Goal: Task Accomplishment & Management: Complete application form

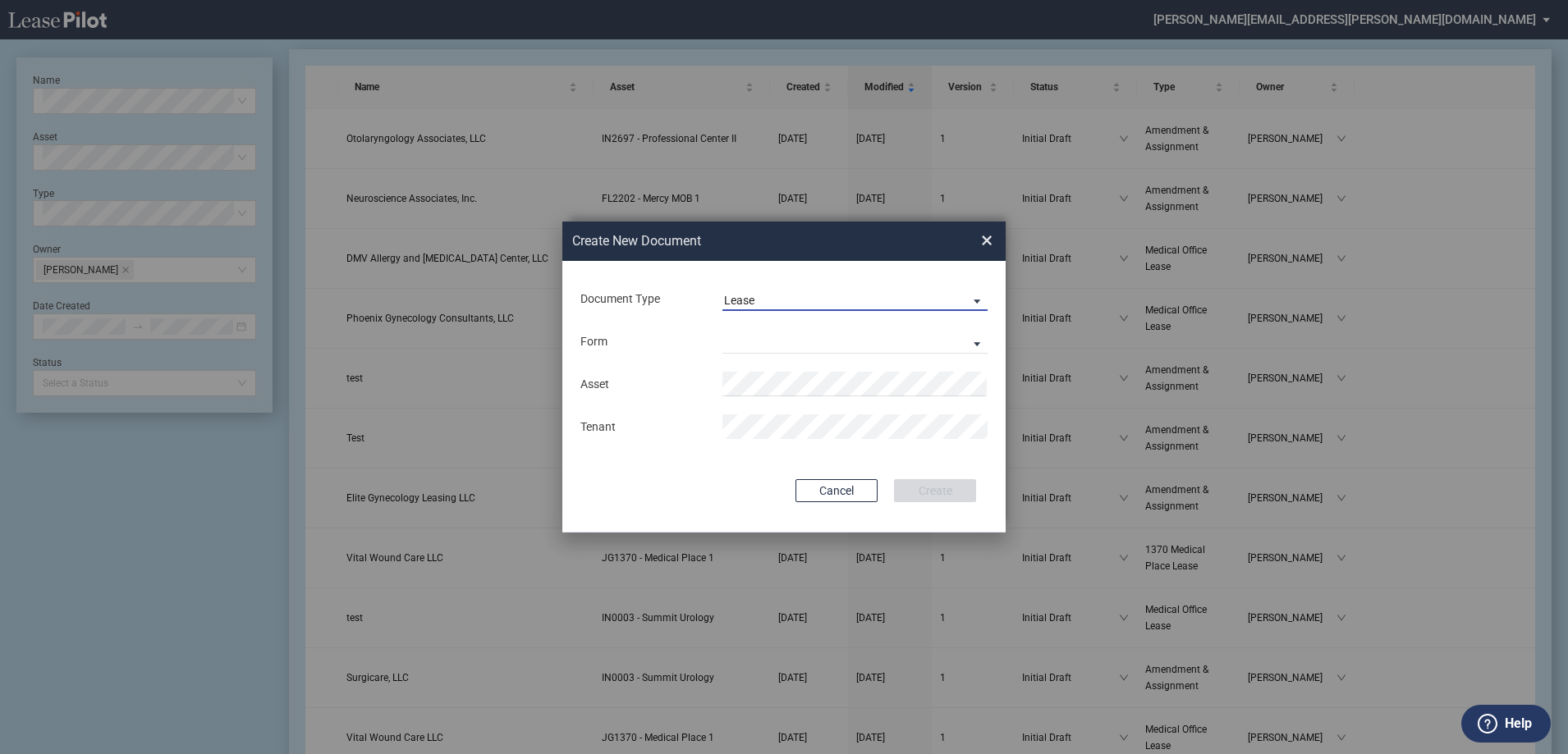
click at [766, 308] on span "Lease" at bounding box center [842, 301] width 235 height 17
click at [769, 307] on md-option "Lease" at bounding box center [856, 301] width 292 height 40
click at [754, 344] on md-select "Medical Office Lease Scottsdale Lease Louisville Lease [GEOGRAPHIC_DATA] [GEOGR…" at bounding box center [855, 341] width 265 height 25
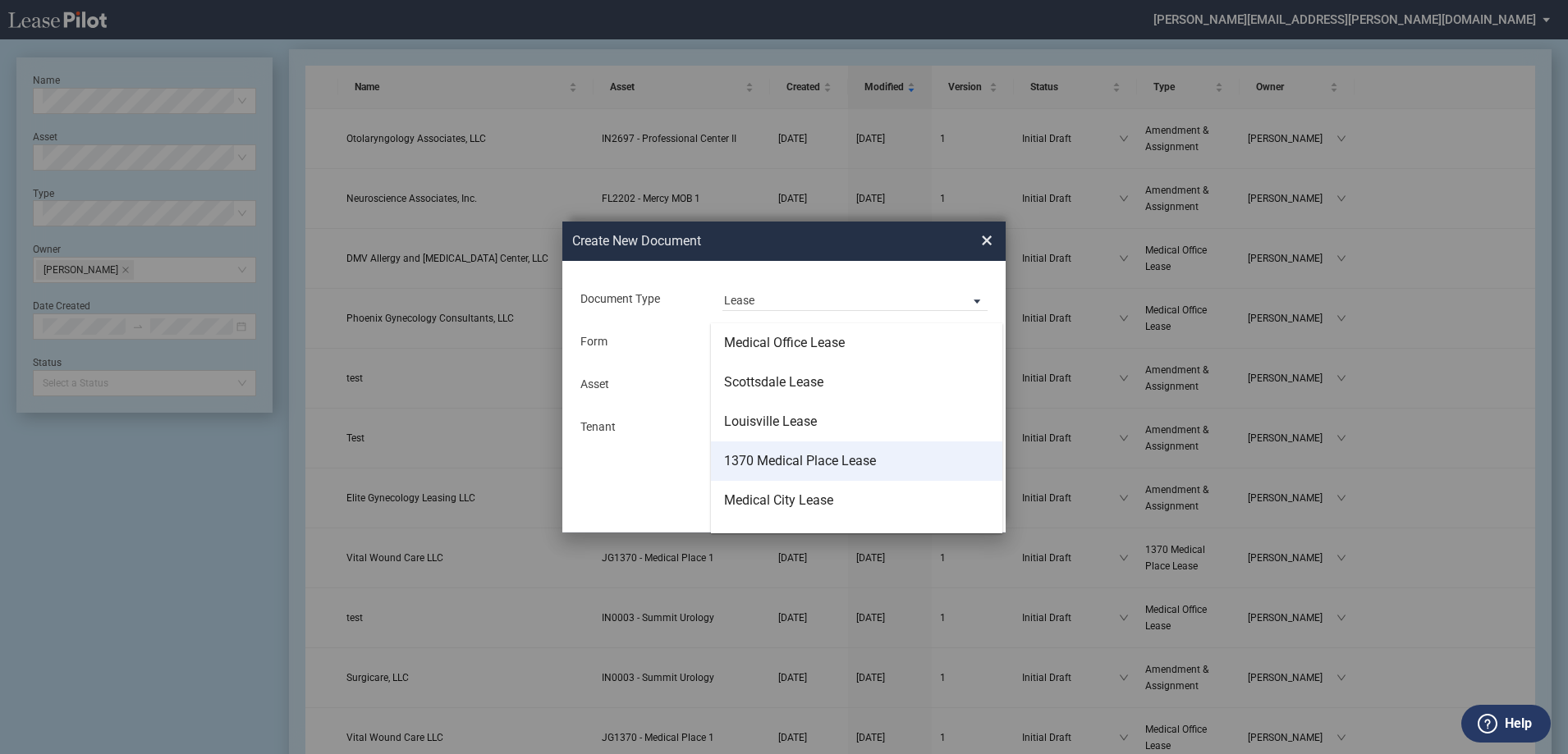
scroll to position [105, 0]
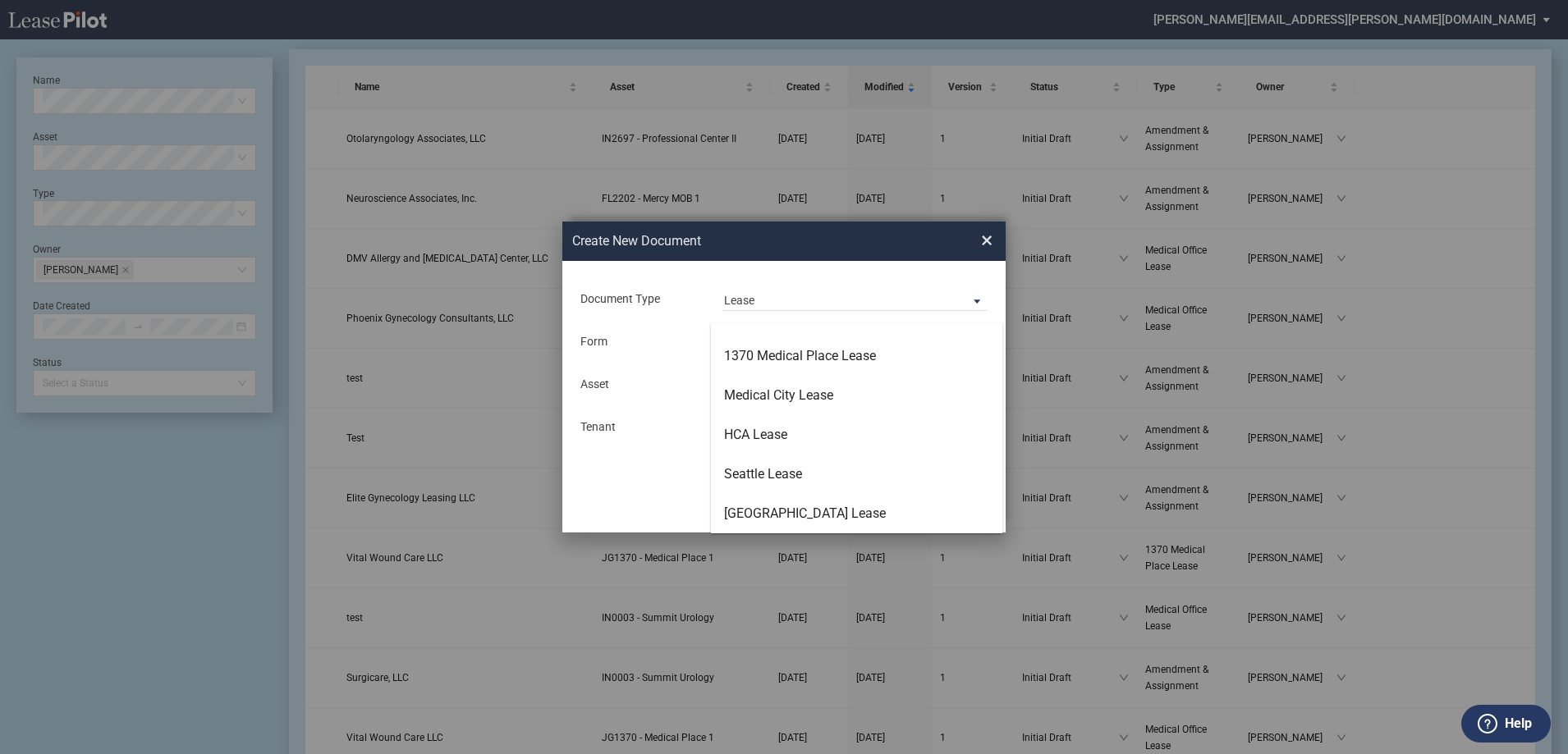
click at [678, 358] on md-backdrop at bounding box center [784, 397] width 1568 height 794
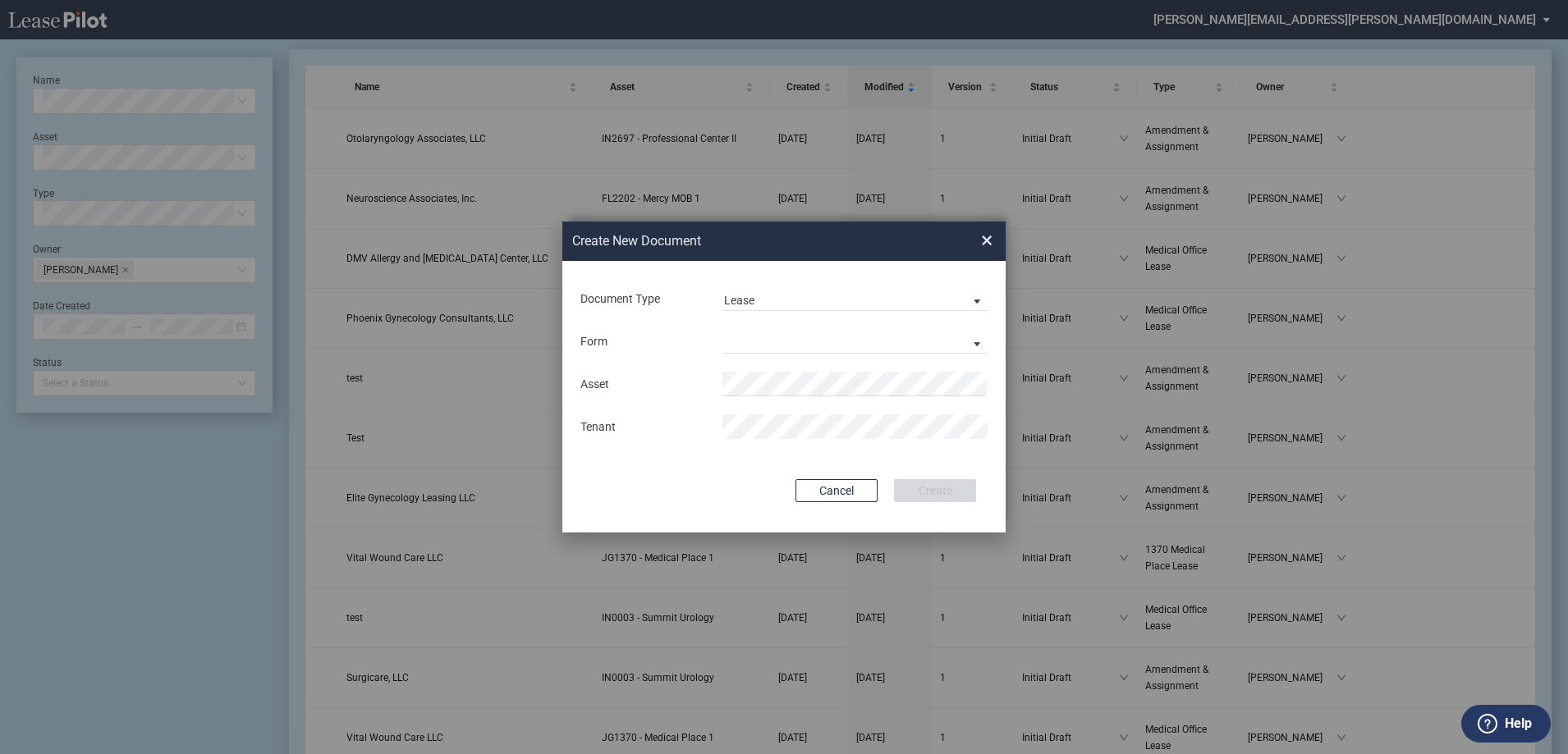
click at [791, 317] on div "Document Type Lease" at bounding box center [784, 298] width 411 height 43
click at [787, 329] on md-input-container "Form" at bounding box center [784, 341] width 411 height 28
click at [787, 341] on md-select "Lease Form" at bounding box center [855, 341] width 265 height 25
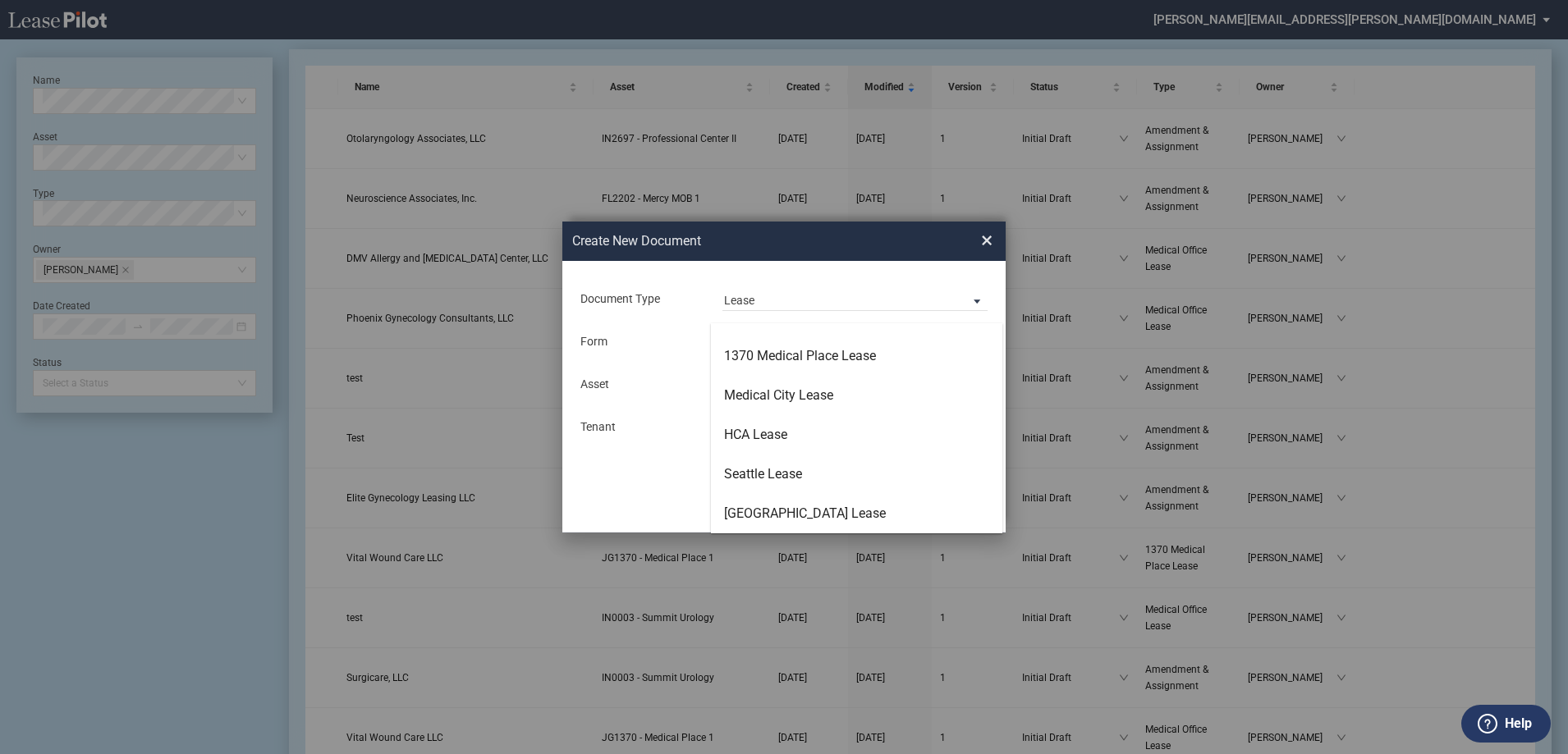
click at [648, 345] on md-backdrop at bounding box center [784, 397] width 1568 height 794
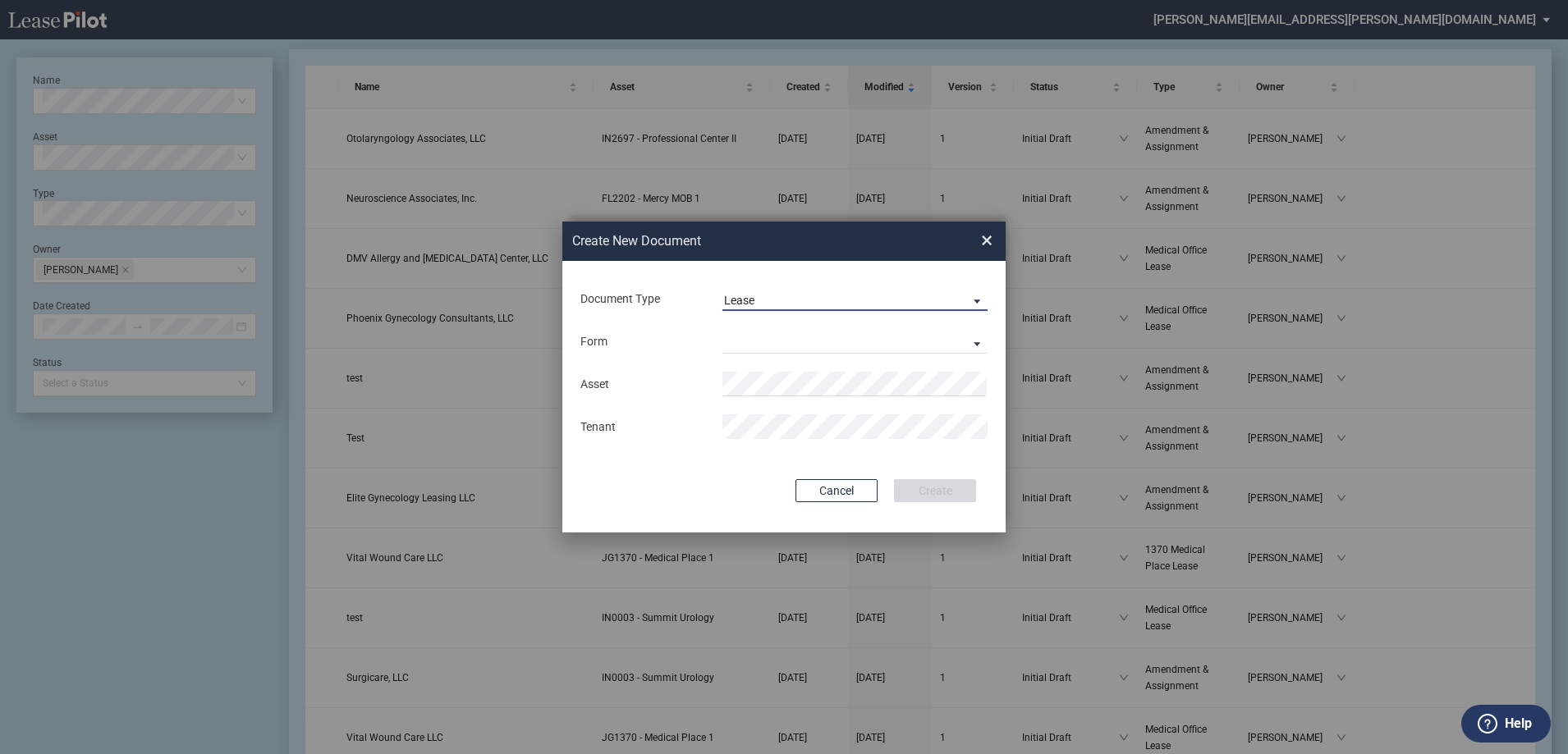
click at [759, 307] on span "Lease" at bounding box center [842, 301] width 235 height 17
click at [662, 307] on md-backdrop at bounding box center [784, 397] width 1568 height 794
click at [798, 338] on md-select "Lease Form" at bounding box center [855, 341] width 265 height 25
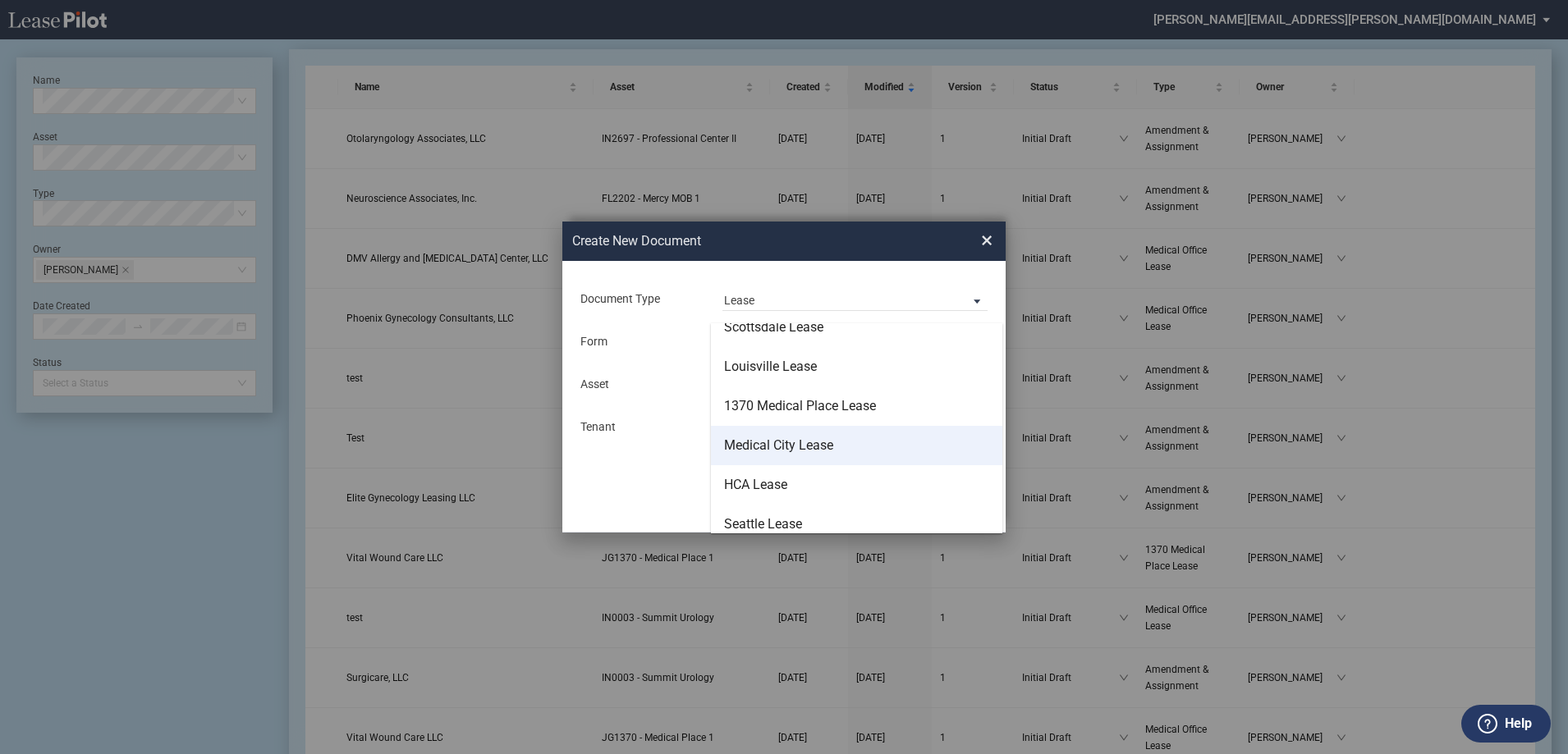
scroll to position [0, 0]
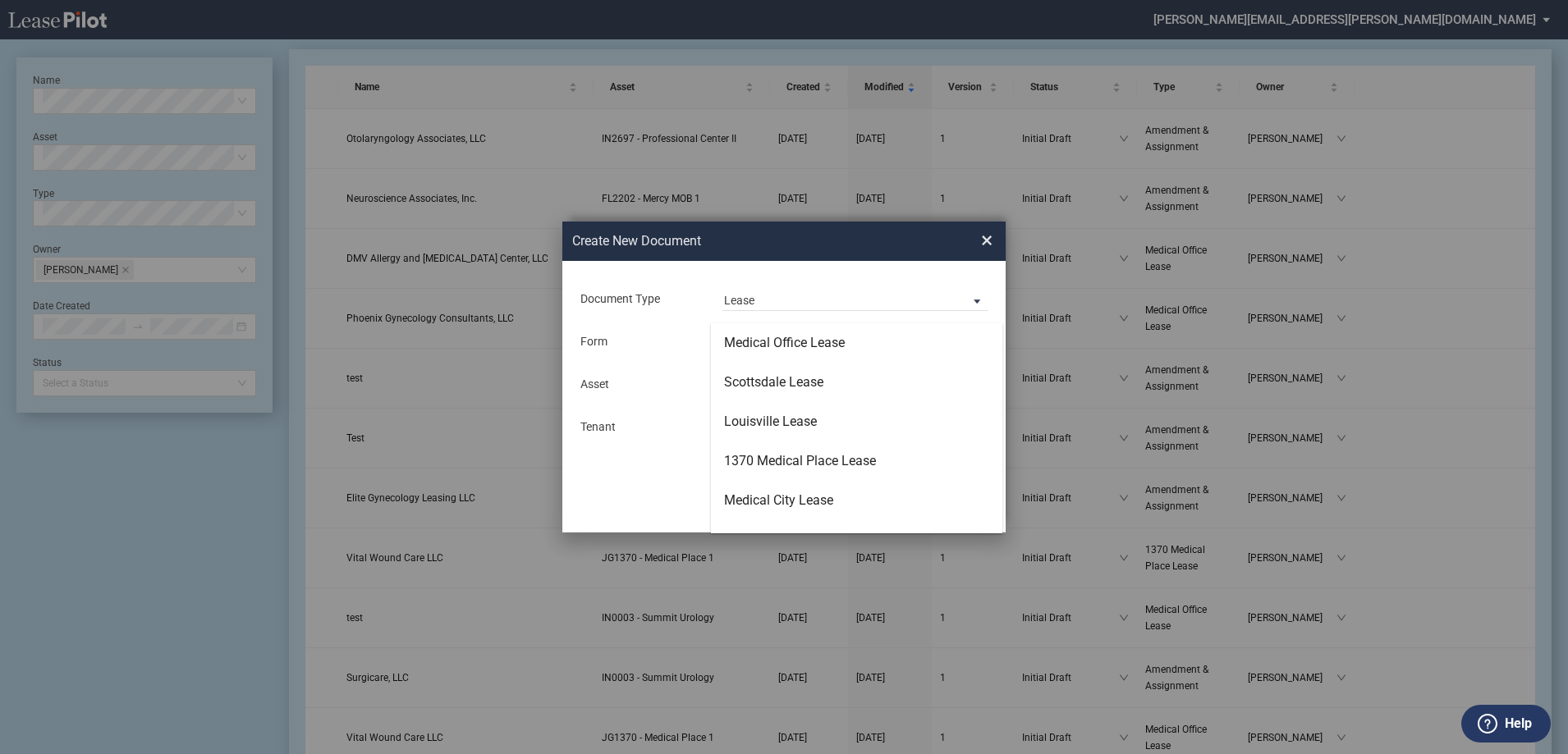
click at [669, 381] on md-backdrop at bounding box center [784, 397] width 1568 height 794
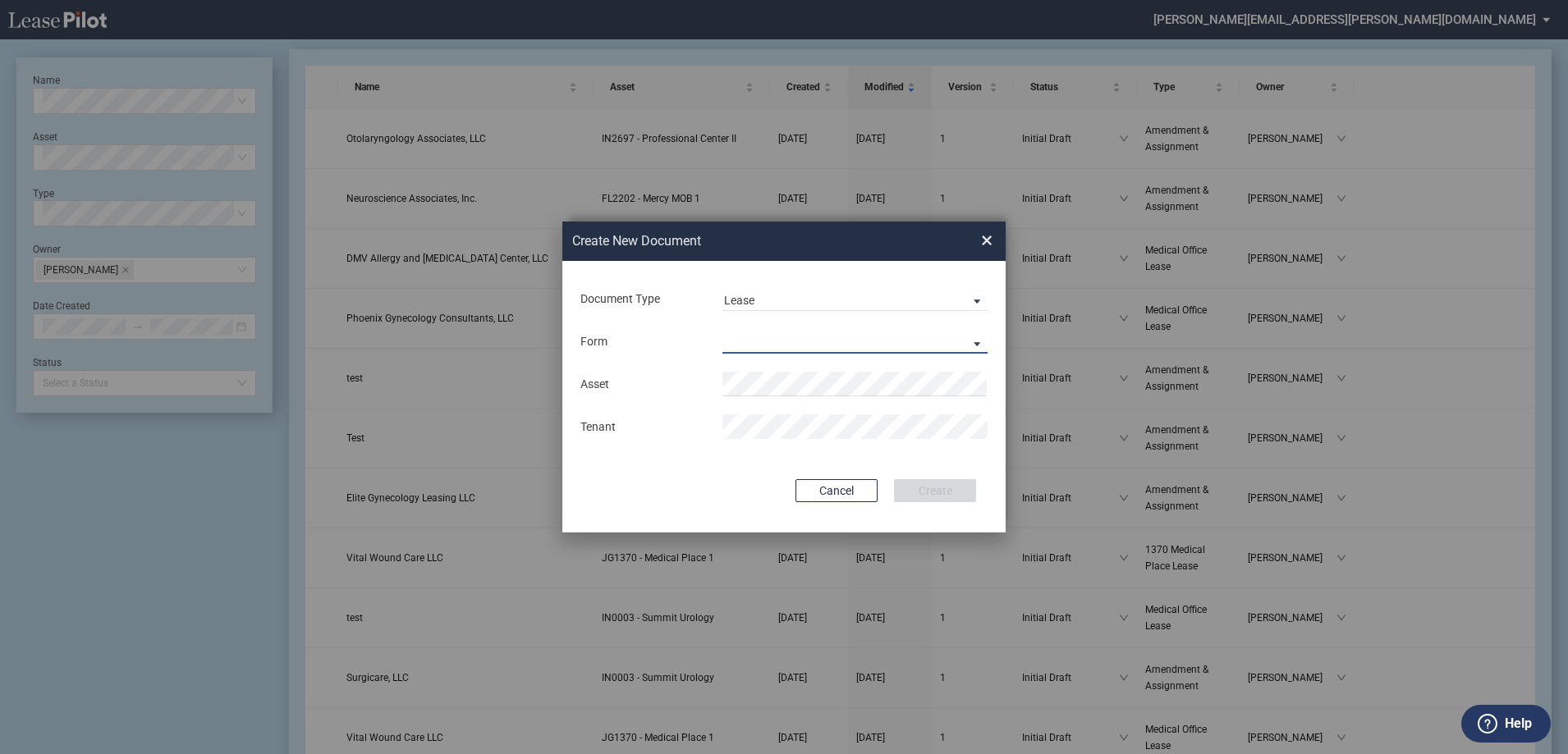
click at [749, 348] on md-select "Lease Form" at bounding box center [855, 341] width 265 height 25
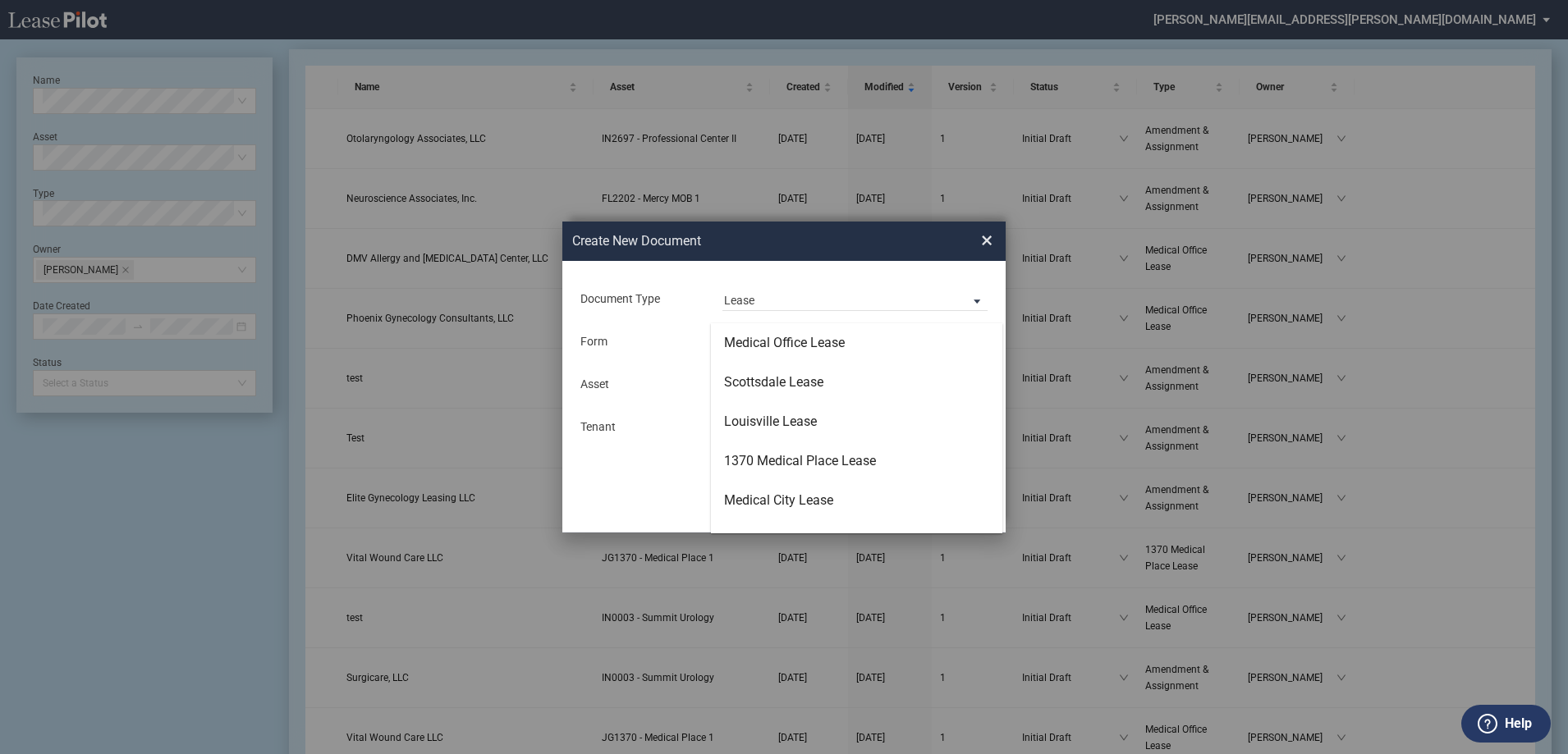
click at [843, 296] on md-backdrop at bounding box center [784, 397] width 1568 height 794
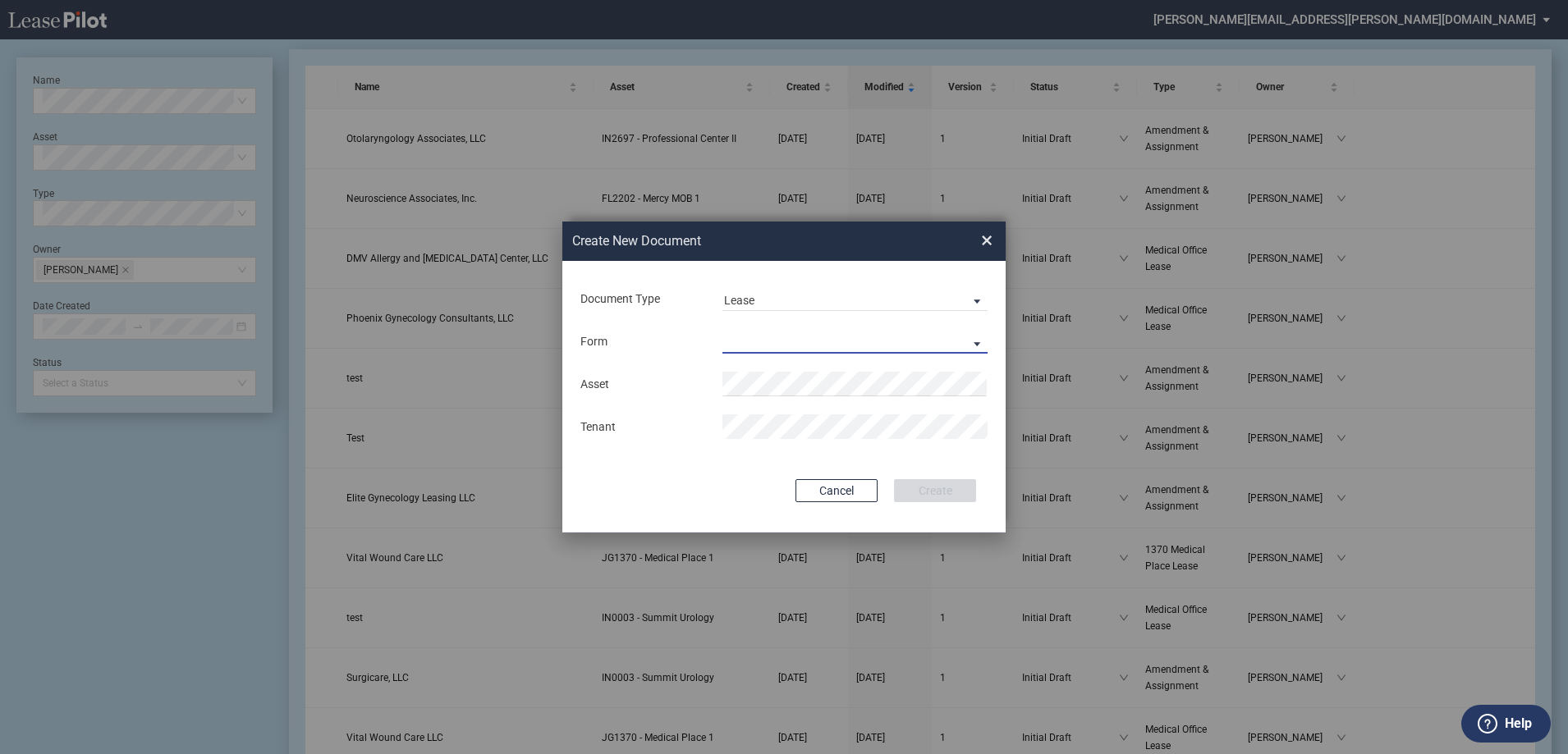
click at [875, 334] on md-select "Lease Form" at bounding box center [855, 341] width 265 height 25
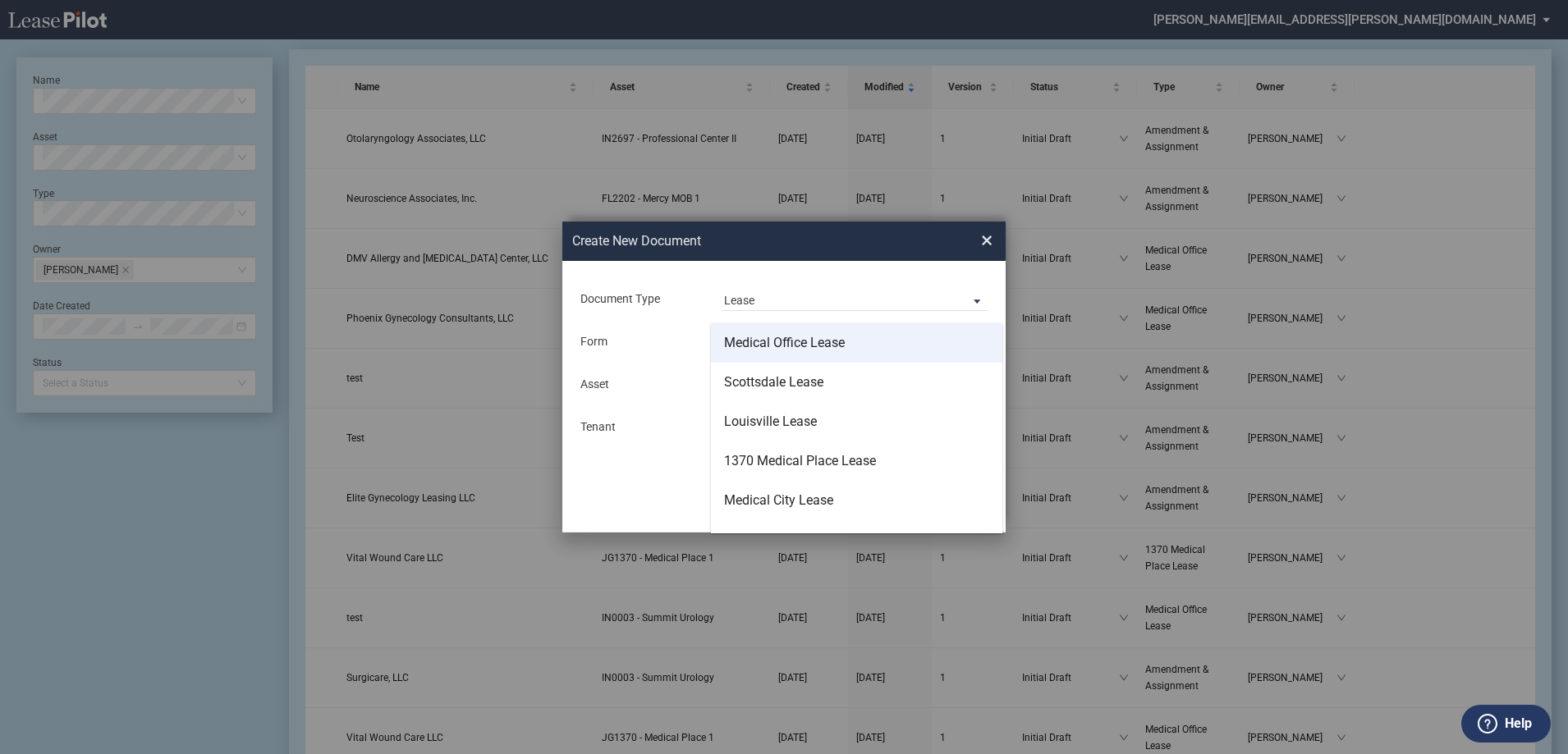
click at [824, 339] on div "Medical Office Lease" at bounding box center [784, 343] width 121 height 18
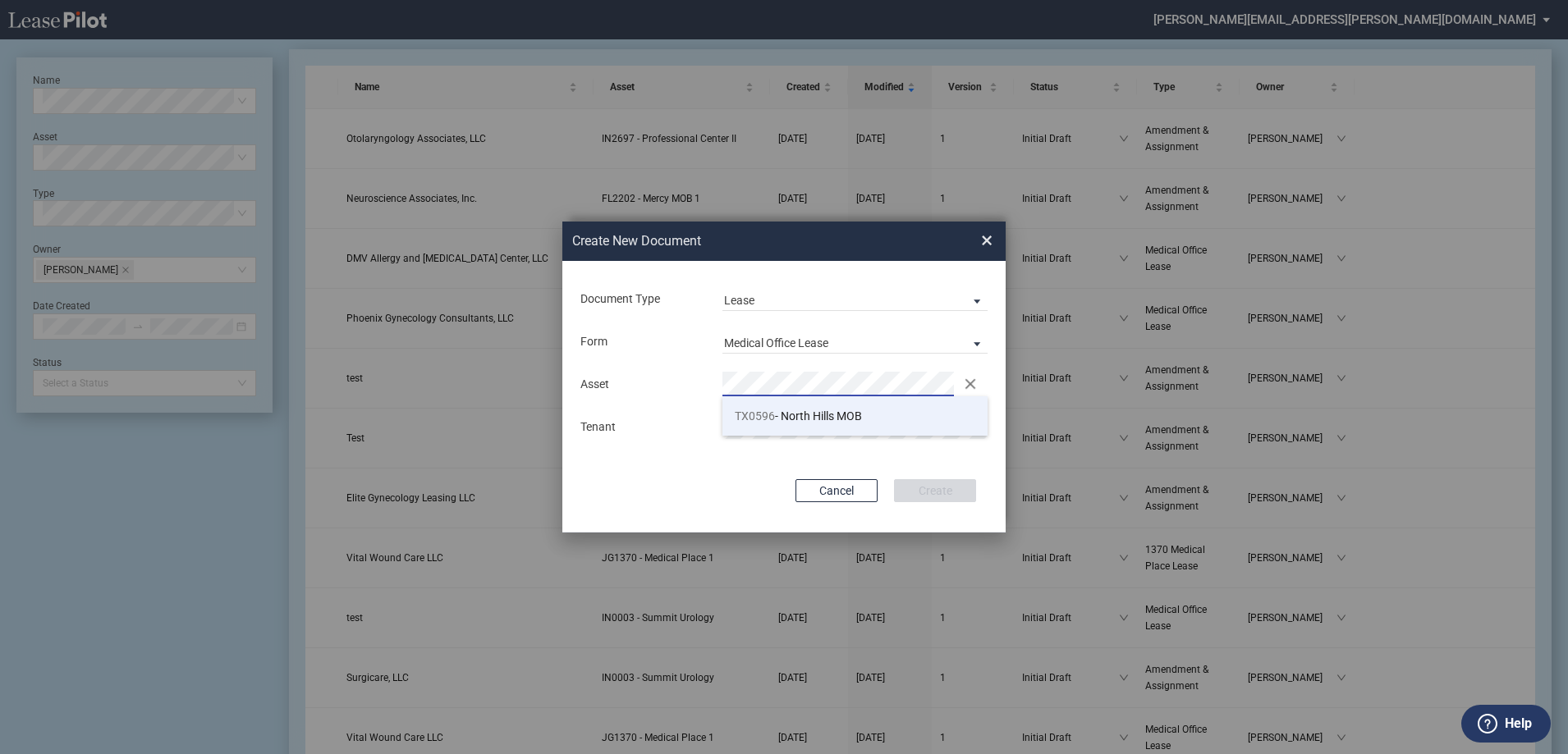
click at [818, 408] on li "TX0596 - [GEOGRAPHIC_DATA] MOB" at bounding box center [855, 417] width 265 height 40
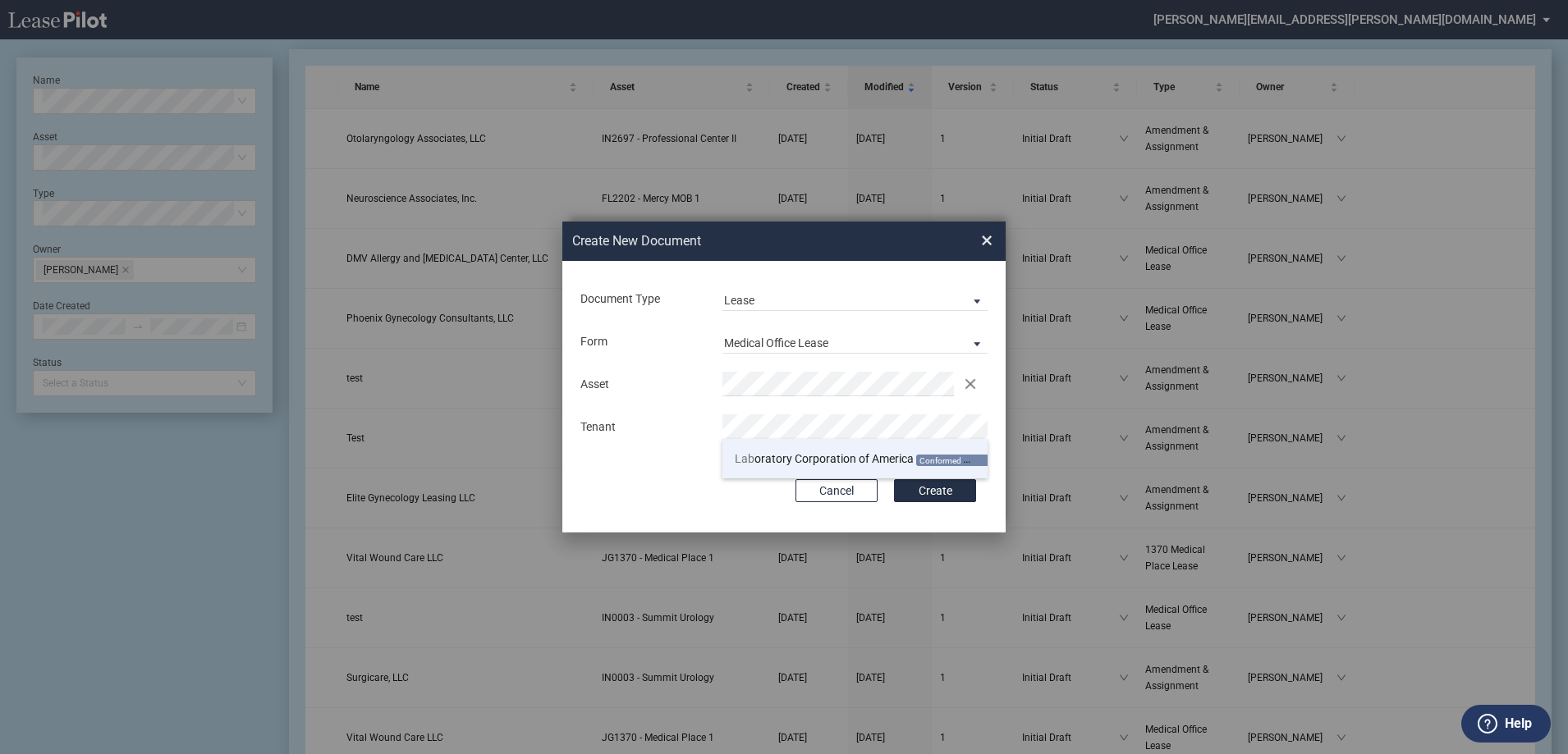
click at [831, 450] on li "Lab oratory Corporation of America Conformed Deal Available" at bounding box center [855, 459] width 265 height 40
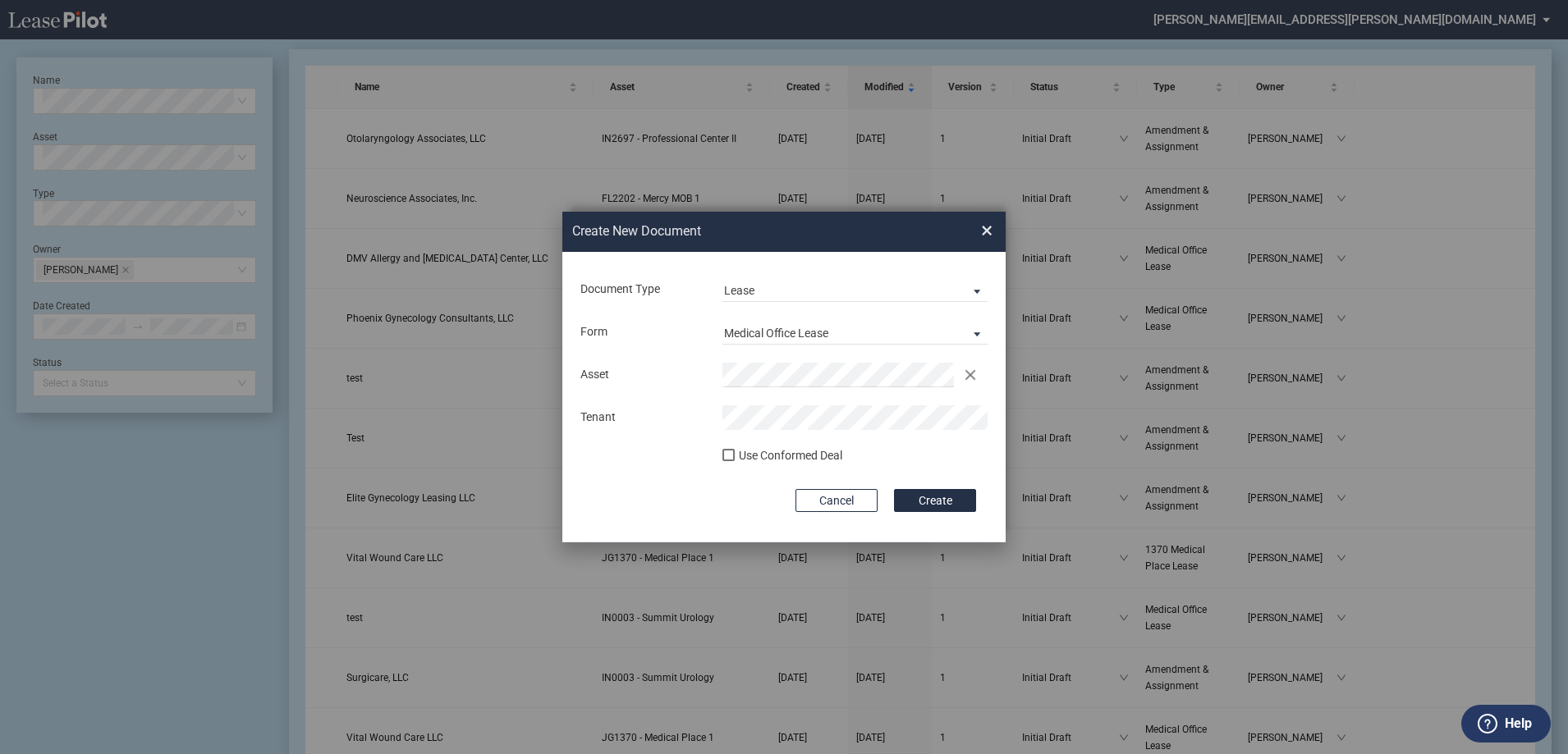
click at [801, 458] on div "Use Conformed Deal" at bounding box center [790, 456] width 104 height 17
click at [953, 502] on button "Create" at bounding box center [934, 500] width 82 height 23
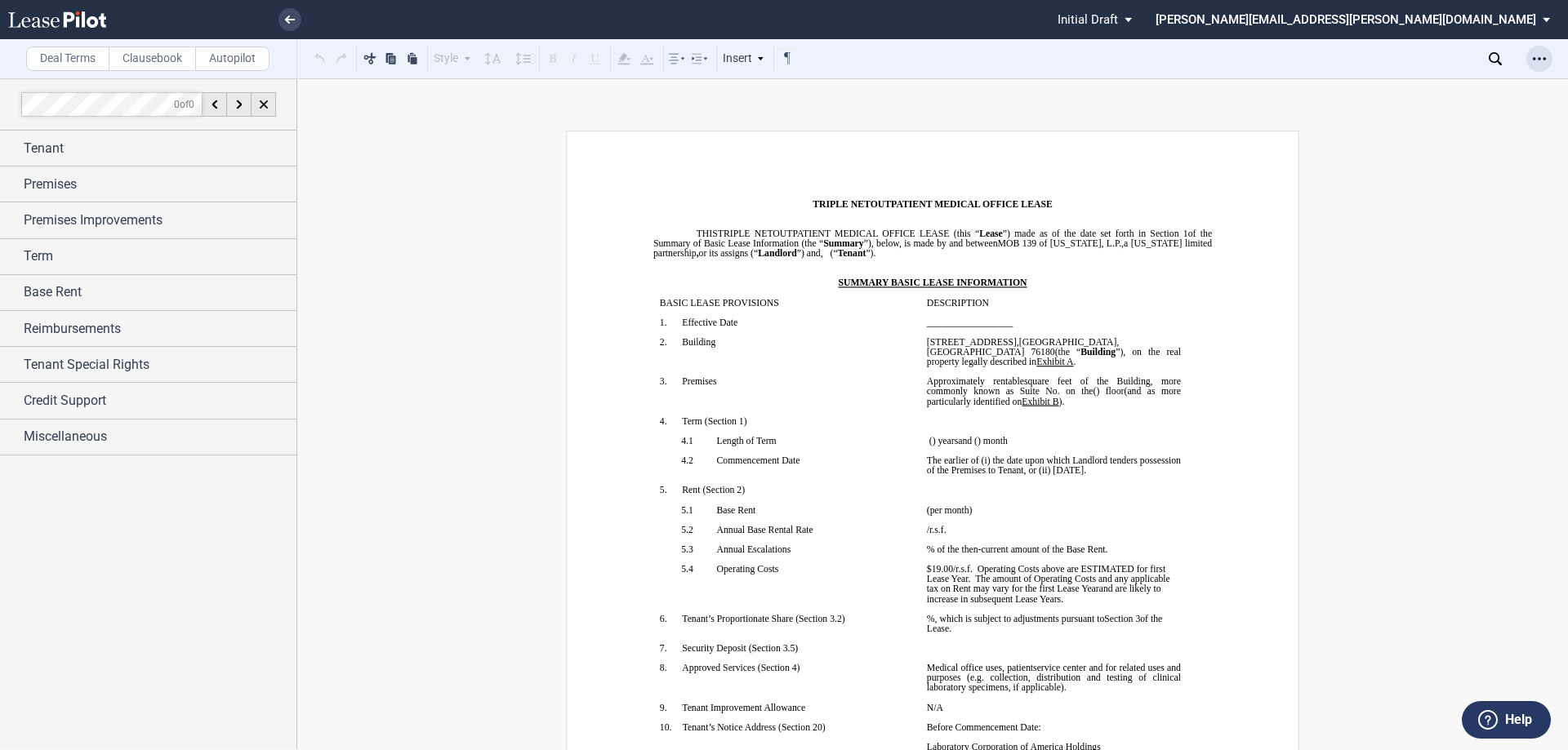
click at [1545, 62] on icon "Open Lease options menu" at bounding box center [1538, 58] width 13 height 13
click at [1470, 93] on div "Download" at bounding box center [1444, 88] width 199 height 14
click at [902, 534] on p "﻿" at bounding box center [786, 539] width 254 height 10
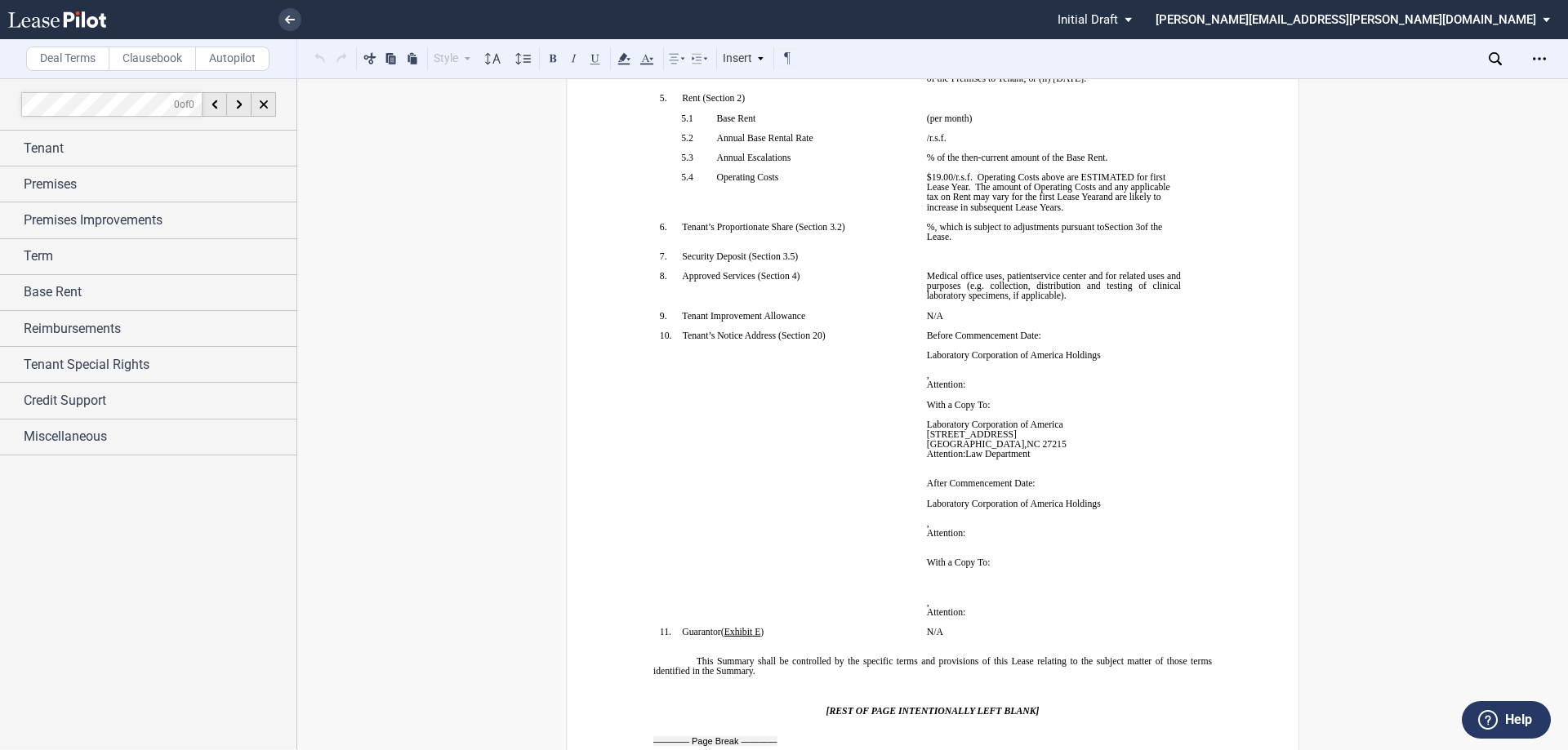
scroll to position [408, 0]
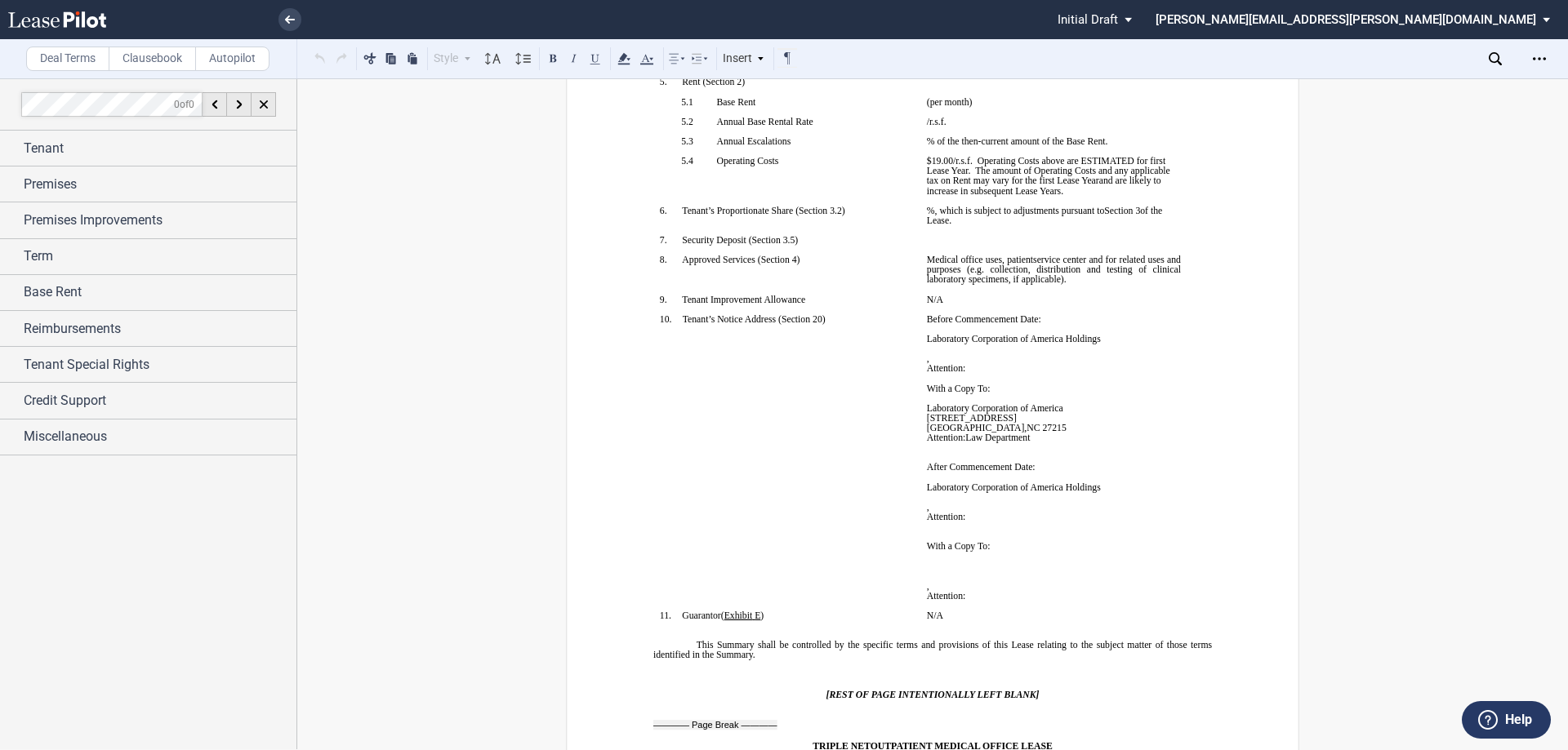
click at [1011, 273] on span "service center and for related uses and purposes (e.g. collection, distribution…" at bounding box center [1055, 270] width 257 height 30
click at [1025, 255] on span "Medical office uses, patient" at bounding box center [980, 260] width 106 height 10
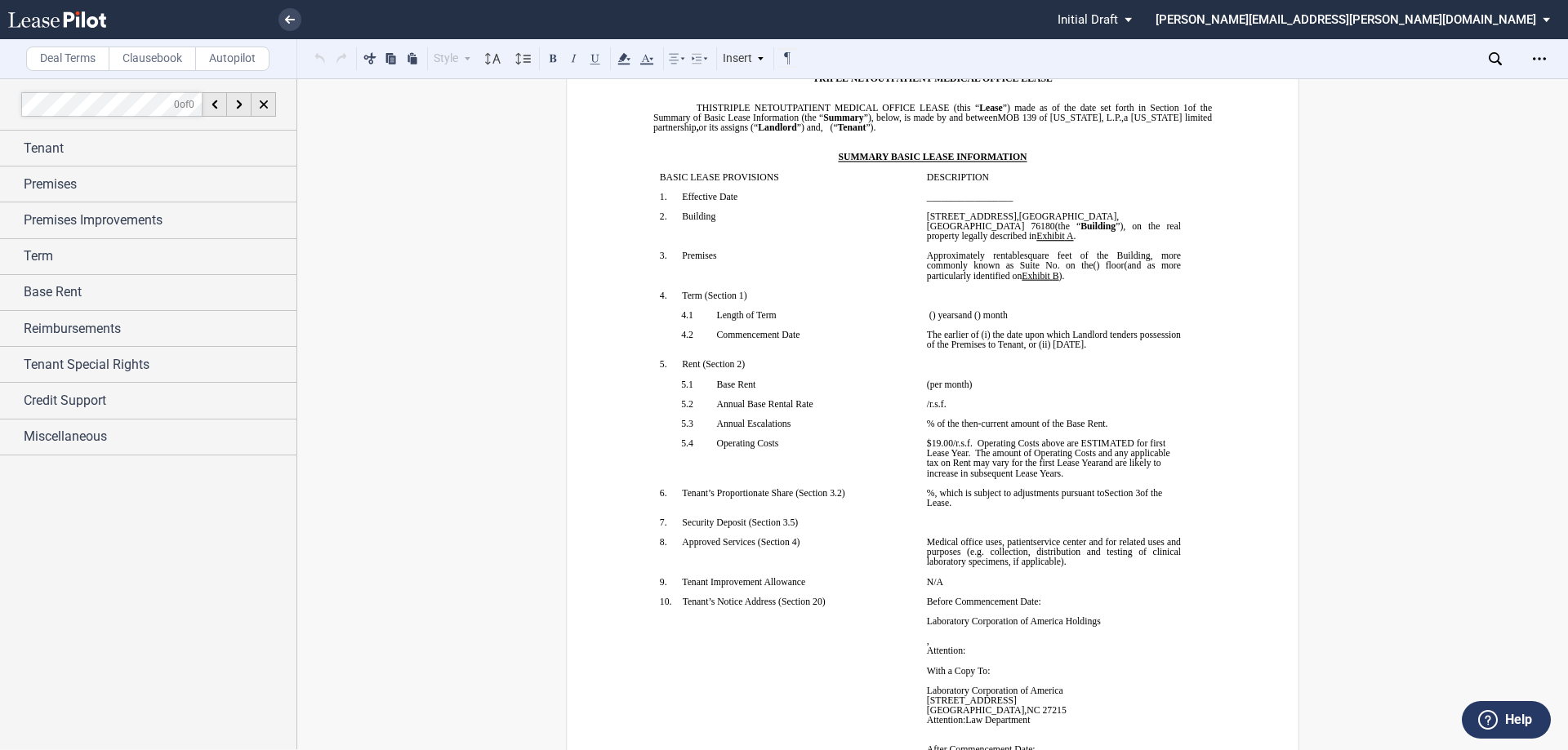
scroll to position [163, 0]
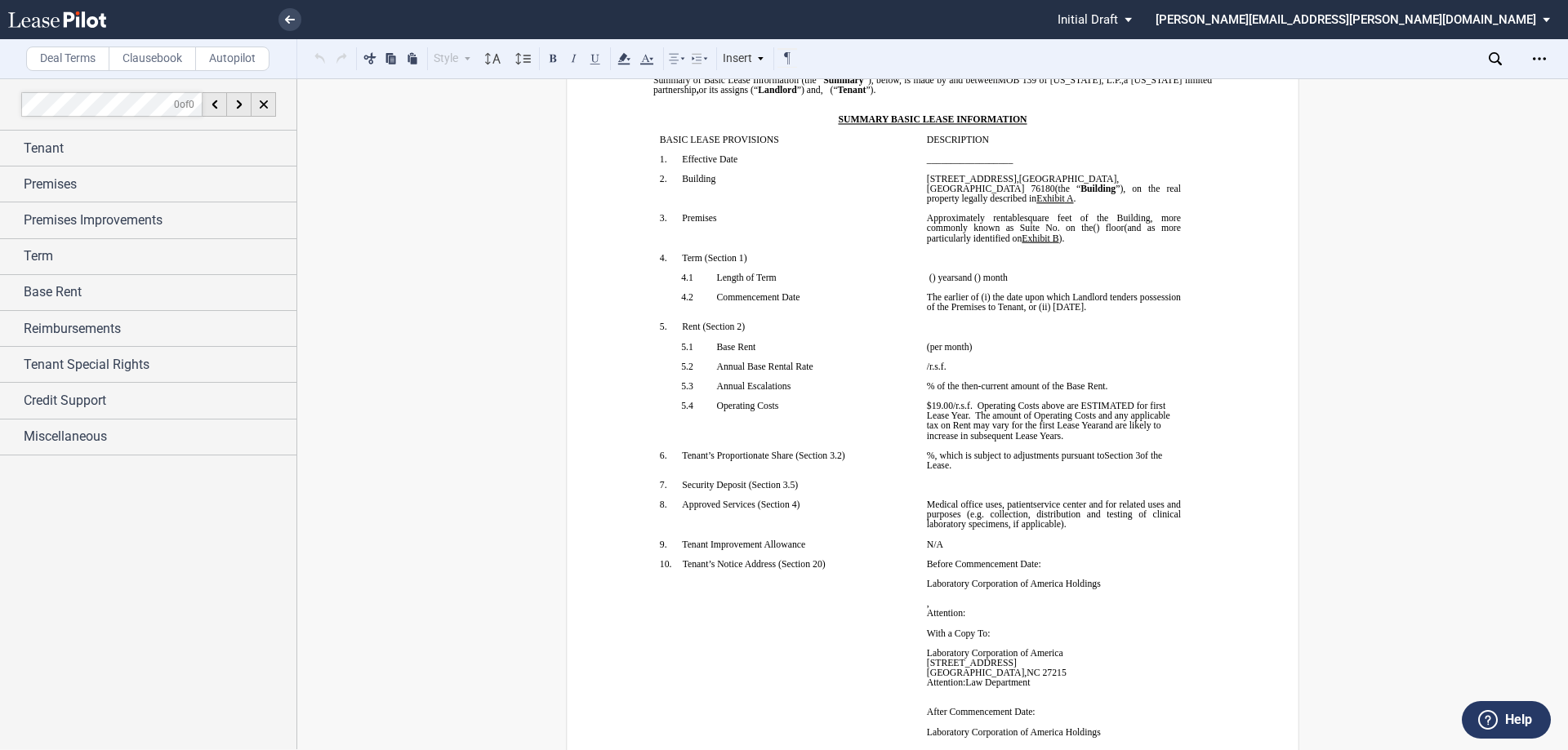
click at [1024, 219] on span "square feet of the Building, more commonly known as Suite No." at bounding box center [1055, 223] width 257 height 20
click at [132, 161] on div "Tenant" at bounding box center [148, 149] width 296 height 35
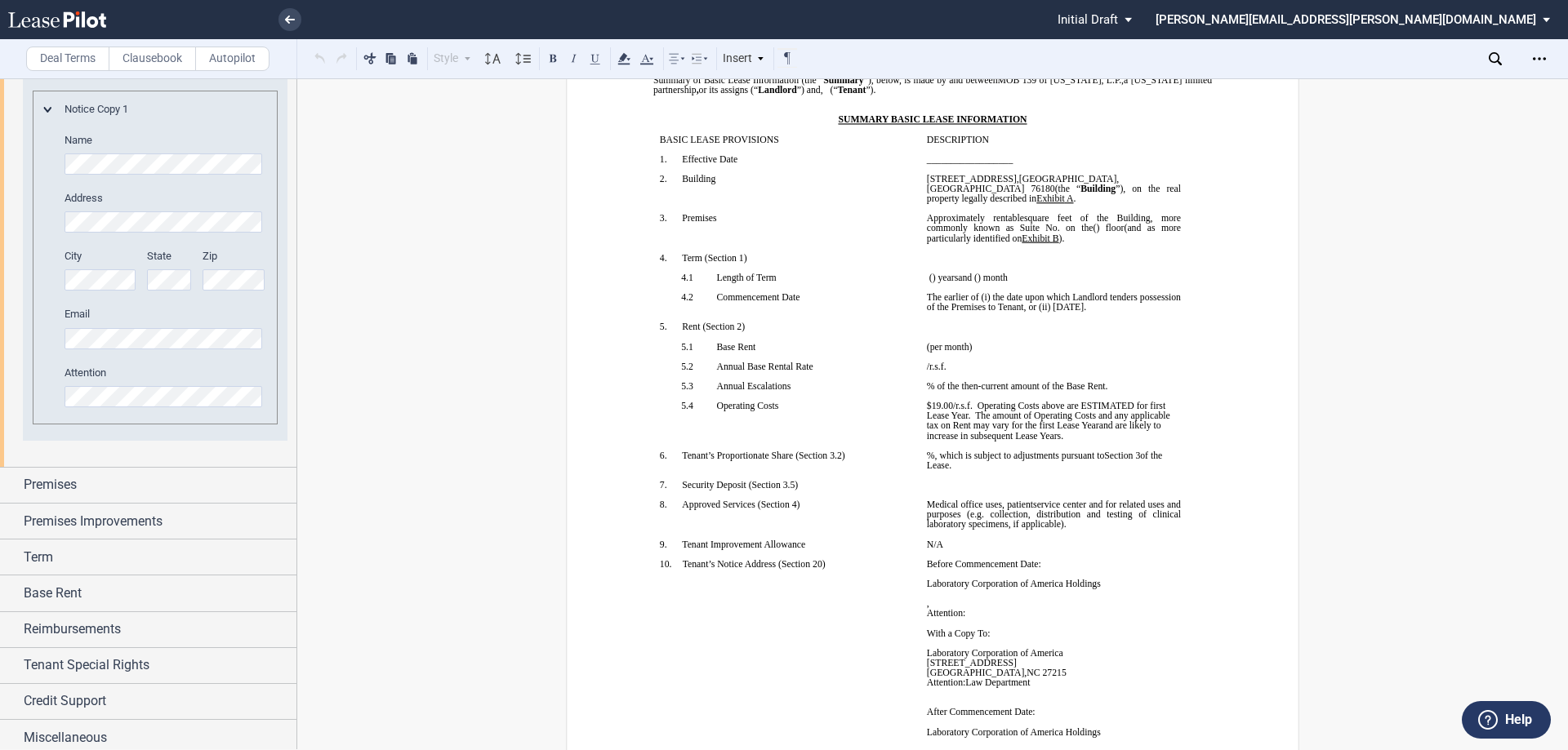
scroll to position [694, 0]
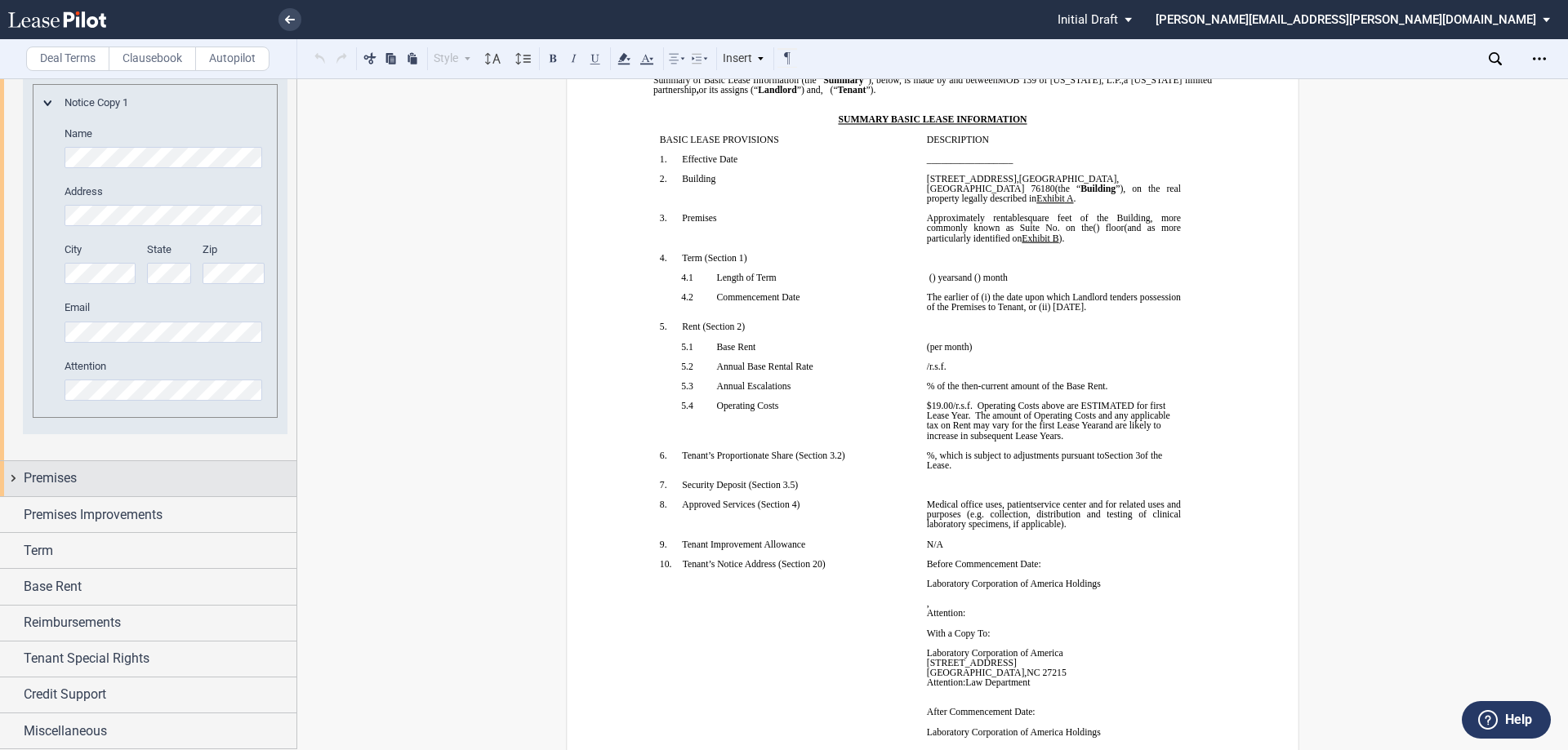
click at [122, 491] on div "Premises" at bounding box center [148, 479] width 296 height 35
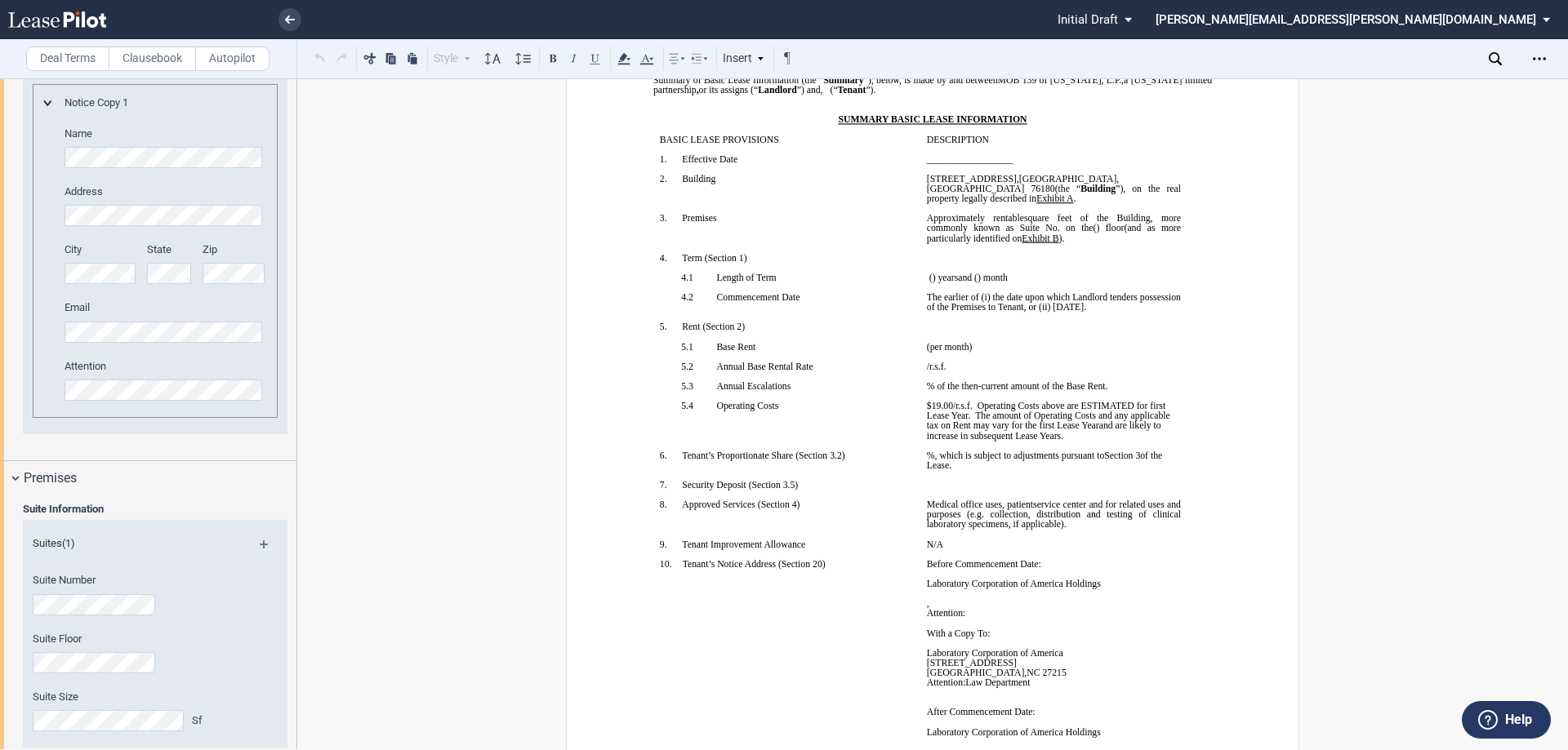
scroll to position [939, 0]
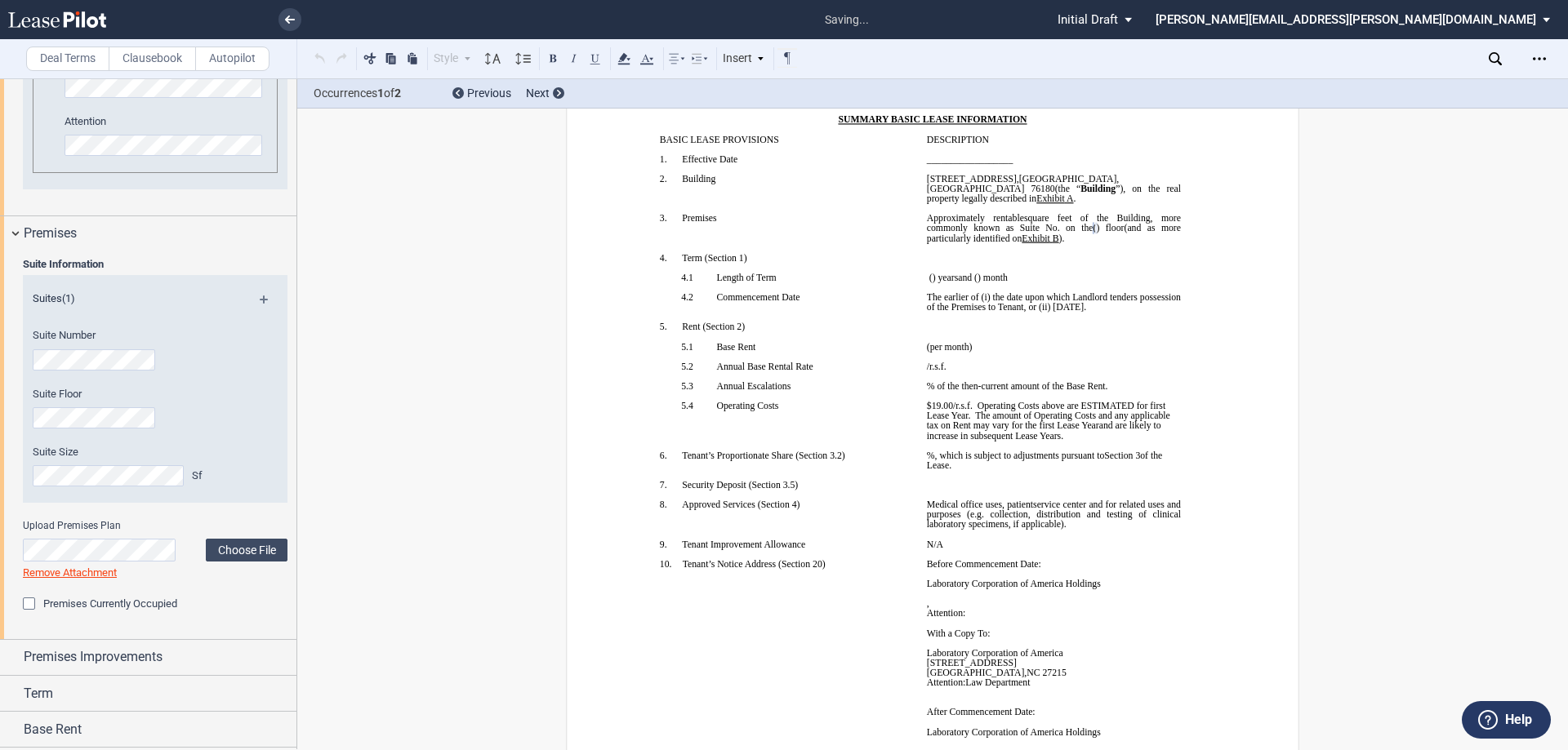
click at [7, 471] on div "Suite Information Suites (1) Suite Number Suite Floor Suite Size Sf Upload Prem…" at bounding box center [148, 446] width 296 height 388
click at [93, 571] on link "Remove Attachment" at bounding box center [69, 573] width 94 height 12
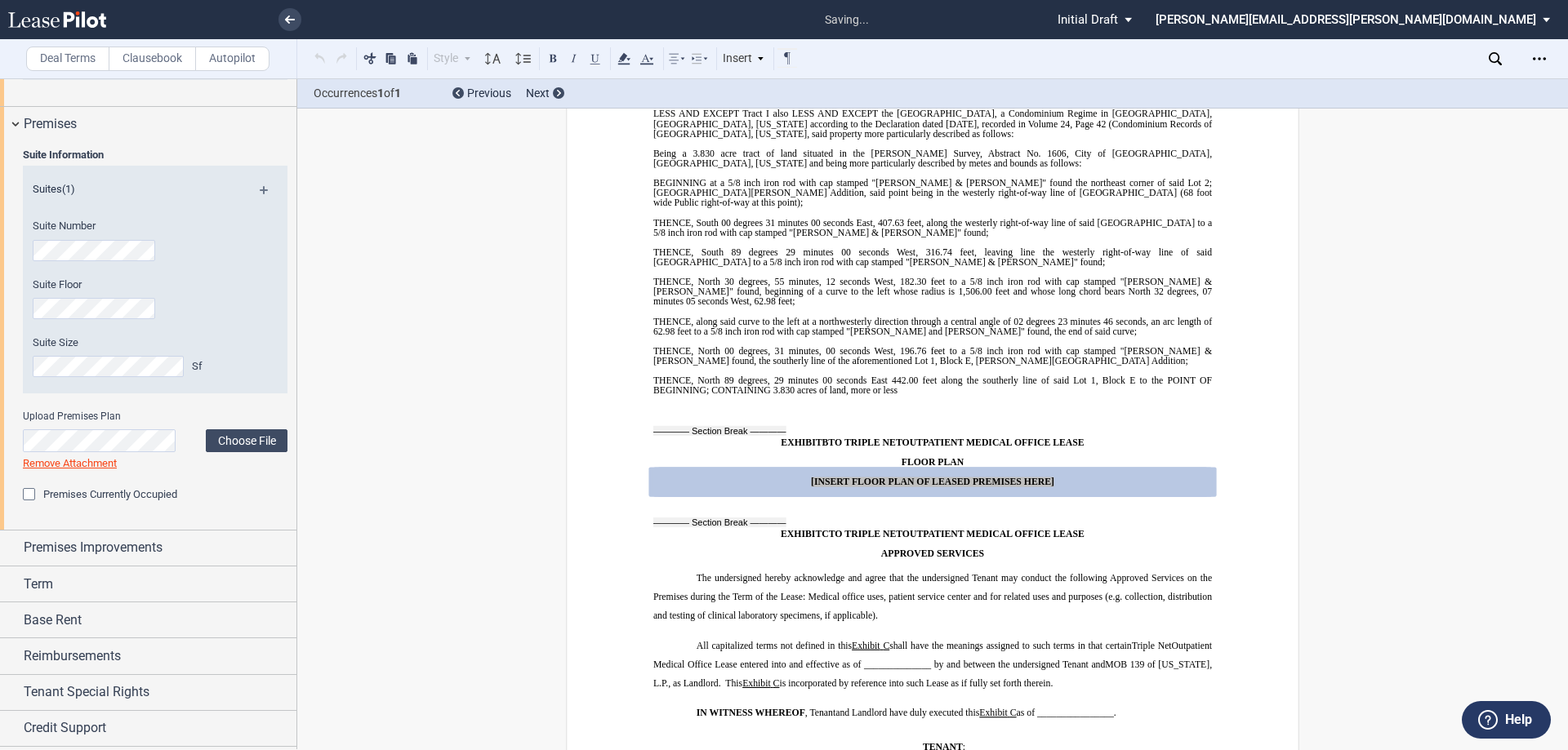
scroll to position [1082, 0]
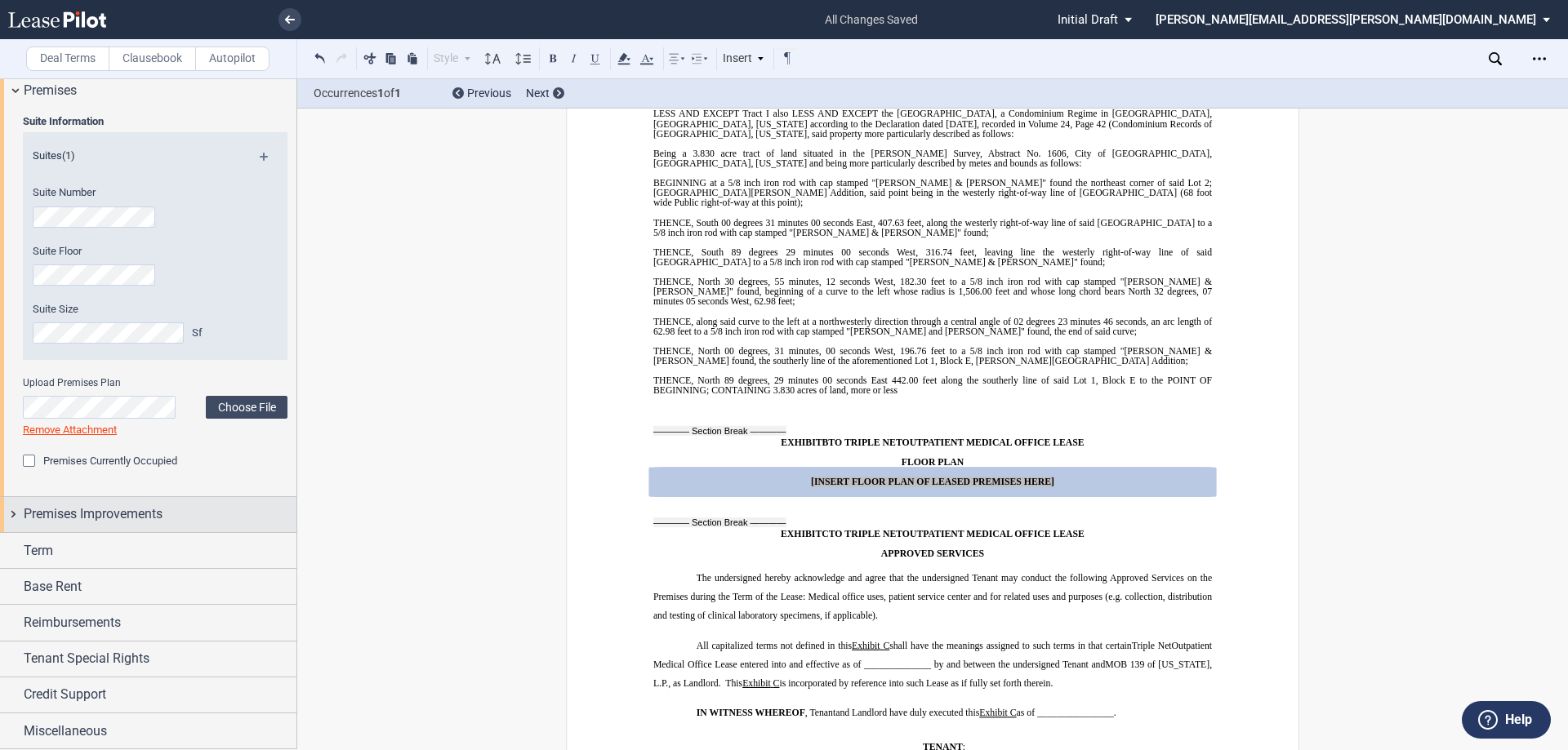
click at [130, 522] on span "Premises Improvements" at bounding box center [93, 515] width 139 height 20
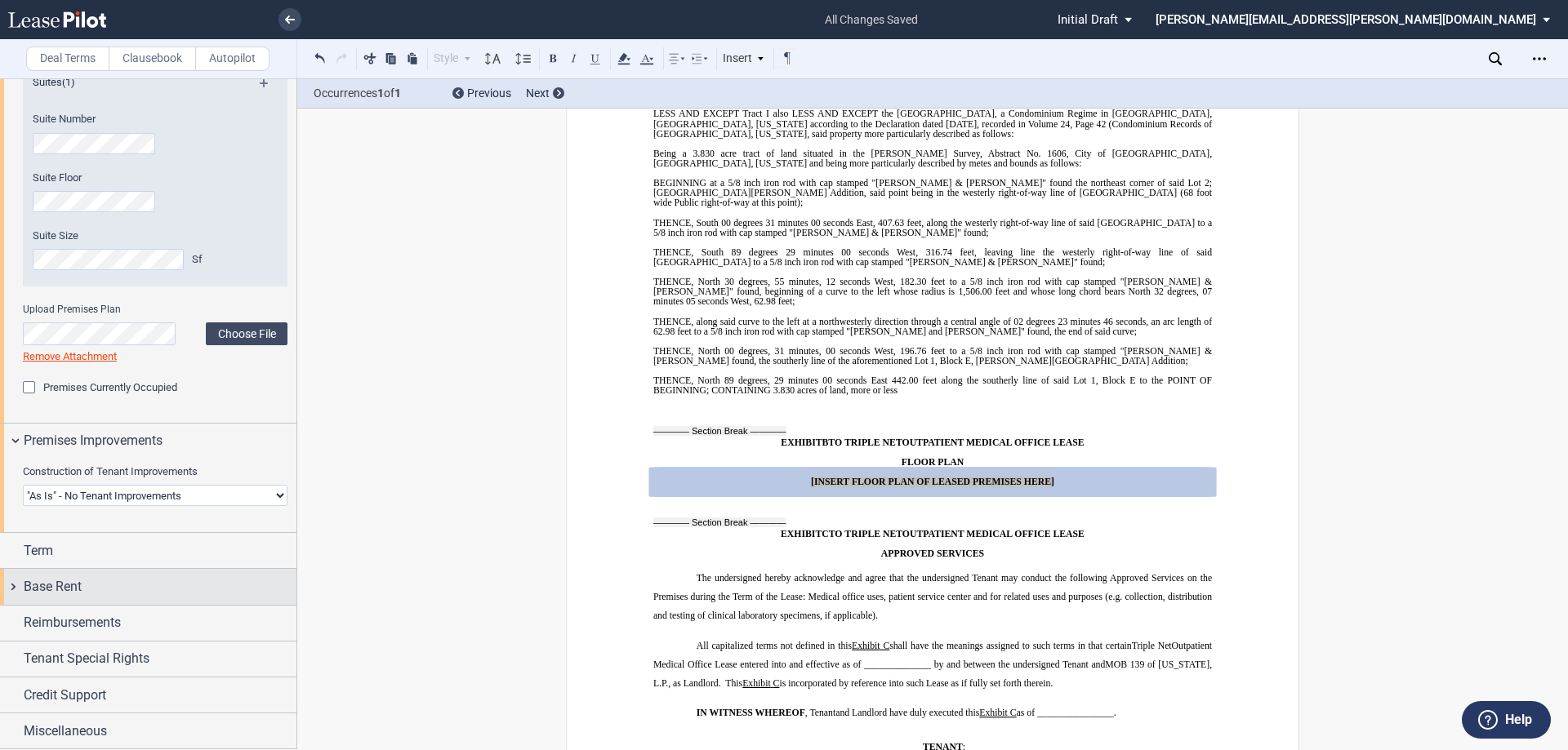
click at [131, 591] on div "Base Rent" at bounding box center [159, 588] width 273 height 20
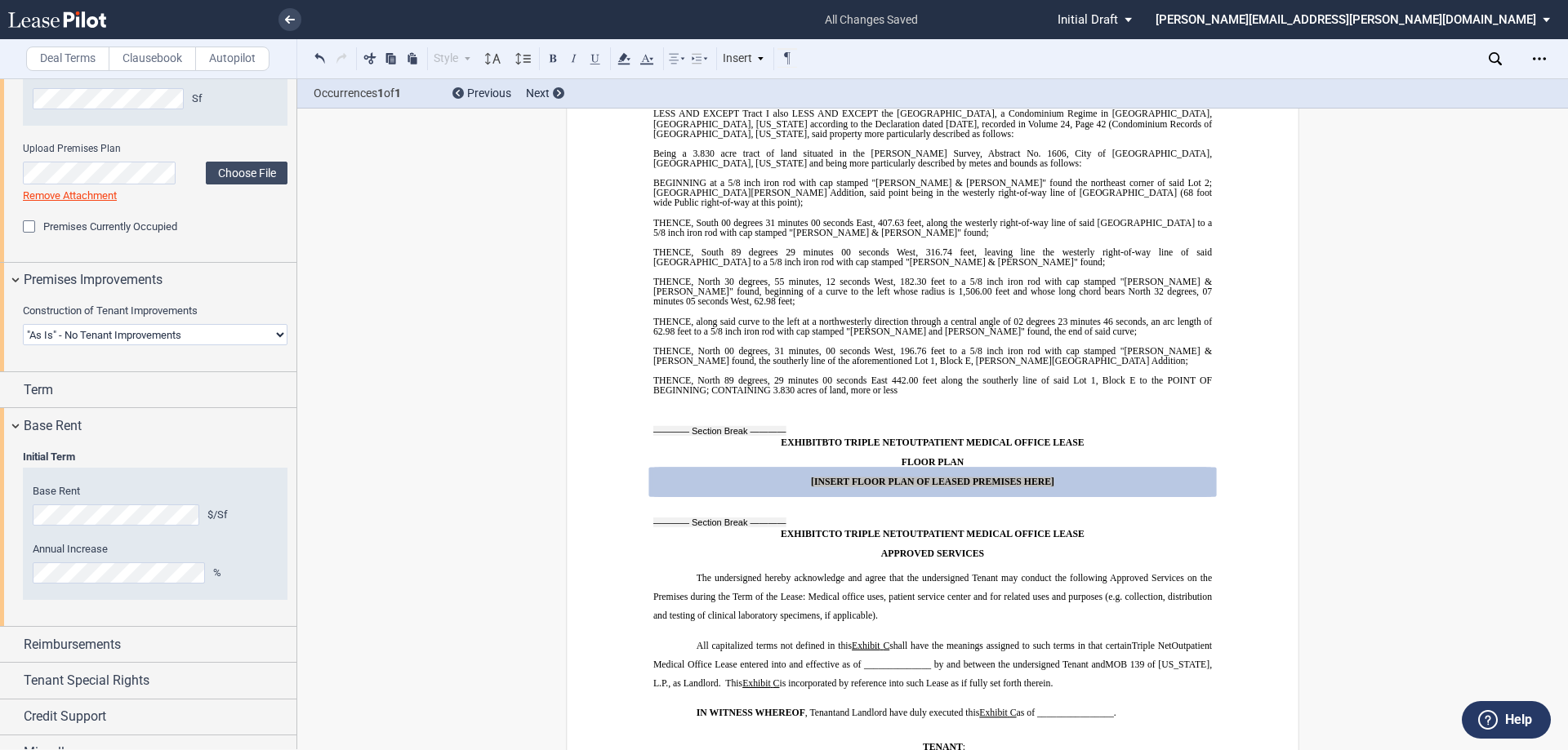
scroll to position [1339, 0]
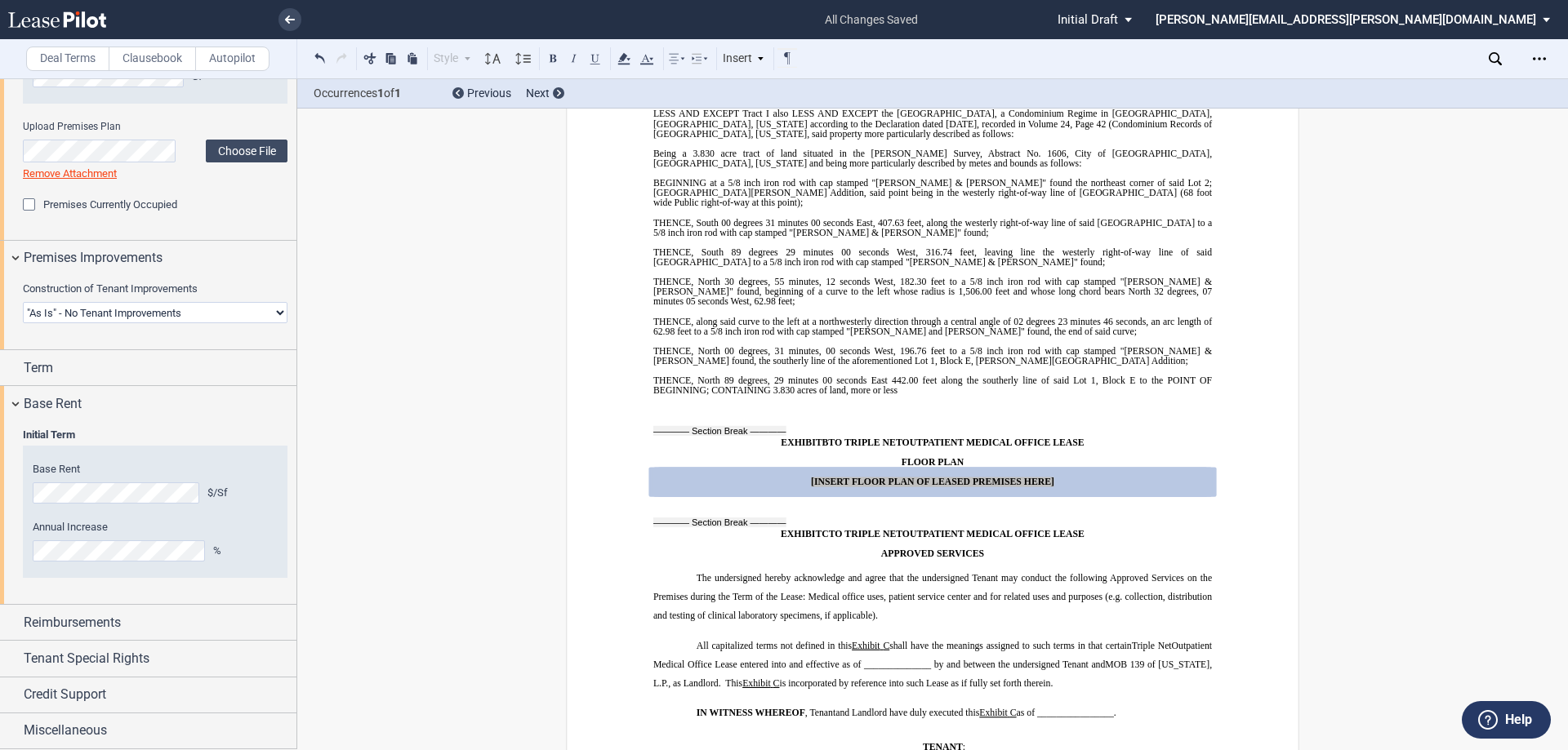
click at [117, 505] on div "Base Rent $/Sf Annual Increase %" at bounding box center [155, 512] width 245 height 99
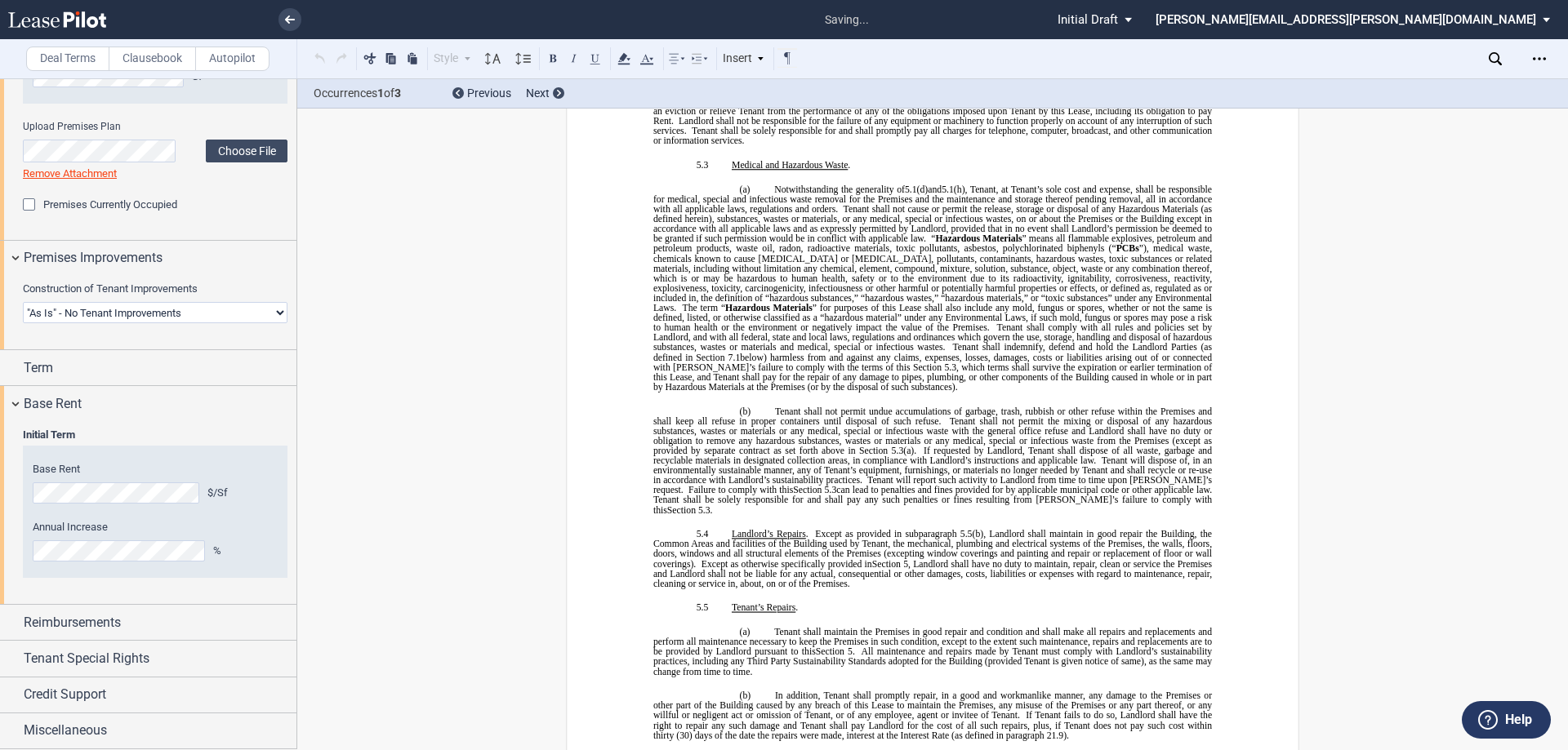
scroll to position [138, 0]
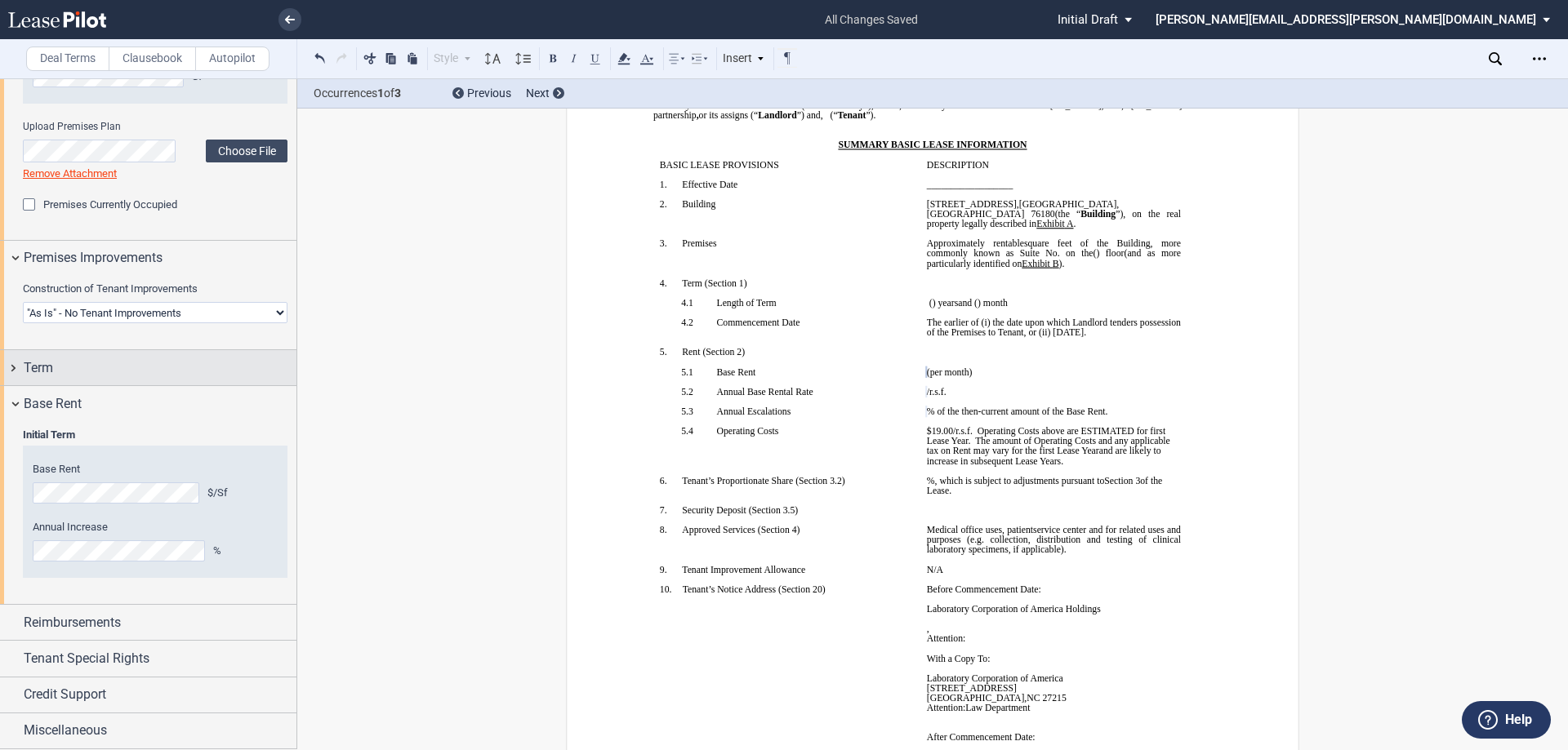
click at [182, 381] on div "Term" at bounding box center [148, 368] width 296 height 35
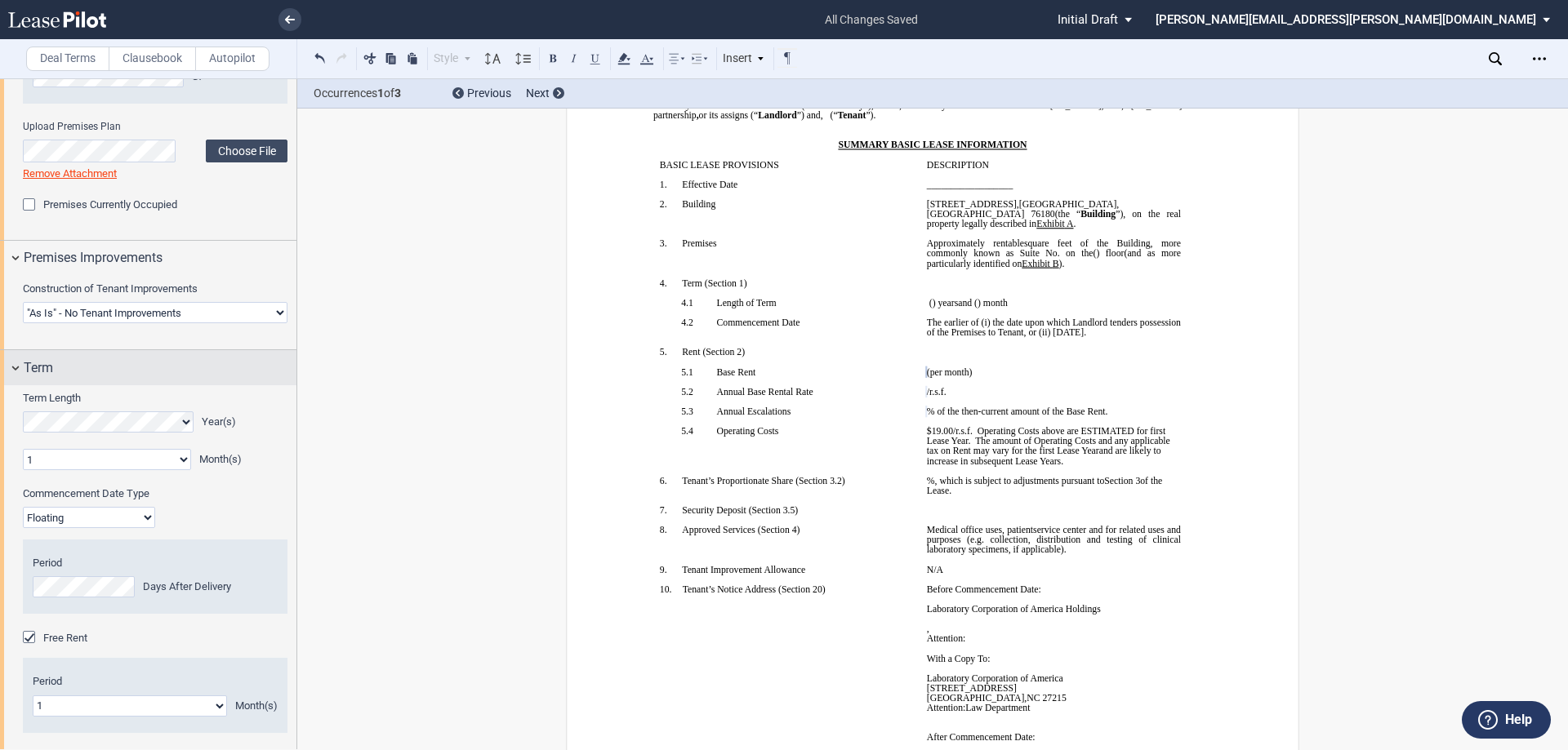
click at [147, 380] on div "Term" at bounding box center [148, 368] width 296 height 35
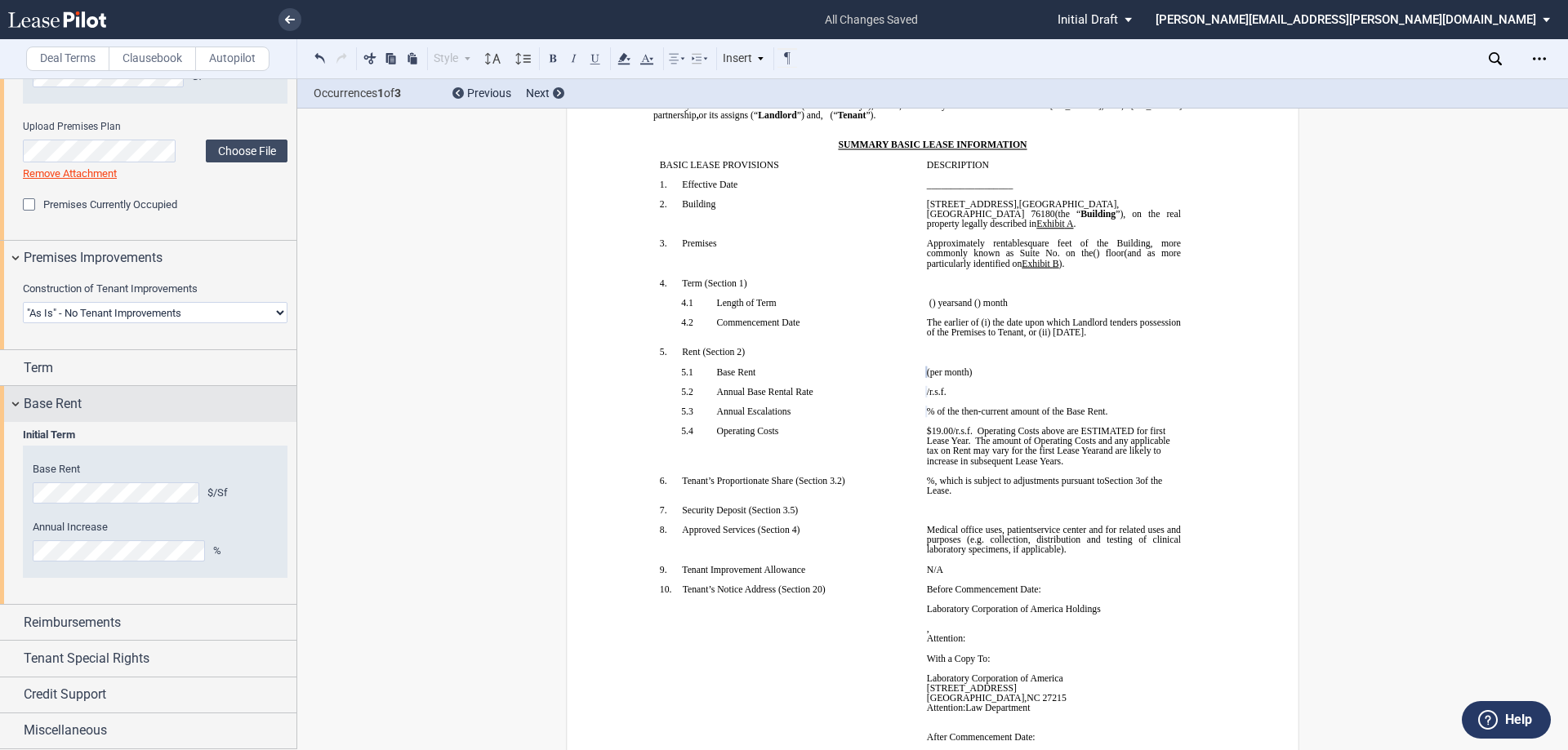
click at [125, 409] on div "Base Rent" at bounding box center [159, 405] width 273 height 20
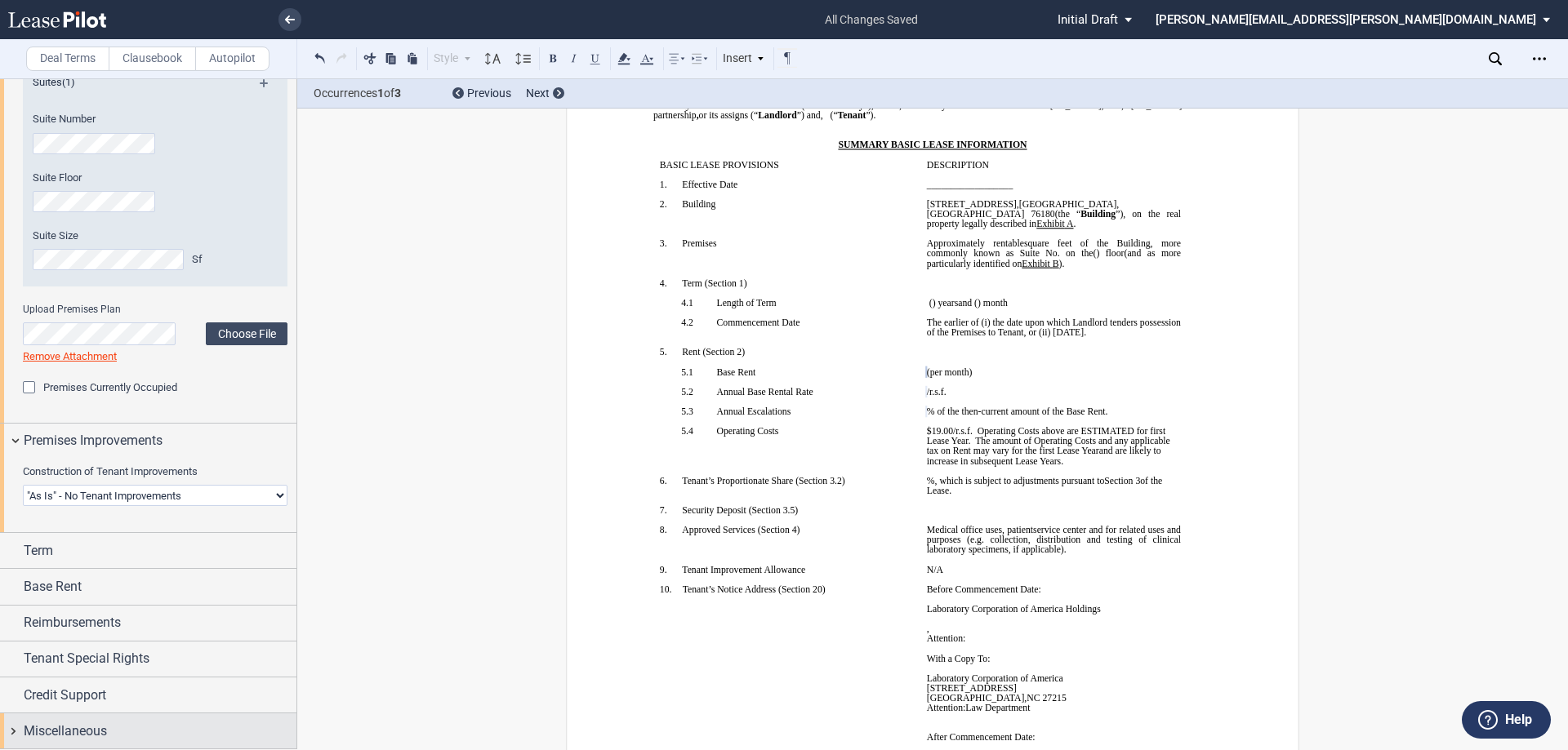
click at [14, 737] on div "Miscellaneous" at bounding box center [148, 731] width 296 height 35
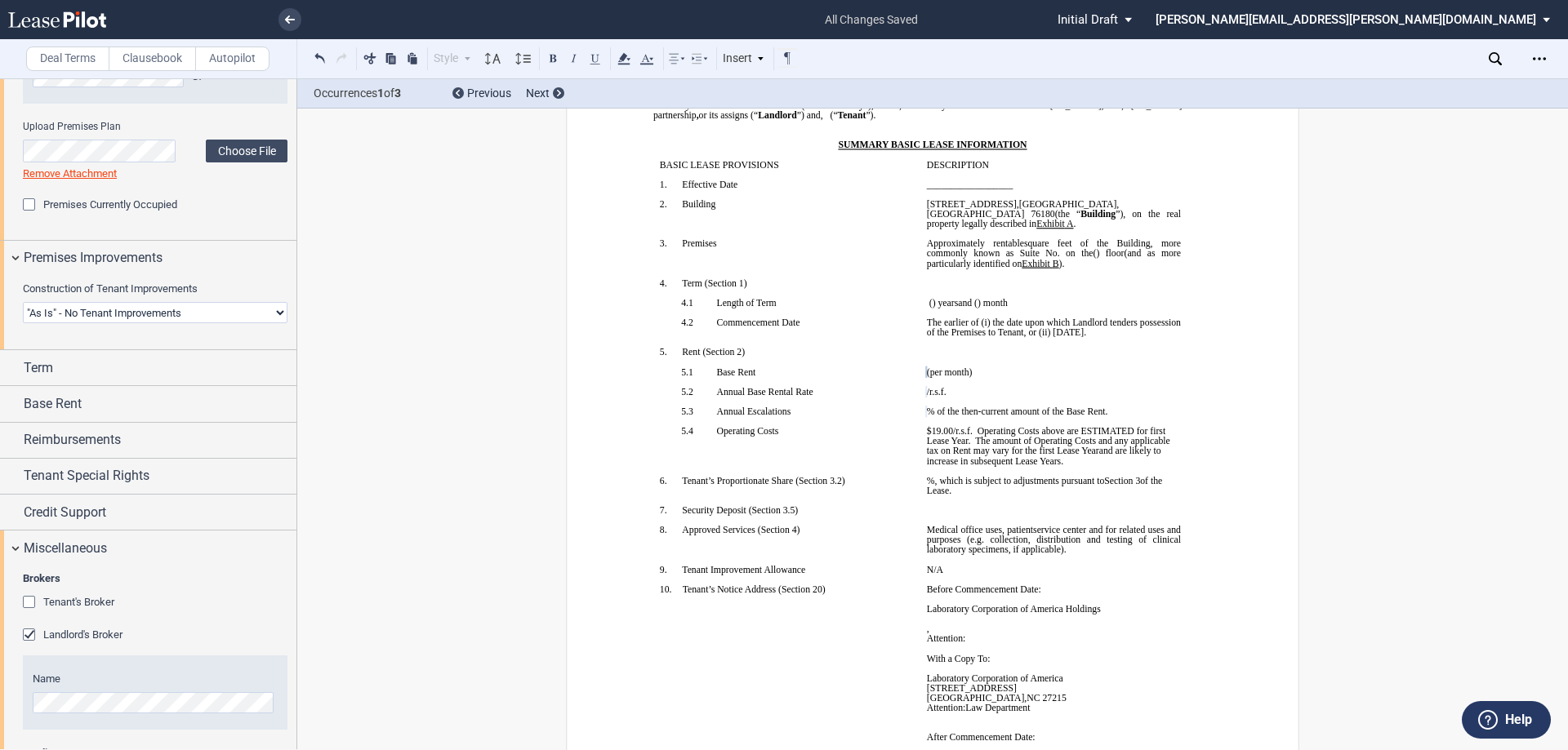
scroll to position [1411, 0]
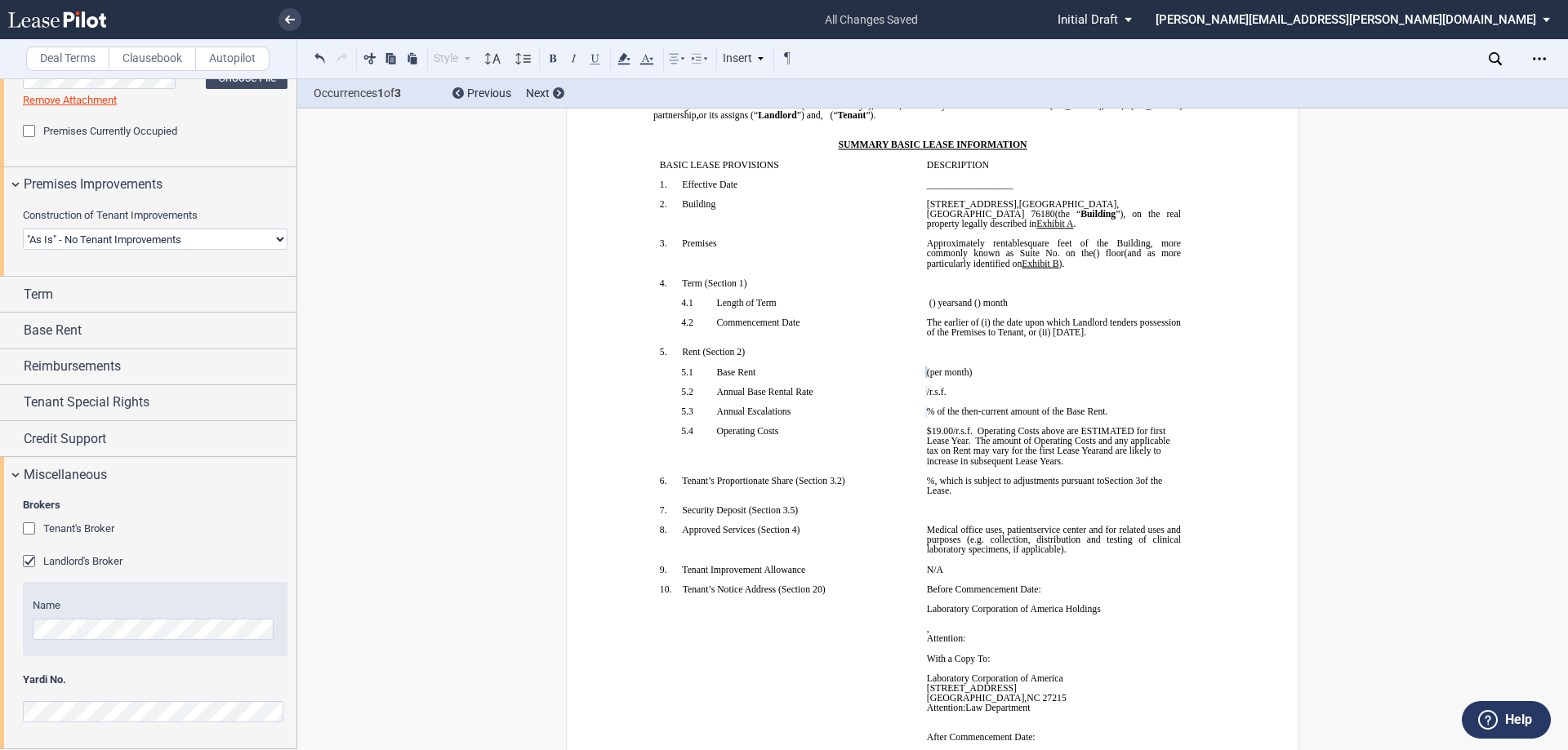
click at [27, 525] on div "Tenant's Broker" at bounding box center [31, 531] width 17 height 17
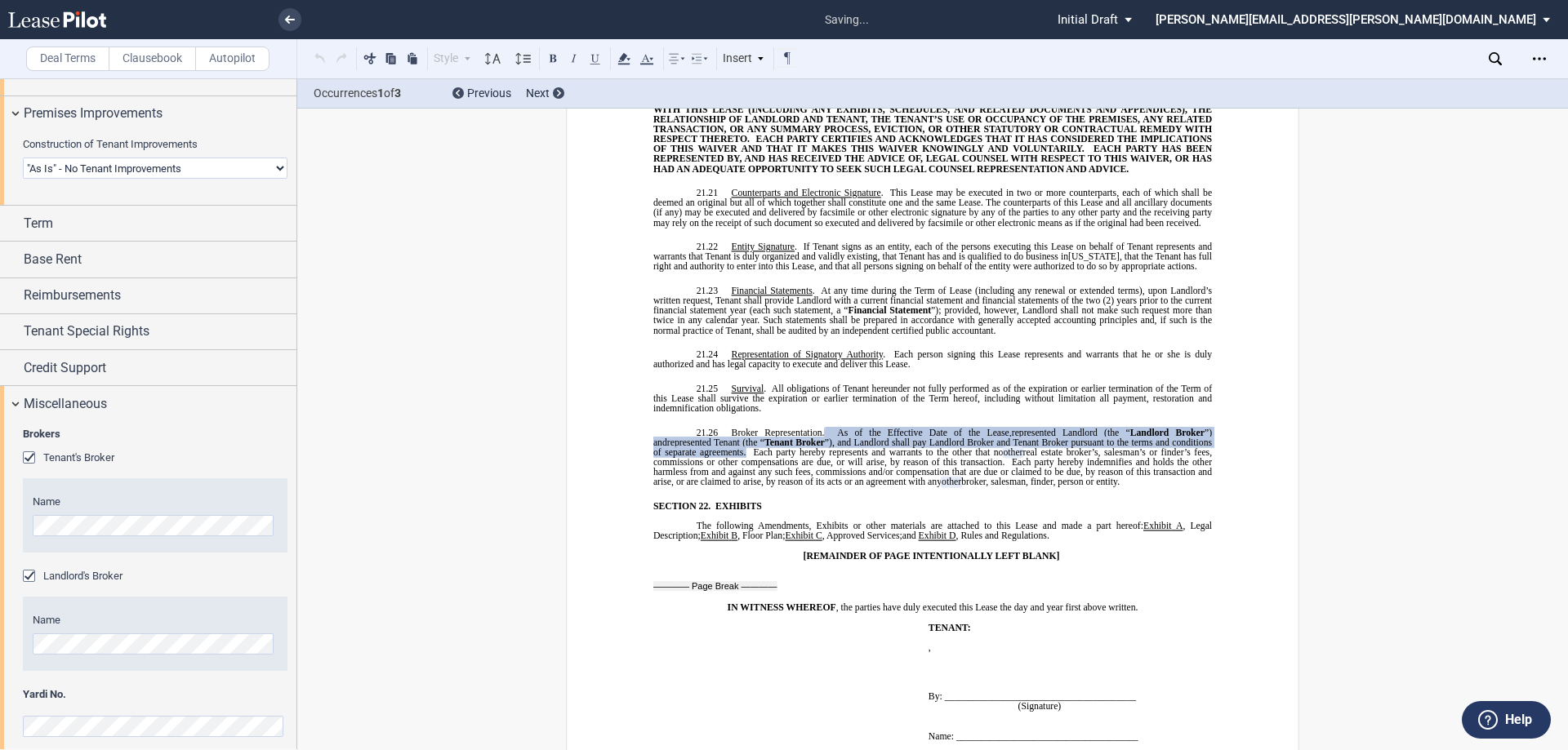
scroll to position [1498, 0]
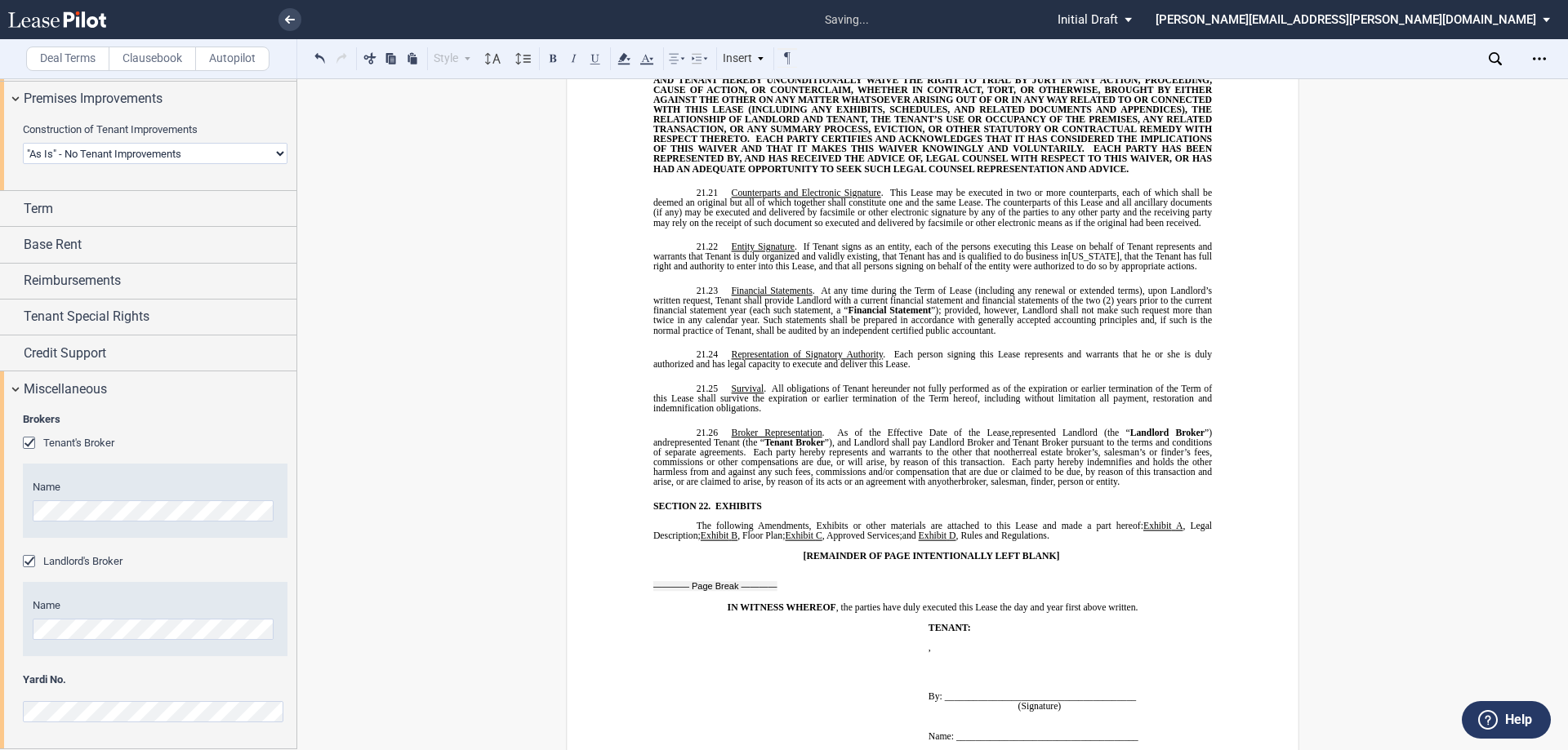
click at [103, 685] on span "Yardi No." at bounding box center [155, 680] width 265 height 15
click at [0, 641] on div "Brokers Tenant's Broker Name Landlord's Broker Name Yardi No." at bounding box center [148, 578] width 296 height 343
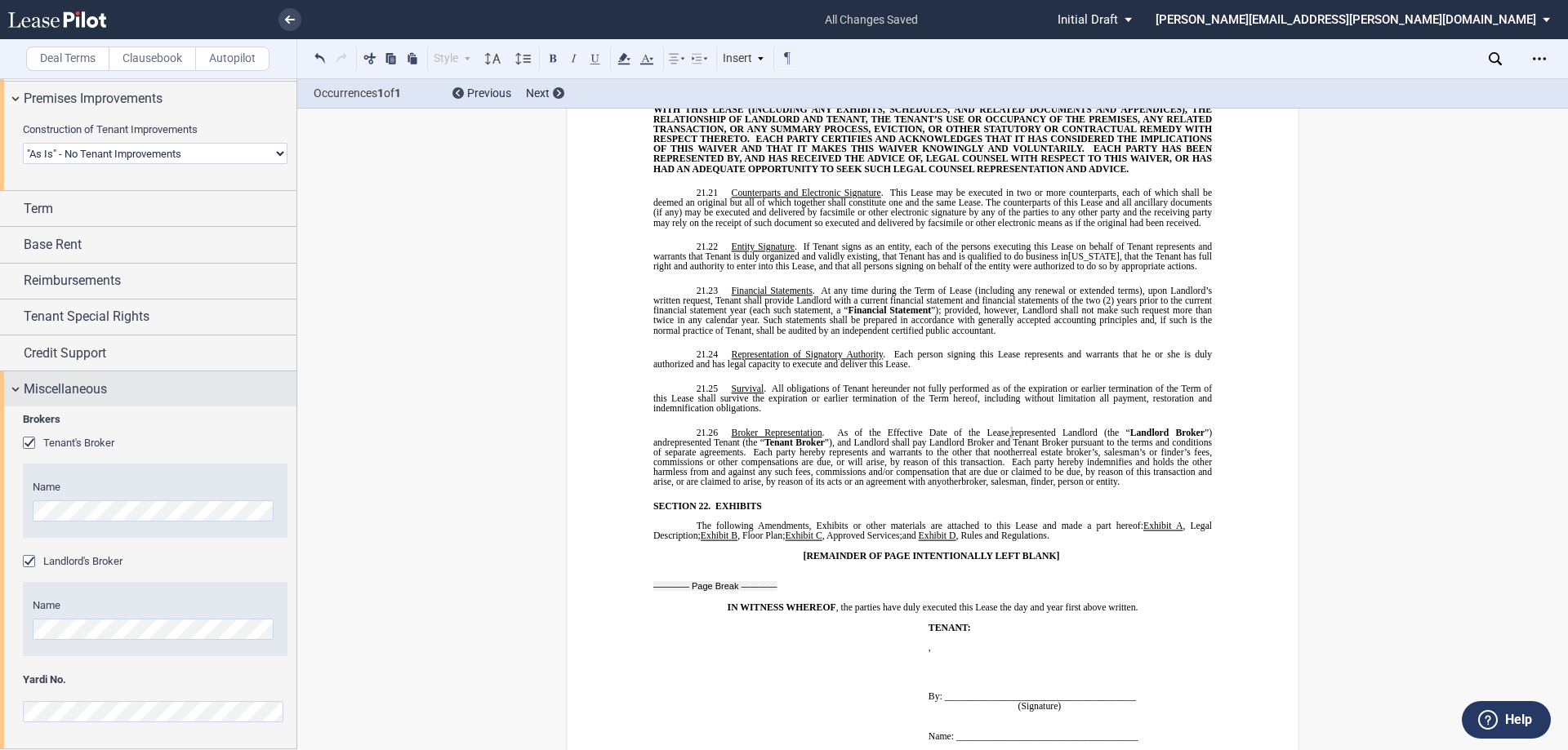
click at [182, 385] on div "Miscellaneous" at bounding box center [159, 390] width 273 height 20
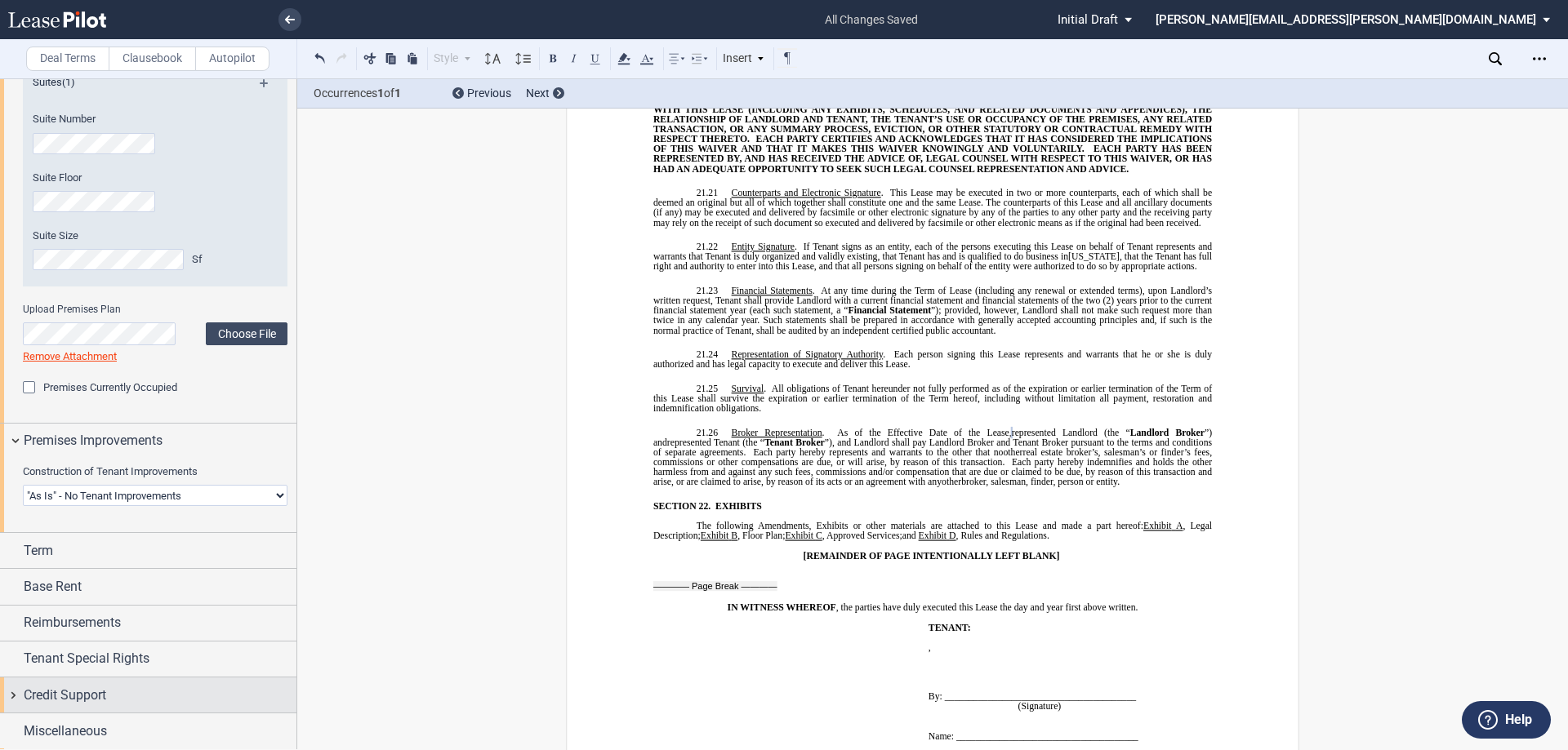
click at [131, 693] on div "Credit Support" at bounding box center [159, 696] width 273 height 20
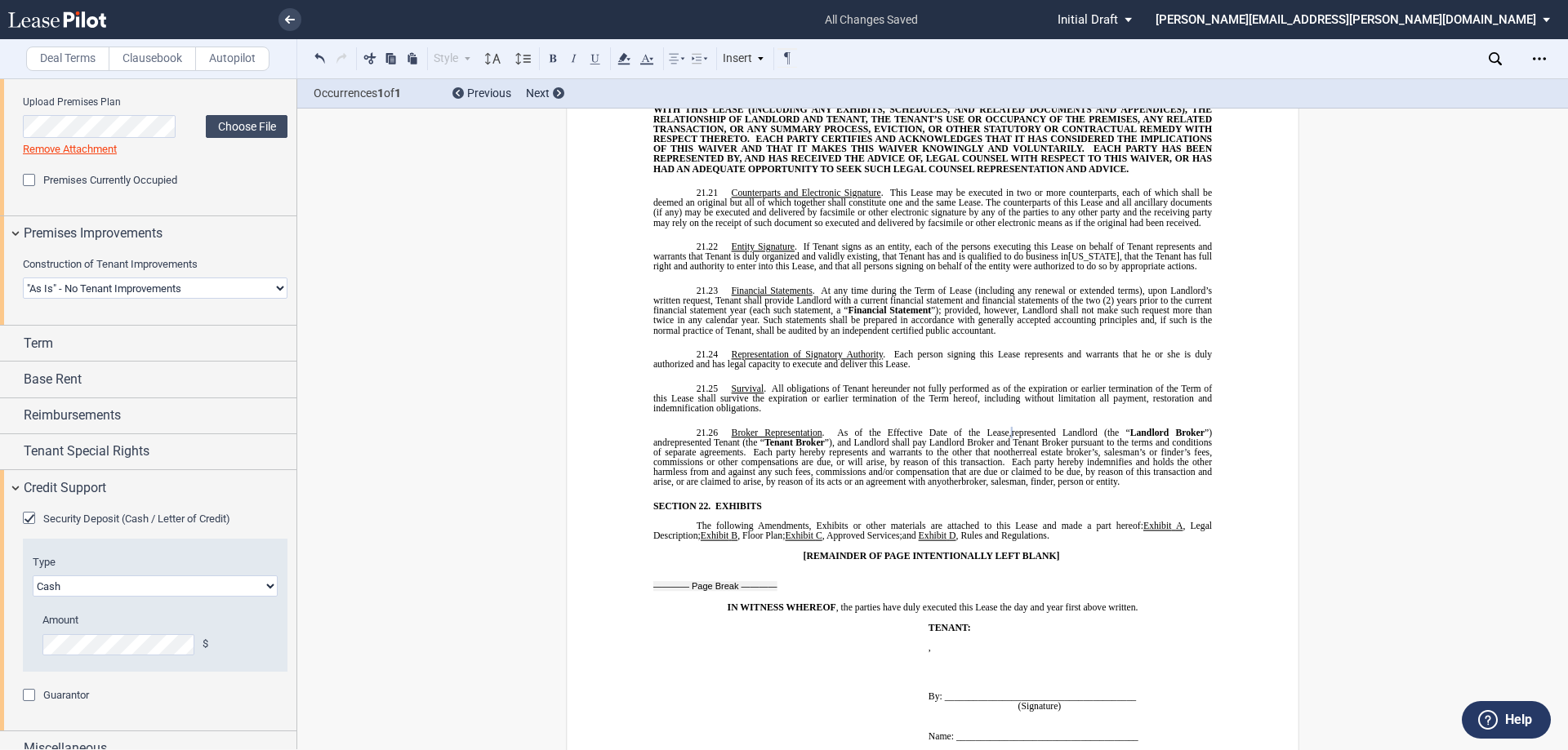
scroll to position [1381, 0]
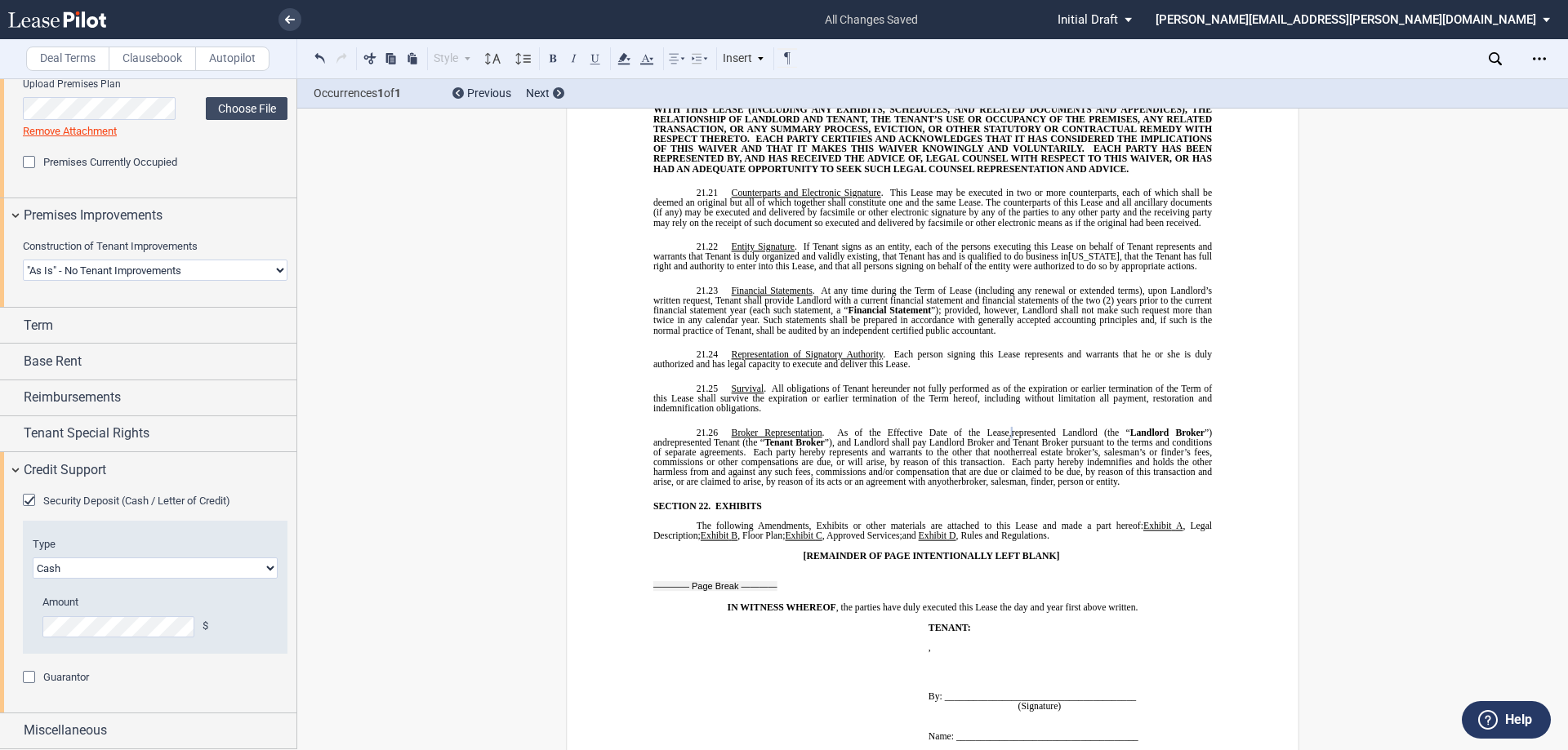
click at [0, 628] on div "Security Deposit (Cash / Letter of Credit) Type Letter of Credit (L/C) Cash Cas…" at bounding box center [148, 599] width 296 height 224
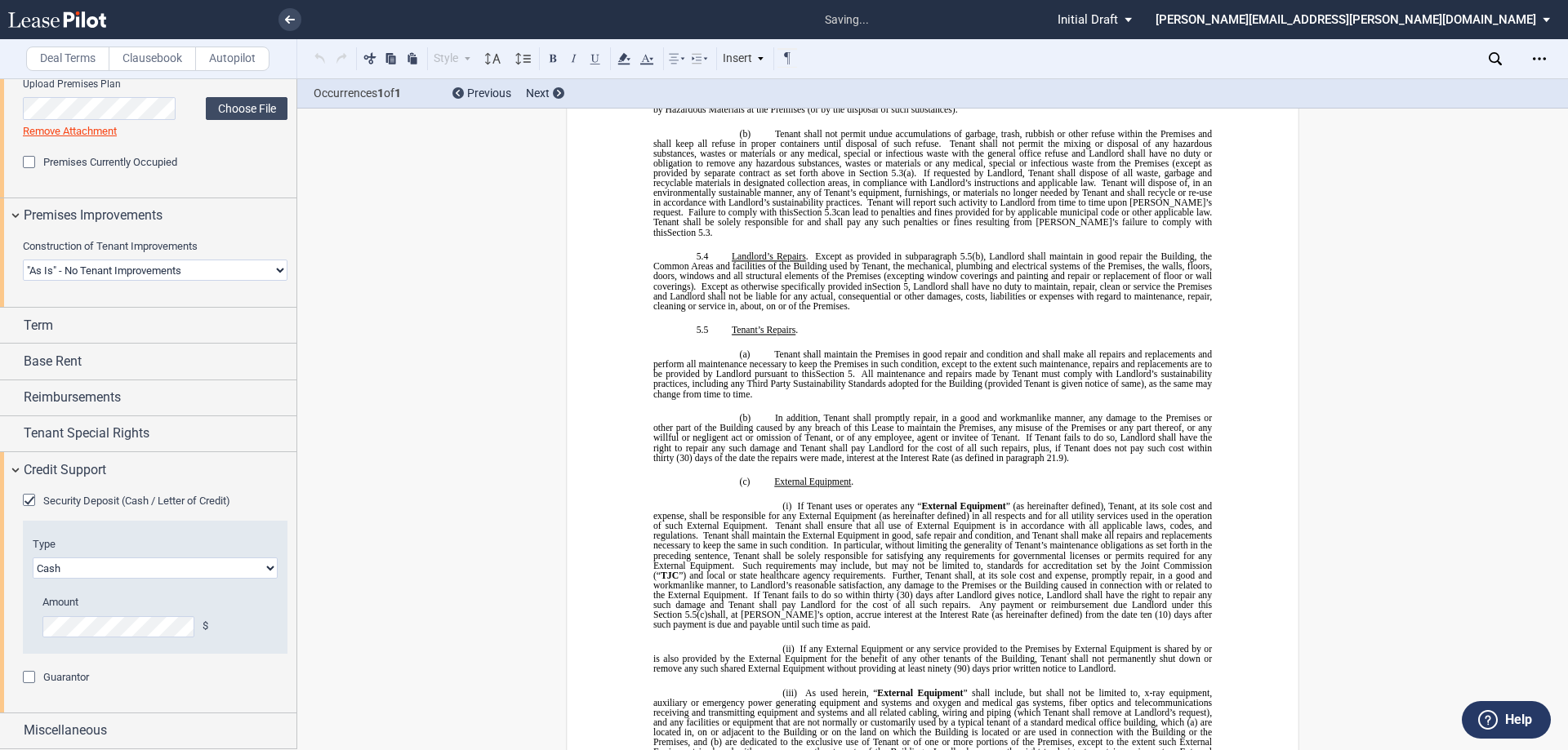
scroll to position [276, 0]
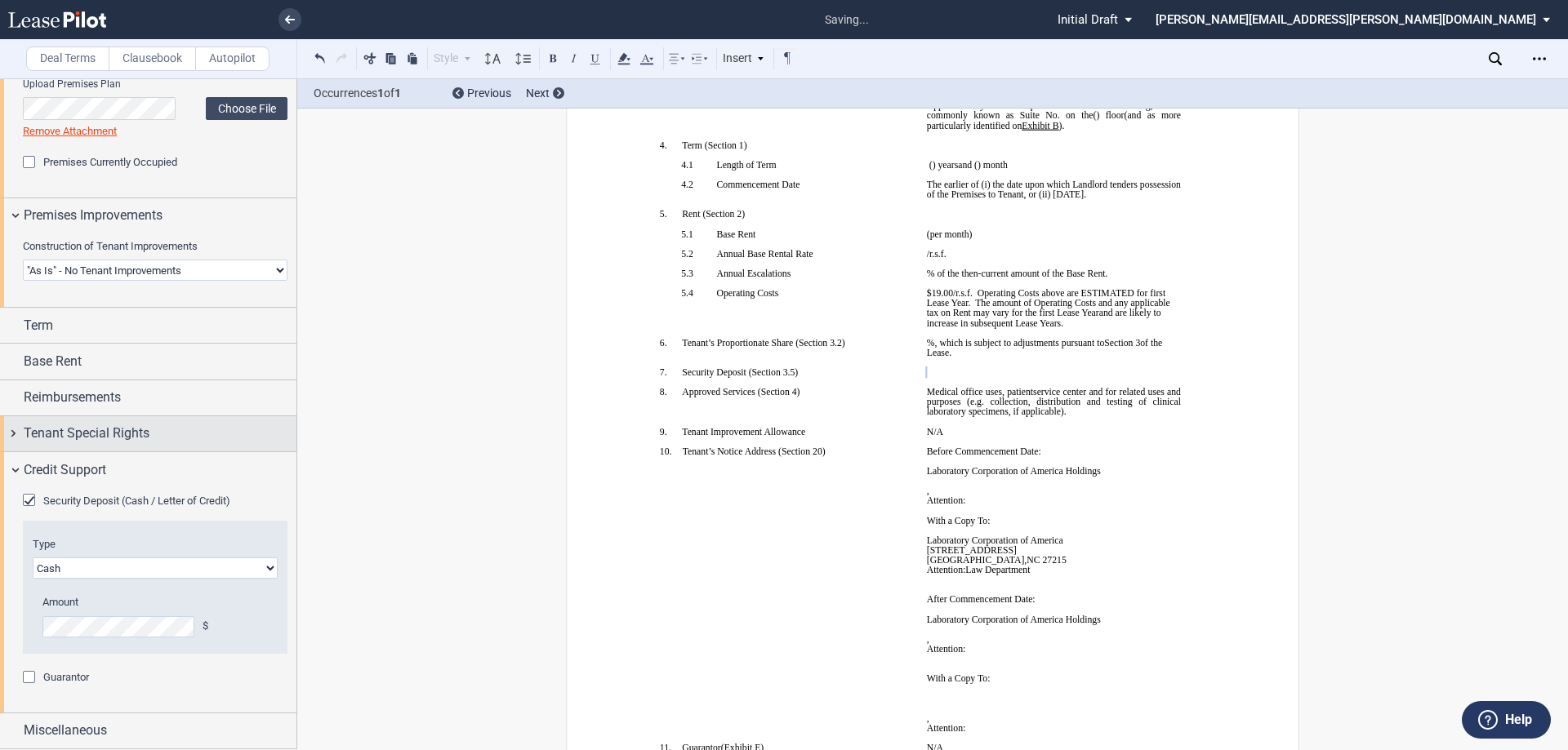
click at [48, 448] on div "Tenant Special Rights" at bounding box center [148, 434] width 296 height 35
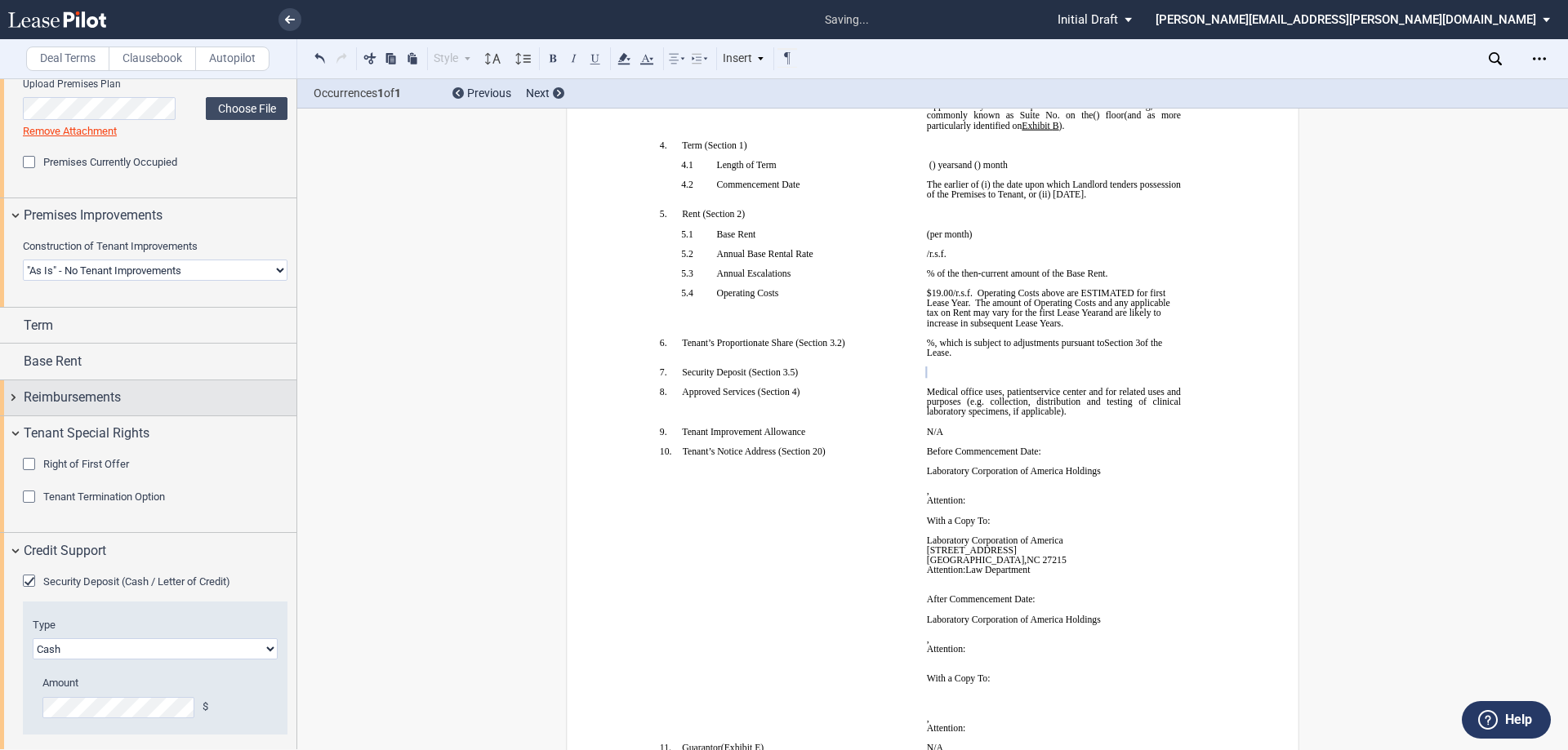
click at [94, 414] on div "Reimbursements" at bounding box center [148, 399] width 296 height 35
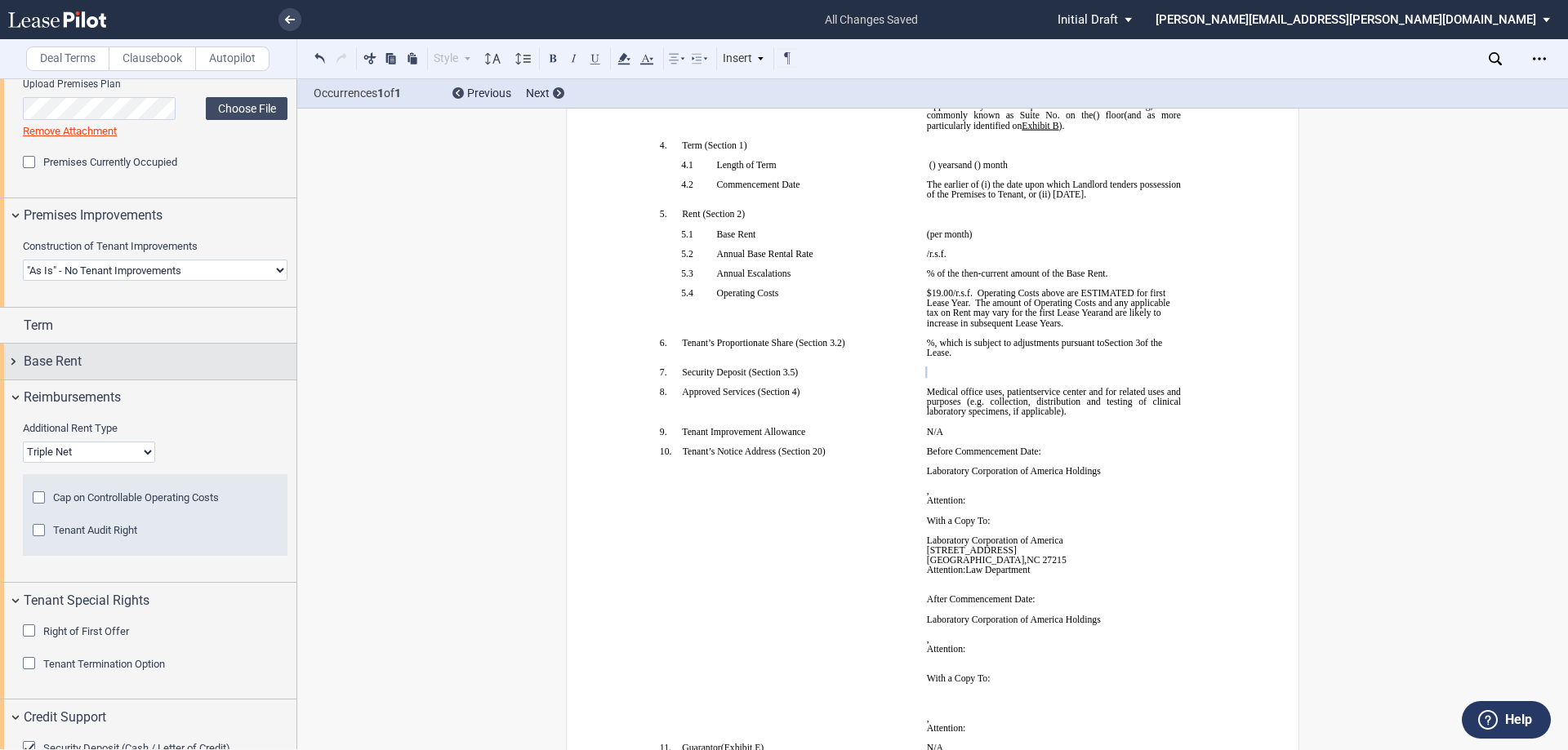
click at [94, 365] on div "Base Rent" at bounding box center [159, 362] width 273 height 20
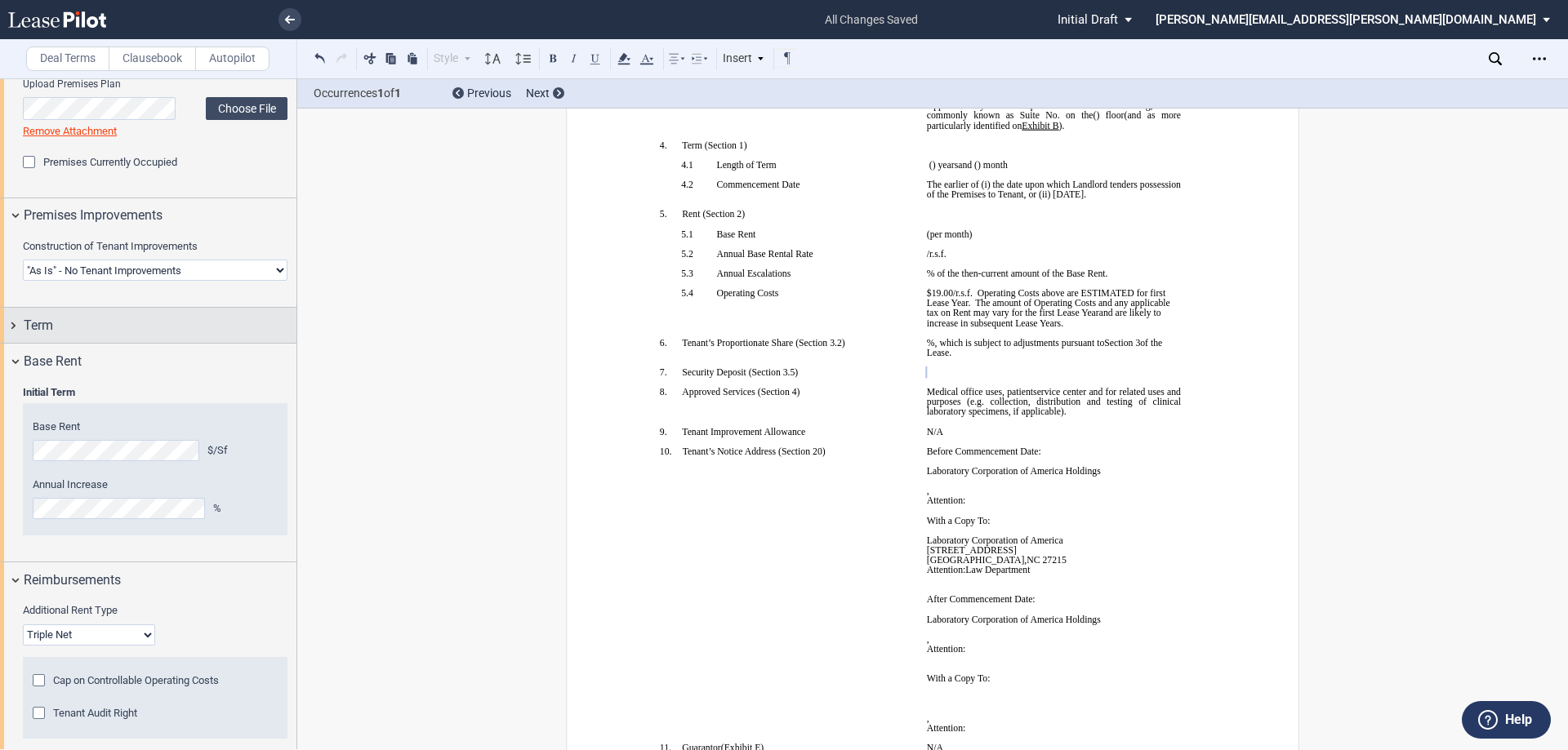
click at [100, 321] on div "Term" at bounding box center [159, 326] width 273 height 20
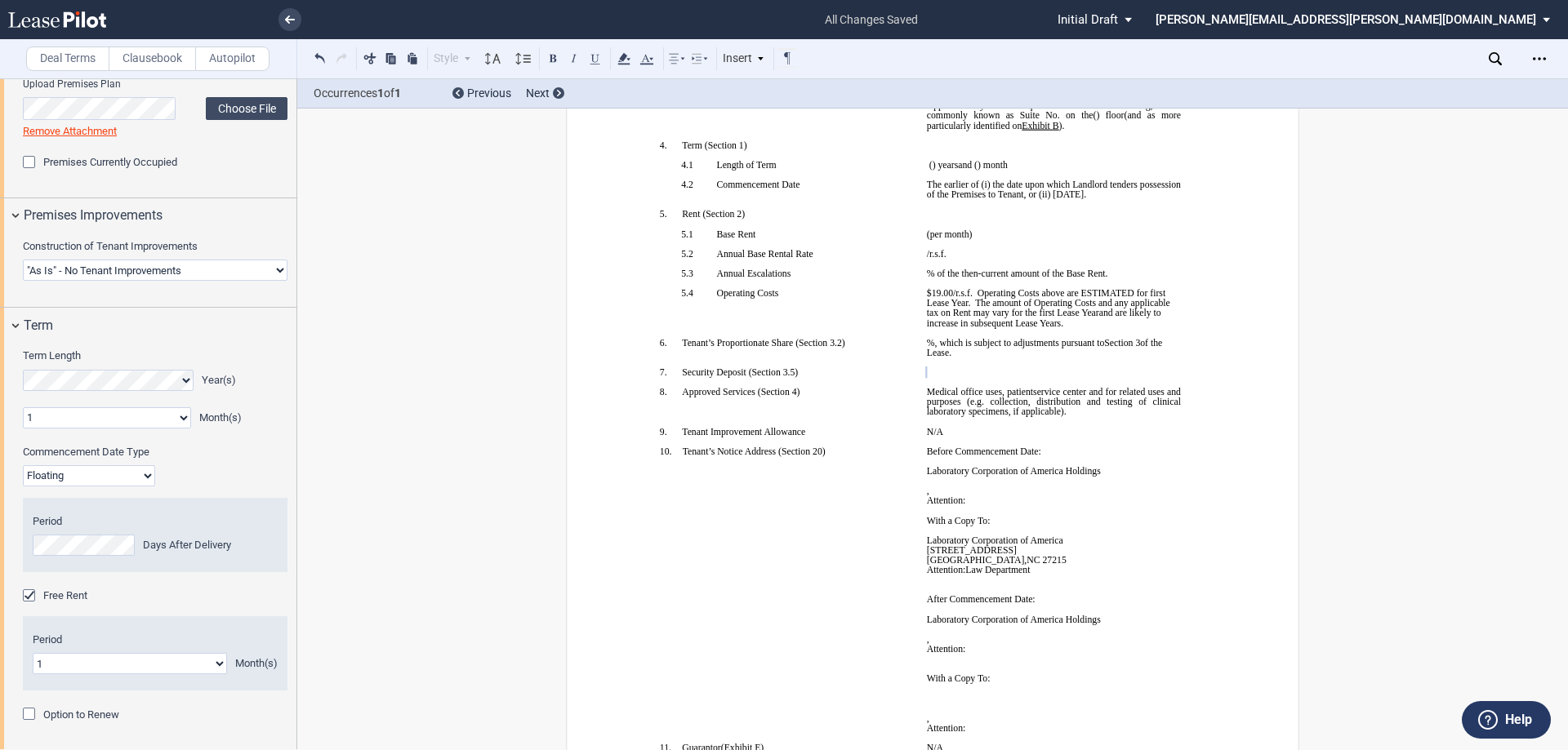
click at [178, 421] on select "0 1 2 3 4 5 6 7 8 9 10 11" at bounding box center [106, 418] width 168 height 22
select select "number:0"
click at [23, 407] on select "0 1 2 3 4 5 6 7 8 9 10 11" at bounding box center [106, 418] width 168 height 22
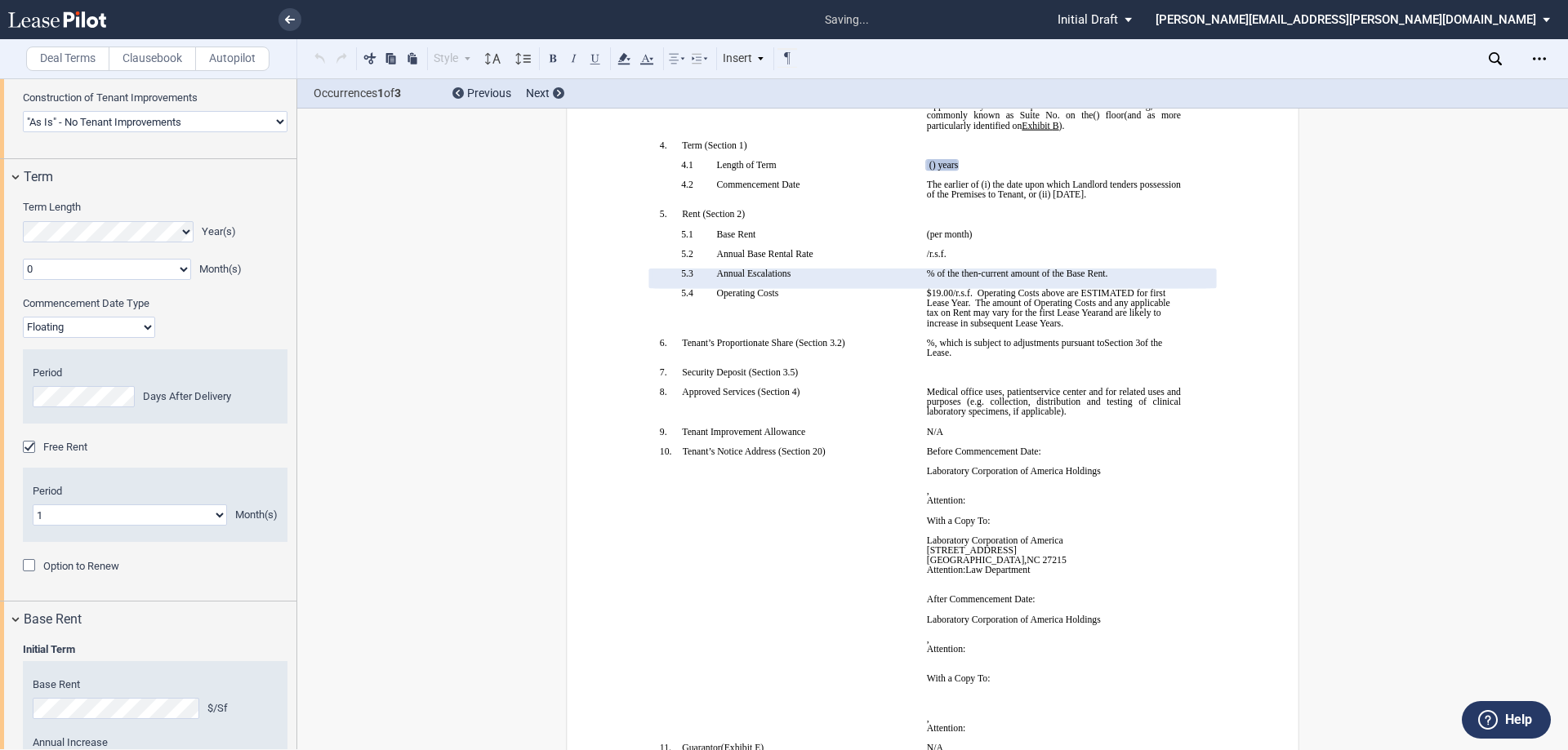
scroll to position [1544, 0]
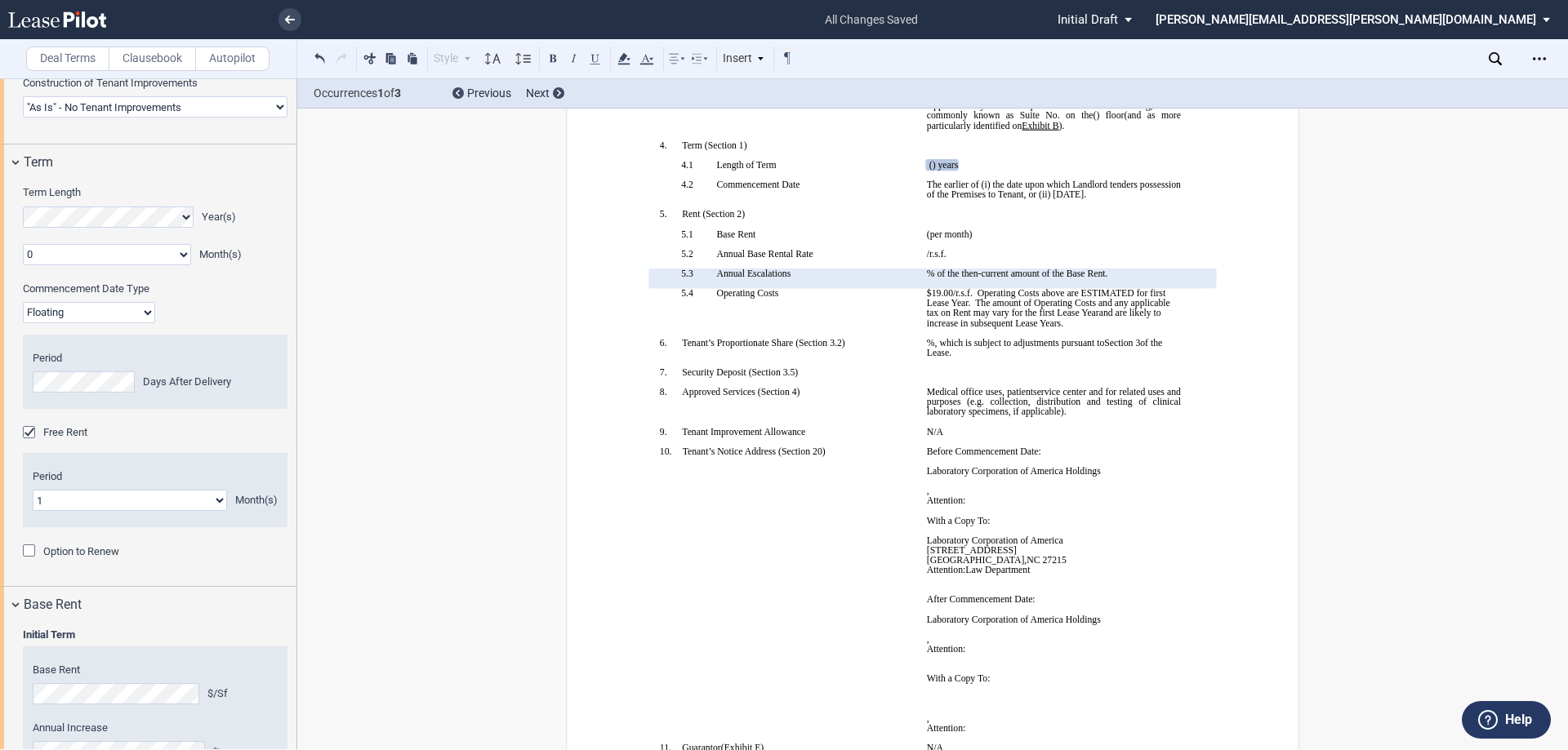
click at [68, 436] on span "Free Rent" at bounding box center [65, 432] width 44 height 12
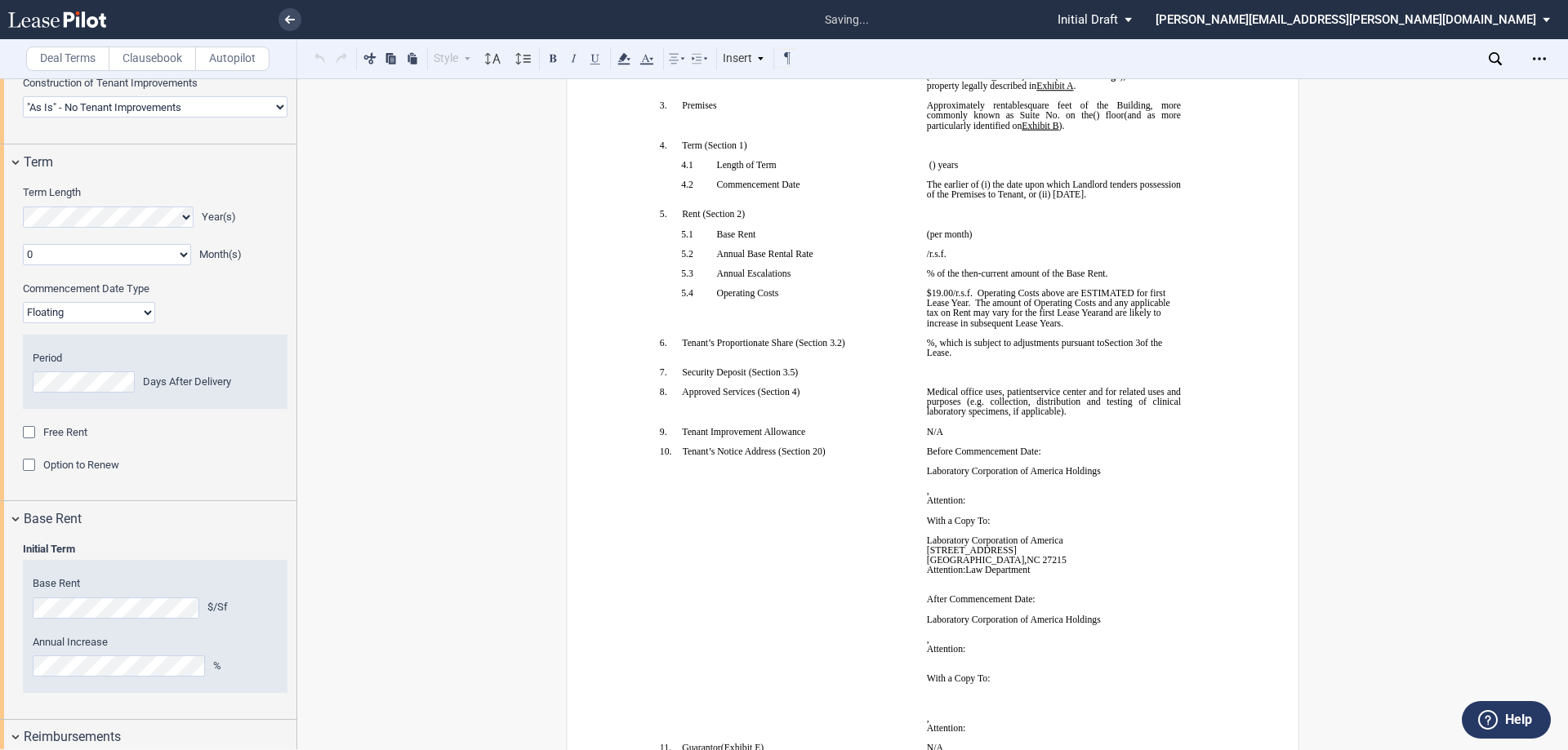
click at [65, 470] on span "Option to Renew" at bounding box center [81, 465] width 76 height 12
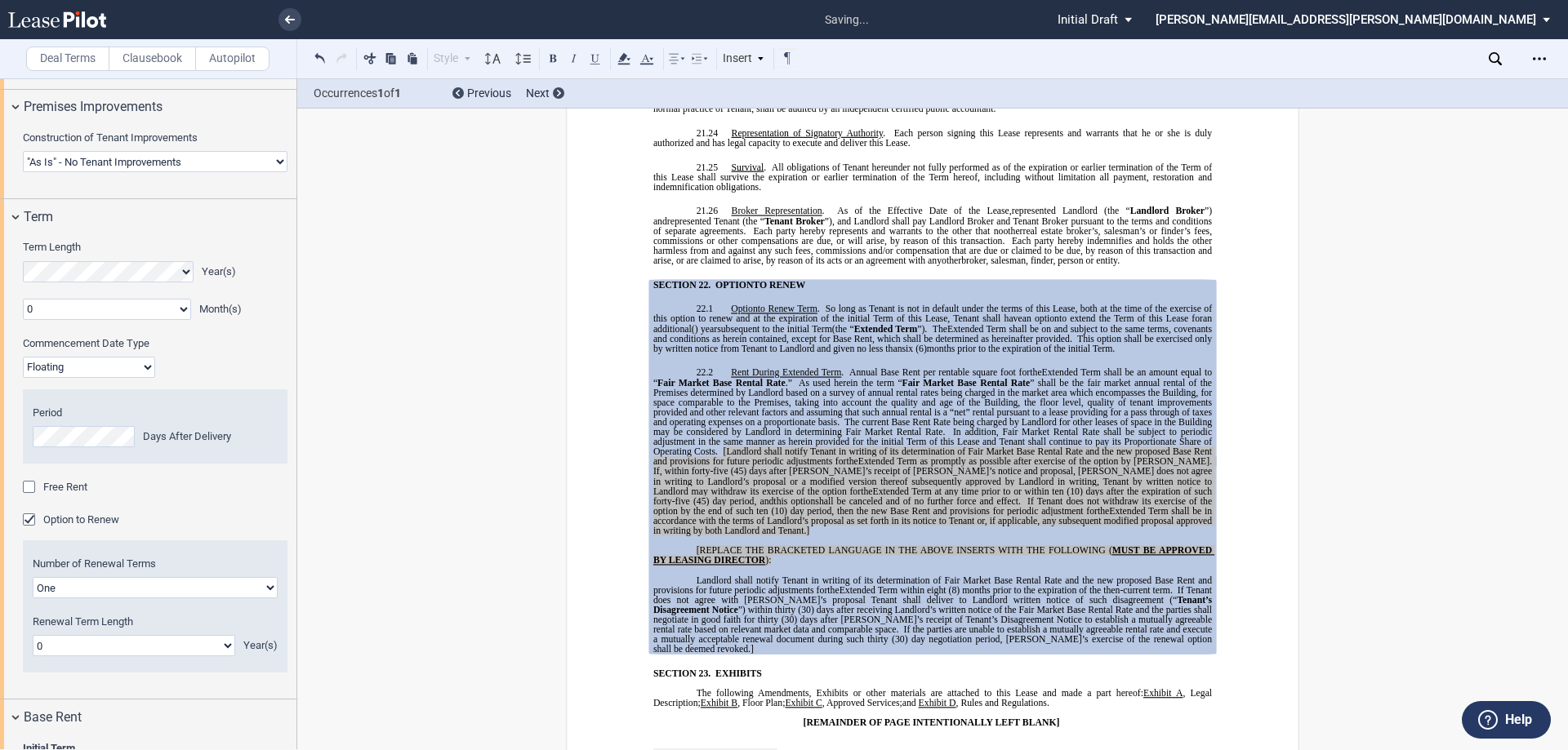
scroll to position [1463, 0]
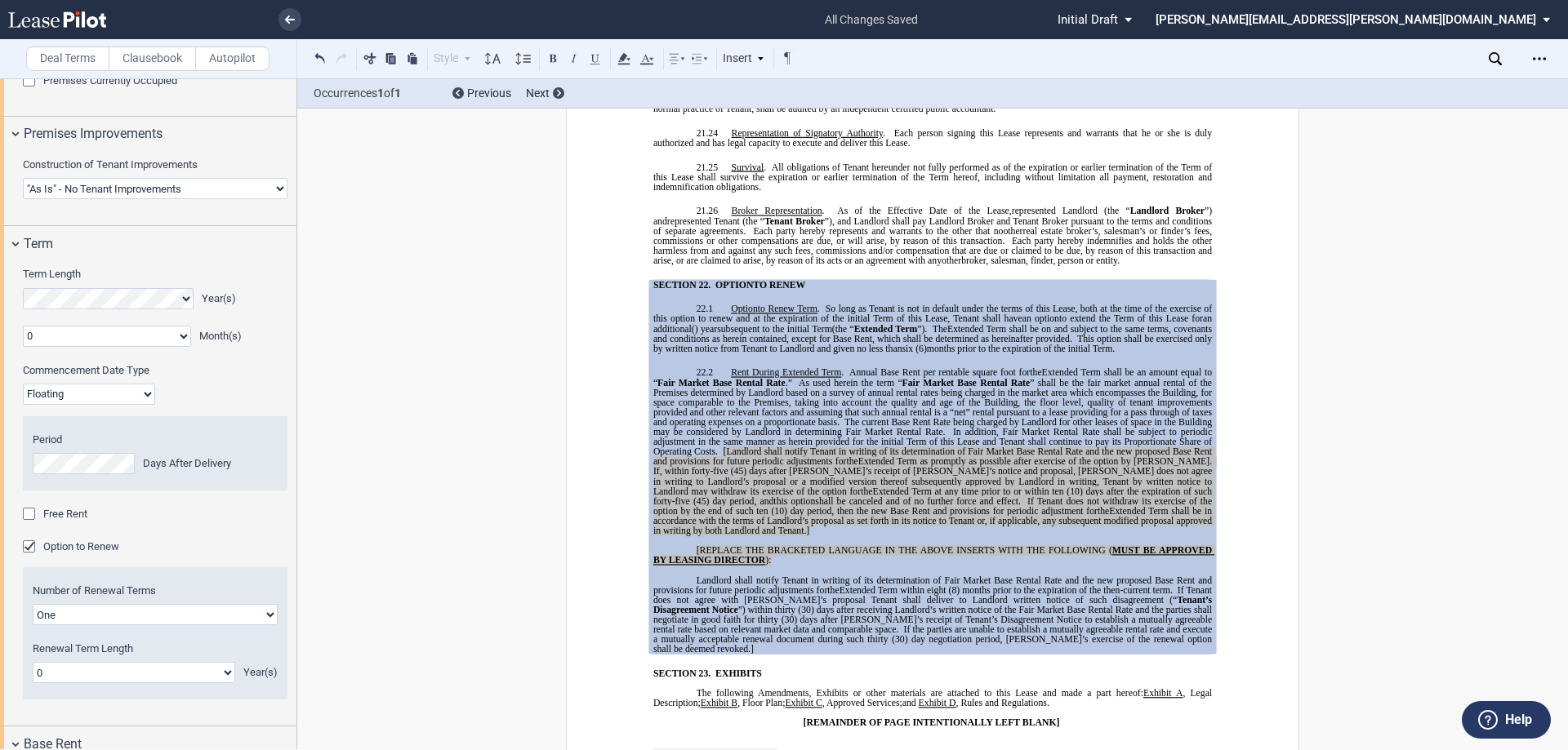
click at [106, 667] on select "0 1 2 3 4 5 6 7 8 9 10 11 12 13 14 15 16 17 18 19 20" at bounding box center [134, 673] width 203 height 22
select select "number:5"
click at [32, 662] on select "0 1 2 3 4 5 6 7 8 9 10 11 12 13 14 15 16 17 18 19 20" at bounding box center [134, 673] width 203 height 22
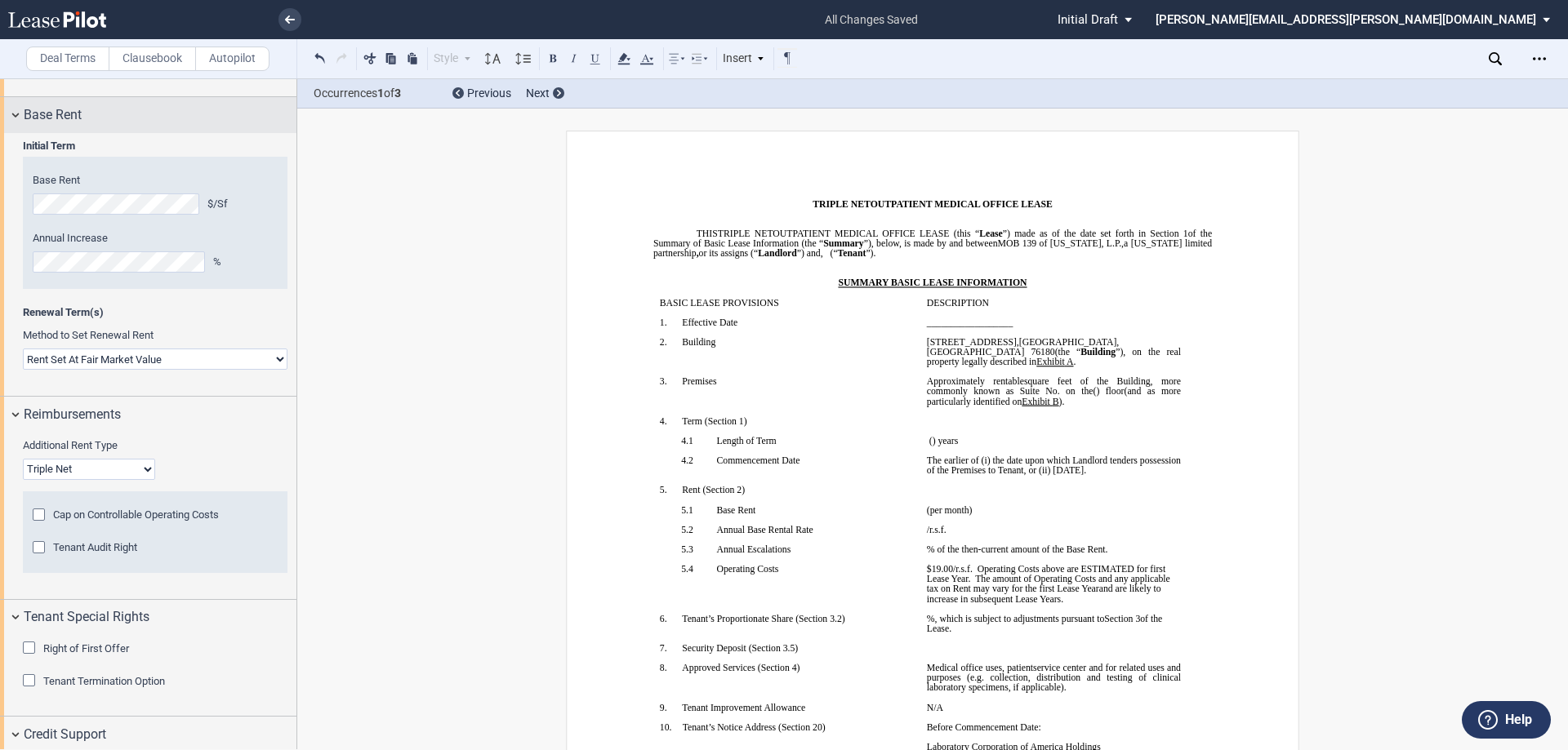
scroll to position [2116, 0]
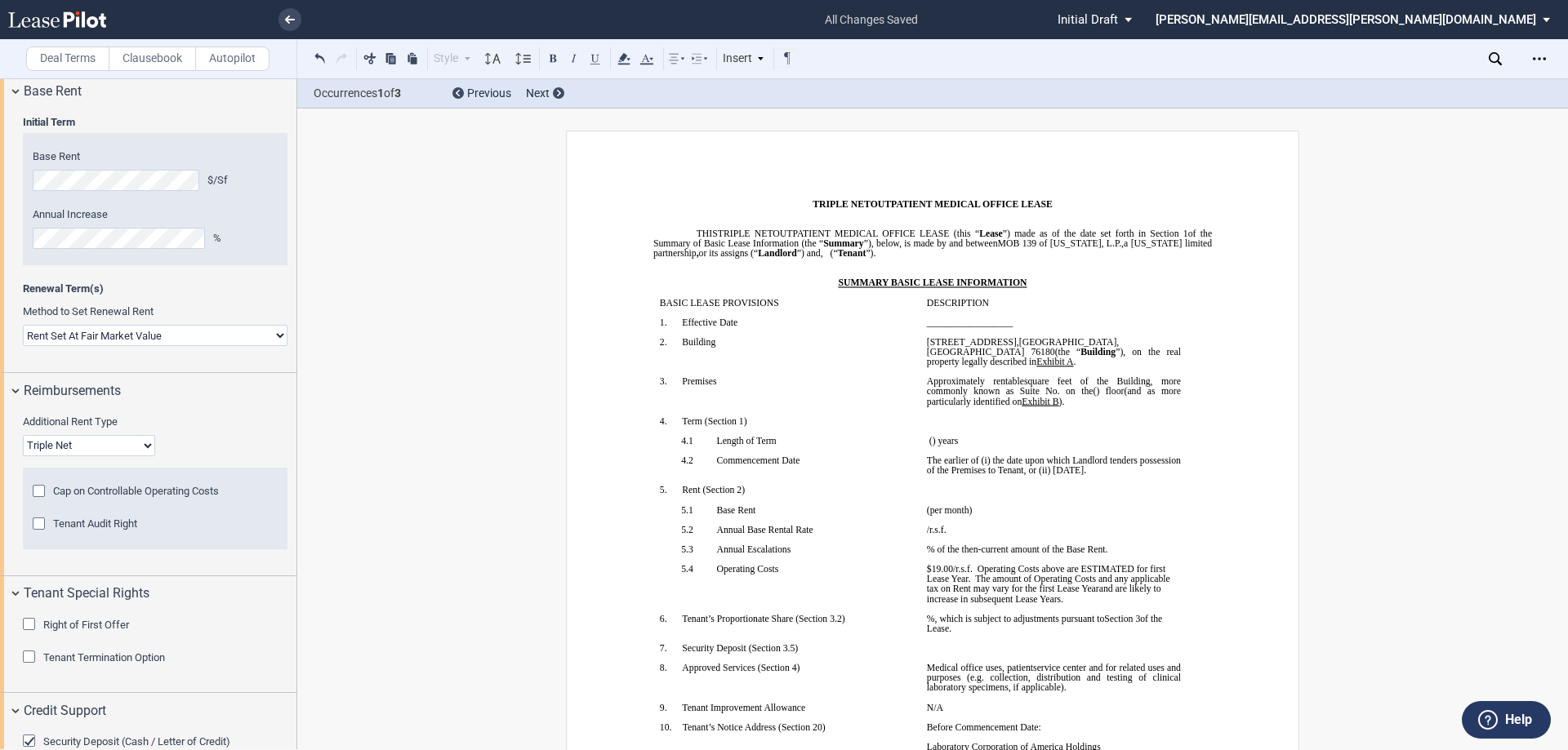
click at [131, 448] on select "Base Year Triple Net" at bounding box center [89, 446] width 132 height 22
select select "modified gross"
click at [23, 435] on select "Base Year Triple Net" at bounding box center [89, 446] width 132 height 22
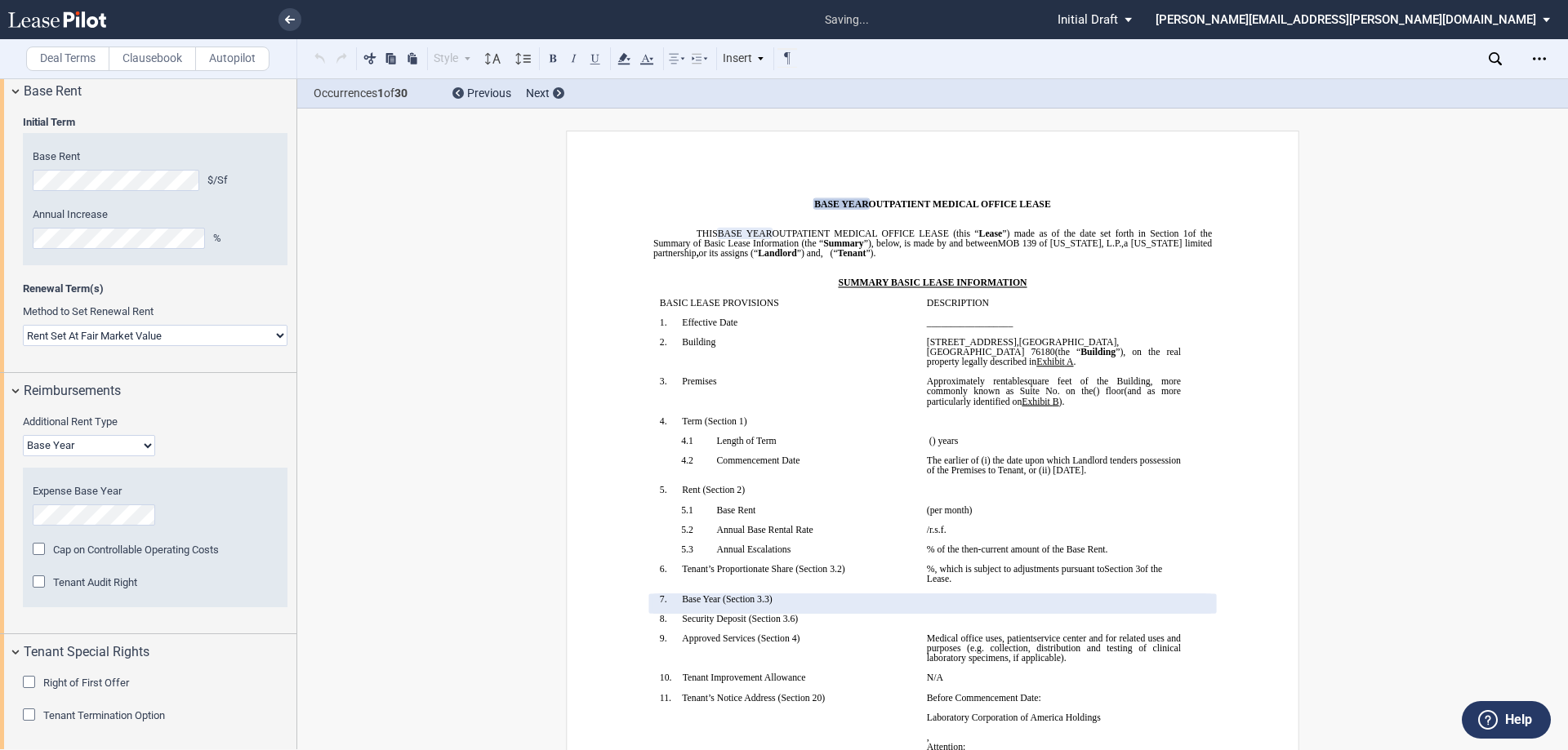
click at [1019, 345] on span "," at bounding box center [1018, 343] width 2 height 10
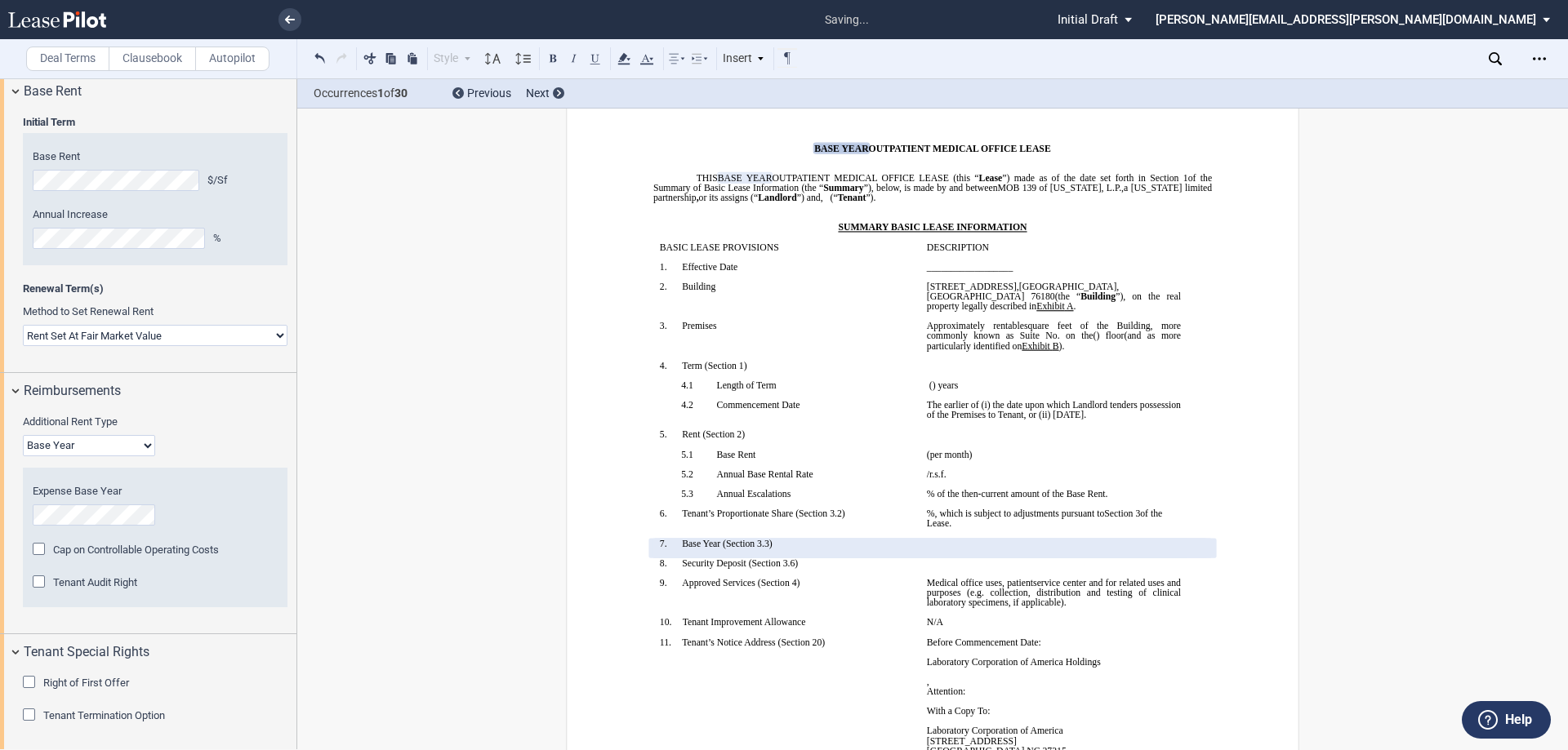
scroll to position [82, 0]
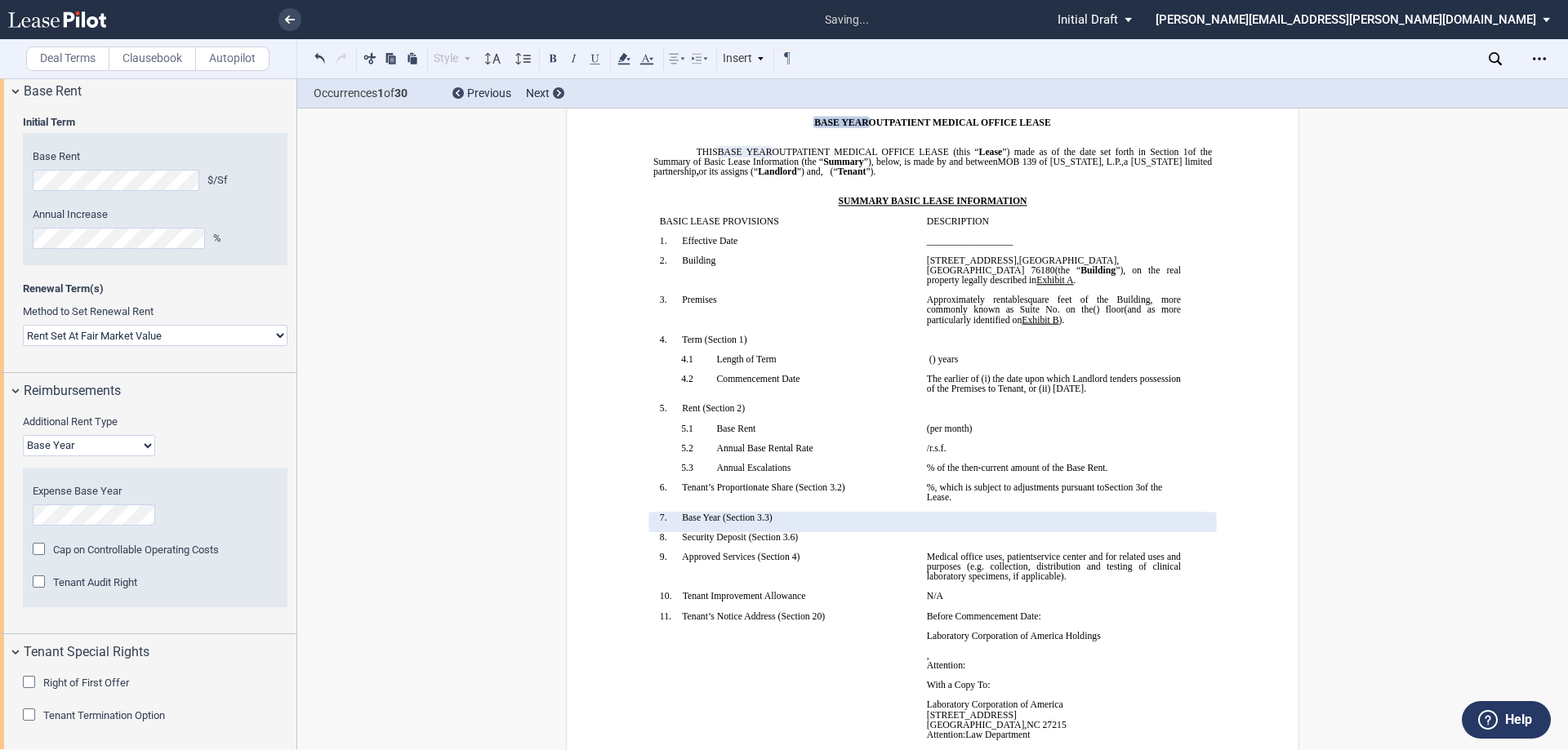
click at [1031, 354] on p "__________ ﻿ ﻿ ( ﻿ ﻿ ) year s and ﻿ ﻿ ( ﻿ ﻿ ) month s ﻿ ﻿ ( ﻿ ﻿ ) year s ﻿ ﻿ ( …" at bounding box center [1054, 359] width 254 height 10
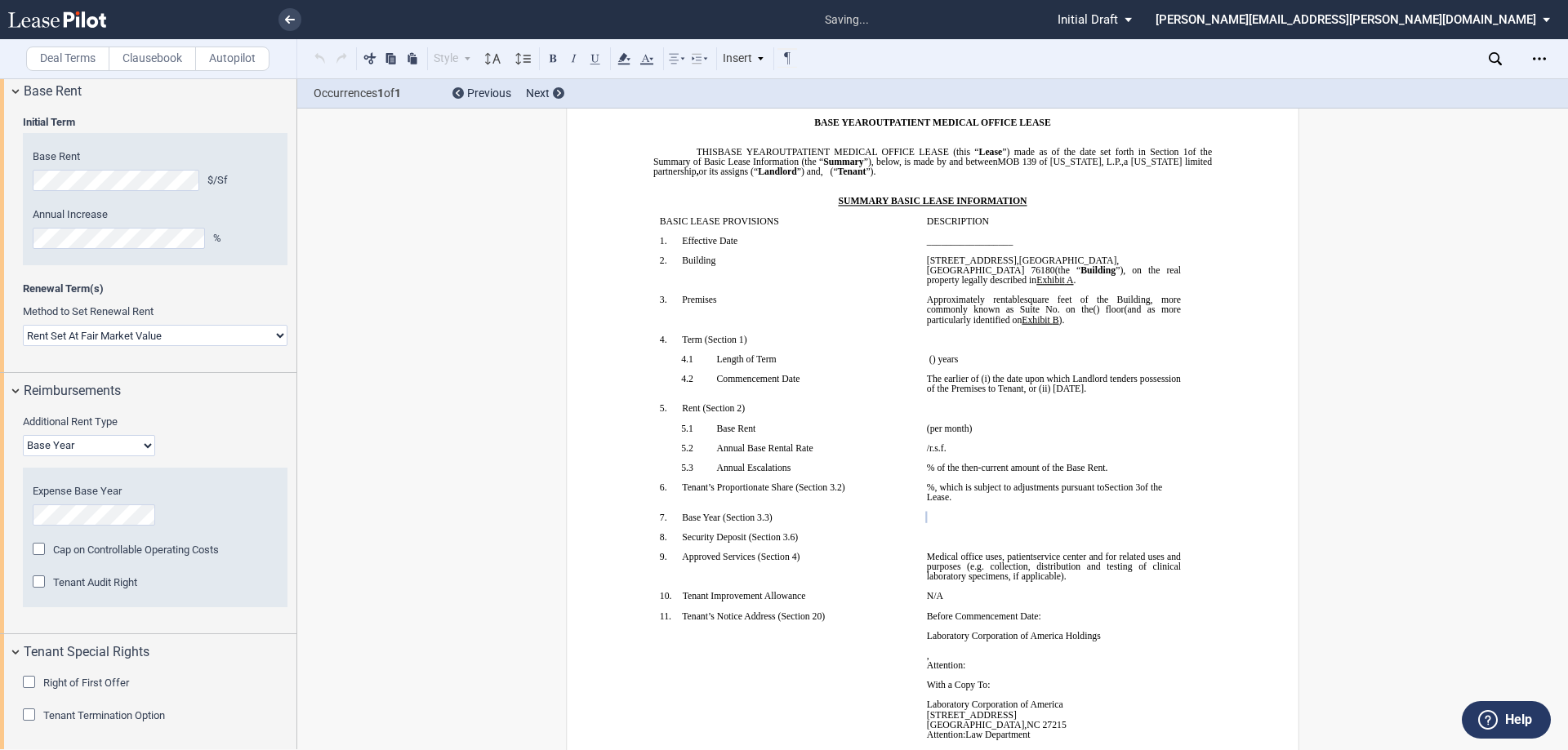
click at [227, 439] on div "Additional Rent Type Base Year Triple Net" at bounding box center [155, 435] width 265 height 41
click at [162, 381] on div "Reimbursements" at bounding box center [159, 391] width 273 height 20
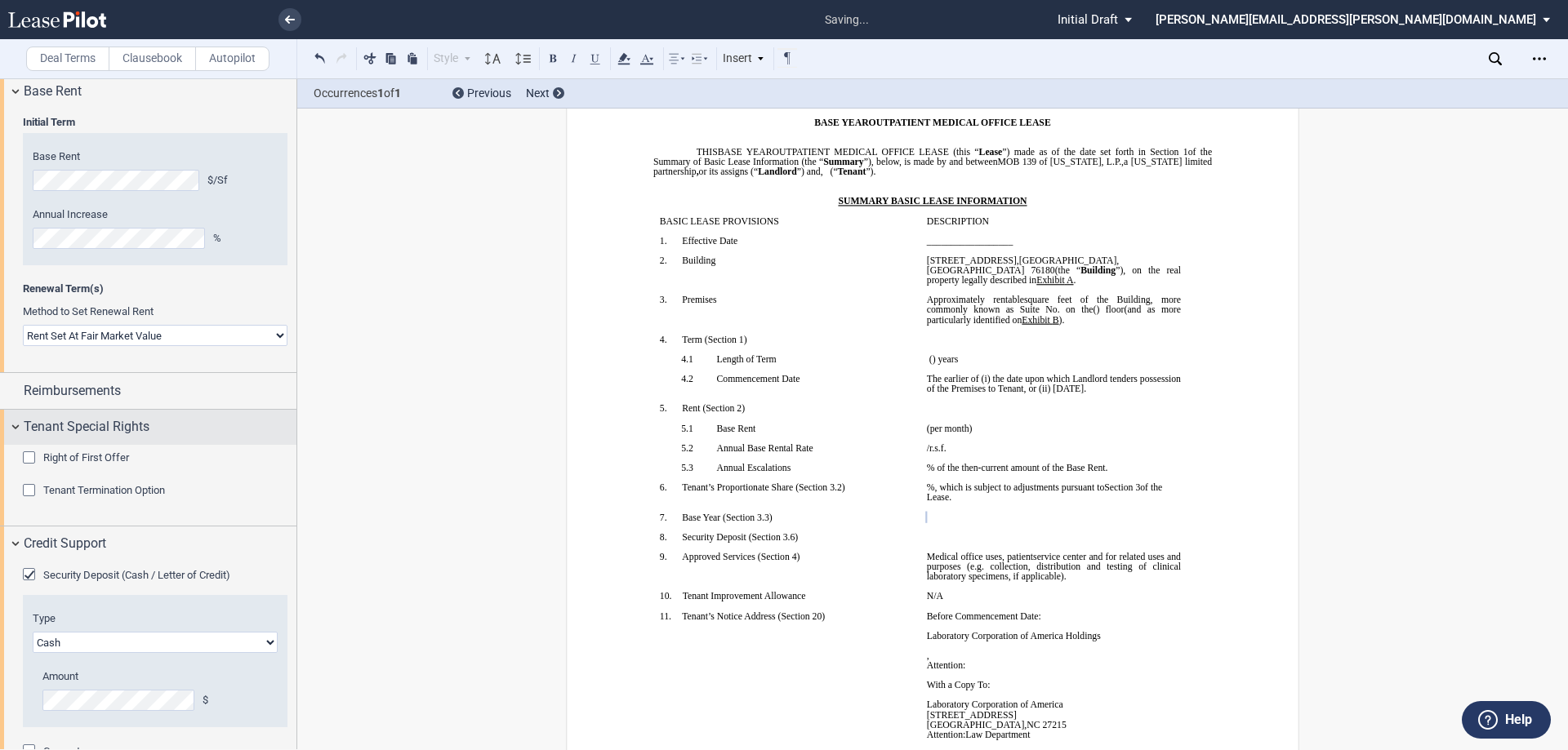
click at [153, 414] on div "Tenant Special Rights" at bounding box center [148, 427] width 296 height 35
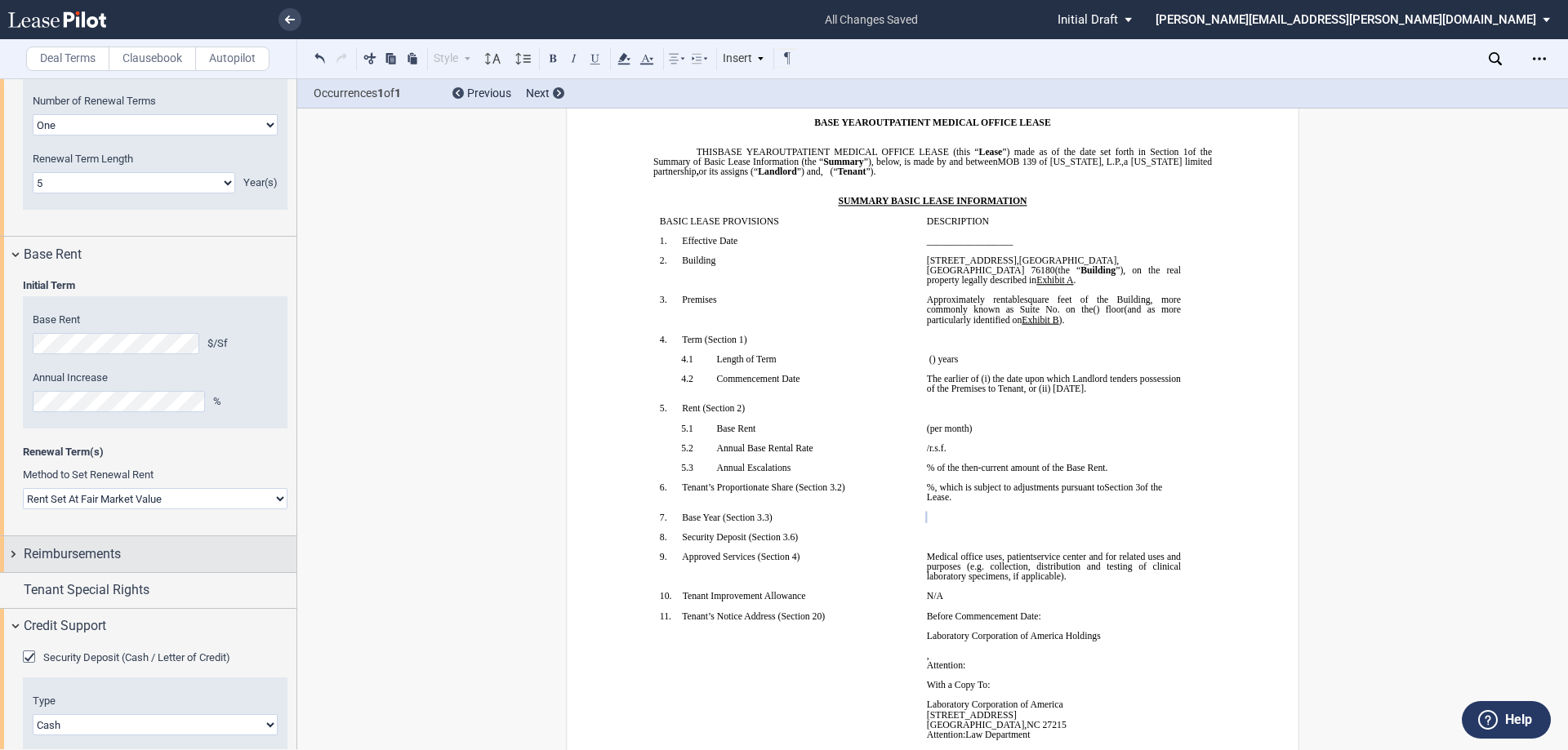
scroll to position [1946, 0]
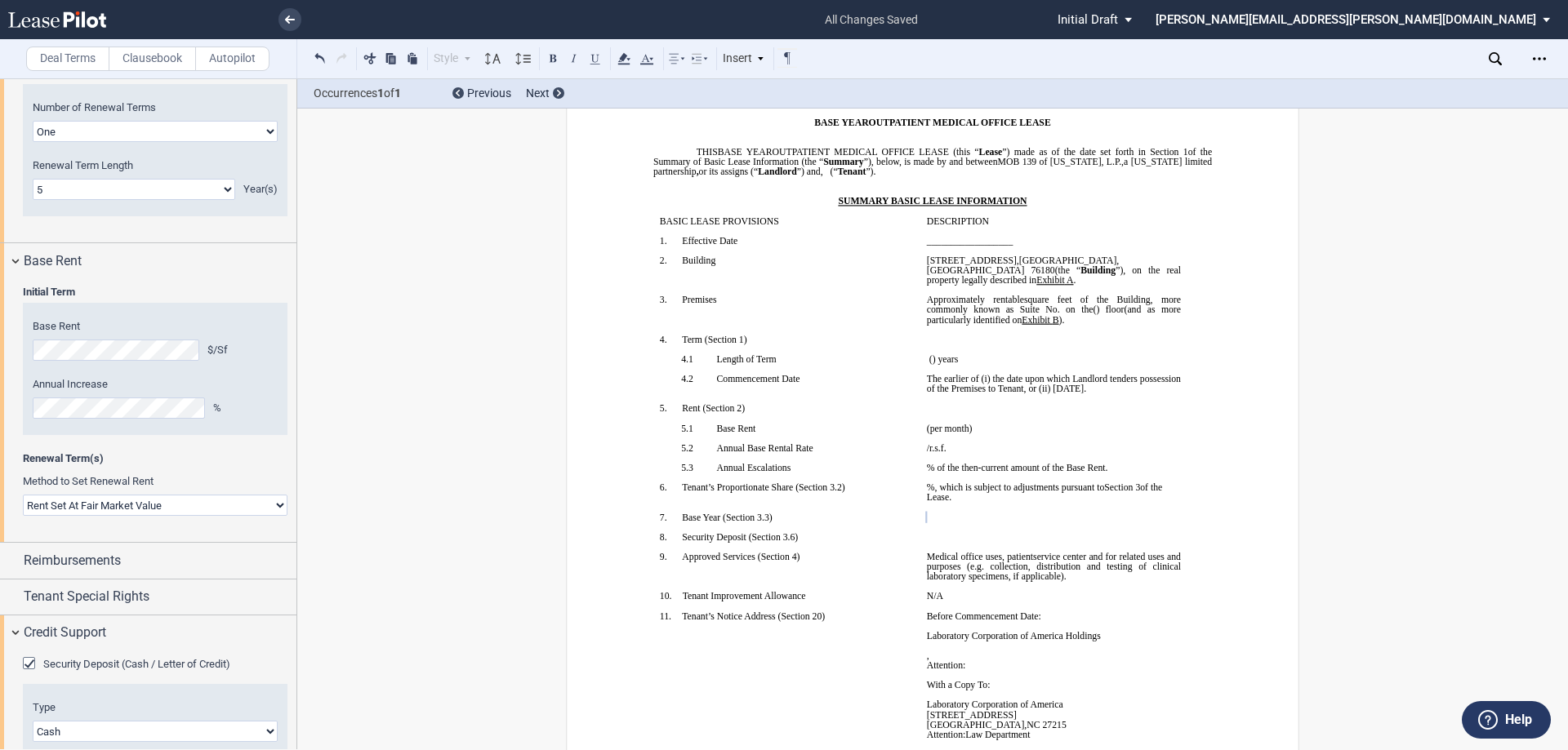
click at [168, 498] on select "Rent Set At Fair Market Value Rent Specified in Lease" at bounding box center [155, 506] width 265 height 22
click at [198, 482] on label "Method to Set Renewal Rent" at bounding box center [155, 481] width 265 height 15
click at [778, 453] on p "﻿" at bounding box center [786, 458] width 254 height 10
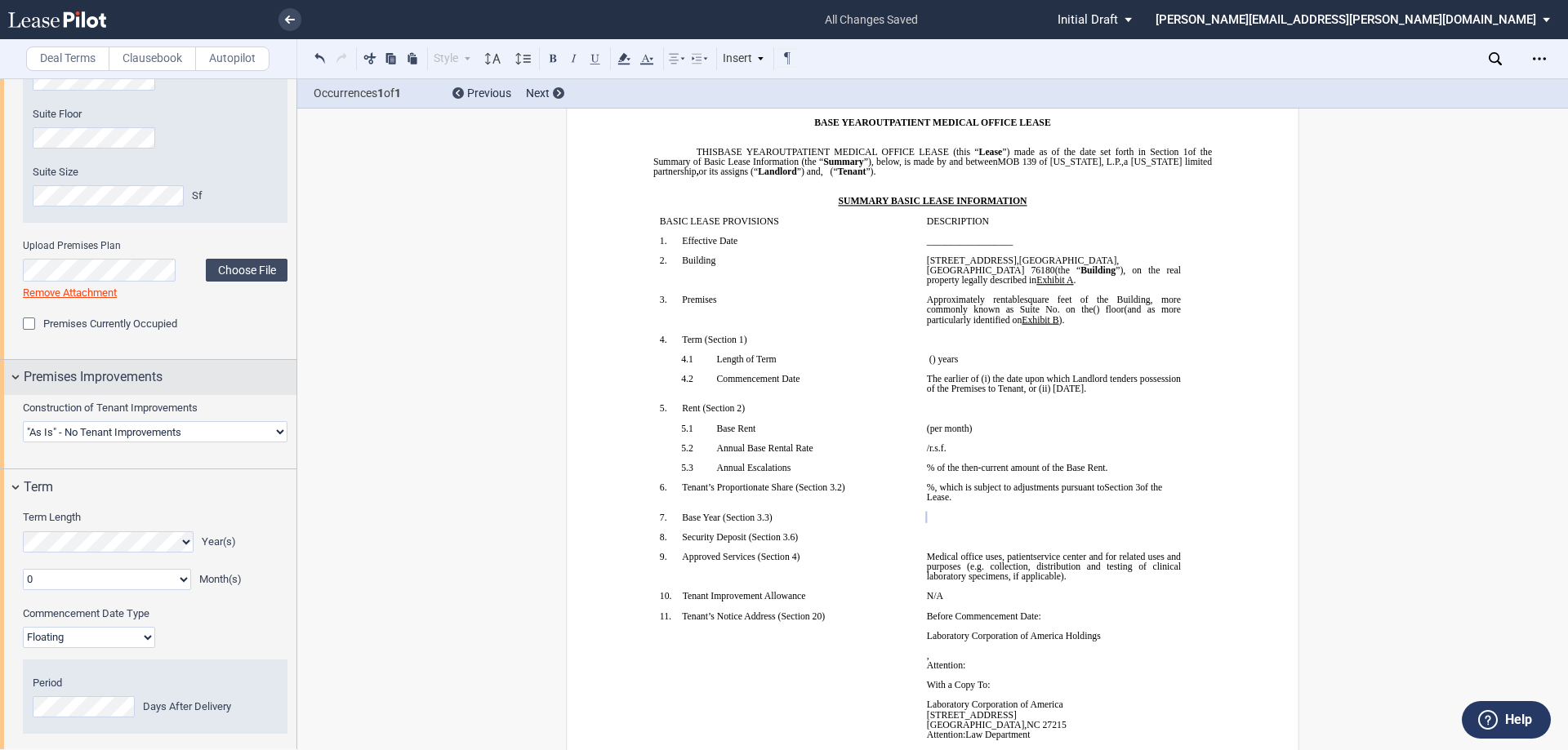
scroll to position [1211, 0]
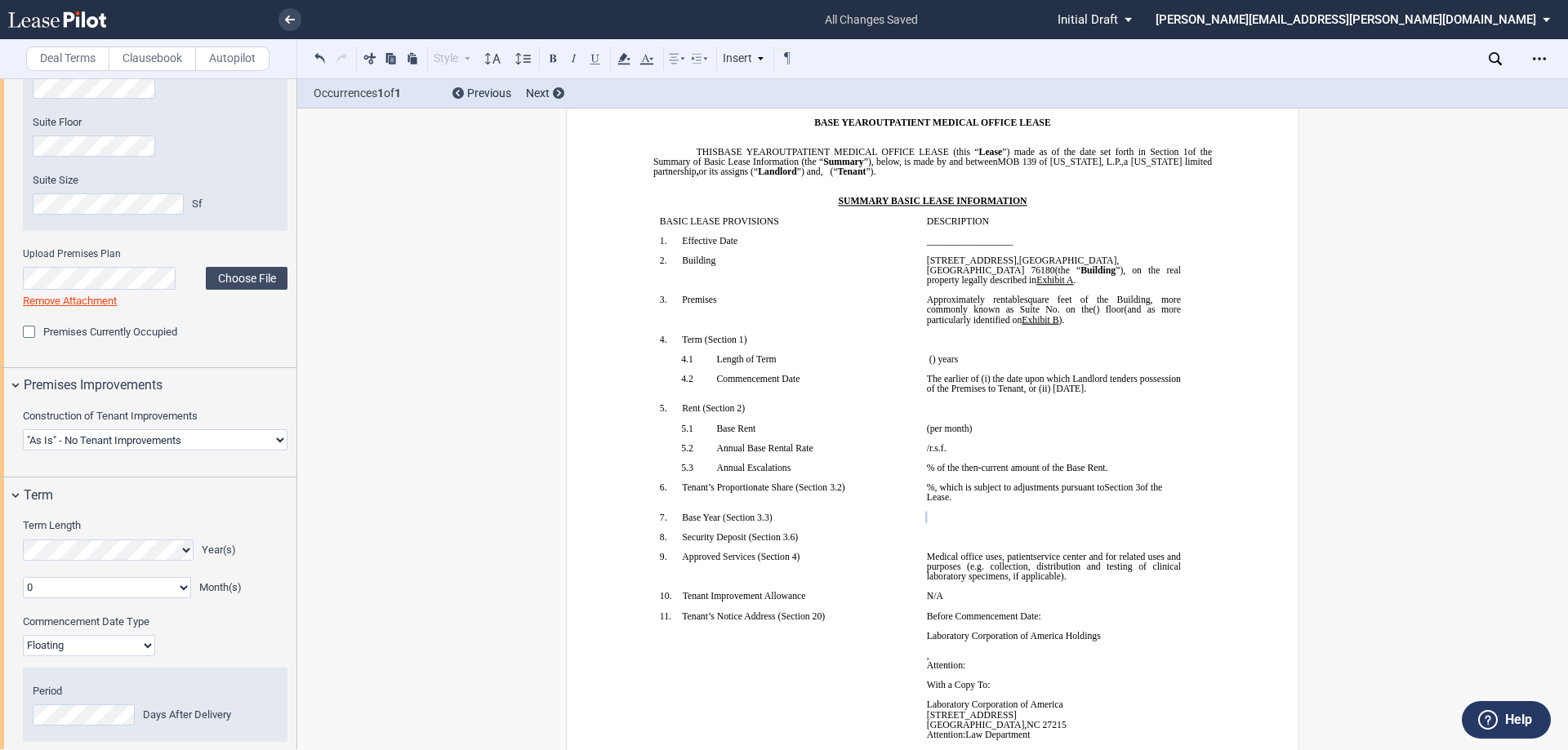
click at [135, 444] on select "Landlord Constructs Tenant Improvements Tenant Constructs Tenant Improvements "…" at bounding box center [155, 440] width 265 height 22
select select "landlord"
click at [23, 429] on select "Landlord Constructs Tenant Improvements Tenant Constructs Tenant Improvements "…" at bounding box center [155, 440] width 265 height 22
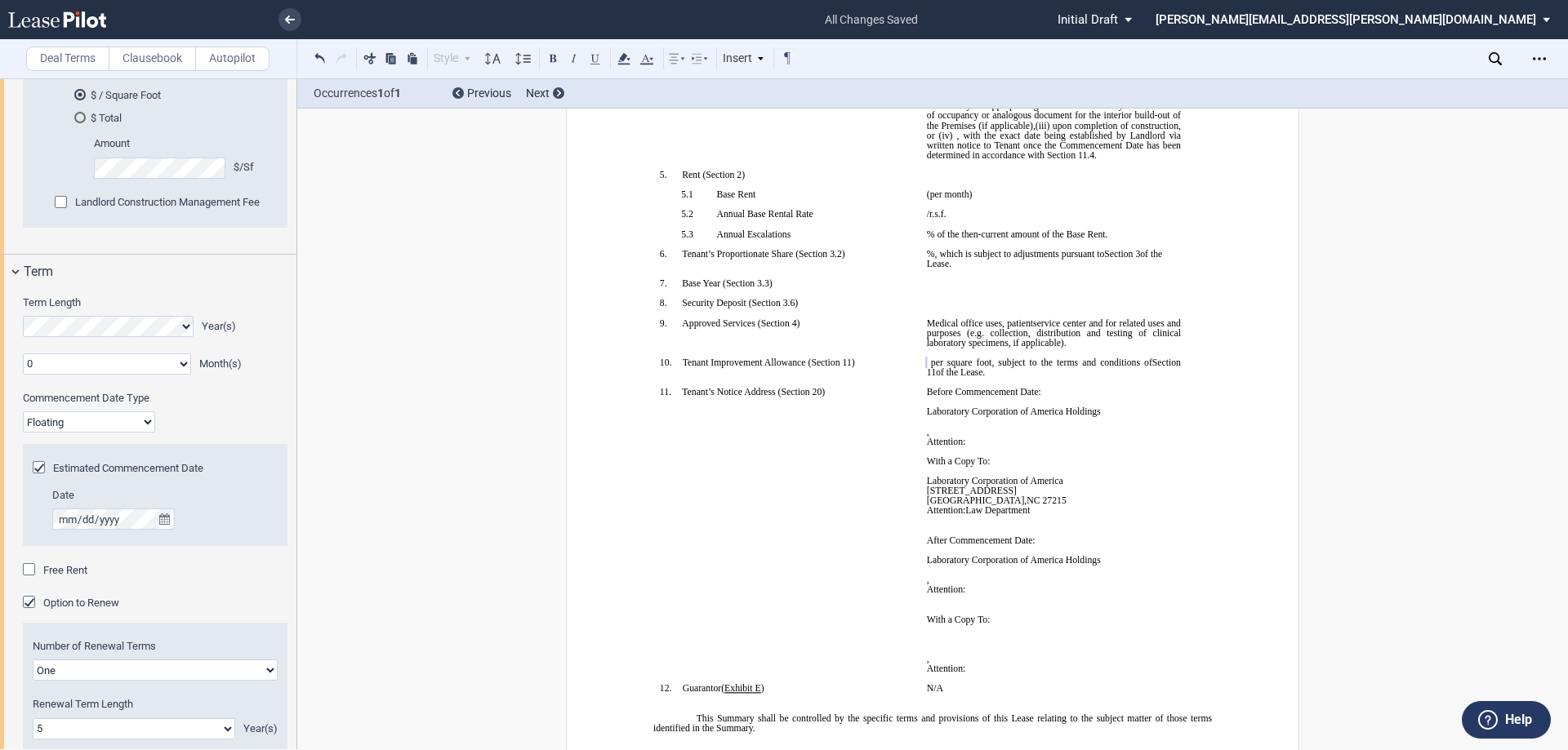
scroll to position [1946, 0]
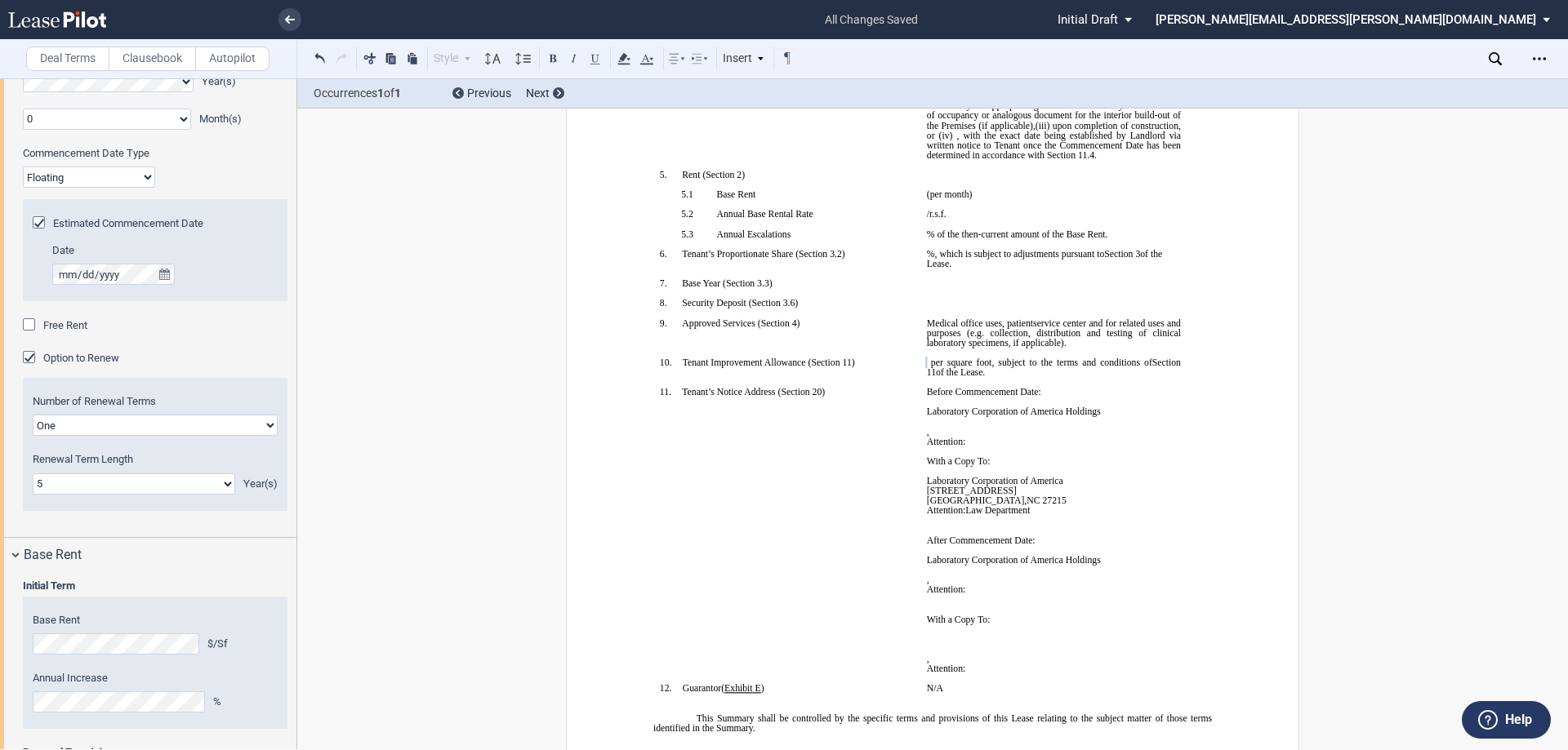
click at [164, 405] on label "Number of Renewal Terms" at bounding box center [155, 402] width 245 height 15
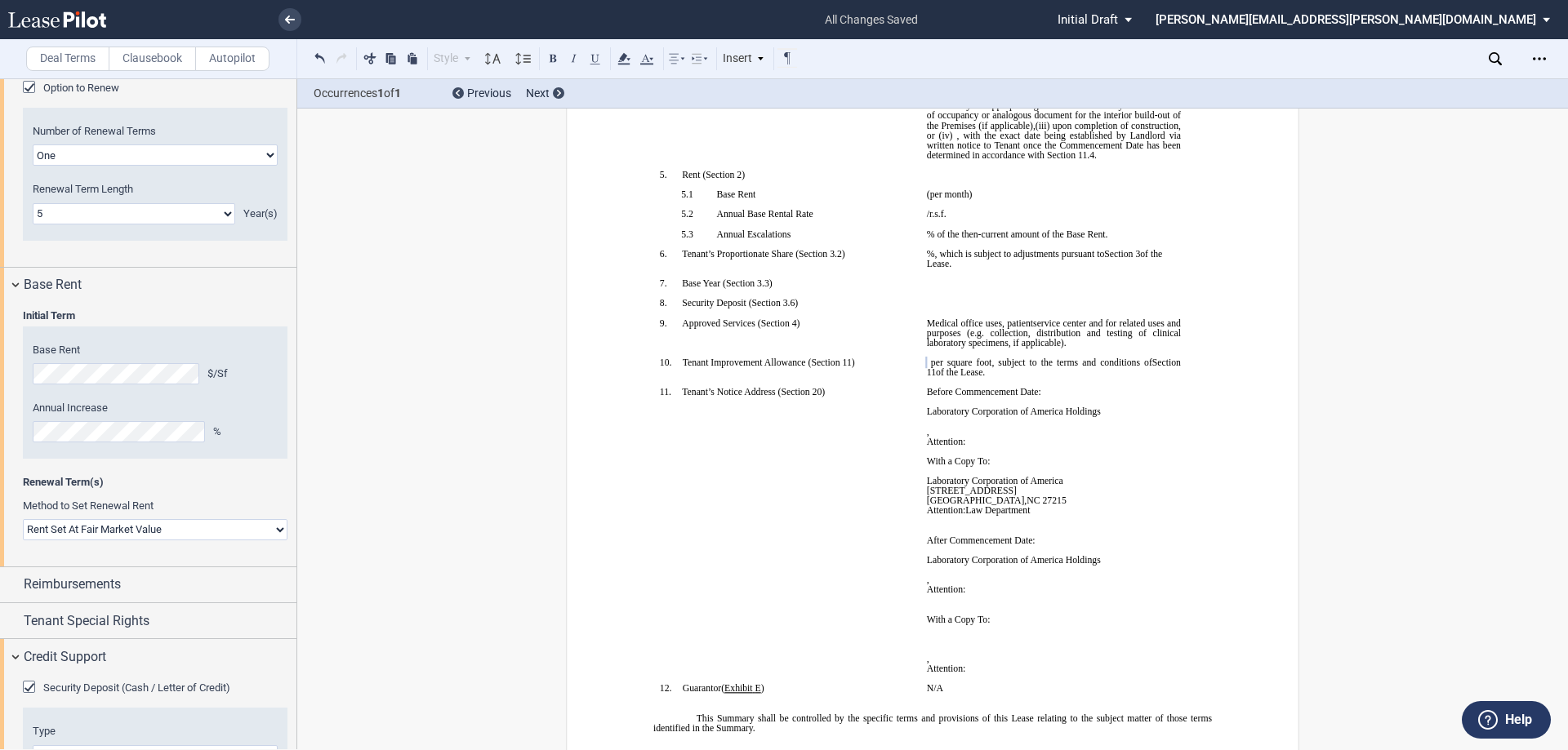
scroll to position [2273, 0]
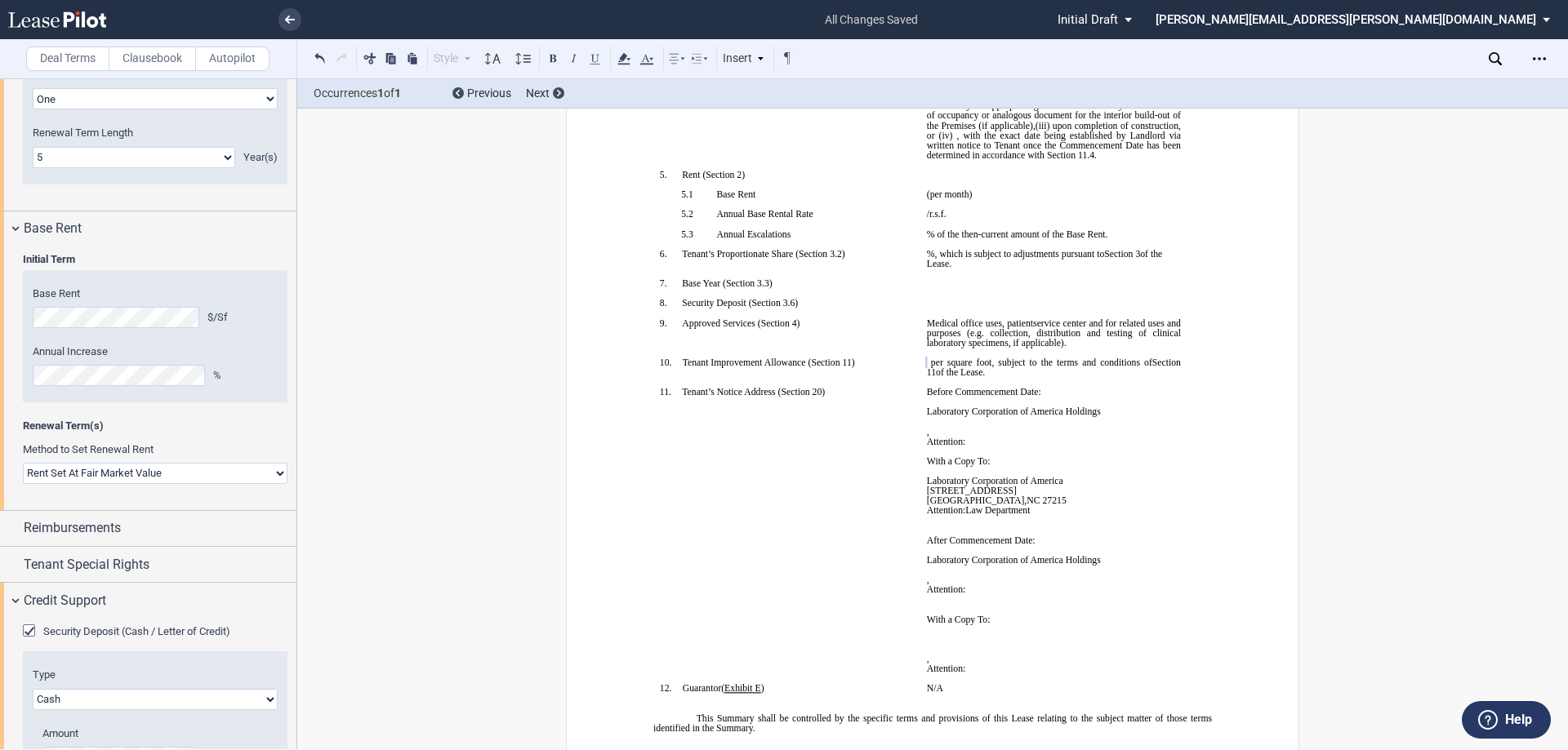
click at [149, 472] on select "Rent Set At Fair Market Value Rent Specified in Lease" at bounding box center [155, 473] width 265 height 22
click at [106, 474] on select "Rent Set At Fair Market Value Rent Specified in Lease" at bounding box center [155, 473] width 265 height 22
click at [204, 439] on div "Renewal Term(s) Method to Set Renewal Rent Rent Set At Fair Market Value Rent S…" at bounding box center [155, 460] width 284 height 81
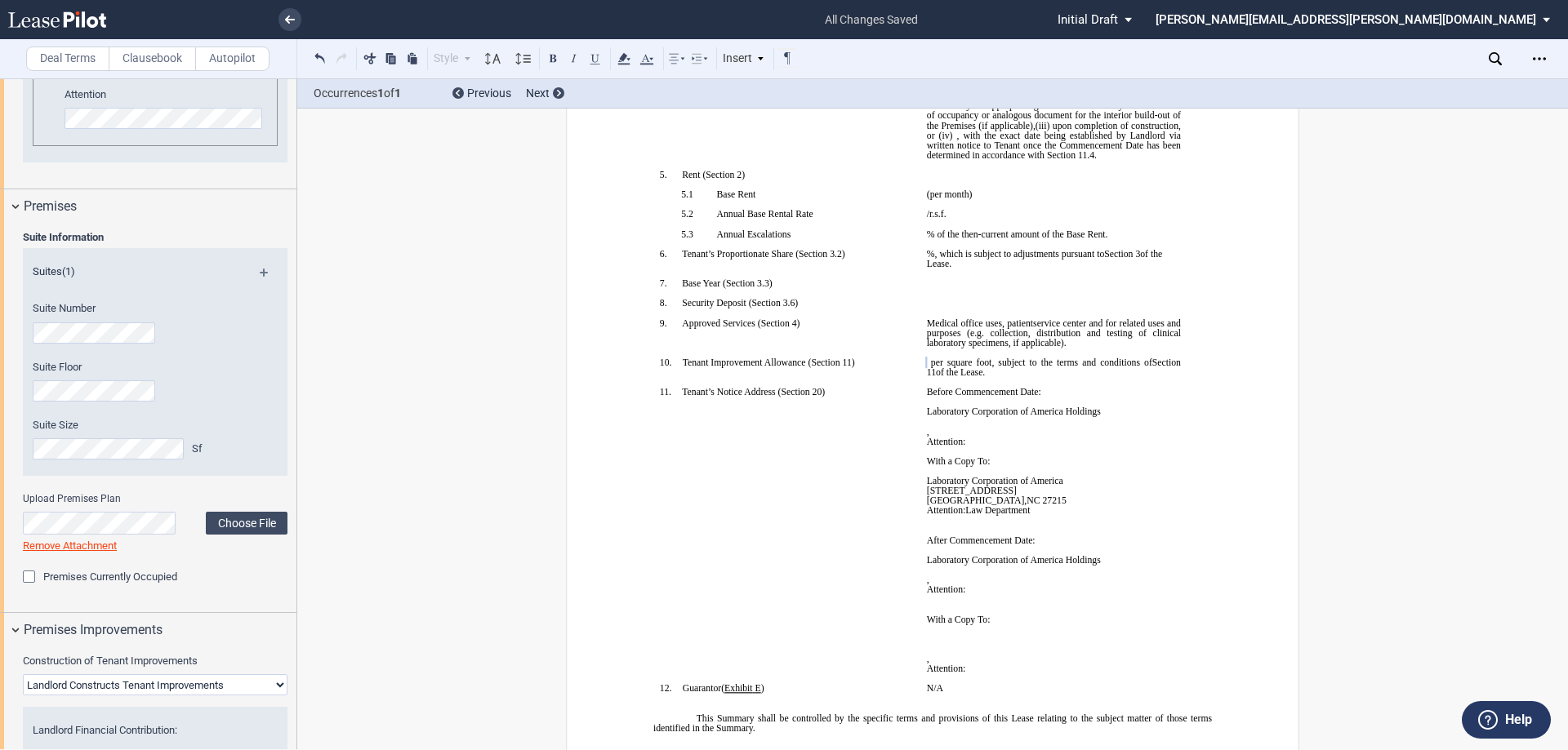
scroll to position [212, 0]
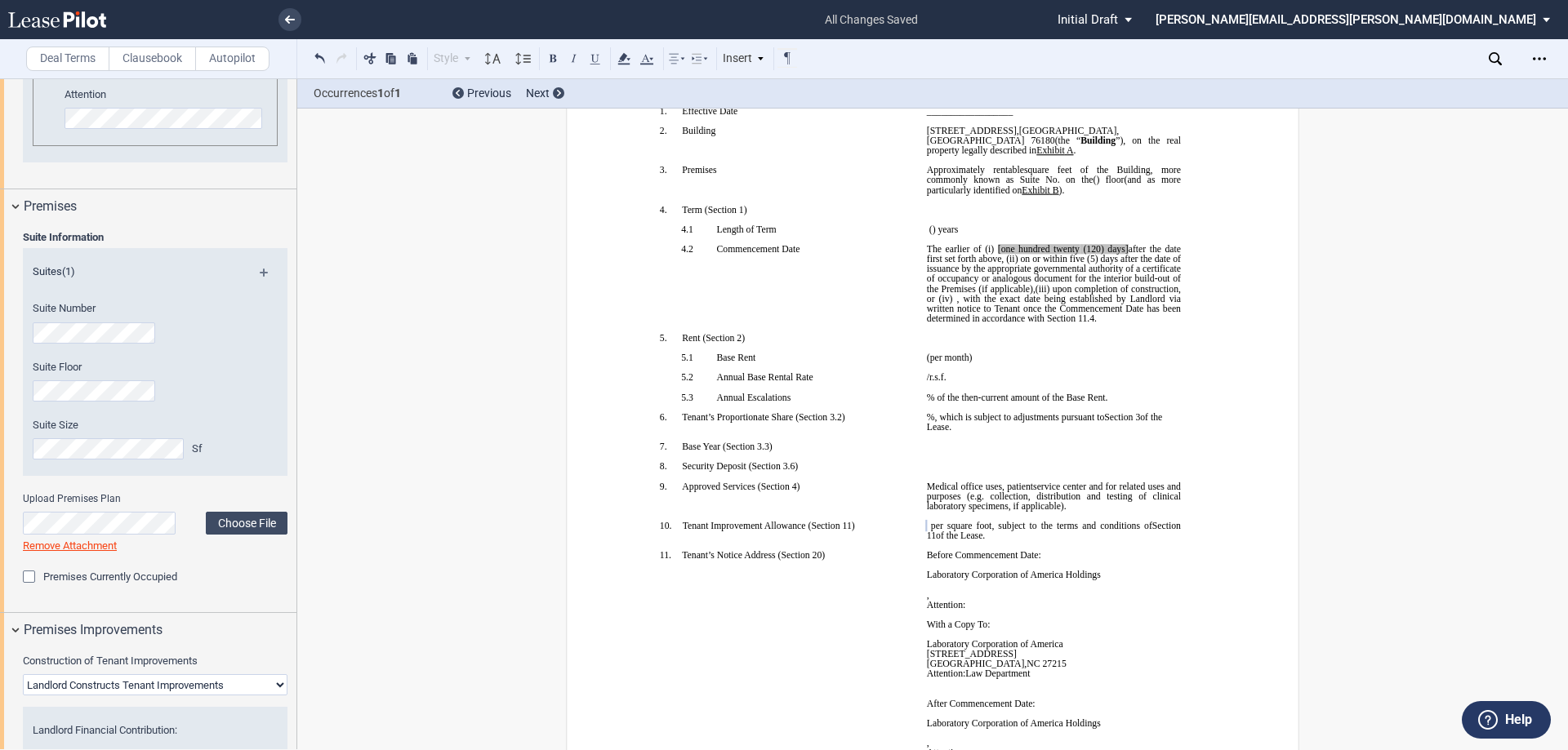
click at [1075, 299] on span ", with the exact date being established by Landlord via written notice to Tenan…" at bounding box center [1055, 309] width 257 height 30
click at [1015, 234] on p "﻿" at bounding box center [1054, 239] width 254 height 10
click at [995, 234] on p "﻿" at bounding box center [1054, 239] width 254 height 10
click at [998, 244] on span "[one hundred twenty" at bounding box center [1038, 249] width 82 height 10
click at [1116, 244] on span "(120) days]" at bounding box center [1104, 249] width 45 height 10
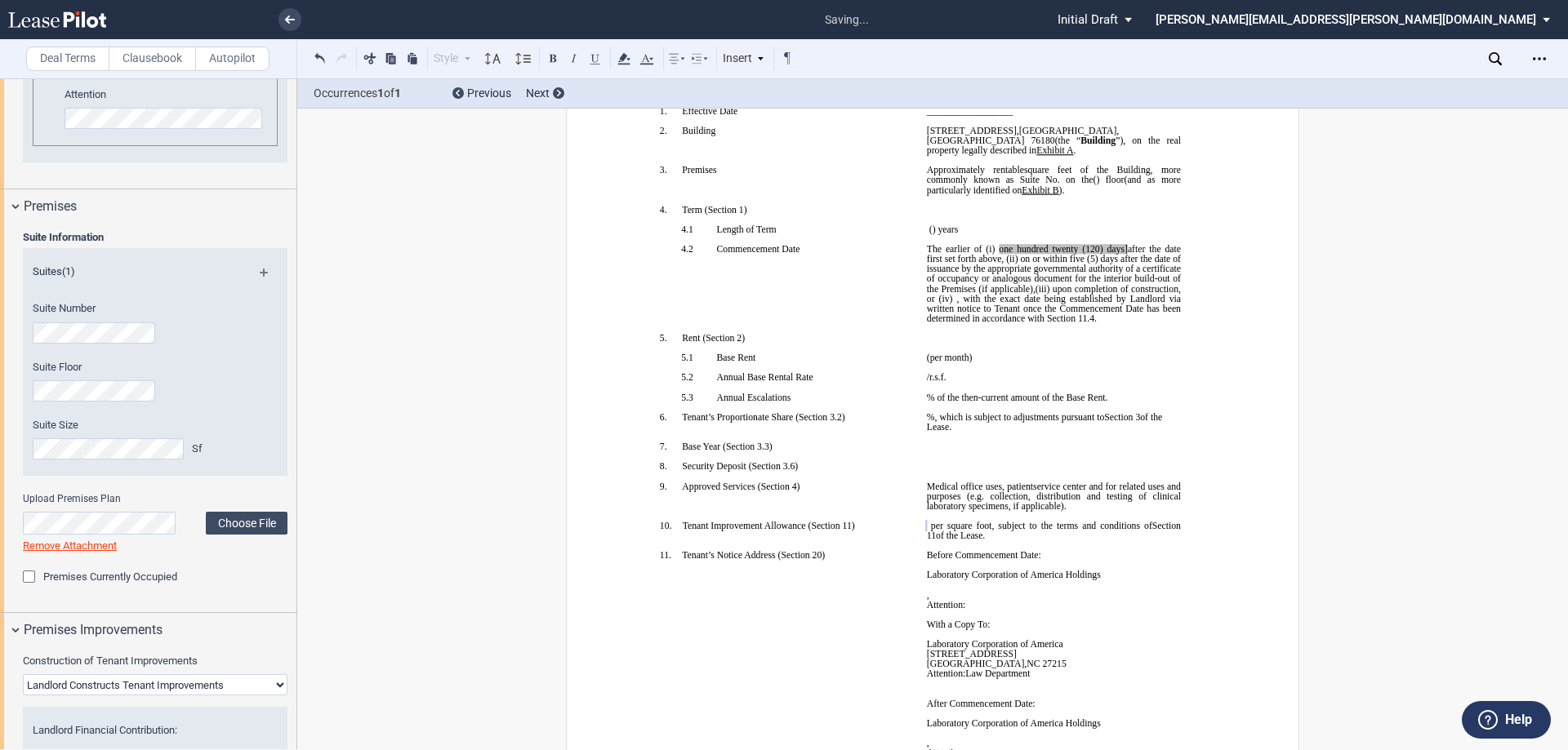
click at [1122, 244] on span "after the date first set forth above, (ii)" at bounding box center [1055, 254] width 257 height 20
click at [1128, 244] on span "after the date first set forth above, (ii)" at bounding box center [1055, 254] width 257 height 20
click at [1117, 254] on span "(5) days after the date of issuance by the appropriate governmental authority o…" at bounding box center [1055, 274] width 257 height 39
click at [1033, 254] on span "(5) days after the date of issuance by the appropriate governmental authority o…" at bounding box center [1055, 274] width 257 height 39
click at [1071, 269] on span "(5) days after the date of issuance by the appropriate governmental authority o…" at bounding box center [1055, 274] width 257 height 39
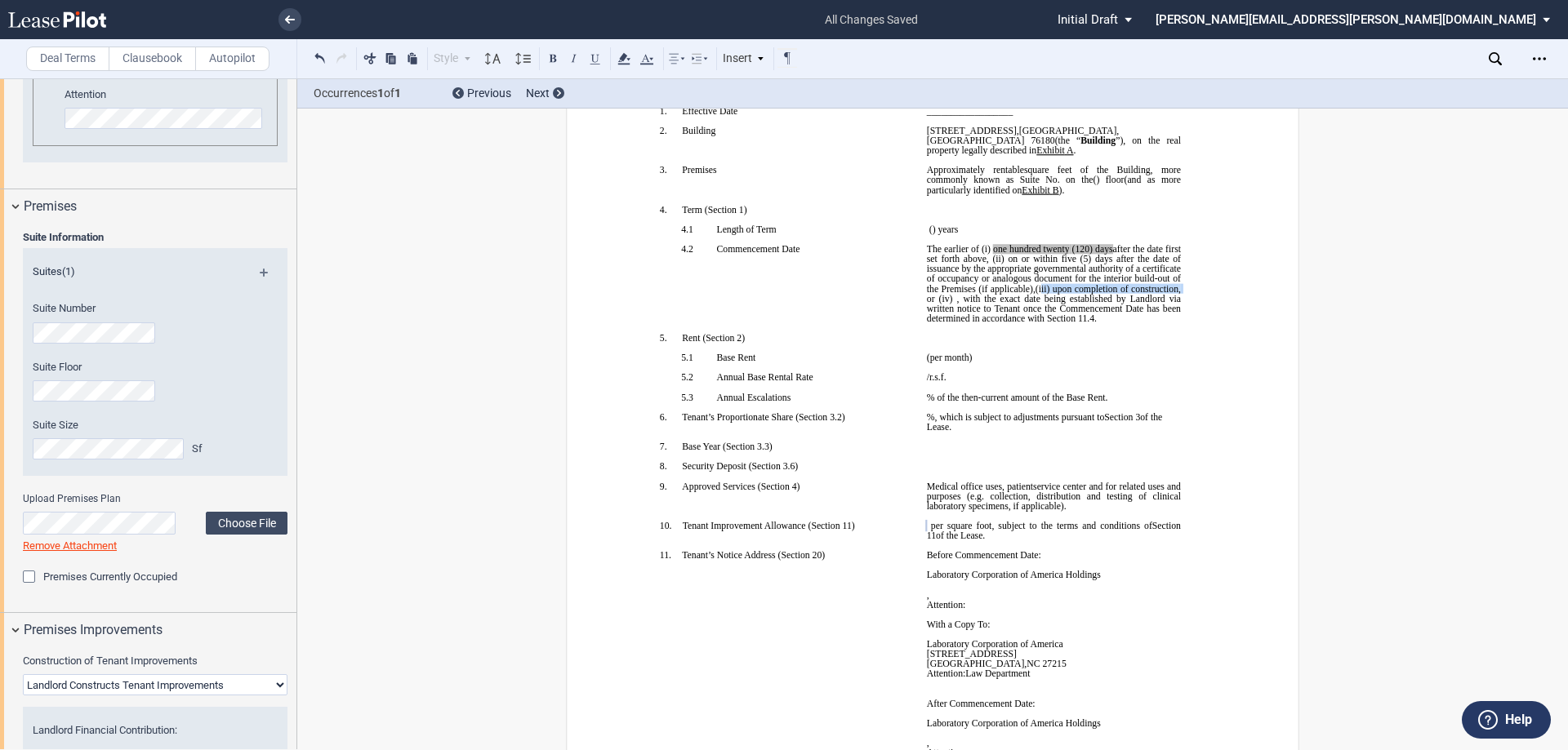
drag, startPoint x: 1086, startPoint y: 276, endPoint x: 975, endPoint y: 286, distance: 111.4
click at [975, 286] on span "The earlier of (i) one hundred twenty (120) days after the date first set forth…" at bounding box center [1055, 283] width 257 height 79
click at [1069, 284] on span "or (iv)" at bounding box center [1055, 289] width 27 height 10
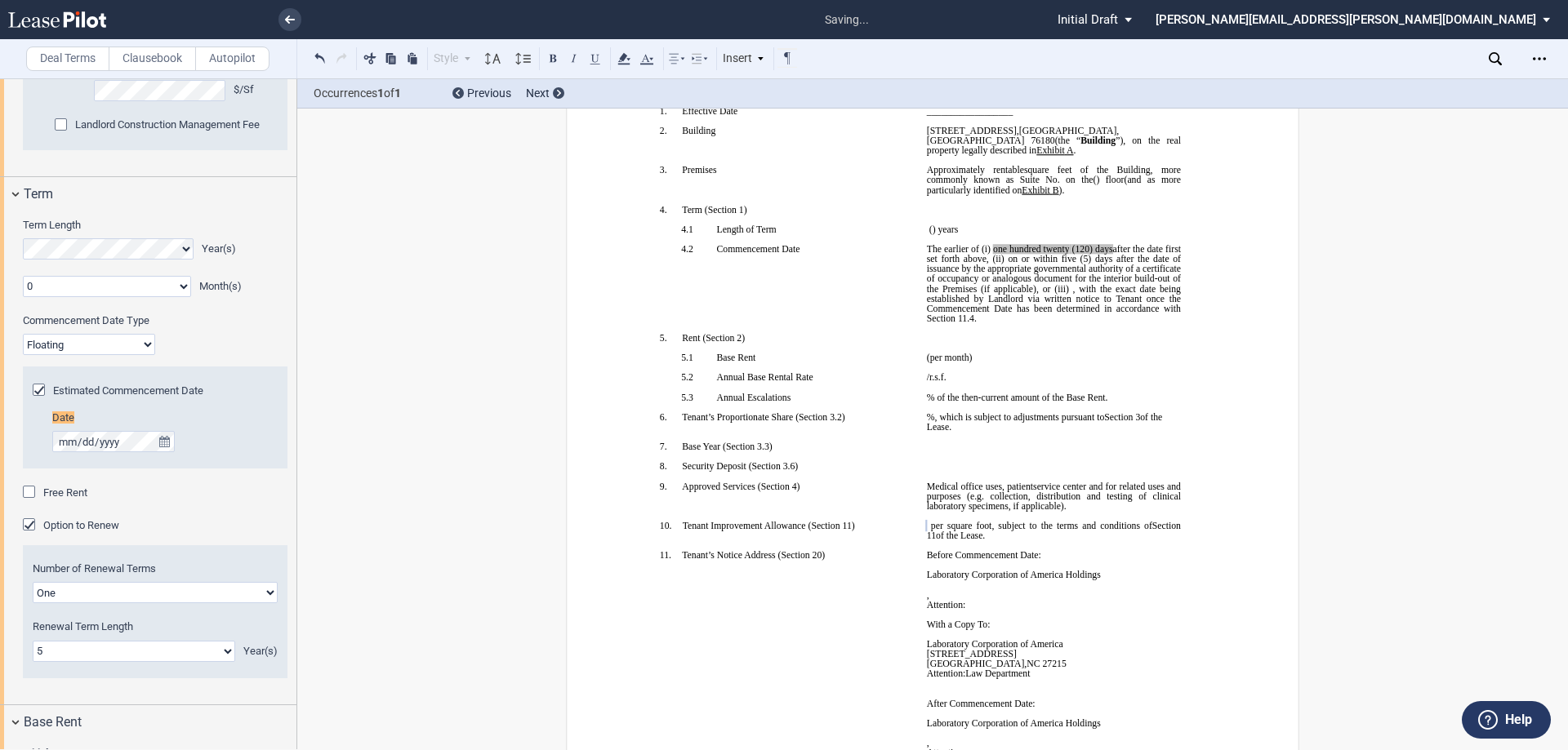
scroll to position [1782, 0]
drag, startPoint x: 1081, startPoint y: 323, endPoint x: 1093, endPoint y: 317, distance: 13.4
click at [1081, 324] on p "﻿" at bounding box center [1054, 329] width 254 height 10
drag, startPoint x: 1119, startPoint y: 246, endPoint x: 972, endPoint y: 237, distance: 147.3
click at [973, 244] on span "The earlier of (i) one hundred twenty (120) days after the date first set forth…" at bounding box center [1055, 269] width 257 height 50
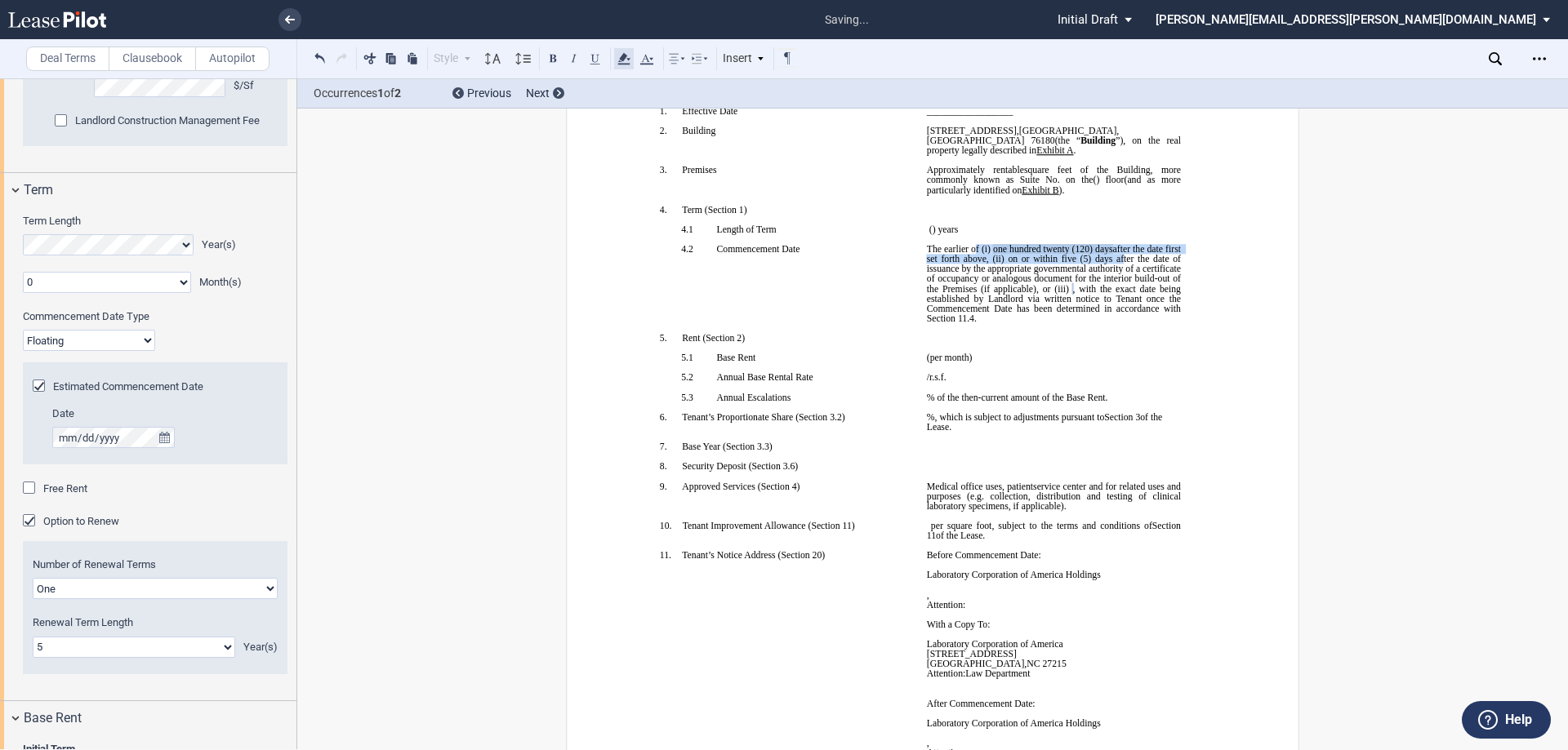
click at [620, 63] on icon at bounding box center [624, 59] width 20 height 20
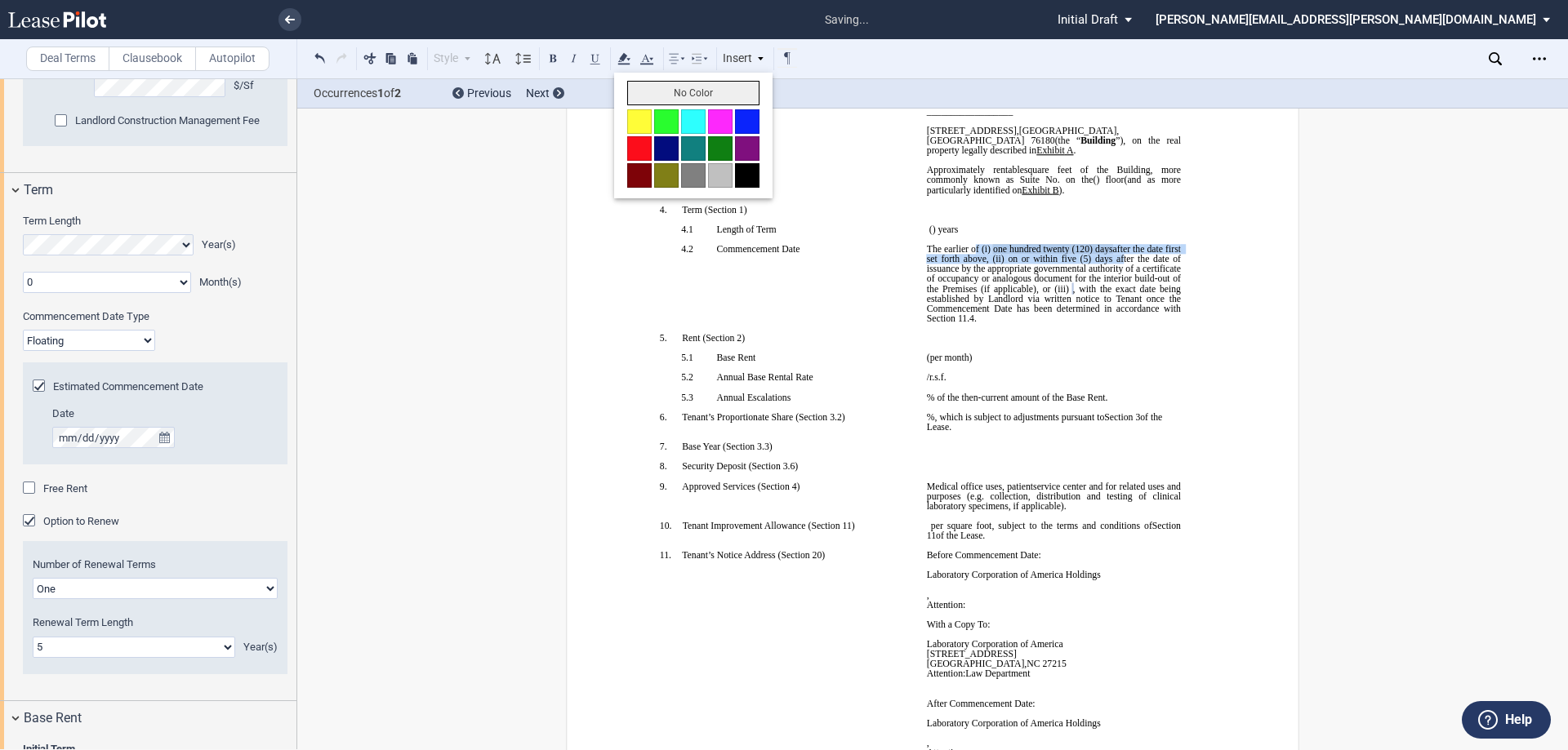
click at [665, 89] on button "No Color" at bounding box center [693, 93] width 132 height 25
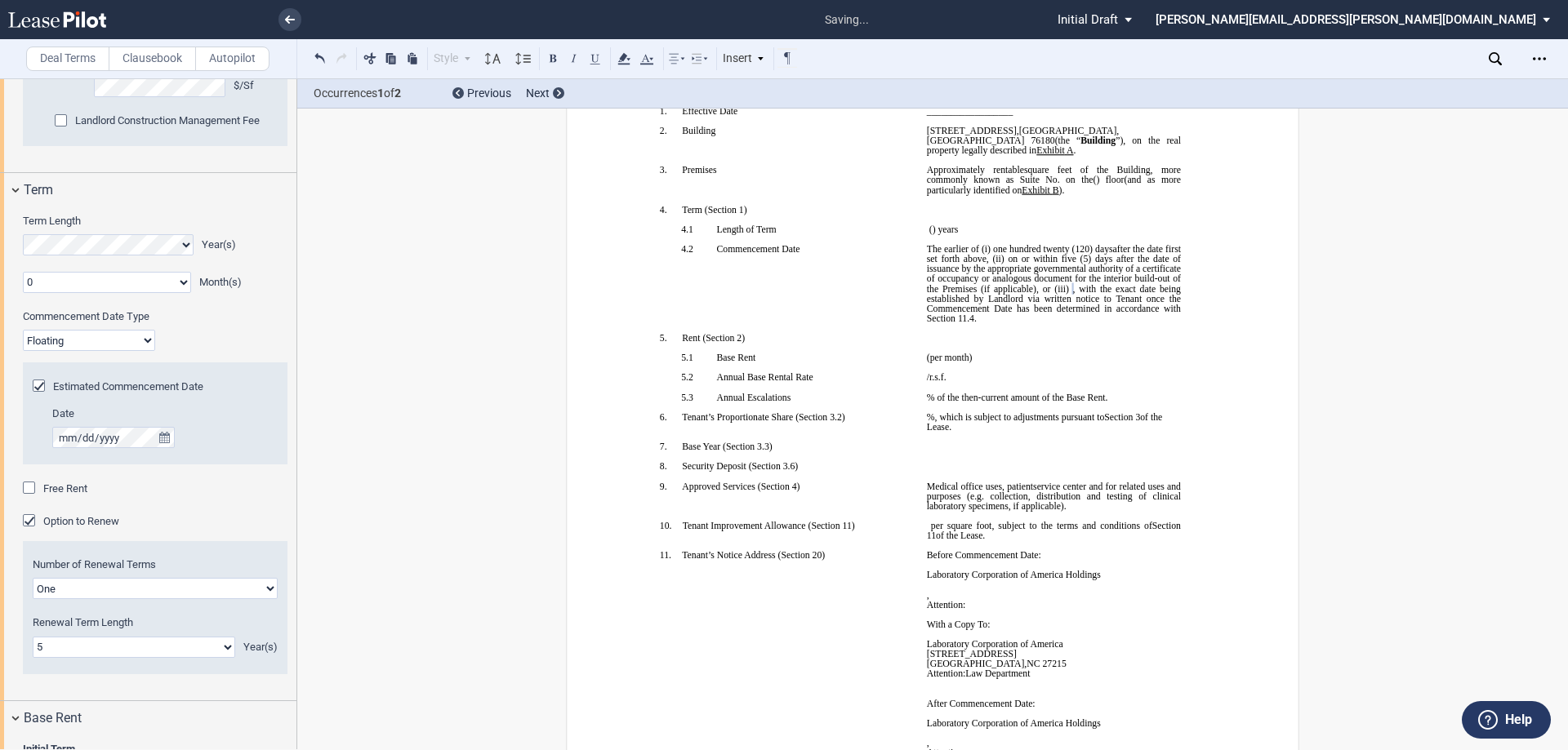
click at [1069, 284] on span "or (iii)" at bounding box center [1055, 289] width 27 height 10
click at [1115, 333] on p "﻿" at bounding box center [1054, 338] width 254 height 10
click at [1109, 306] on p "﻿ ﻿ The earlier of (i) the date upon which Landlord tenders possession of the P…" at bounding box center [1054, 283] width 254 height 79
click at [1047, 311] on span ", with the exact date being established by Landlord via written notice to Tenan…" at bounding box center [1055, 304] width 257 height 39
drag, startPoint x: 1101, startPoint y: 308, endPoint x: 1006, endPoint y: 296, distance: 95.8
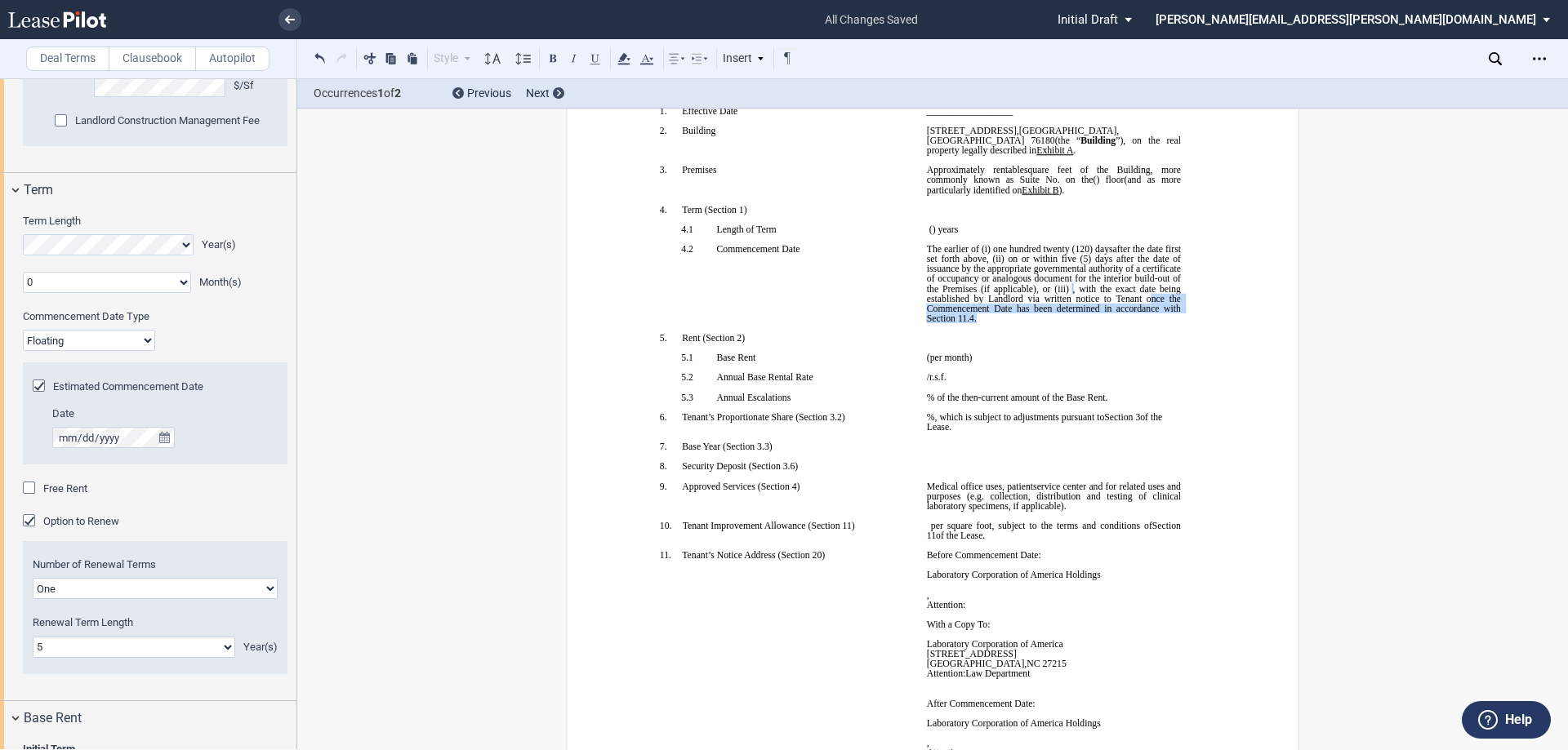
click at [1006, 296] on p "﻿ ﻿ The earlier of (i) the date upon which Landlord tenders possession of the P…" at bounding box center [1054, 283] width 254 height 79
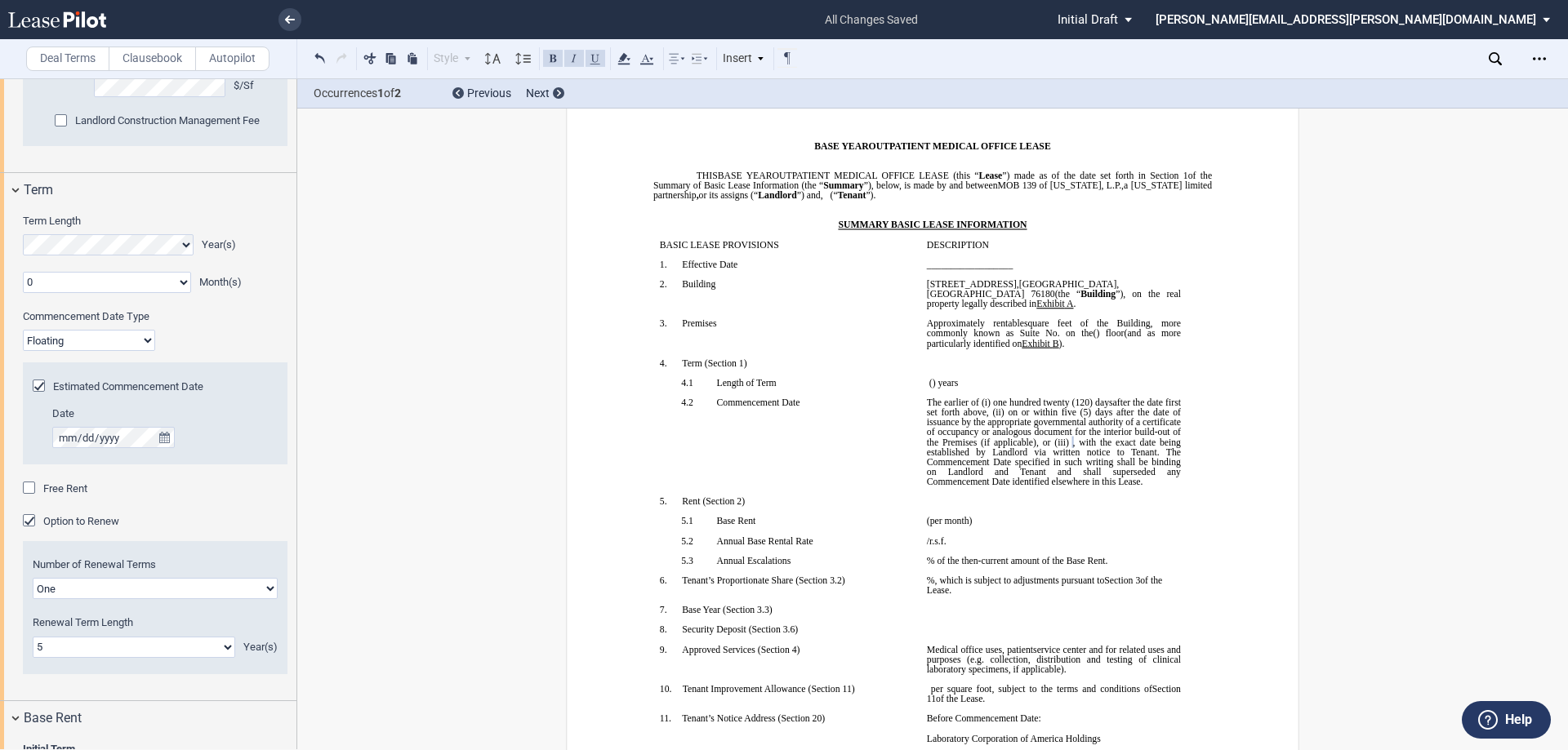
scroll to position [48, 0]
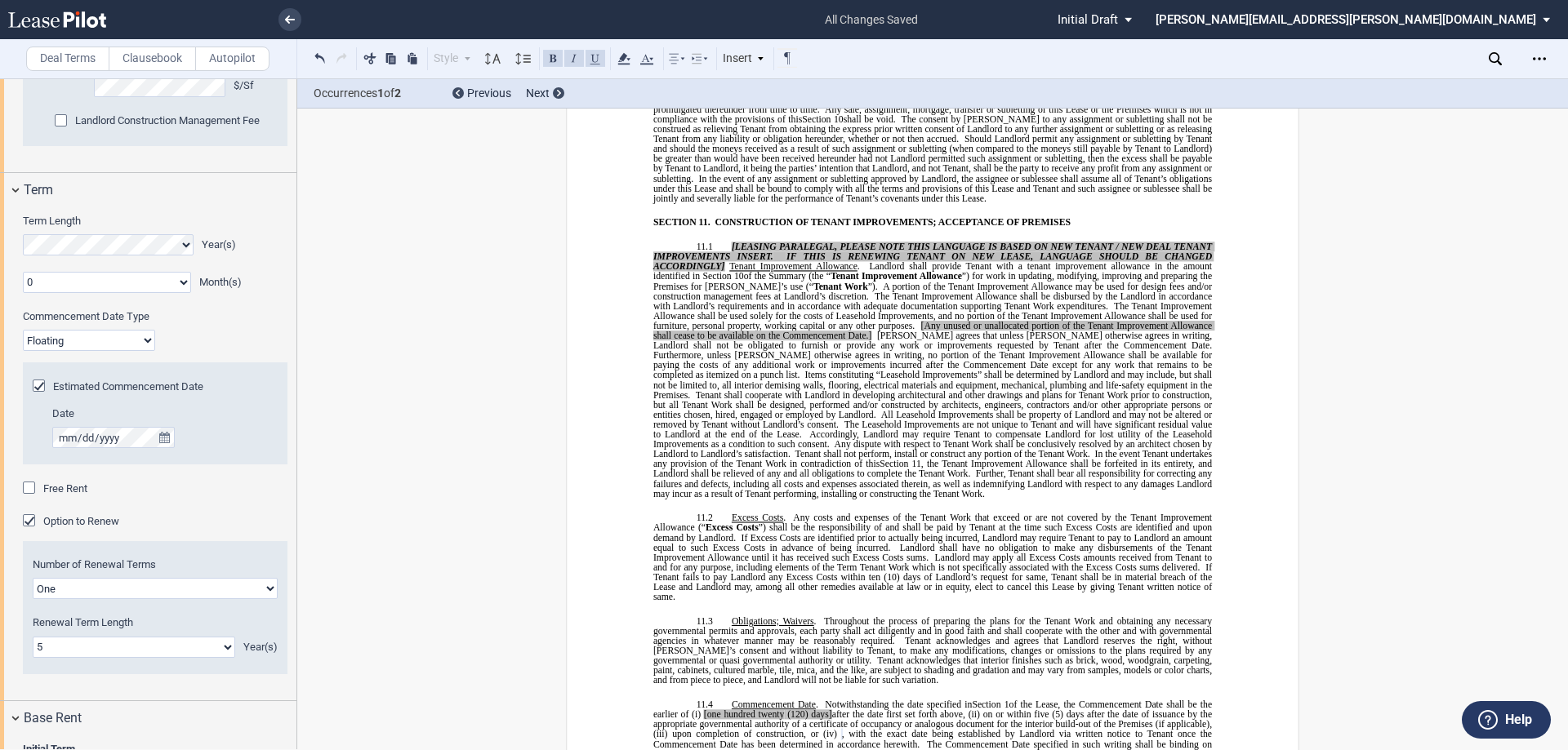
scroll to position [7643, 0]
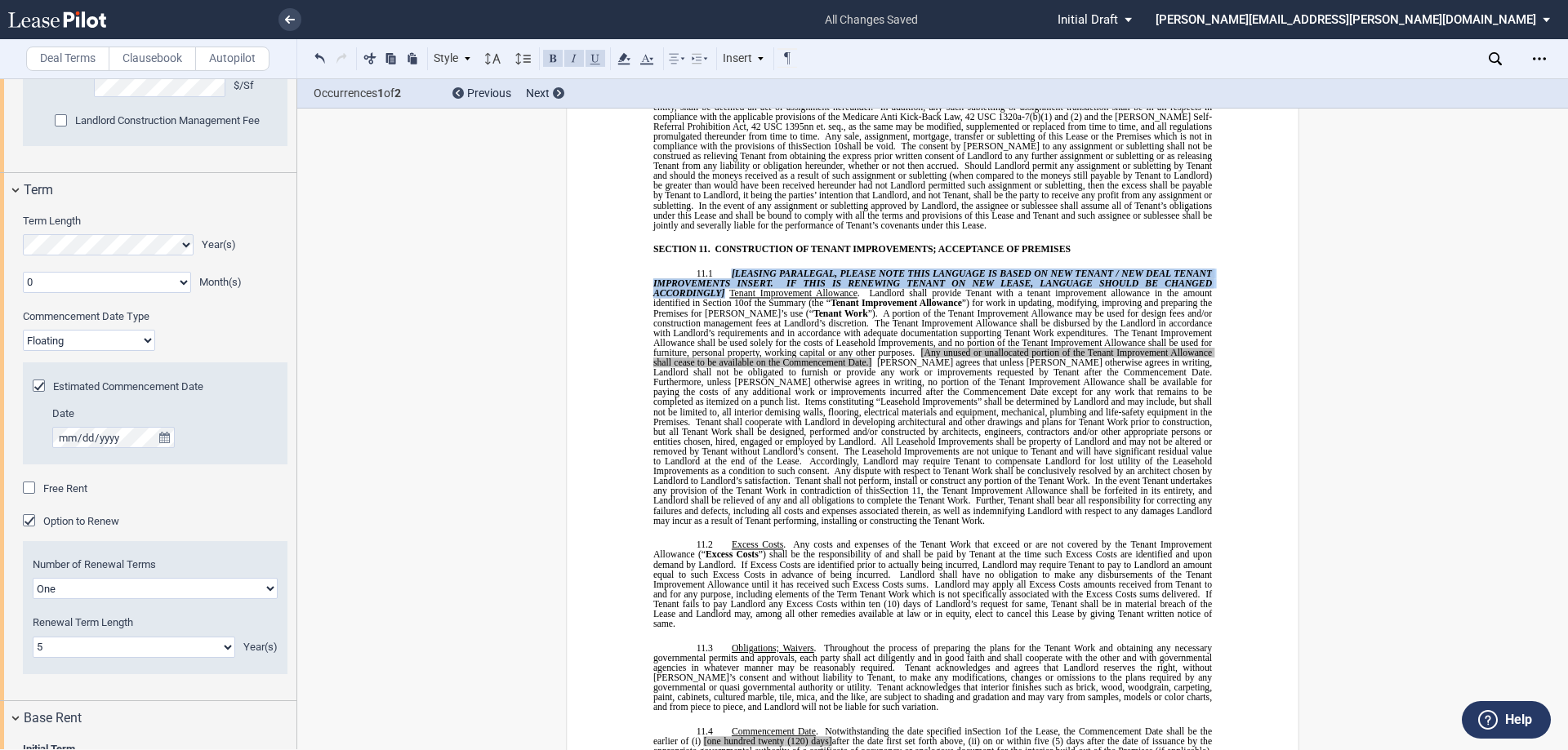
drag, startPoint x: 721, startPoint y: 261, endPoint x: 726, endPoint y: 245, distance: 16.8
click at [726, 269] on p "11.1 [LEASING PARALEGAL, PLEASE NOTE THIS LANGUAGE IS BASED ON NEW TENANT / NEW…" at bounding box center [932, 397] width 558 height 257
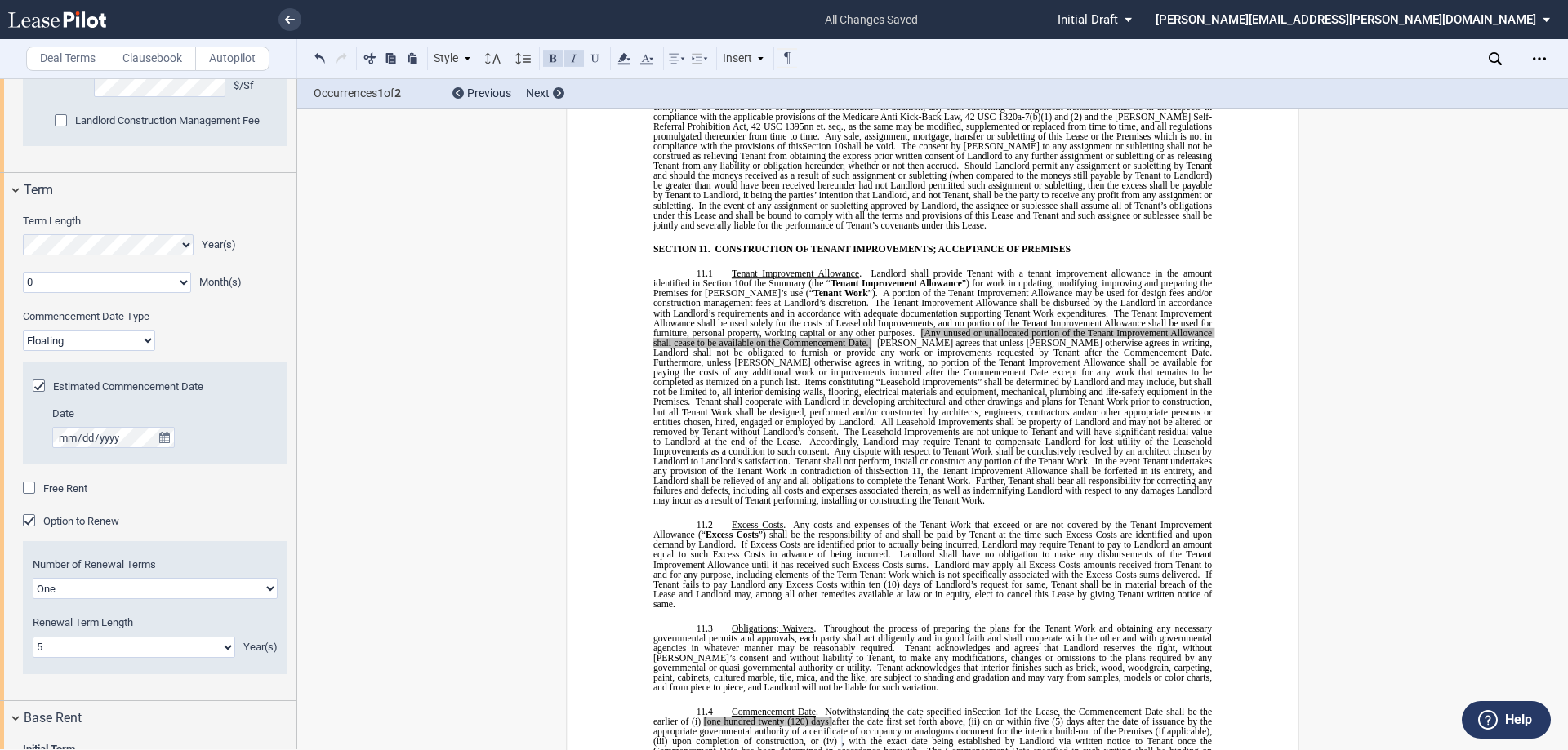
click at [916, 357] on span "Furthermore, unless Landlord otherwise agrees in writing, no portion of the Ten…" at bounding box center [934, 372] width 561 height 30
click at [871, 338] on span at bounding box center [873, 343] width 5 height 10
click at [922, 328] on span "[Any unused or unallocated portion of the Tenant Improvement Allowance shall ce…" at bounding box center [934, 338] width 561 height 20
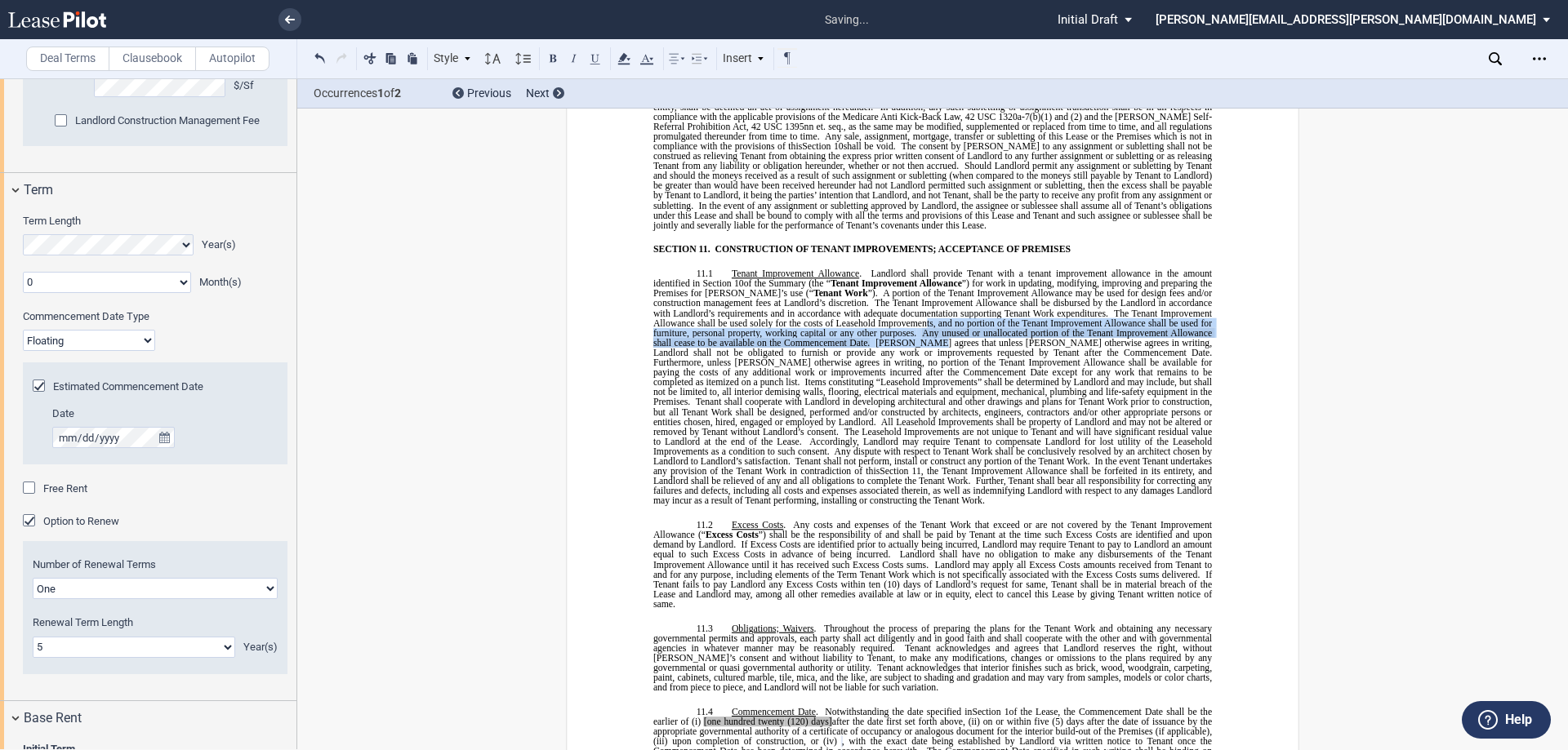
drag, startPoint x: 922, startPoint y: 298, endPoint x: 923, endPoint y: 316, distance: 18.0
click at [923, 316] on span "﻿ Tenant Improvement Allowance . Landlord shall provide Tenant with a tenant im…" at bounding box center [935, 387] width 563 height 237
click at [624, 47] on div "Style SECTION 1. Section 1.1 Subsection 1 (a) Subsection 2 (i) Subsection 3 (1)…" at bounding box center [787, 59] width 980 height 39
click at [626, 56] on use at bounding box center [623, 59] width 12 height 12
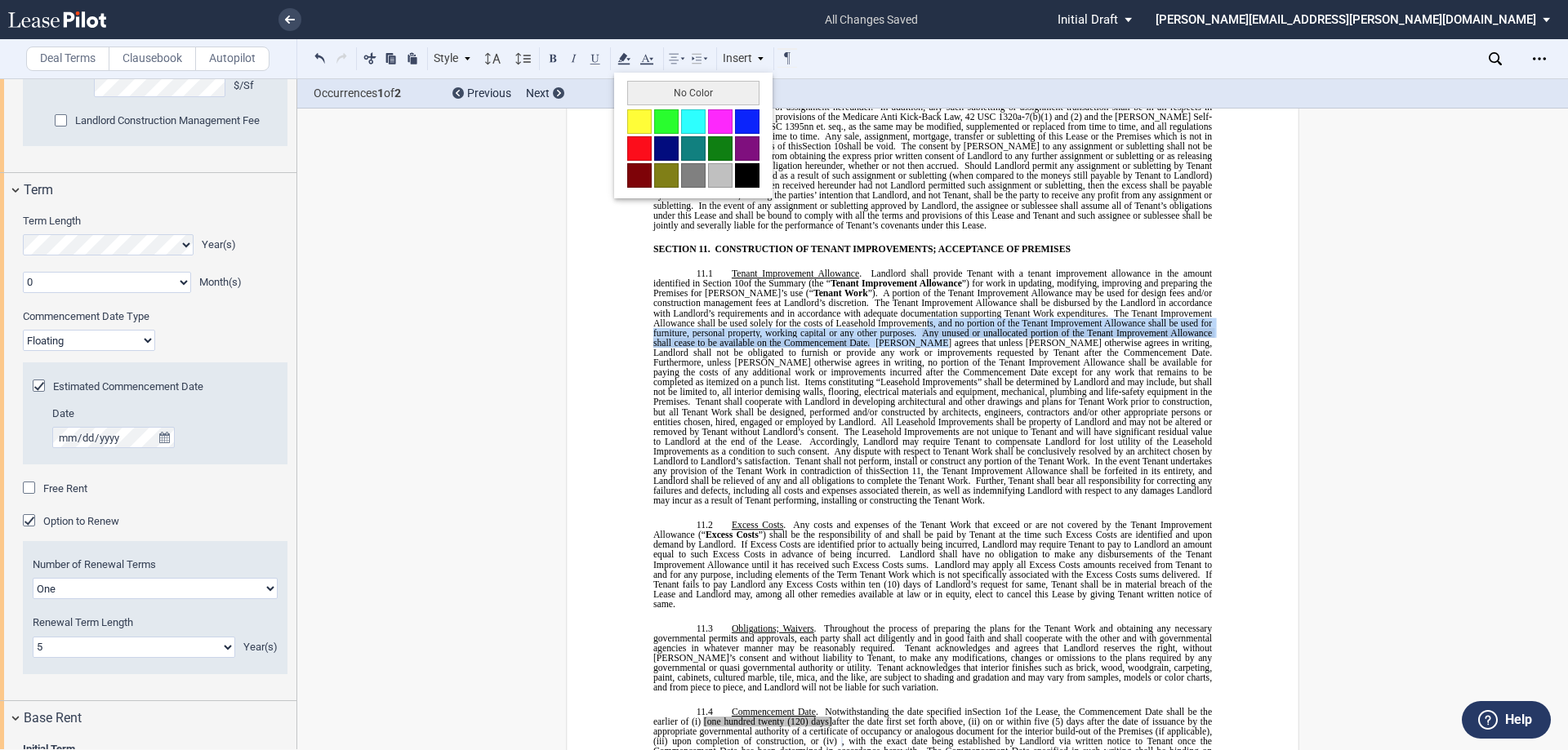
drag, startPoint x: 649, startPoint y: 79, endPoint x: 657, endPoint y: 91, distance: 14.4
click at [650, 79] on div "No Color" at bounding box center [693, 136] width 158 height 126
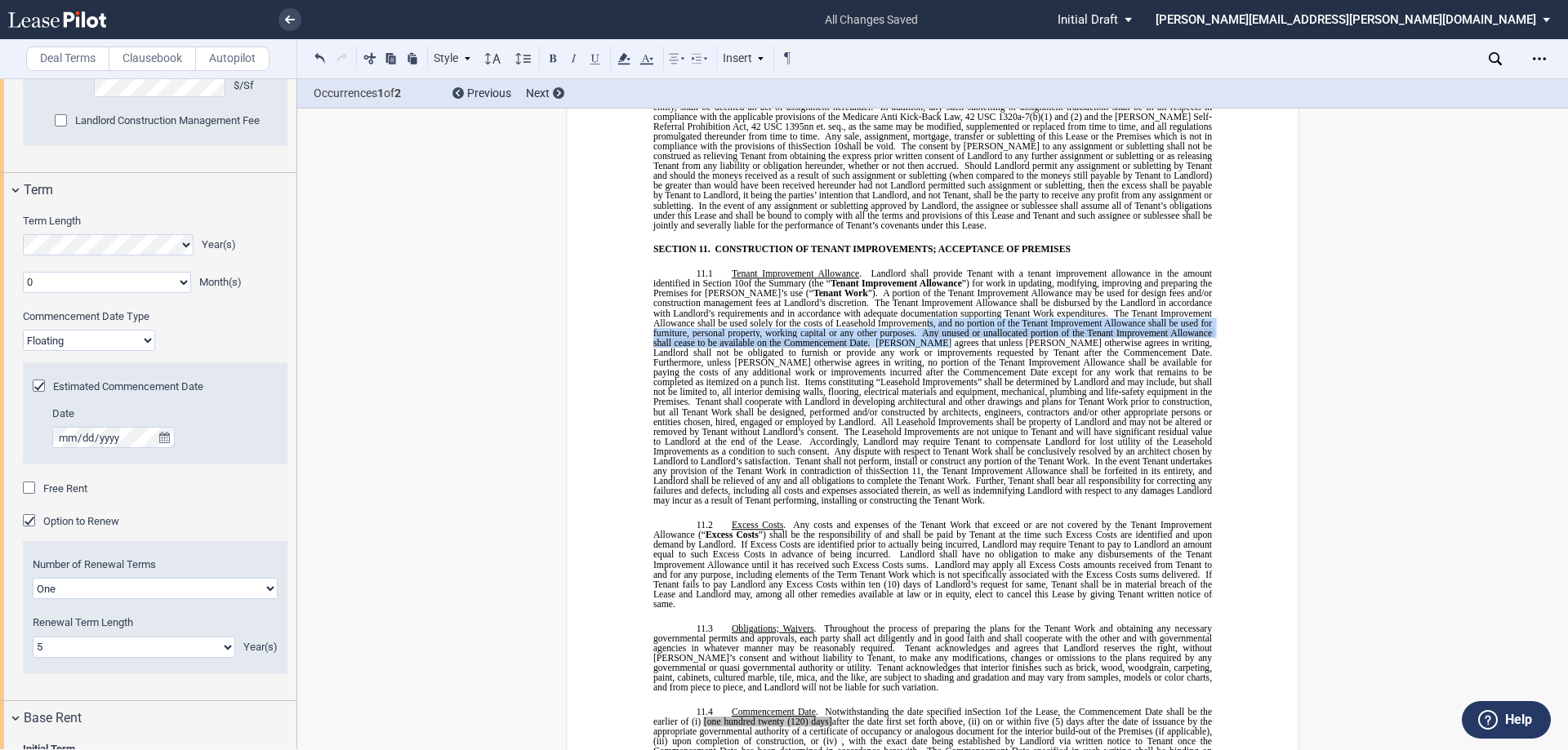
click at [657, 91] on div "Occurrences 1 of 2 Previous Next" at bounding box center [932, 94] width 1271 height 30
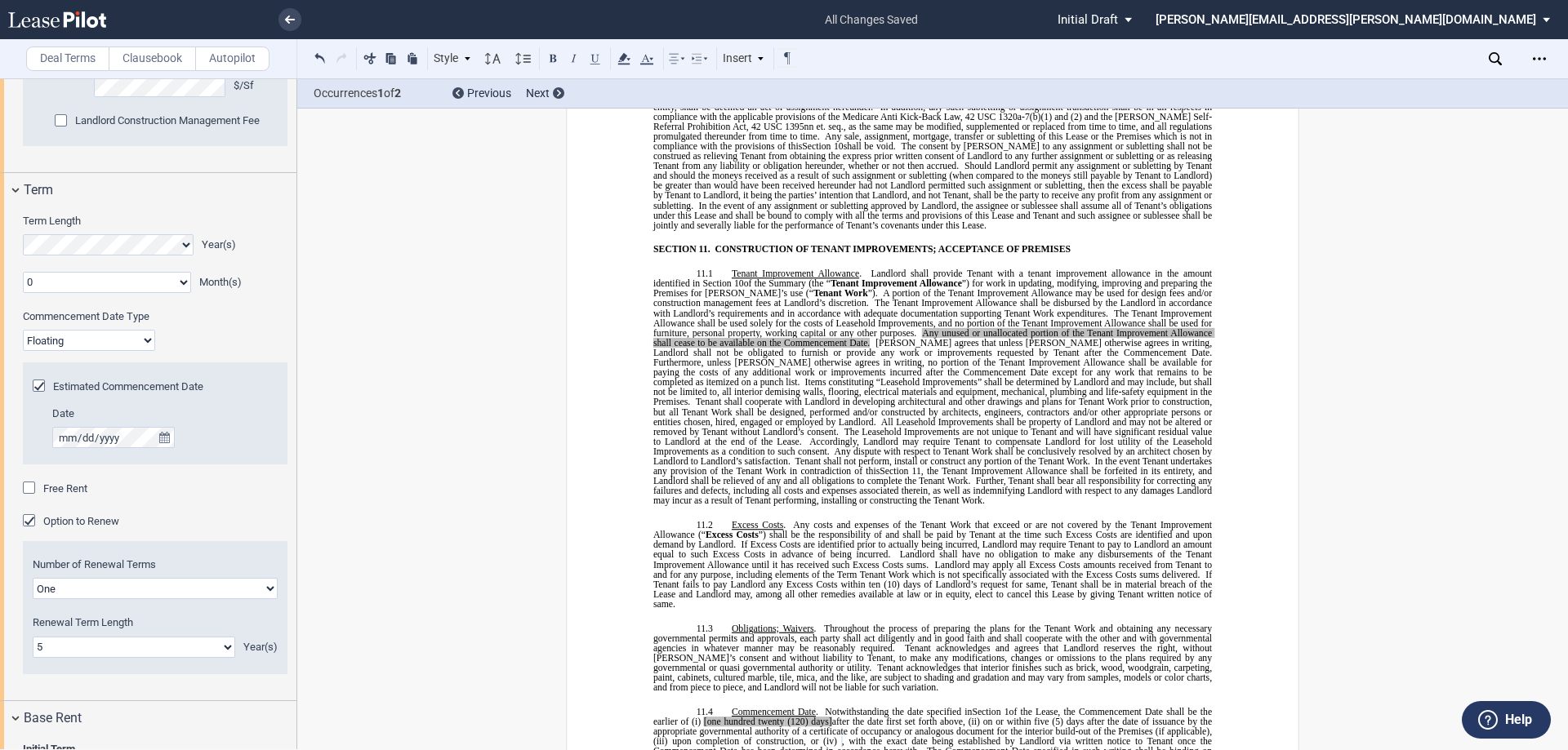
click at [711, 244] on span at bounding box center [713, 249] width 5 height 10
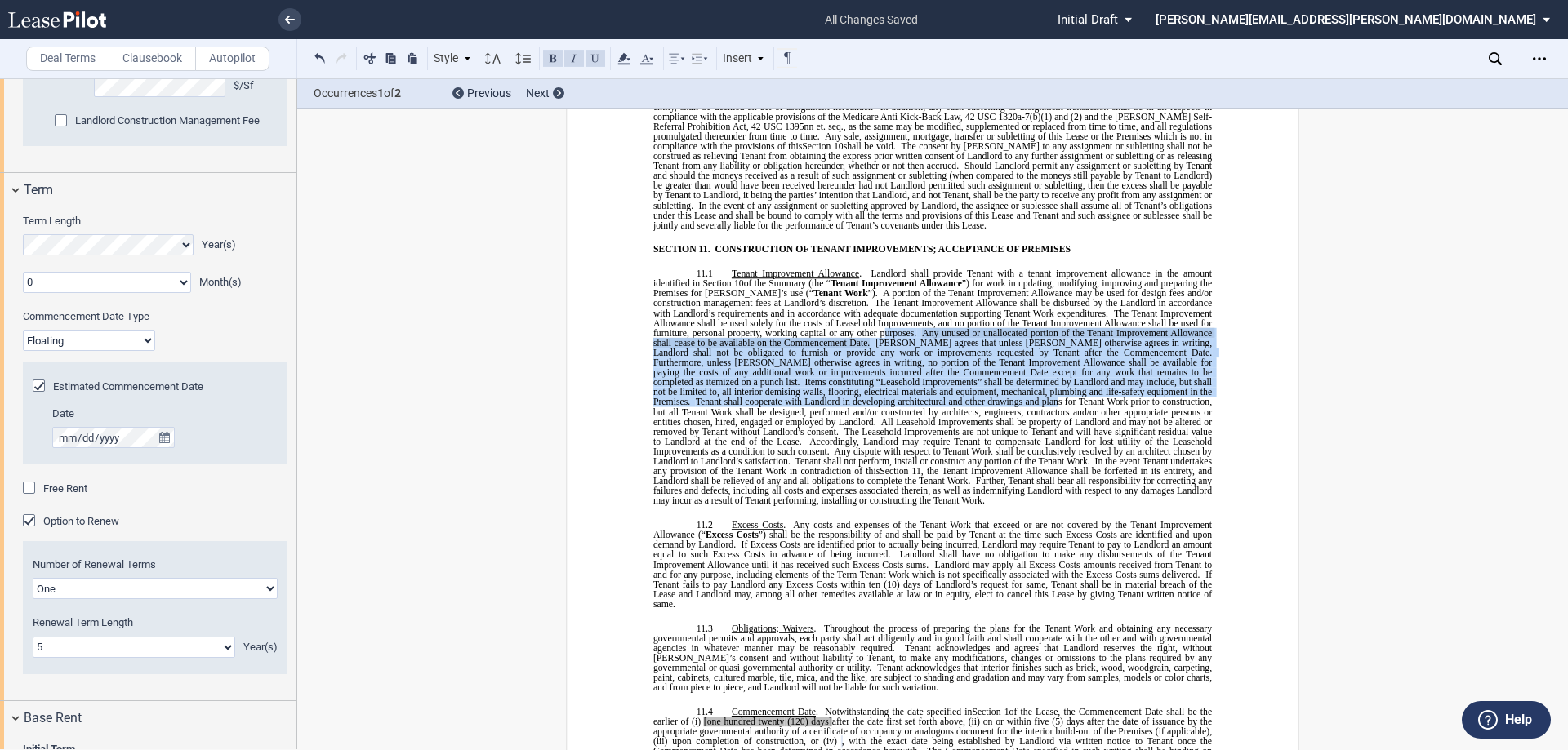
drag, startPoint x: 903, startPoint y: 371, endPoint x: 880, endPoint y: 296, distance: 78.4
click at [883, 298] on span "﻿ Tenant Improvement Allowance . Landlord shall provide Tenant with a tenant im…" at bounding box center [935, 387] width 563 height 237
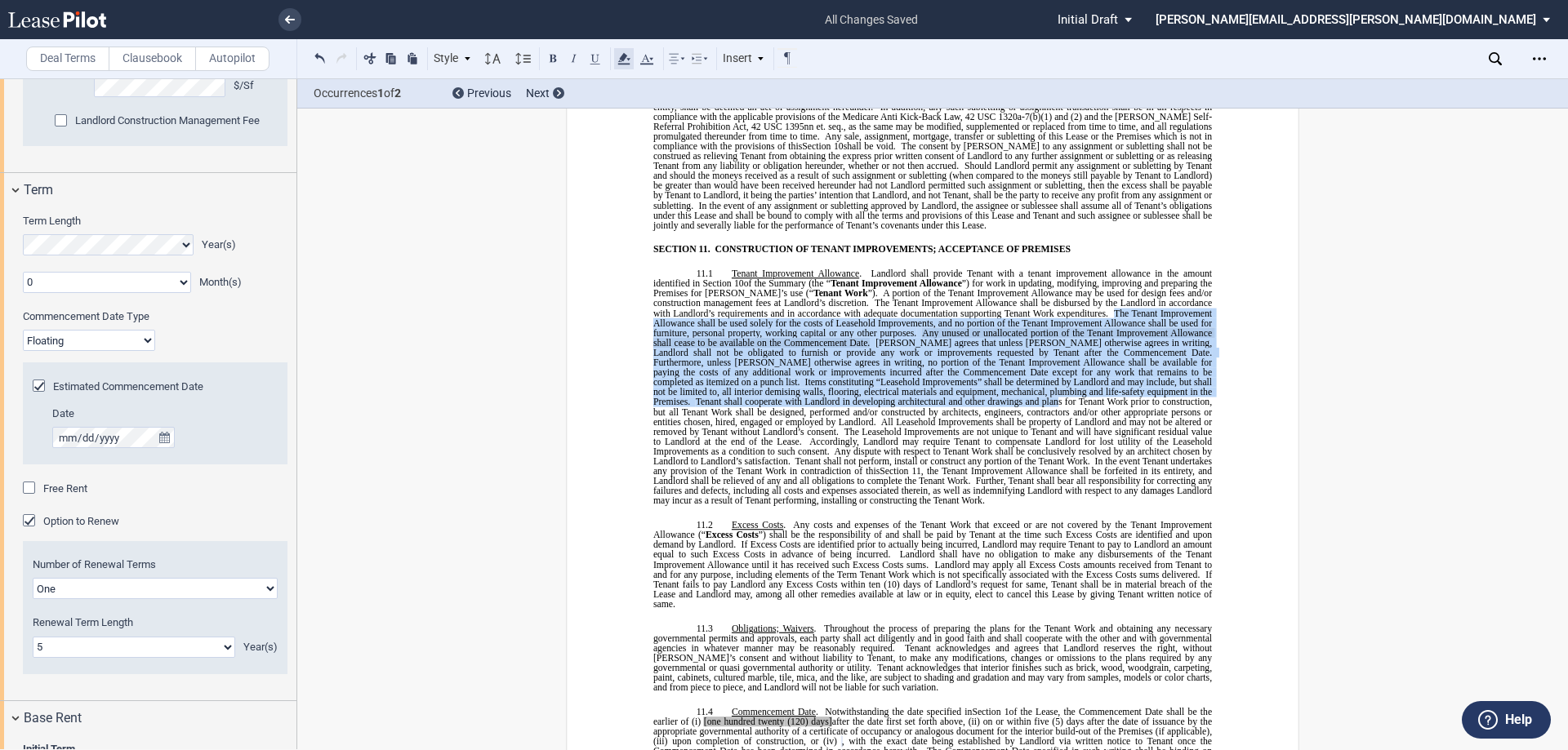
click at [629, 61] on icon at bounding box center [624, 59] width 20 height 20
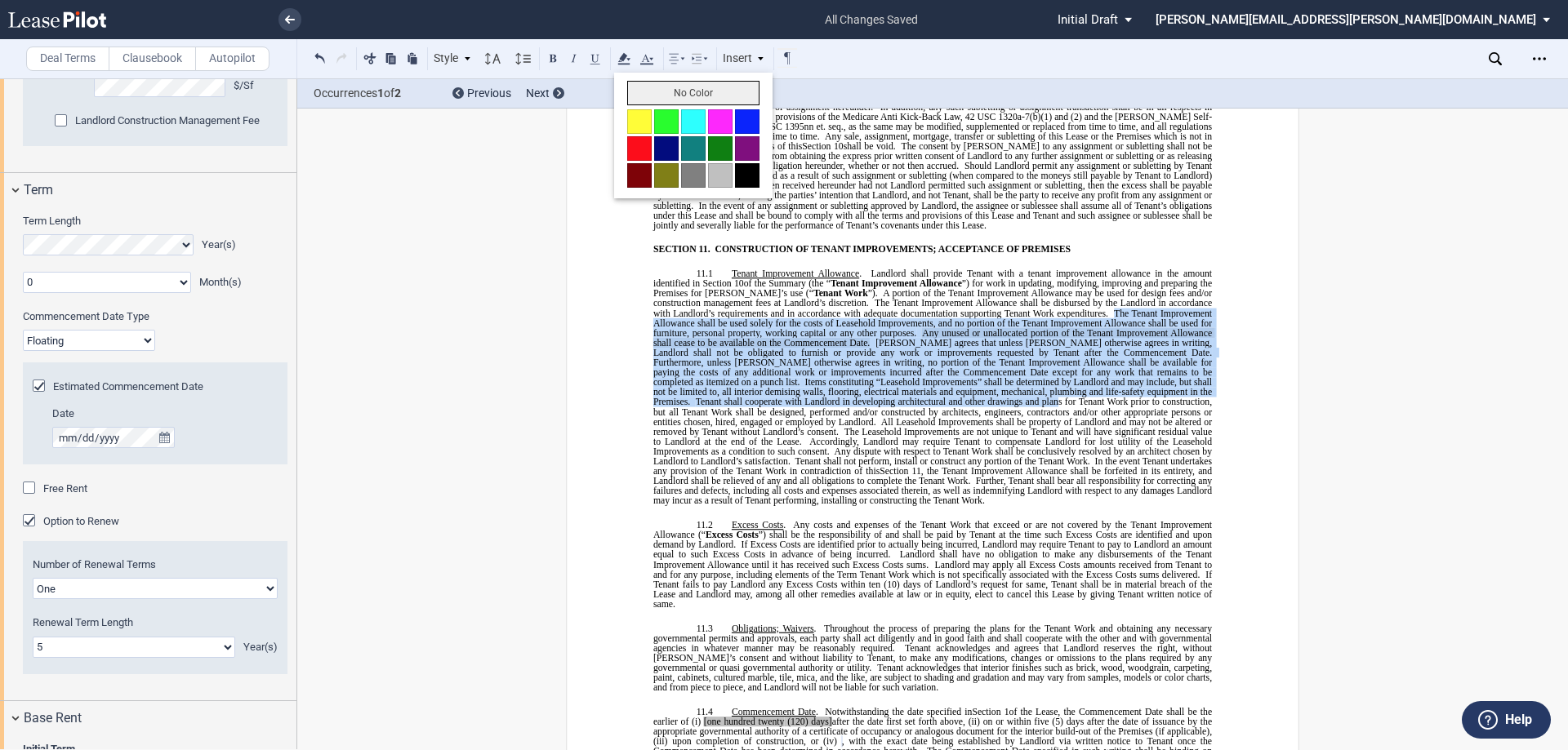
click at [678, 94] on button "No Color" at bounding box center [693, 93] width 132 height 25
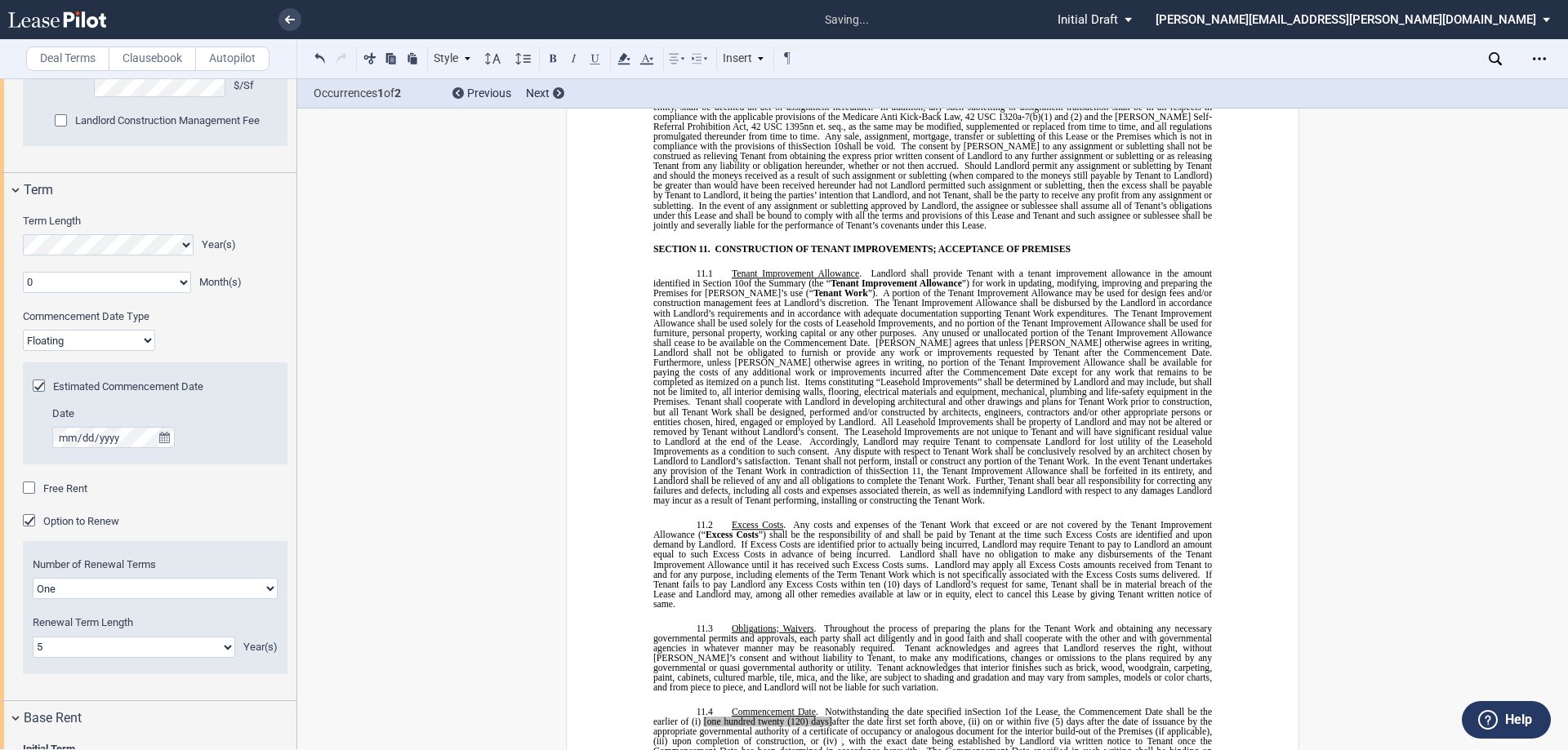
click at [993, 476] on span "Further, Tenant shall bear all responsibility for correcting any failures and d…" at bounding box center [934, 491] width 561 height 30
click at [953, 308] on span "The Tenant Improvement Allowance shall be used solely for the costs of Leasehol…" at bounding box center [934, 323] width 561 height 30
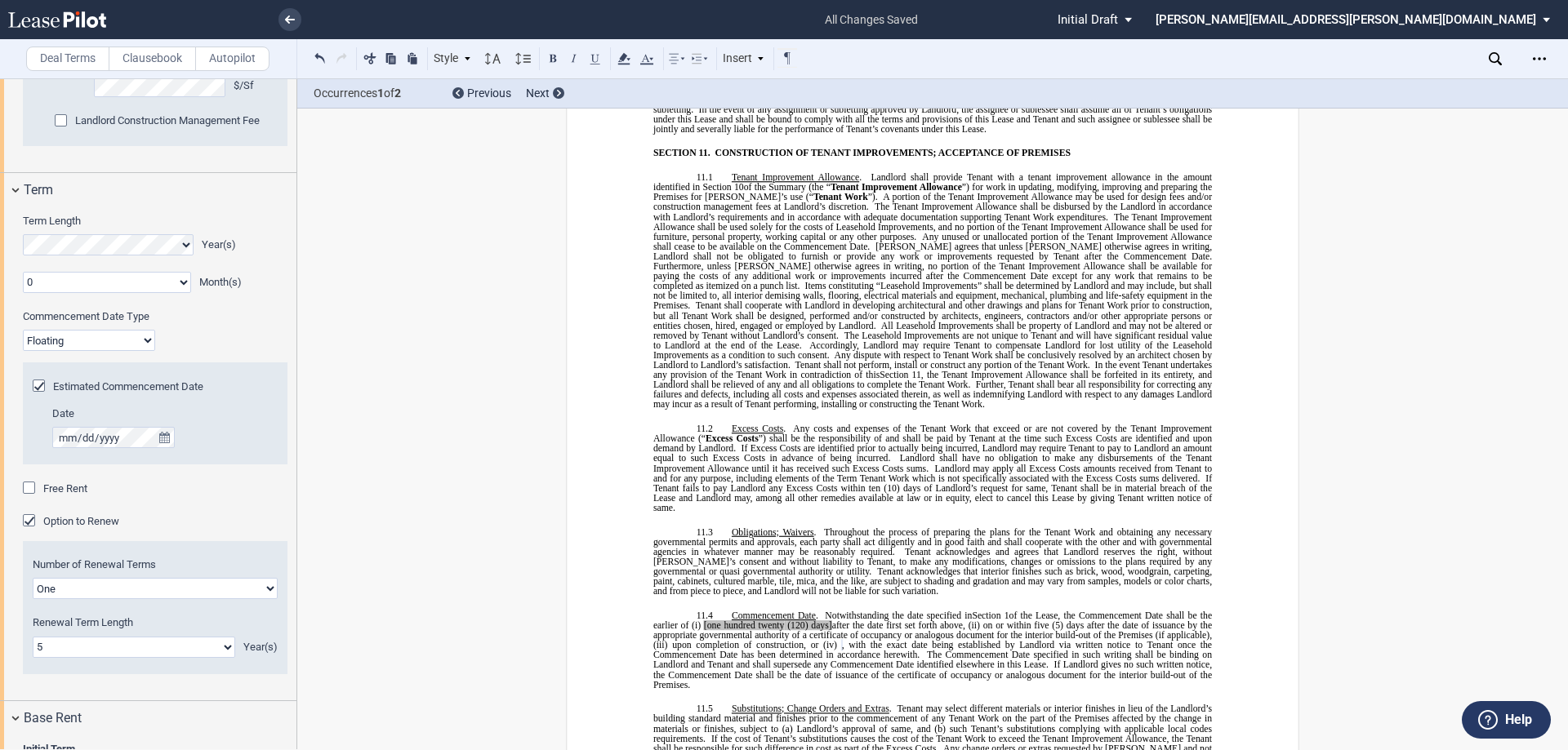
scroll to position [7969, 0]
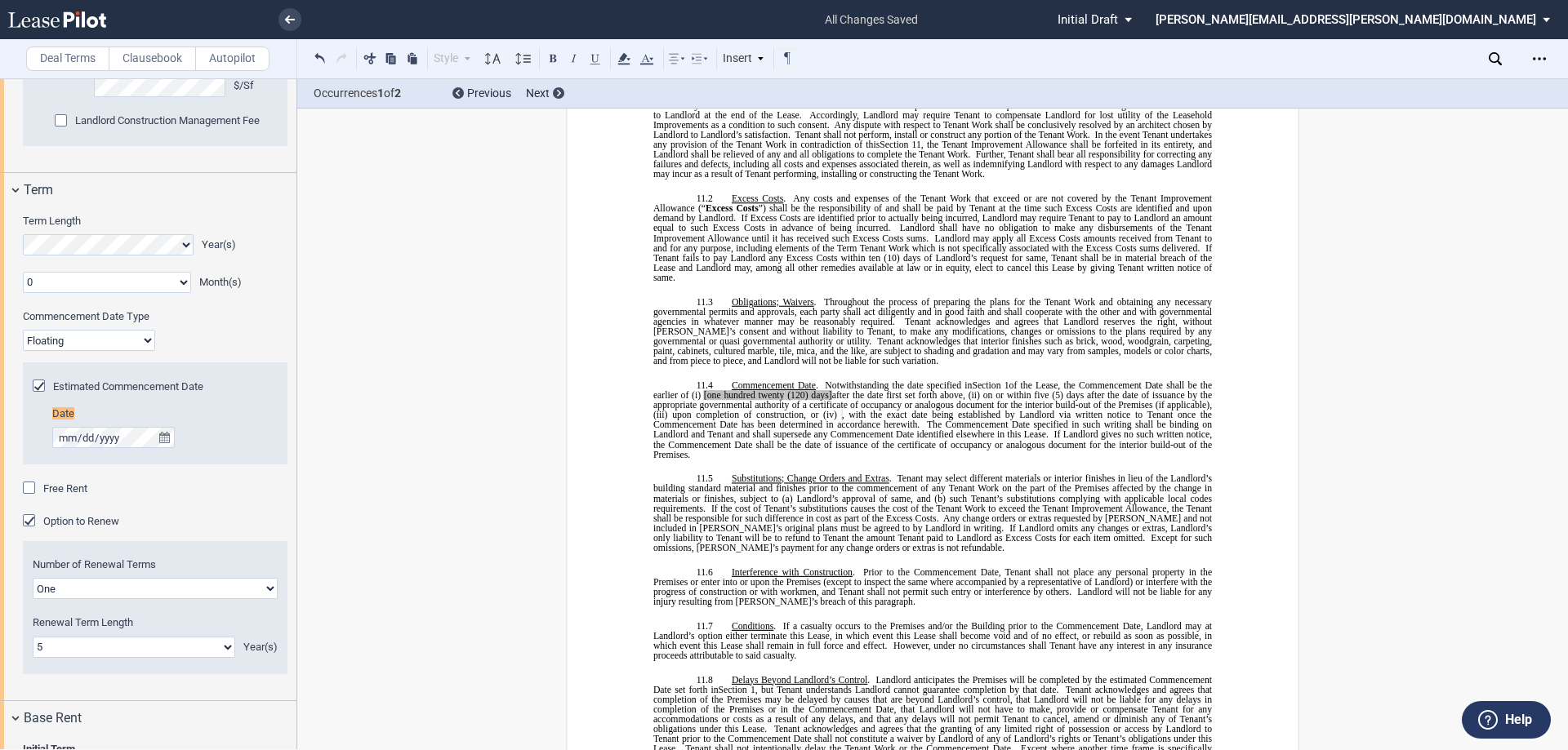
click at [749, 429] on span "If Landlord gives no such written notice, the Commencement Date shall be the da…" at bounding box center [934, 444] width 561 height 30
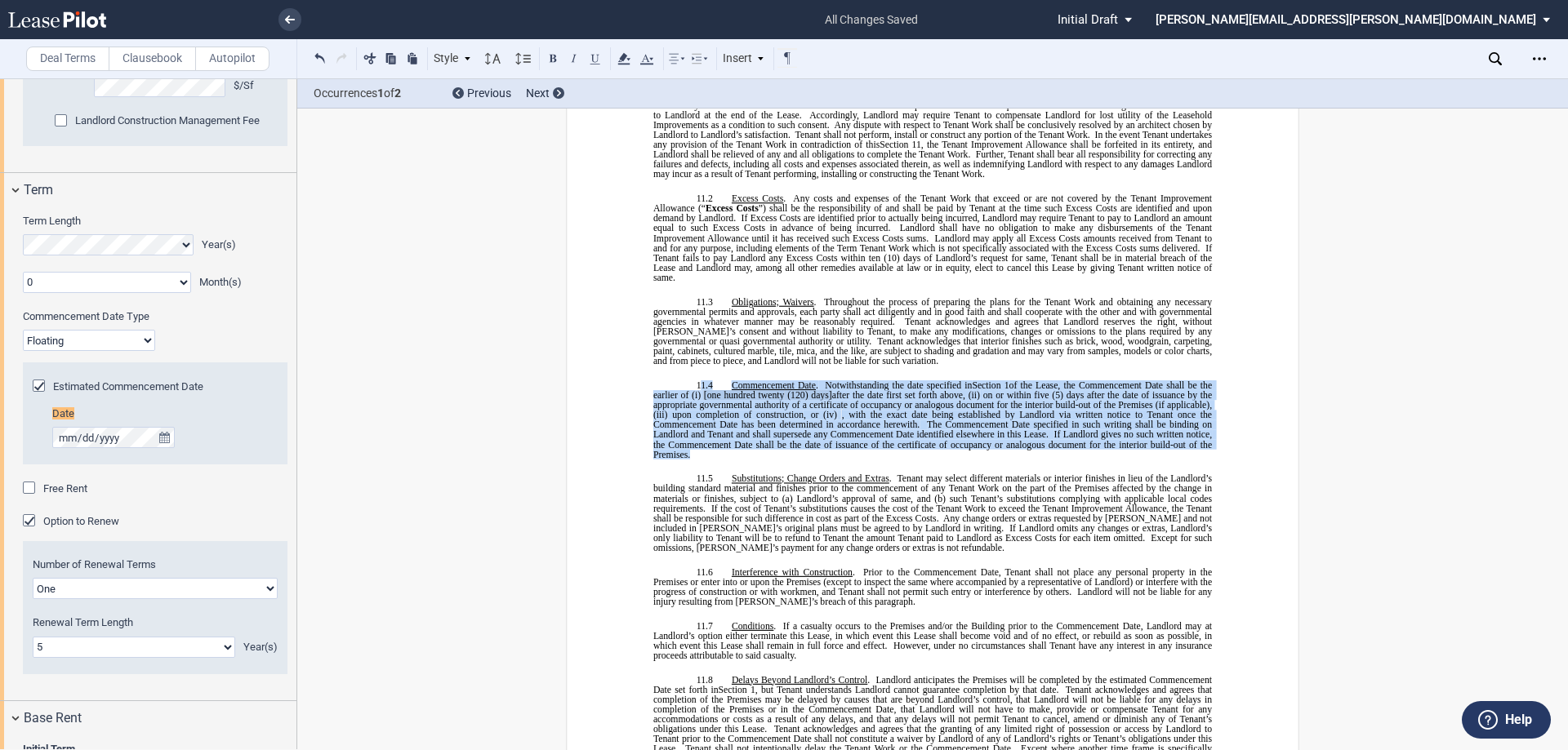
drag, startPoint x: 731, startPoint y: 428, endPoint x: 699, endPoint y: 353, distance: 81.5
click at [699, 381] on p "11.4 Commencement Date . Notwithstanding the date specified in ﻿ Section 1 ﻿ of…" at bounding box center [932, 420] width 558 height 79
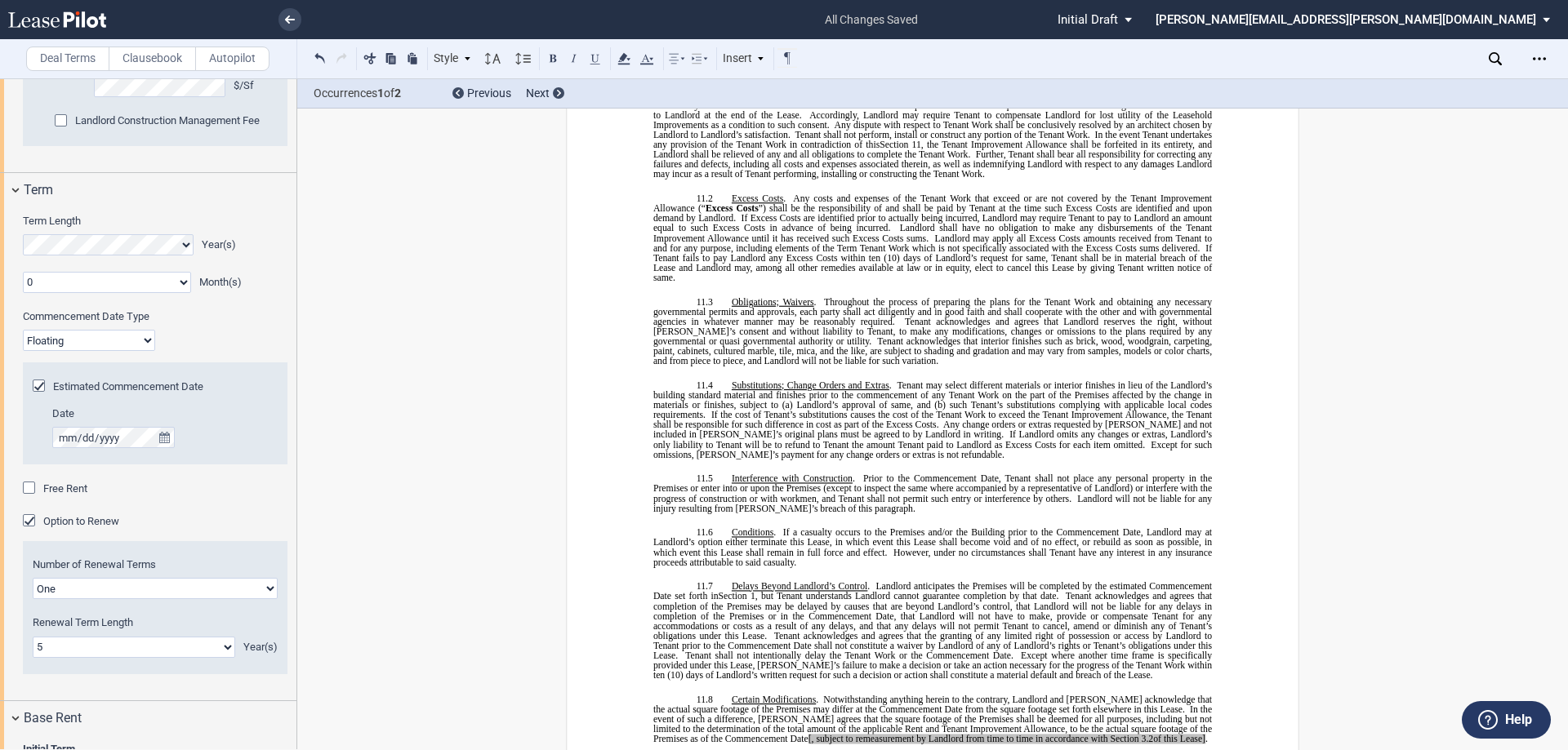
click at [1157, 429] on span "If Landlord omits any changes or extras, Landlord’s only liability to Tenant wi…" at bounding box center [934, 439] width 561 height 20
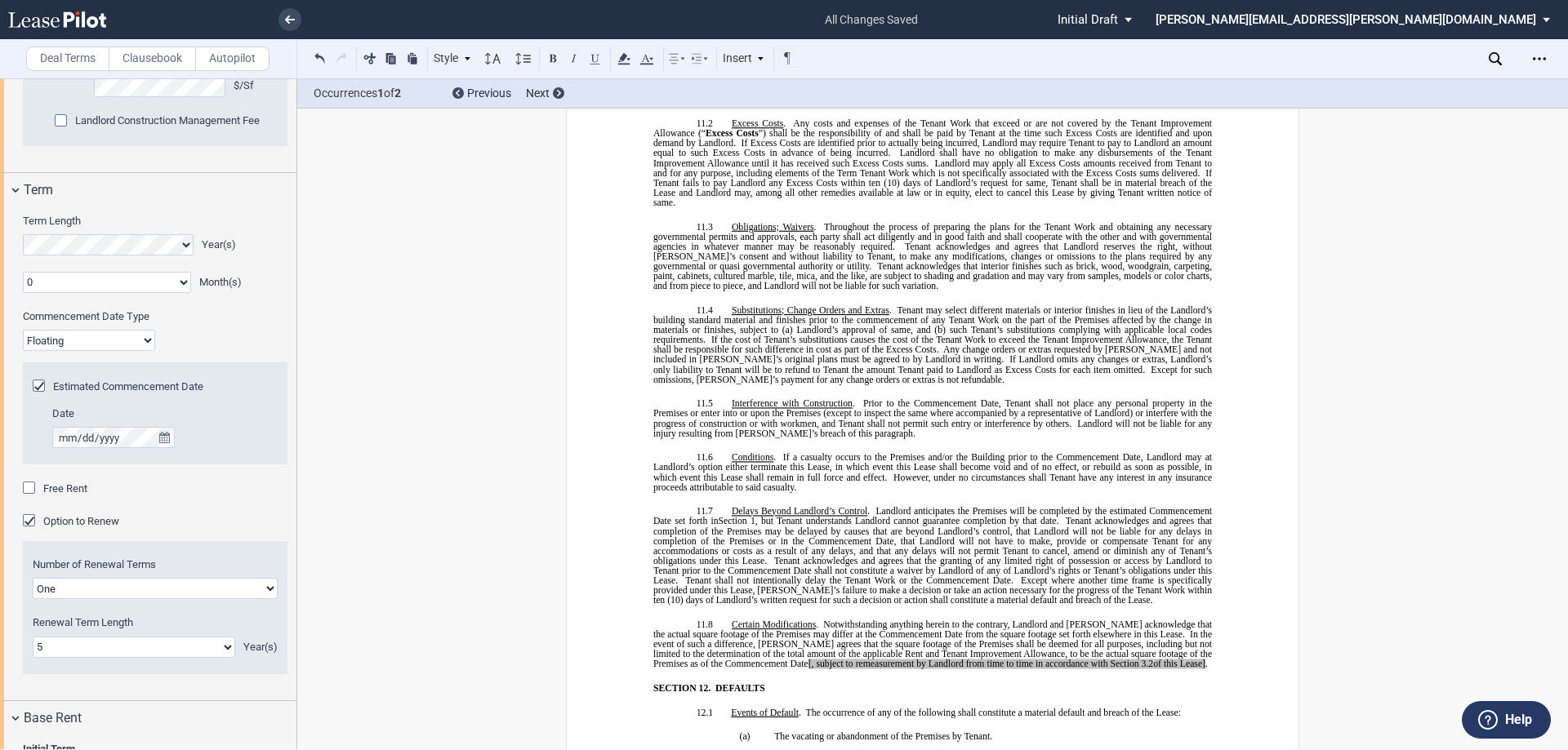
scroll to position [8132, 0]
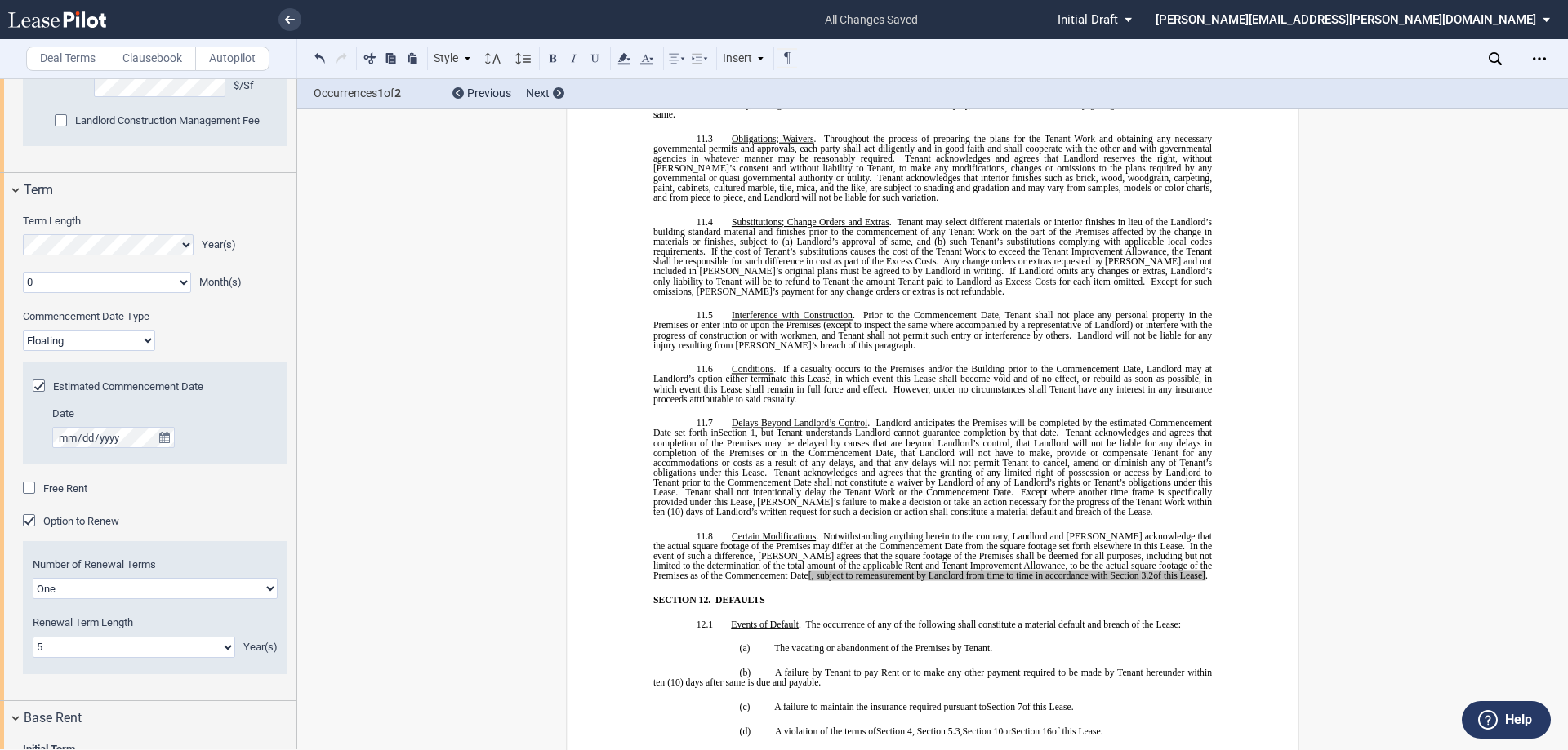
click at [808, 571] on span "[, subject to remeasurement by Landlord from time to time in accordance with Se…" at bounding box center [973, 576] width 331 height 10
click at [1202, 571] on span "." at bounding box center [1203, 576] width 2 height 10
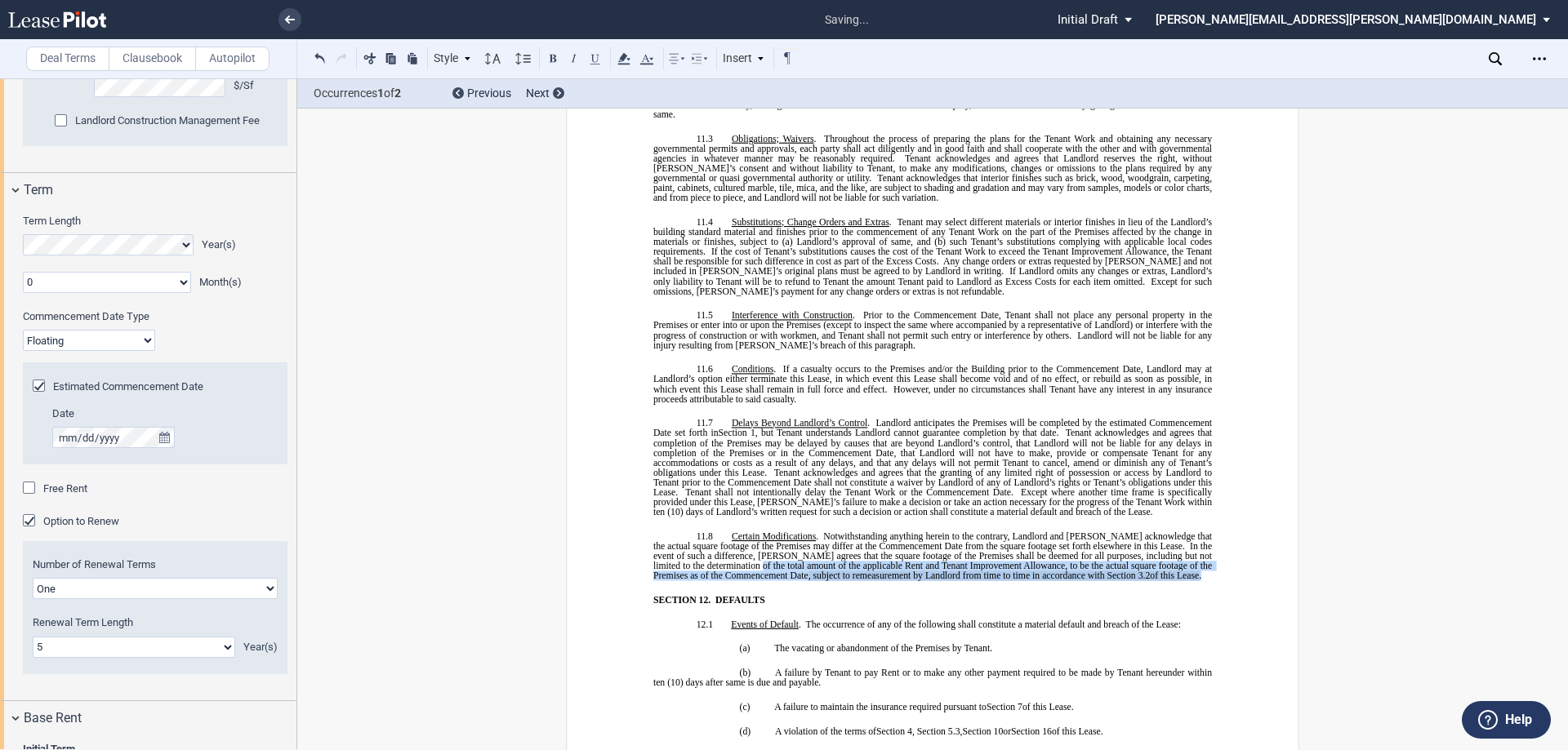
drag, startPoint x: 1164, startPoint y: 546, endPoint x: 730, endPoint y: 532, distance: 434.2
click at [730, 532] on p "11.8 Certain Modifications . Notwithstanding anything herein to the contrary, L…" at bounding box center [932, 556] width 558 height 50
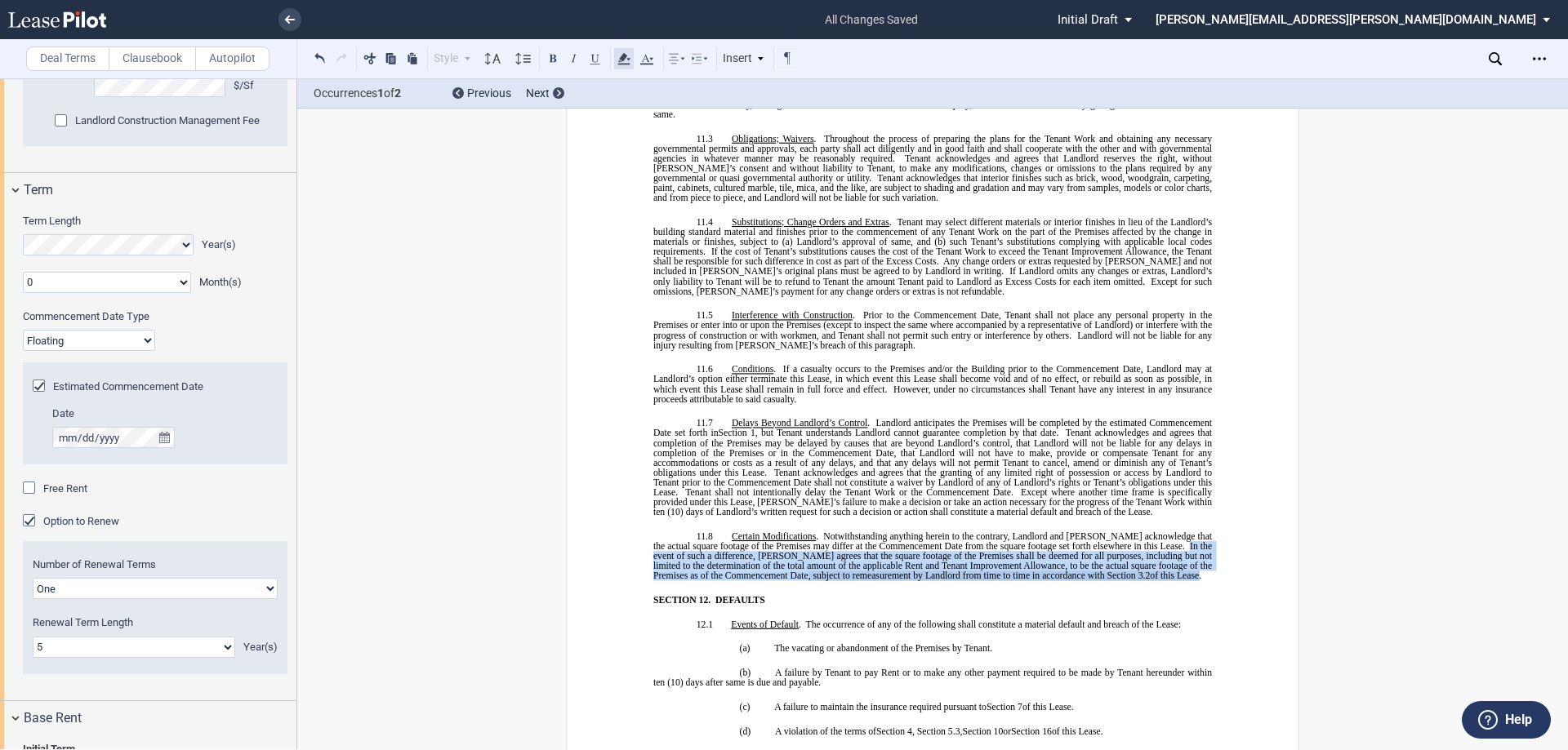
click at [630, 57] on icon at bounding box center [624, 59] width 20 height 20
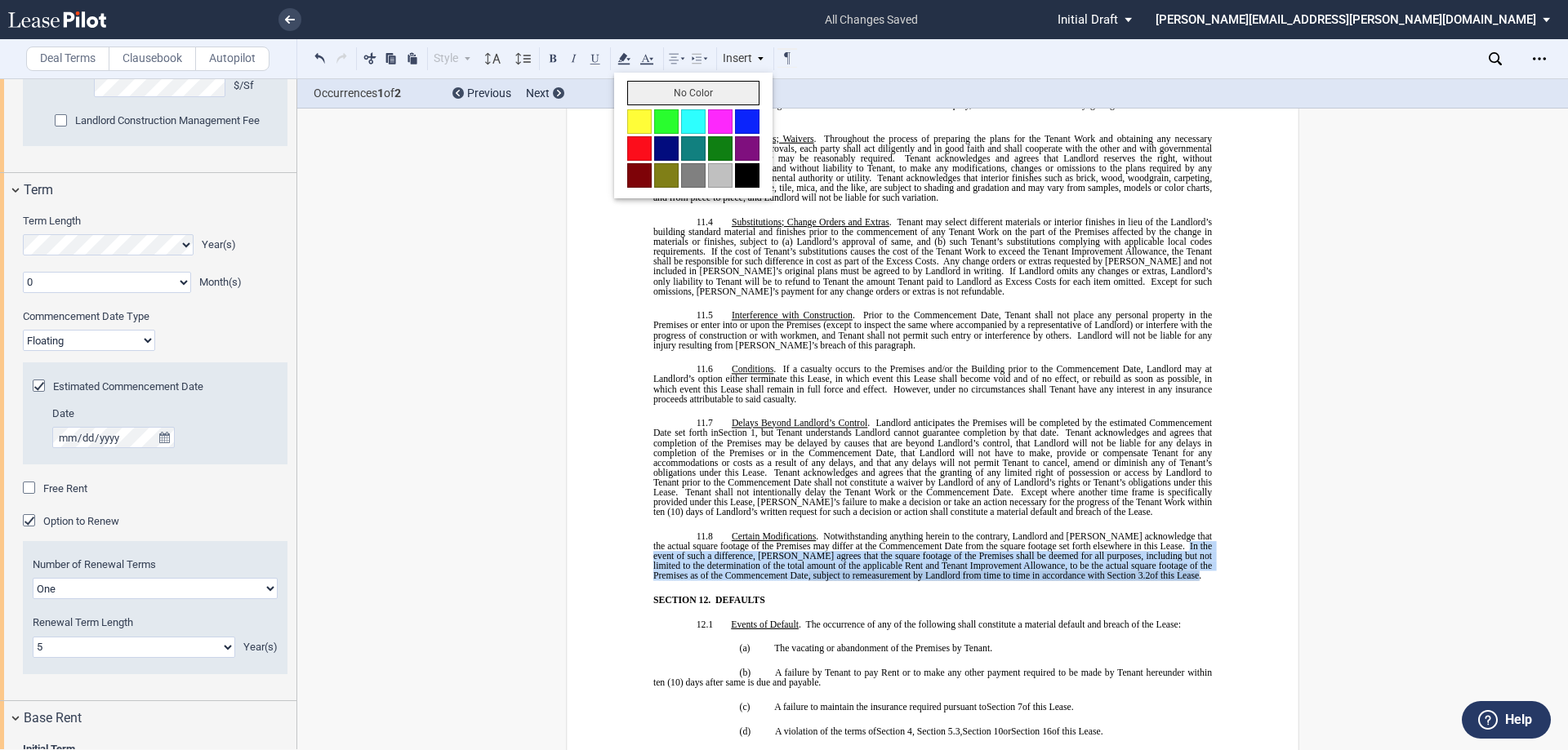
click at [671, 84] on button "No Color" at bounding box center [693, 93] width 132 height 25
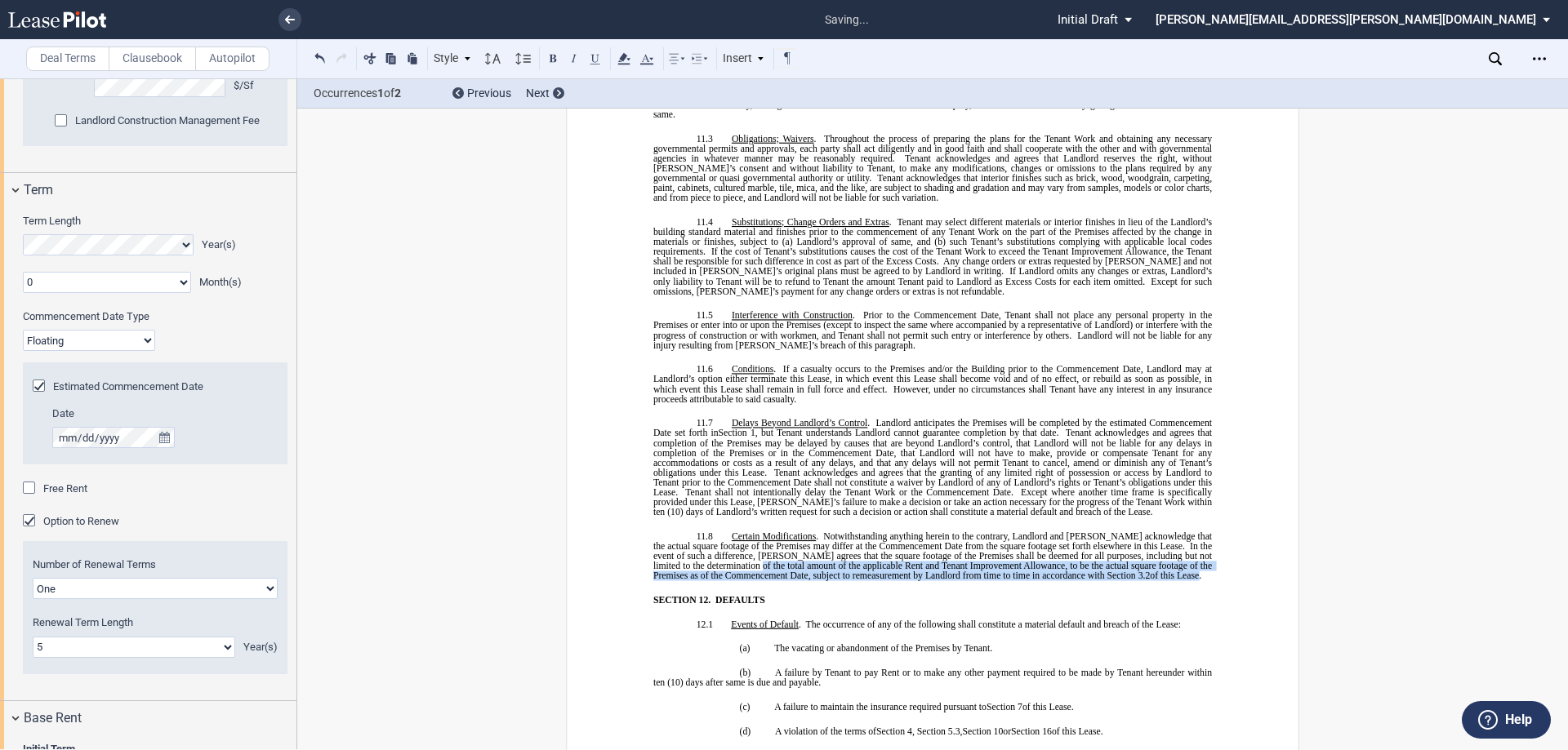
click at [967, 310] on span "Prior to the Commencement Date, Tenant shall not place any personal property in…" at bounding box center [934, 325] width 561 height 30
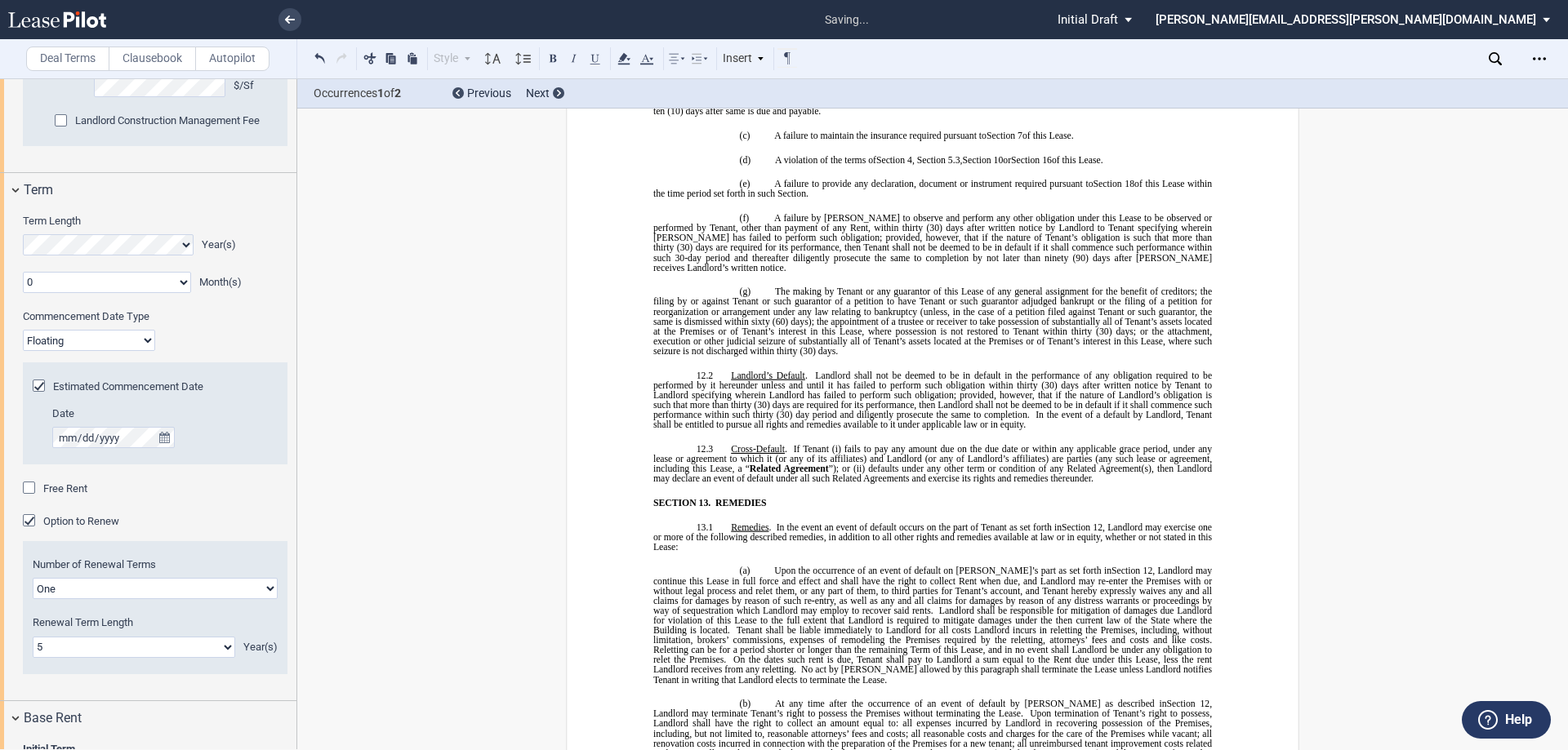
click at [990, 326] on span "(30) days; or the attachment, execution or other judicial seizure of substantia…" at bounding box center [934, 341] width 561 height 30
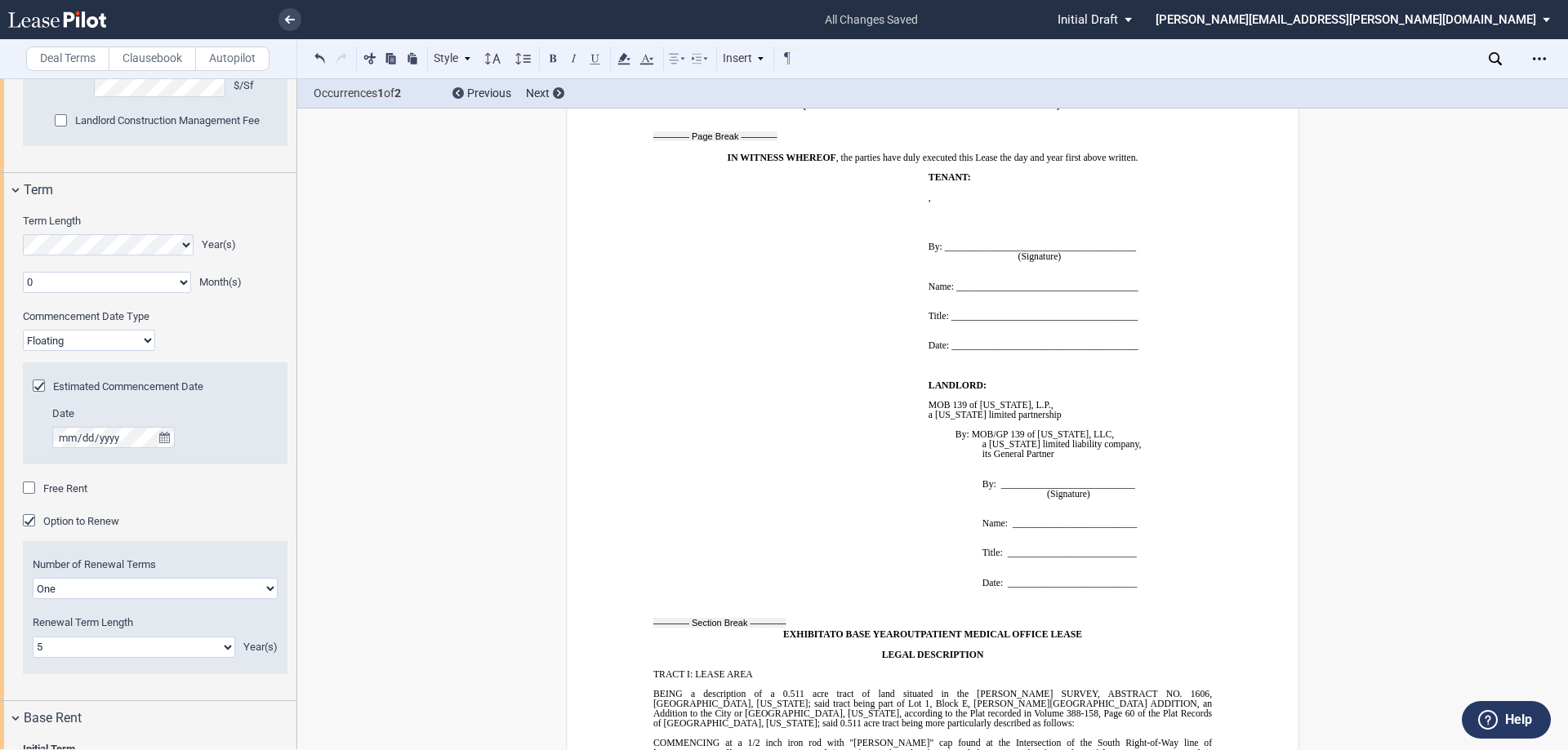
scroll to position [13512, 0]
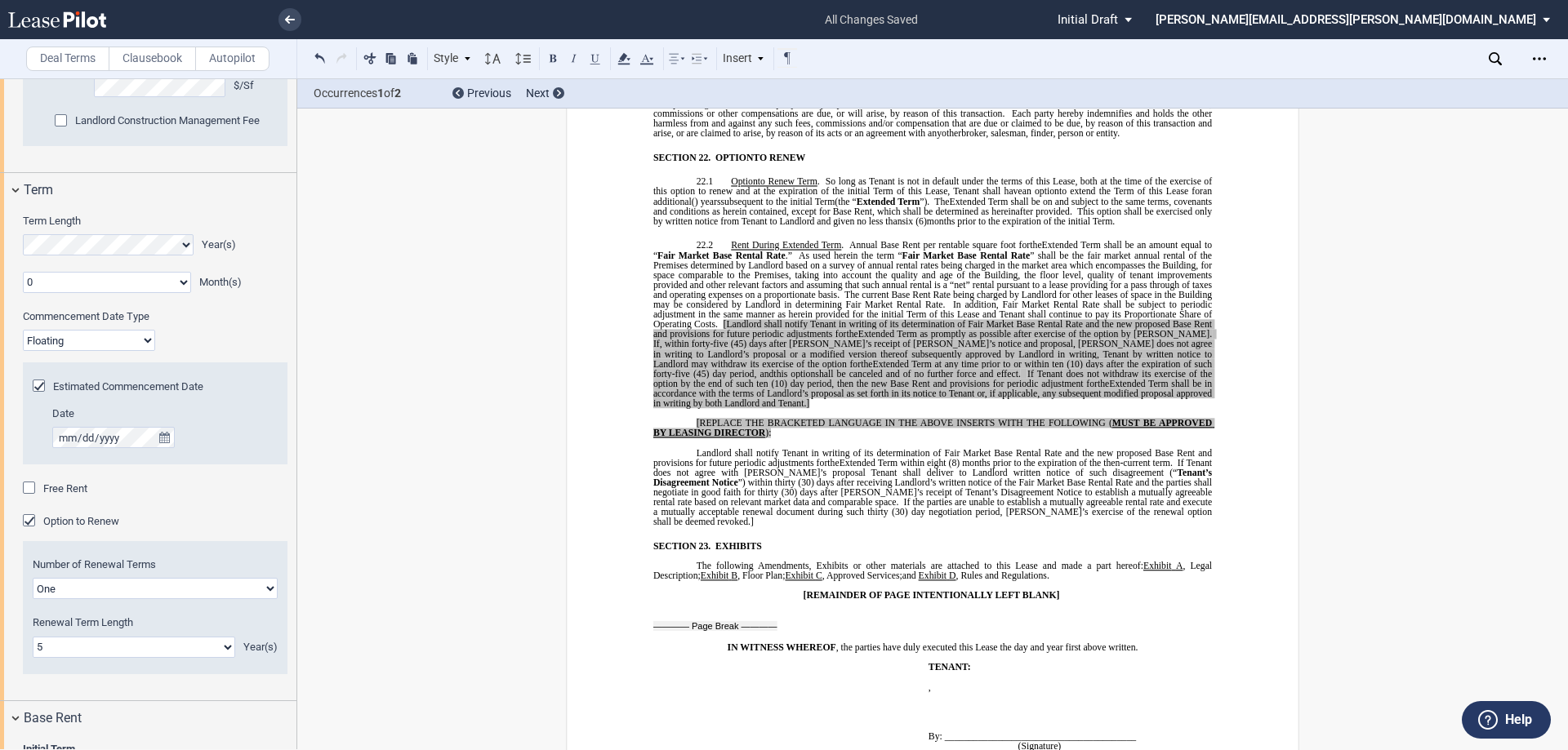
click at [842, 319] on span "[Landlord shall notify Tenant in writing of its determination of Fair Market Ba…" at bounding box center [934, 329] width 561 height 20
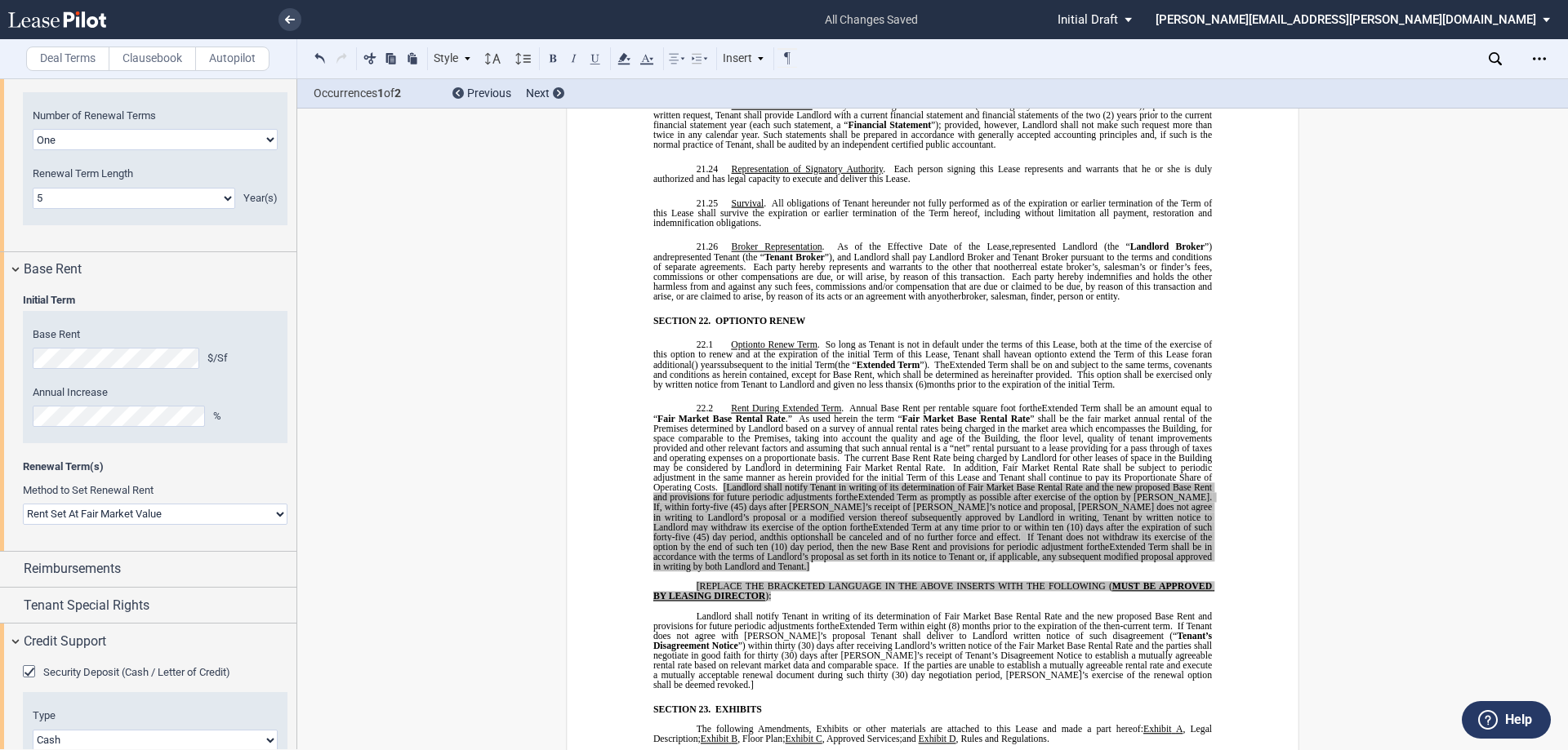
scroll to position [2273, 0]
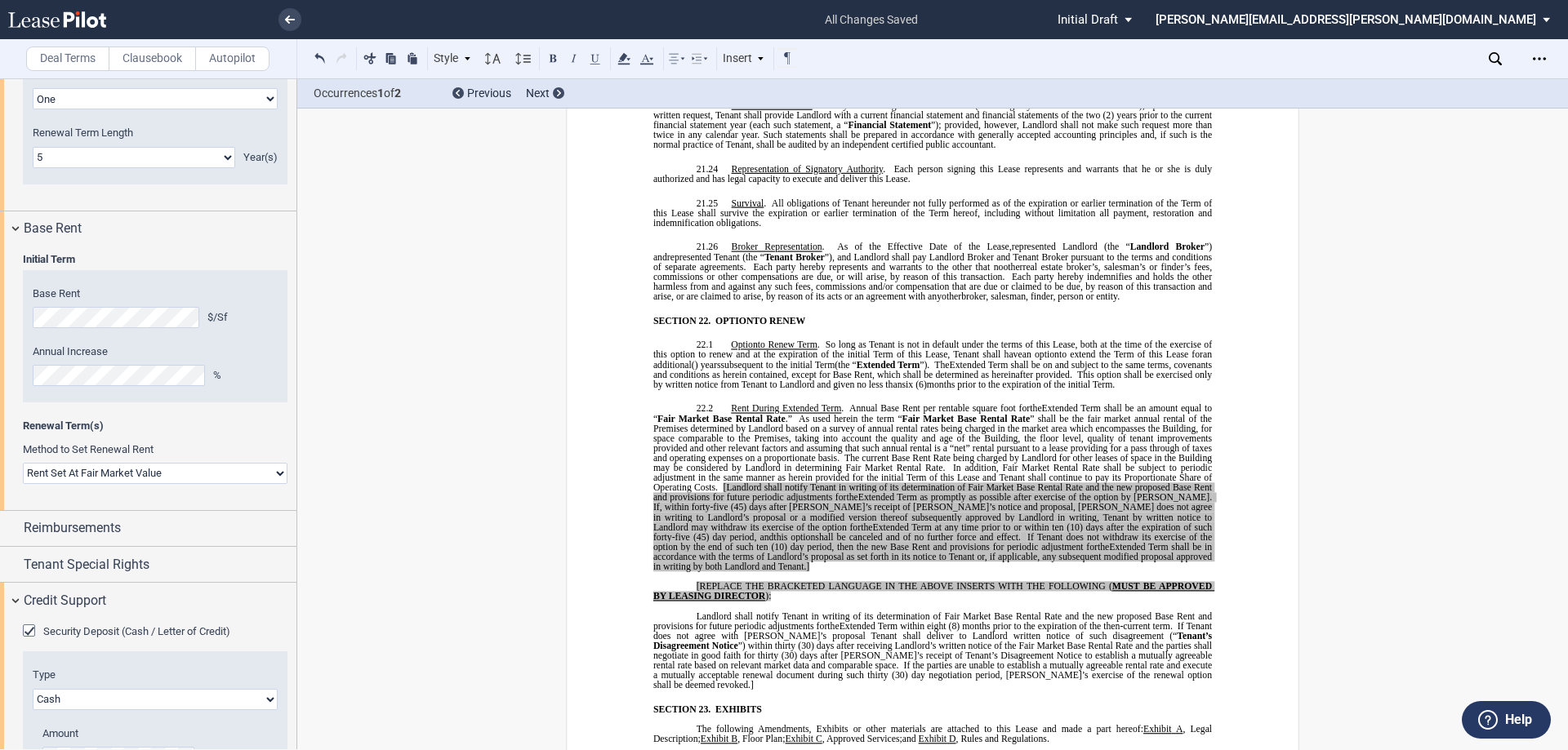
click at [180, 471] on select "Rent Set At Fair Market Value Rent Specified in Lease" at bounding box center [155, 473] width 265 height 22
select select "fixed"
click at [23, 463] on select "Rent Set At Fair Market Value Rent Specified in Lease" at bounding box center [155, 473] width 265 height 22
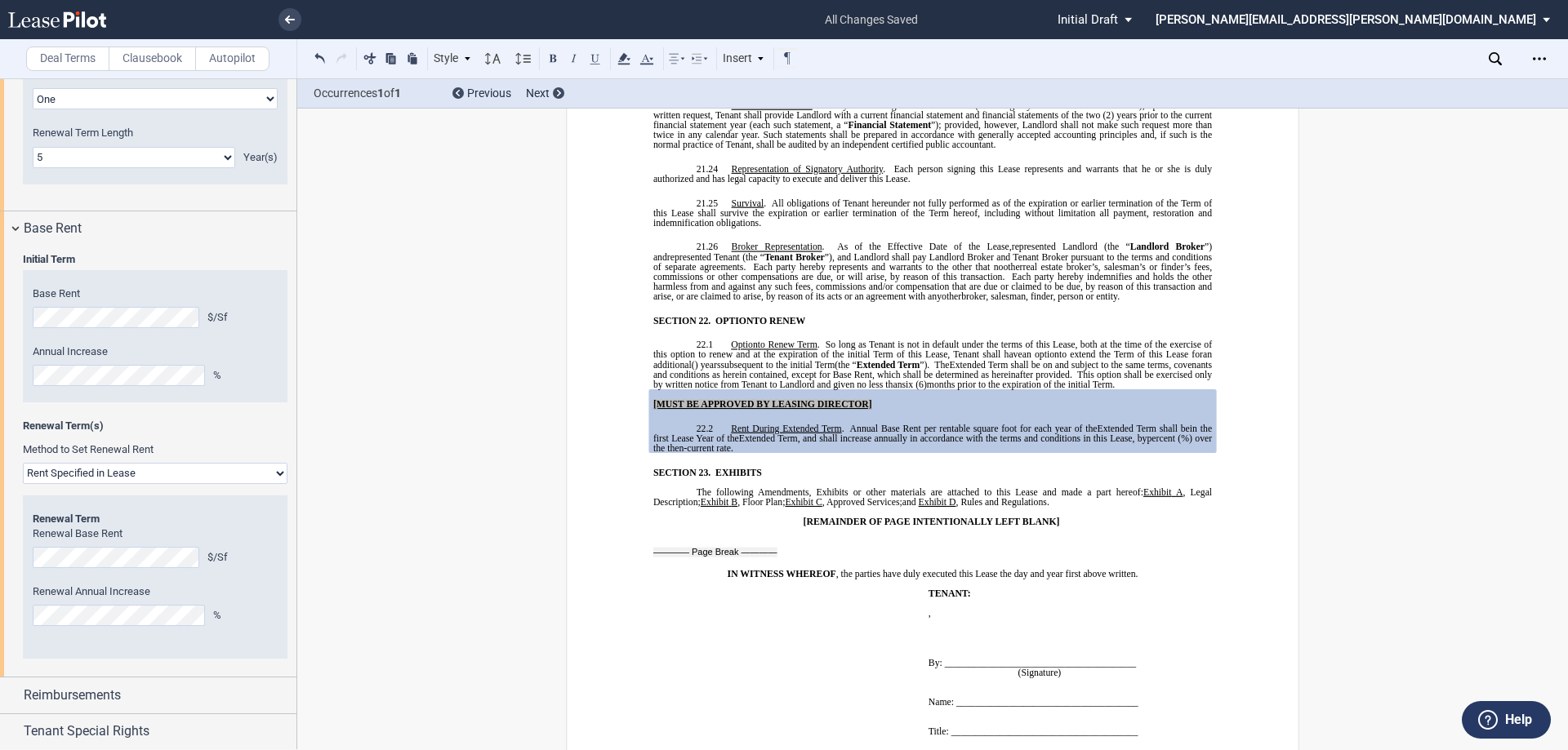
click at [875, 423] on p "22.2 Rent During Extended Term . Annual Base Rent per rentable square foot for …" at bounding box center [932, 438] width 558 height 30
drag, startPoint x: 887, startPoint y: 354, endPoint x: 647, endPoint y: 349, distance: 240.1
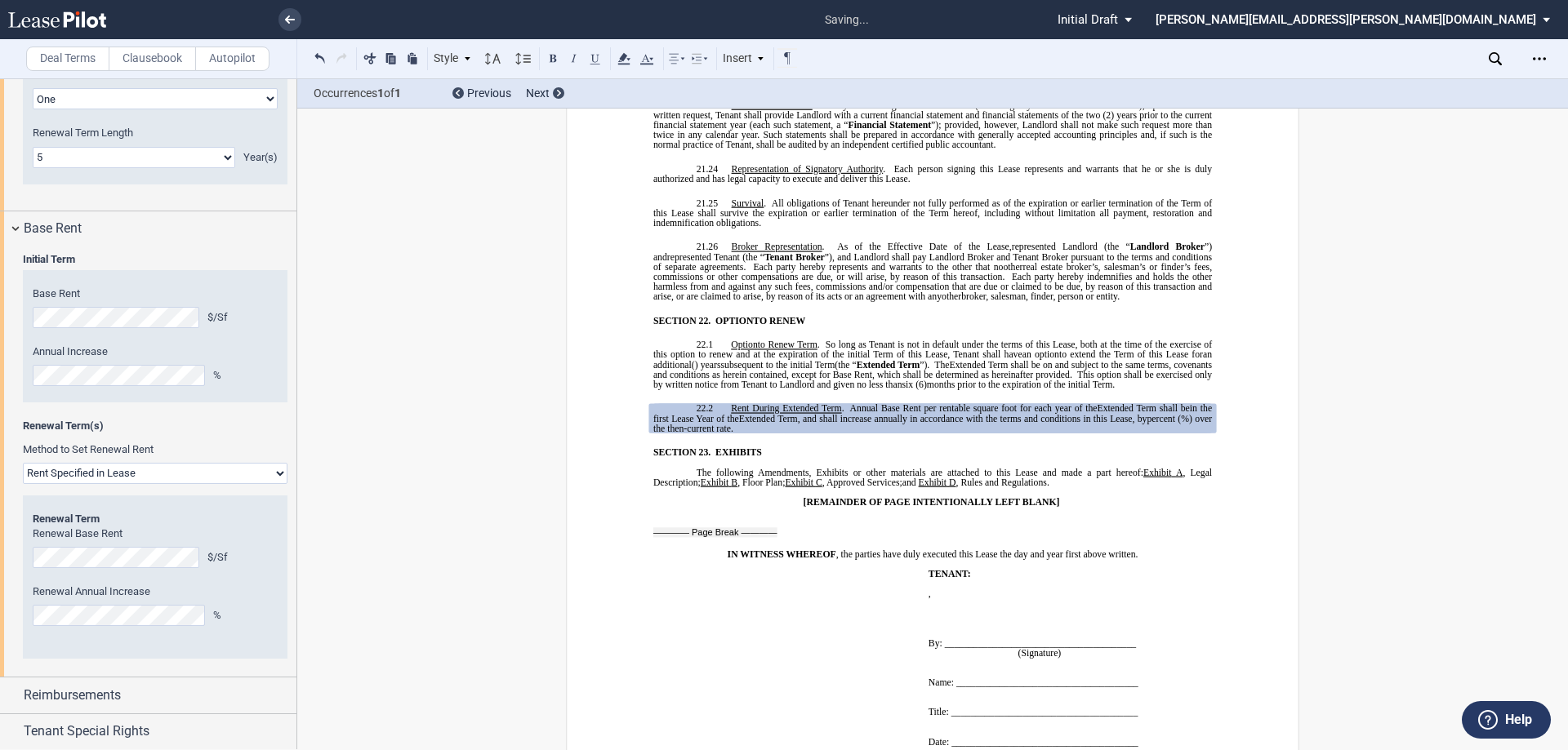
click at [927, 404] on span "Annual Base Rent per rentable square foot for each year of the" at bounding box center [973, 408] width 247 height 10
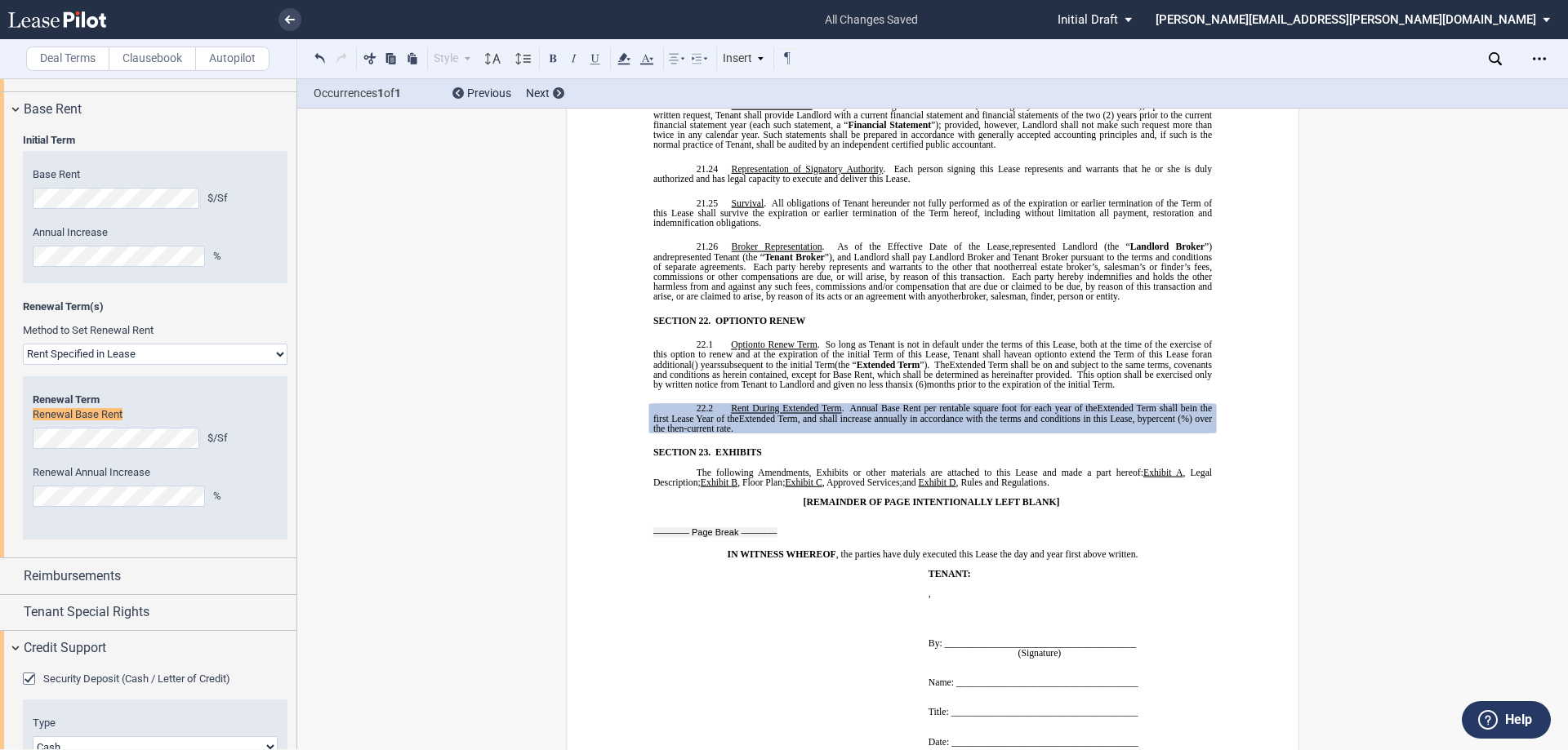
click at [1138, 413] on span ", and shall increase annually in accordance with the terms and conditions in th…" at bounding box center [972, 418] width 349 height 10
click at [1174, 404] on span "Extended Term shall be" at bounding box center [1144, 408] width 93 height 10
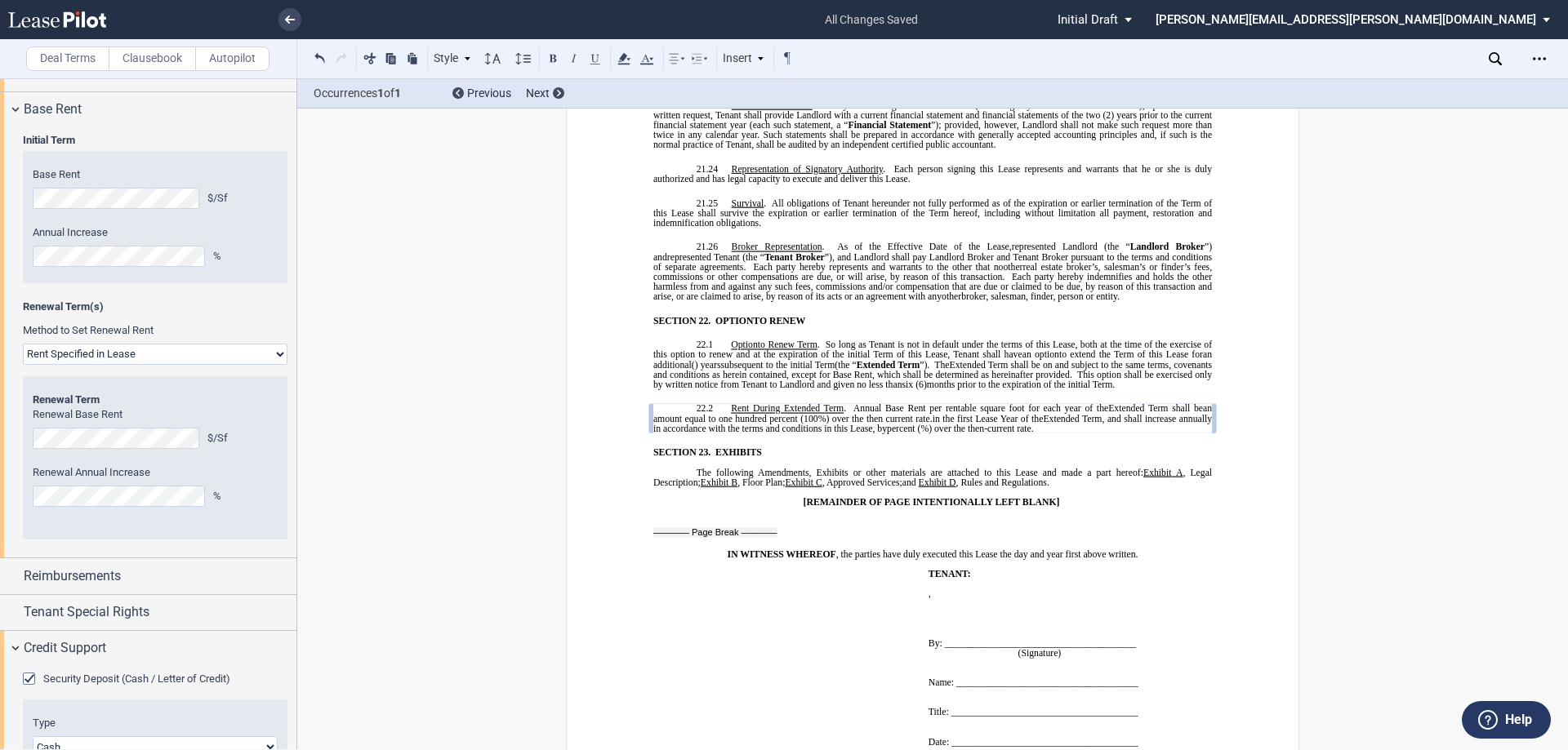
click at [862, 404] on span "Annual Base Rent per rentable square foot for each year of the" at bounding box center [980, 408] width 255 height 10
click at [858, 404] on span "an amount equal to one hundred percent (100%) over the then current rate." at bounding box center [934, 413] width 561 height 20
click at [946, 404] on span "an amount equal to one hundred percent (100%) over the then current rate. ﻿ ﻿ i…" at bounding box center [934, 413] width 561 height 20
click at [1091, 413] on span "Extended Term" at bounding box center [1072, 418] width 59 height 10
drag, startPoint x: 1144, startPoint y: 367, endPoint x: 927, endPoint y: 368, distance: 217.0
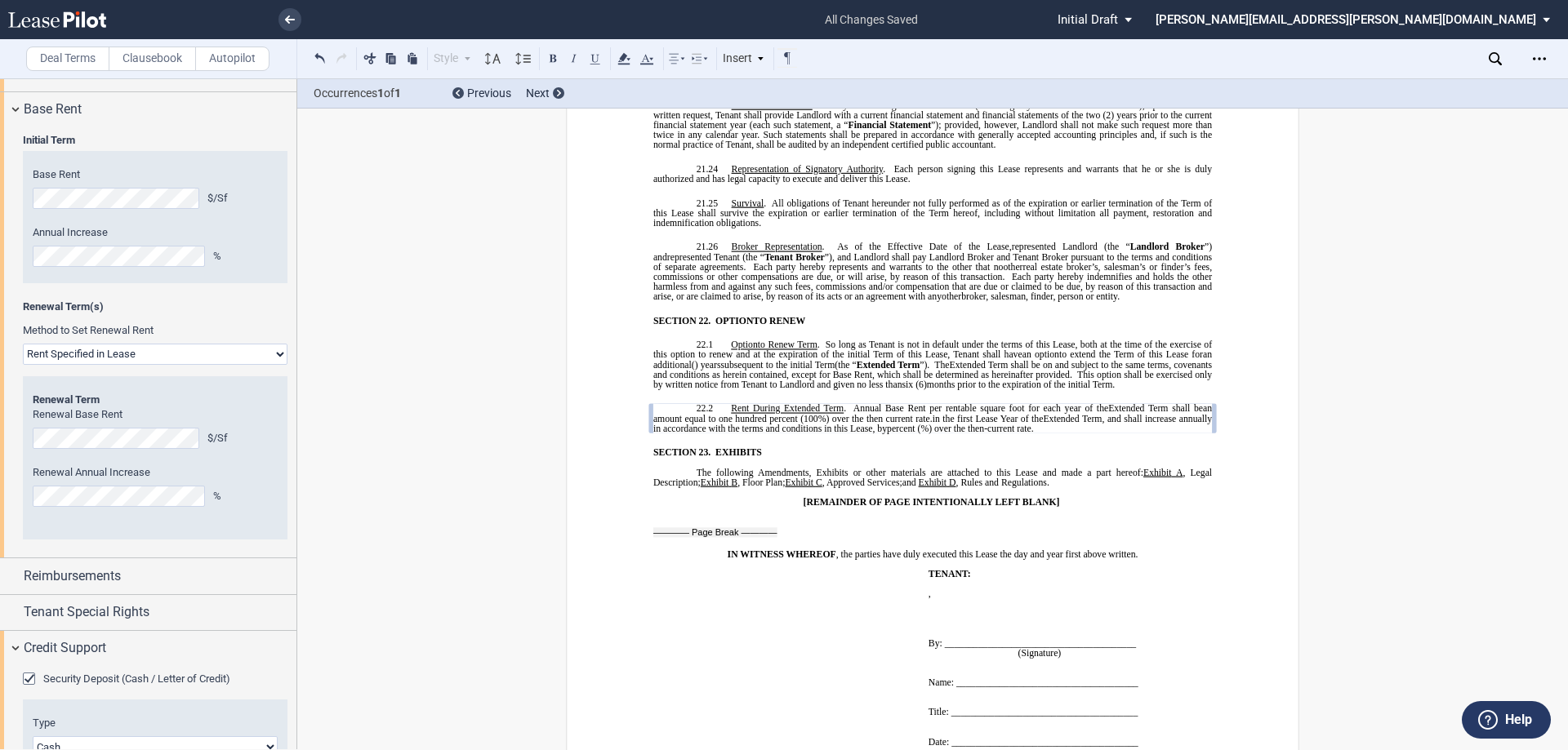
click at [927, 404] on span "an amount equal to one hundred percent (100%) over the then current rate. ﻿ ﻿ i…" at bounding box center [934, 418] width 561 height 30
click at [1119, 413] on span "nd shall increase annually in accordance with the terms and conditions in this …" at bounding box center [934, 423] width 561 height 20
click at [736, 423] on span at bounding box center [735, 428] width 2 height 10
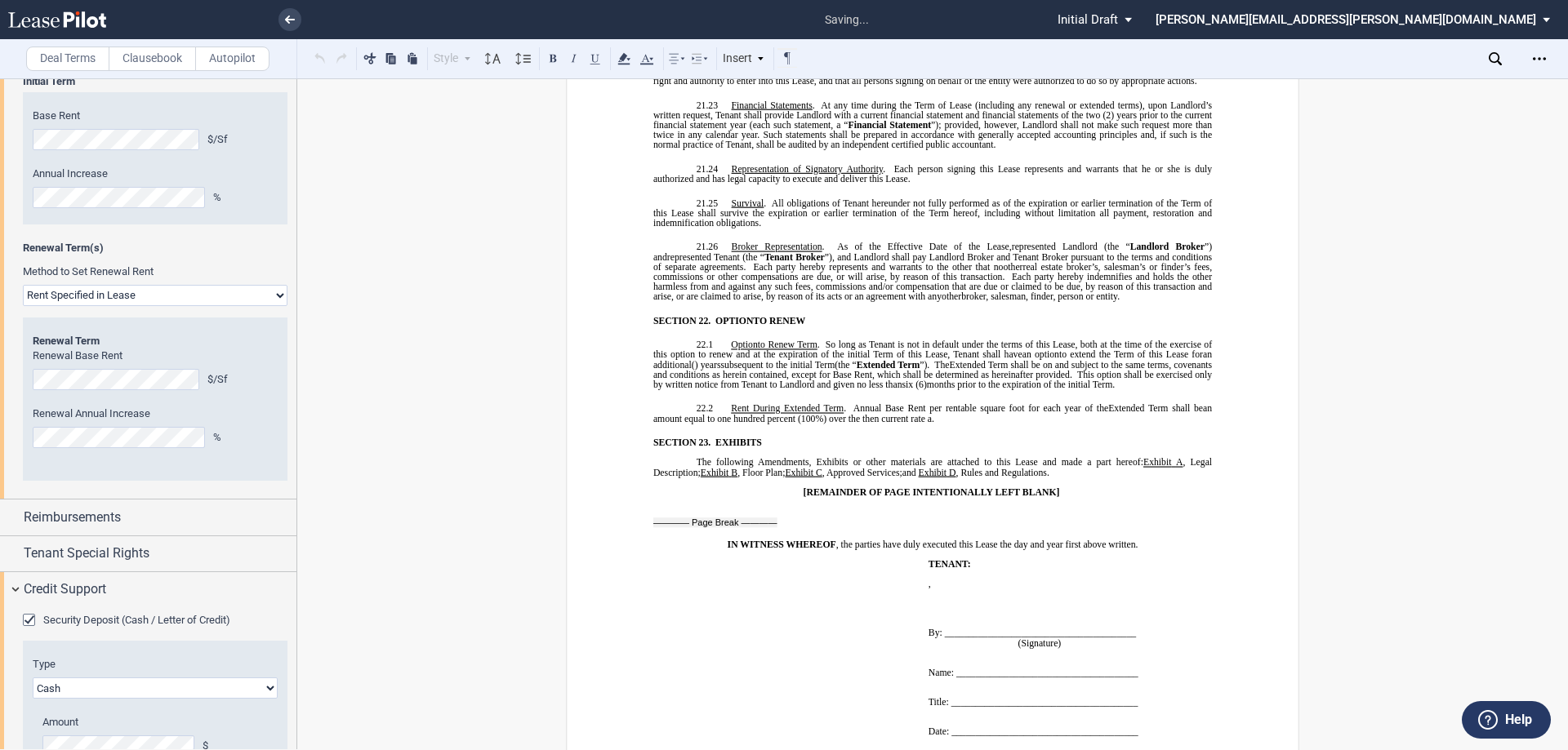
click at [961, 404] on p "22.2 Rent During Extended Term . Annual Base Rent per rentable square foot for …" at bounding box center [932, 413] width 558 height 20
click at [1057, 404] on span "Annual Base Rent per rentable square foot for each year of the" at bounding box center [980, 408] width 255 height 10
drag, startPoint x: 1072, startPoint y: 362, endPoint x: 1023, endPoint y: 356, distance: 49.4
click at [1023, 404] on span "Annual Base Rent per rentable square foot for each year of the" at bounding box center [980, 408] width 255 height 10
click at [1047, 404] on span "Extended Term shall be" at bounding box center [1090, 408] width 94 height 10
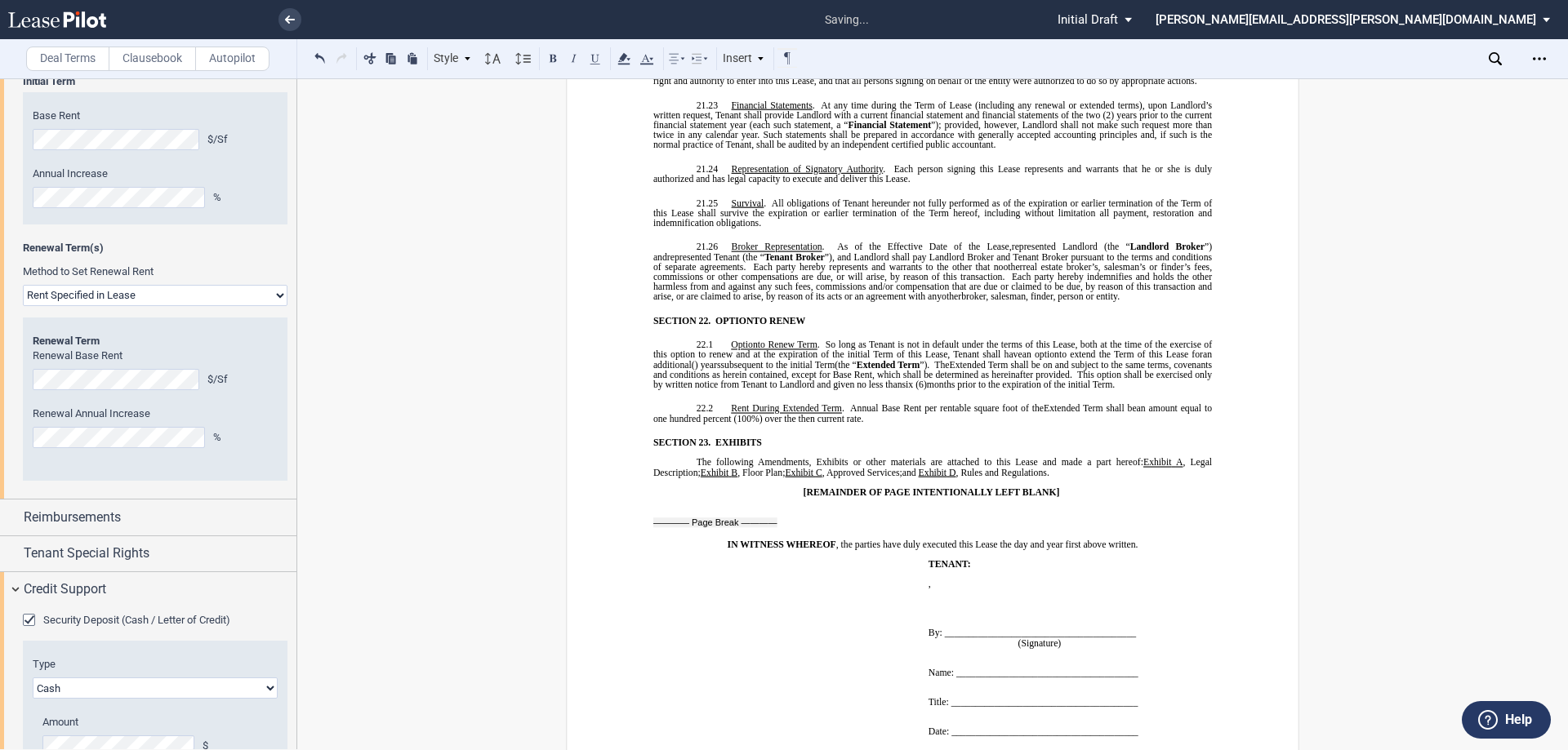
click at [906, 404] on p "22.2 Rent During Extended Term . Annual Base Rent per rentable square foot of t…" at bounding box center [932, 413] width 558 height 20
click at [1019, 404] on span "Annual Base Rent per rentable square foot of the" at bounding box center [947, 408] width 194 height 10
click at [970, 404] on p "22.2 Rent During Extended Term . Annual Base Rent per rentable square foot for …" at bounding box center [932, 413] width 558 height 20
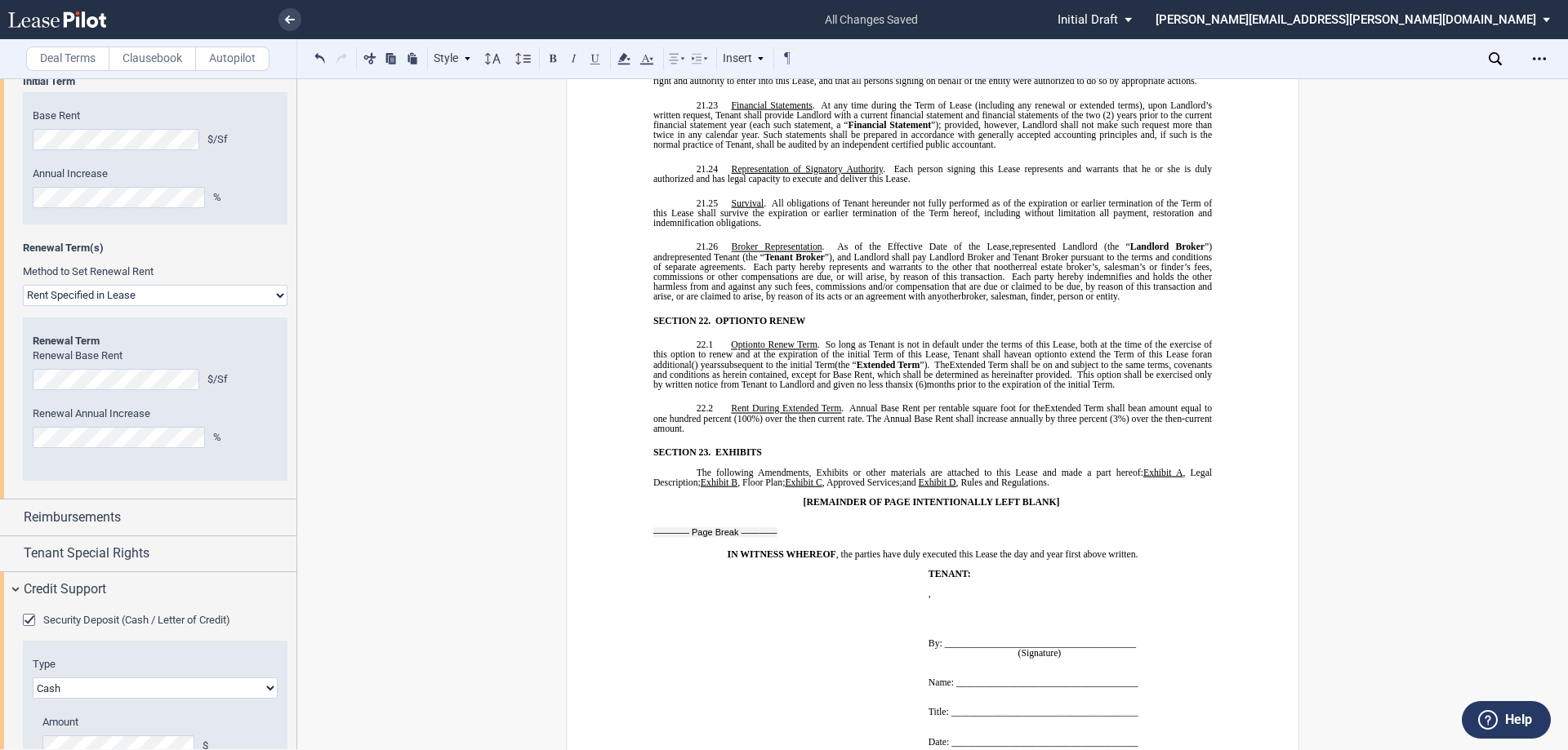
click at [919, 359] on span "Extended Term" at bounding box center [888, 364] width 63 height 10
click at [219, 511] on div "Reimbursements" at bounding box center [159, 518] width 273 height 20
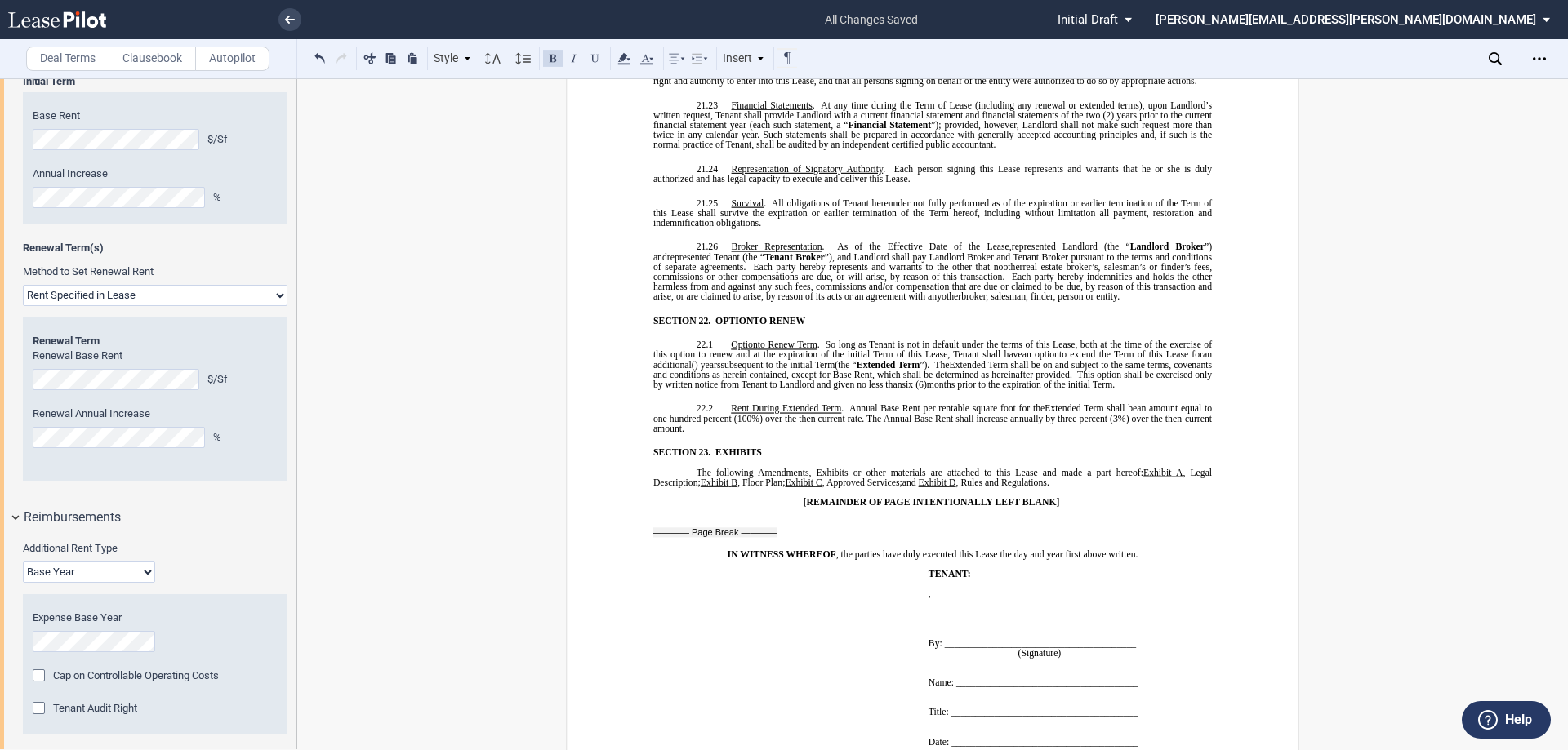
scroll to position [2696, 0]
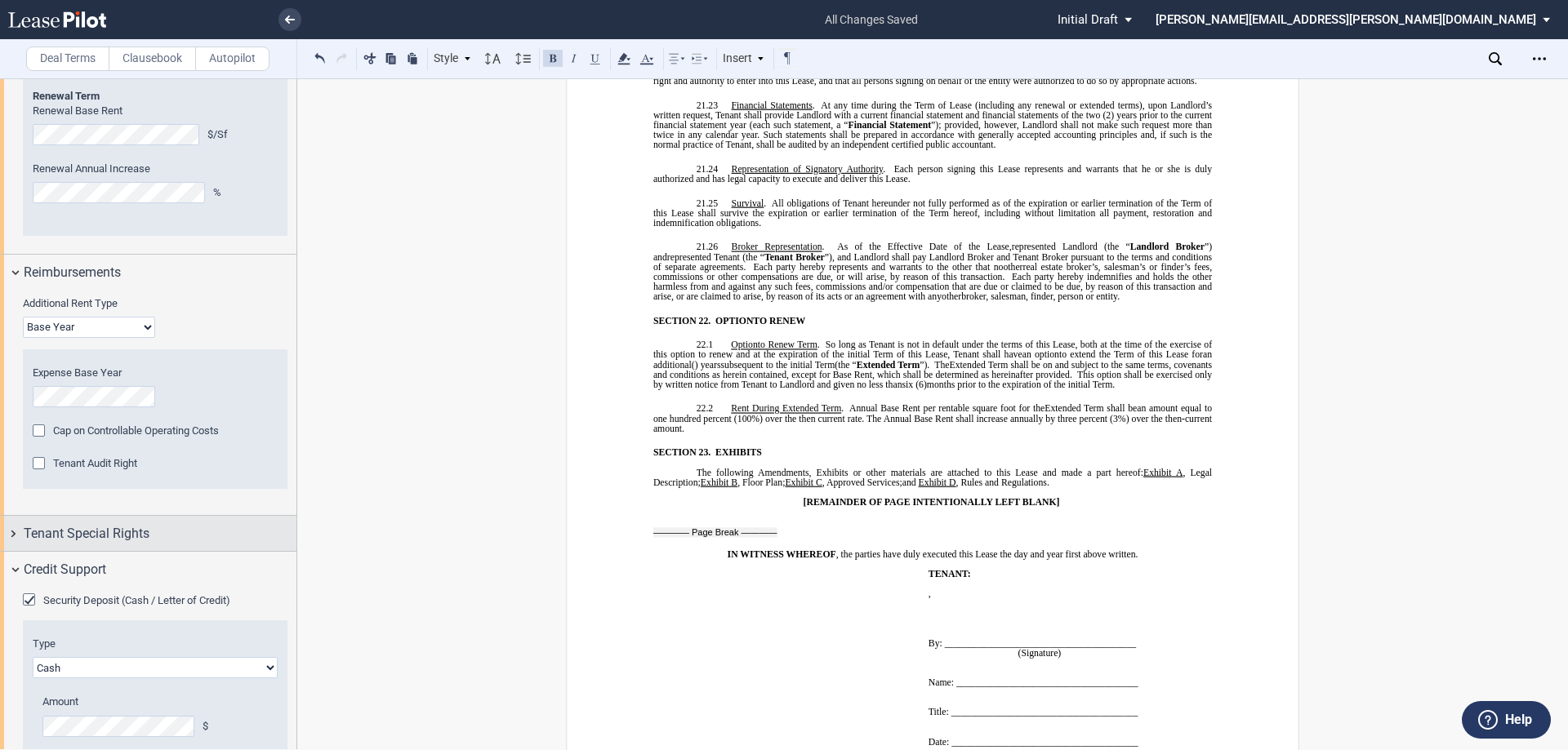
click at [205, 550] on div "Tenant Special Rights" at bounding box center [148, 533] width 296 height 35
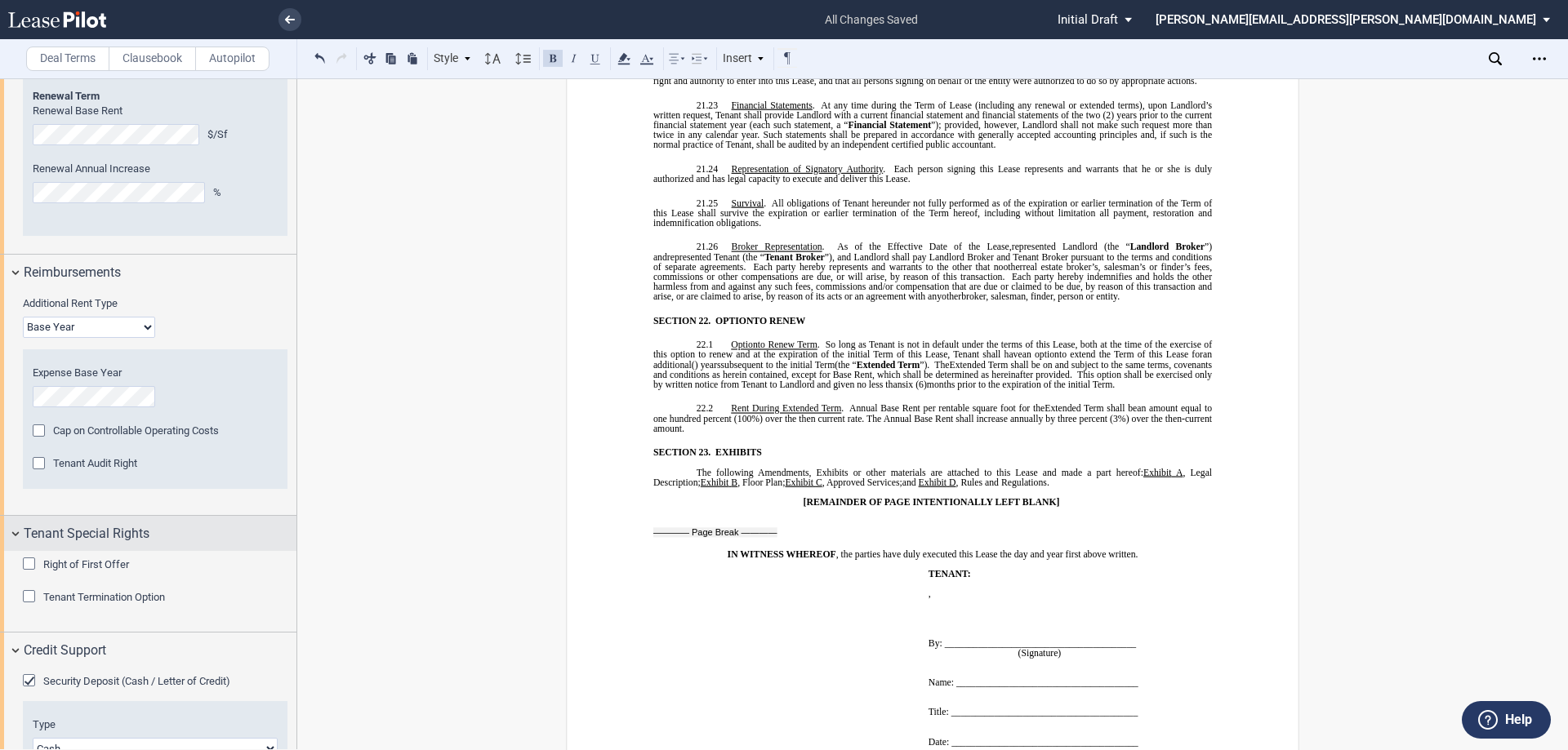
click at [247, 530] on div "Tenant Special Rights" at bounding box center [159, 534] width 273 height 20
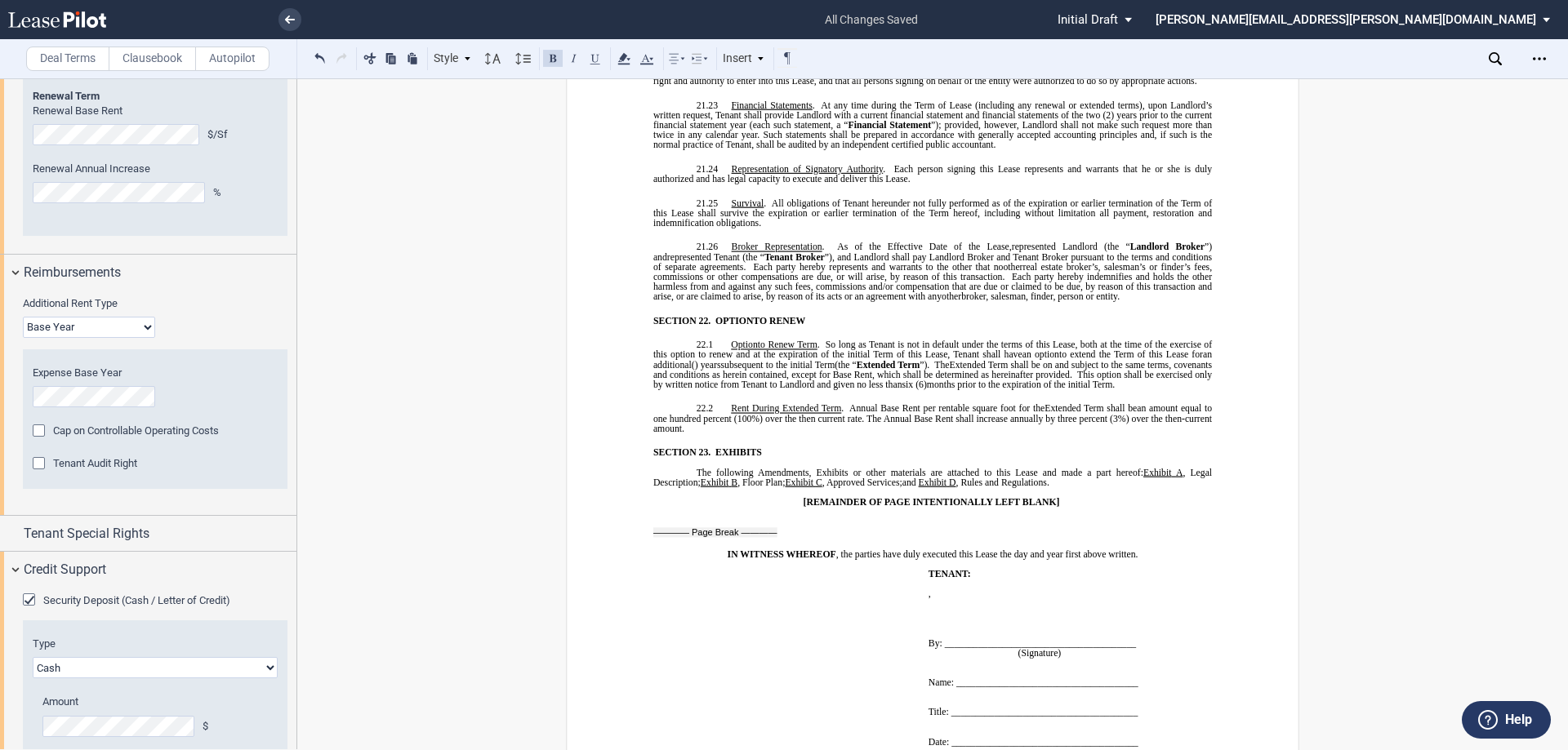
click at [779, 404] on p "22.2 Rent During Extended Term . Annual Base Rent per rentable square foot for …" at bounding box center [932, 418] width 558 height 30
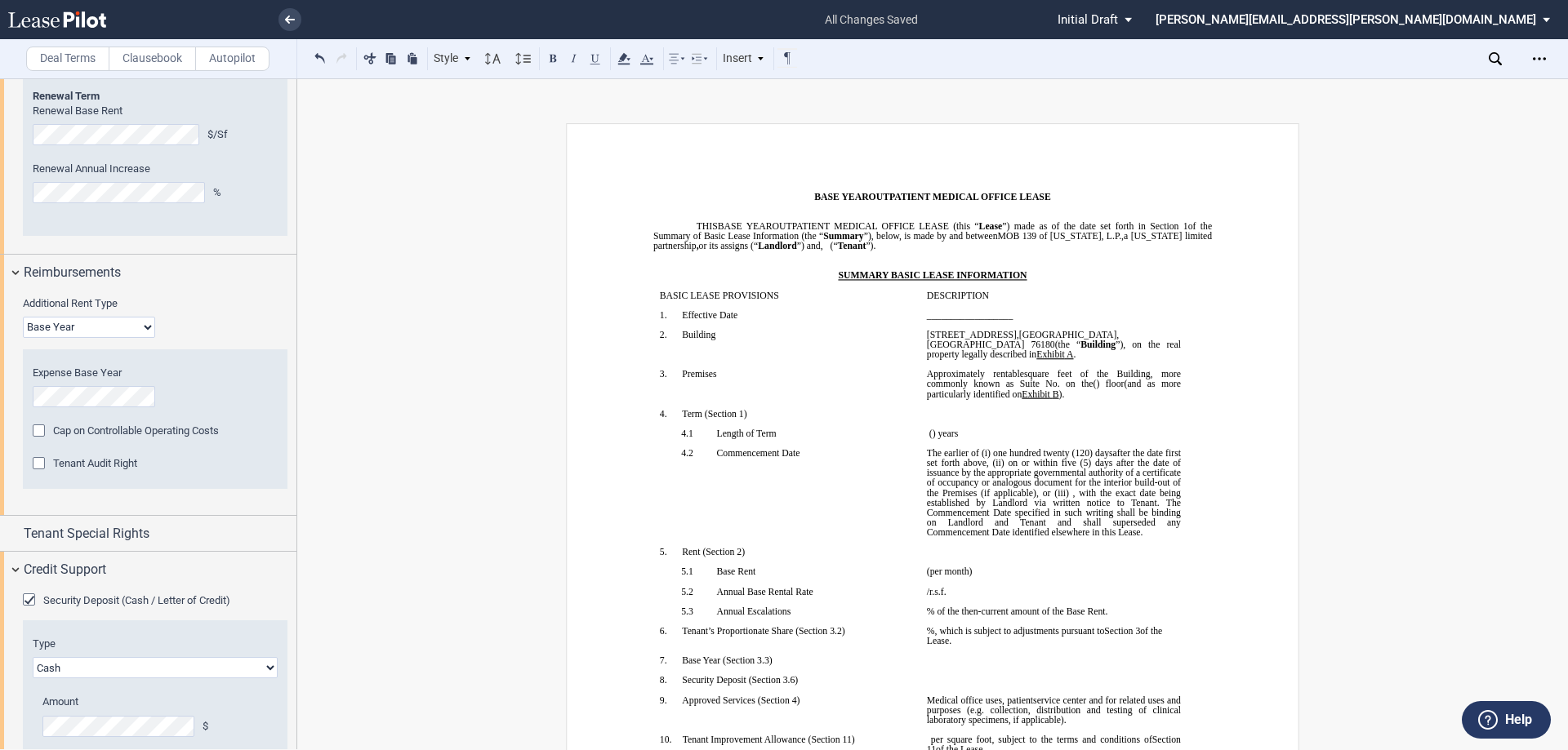
scroll to position [0, 0]
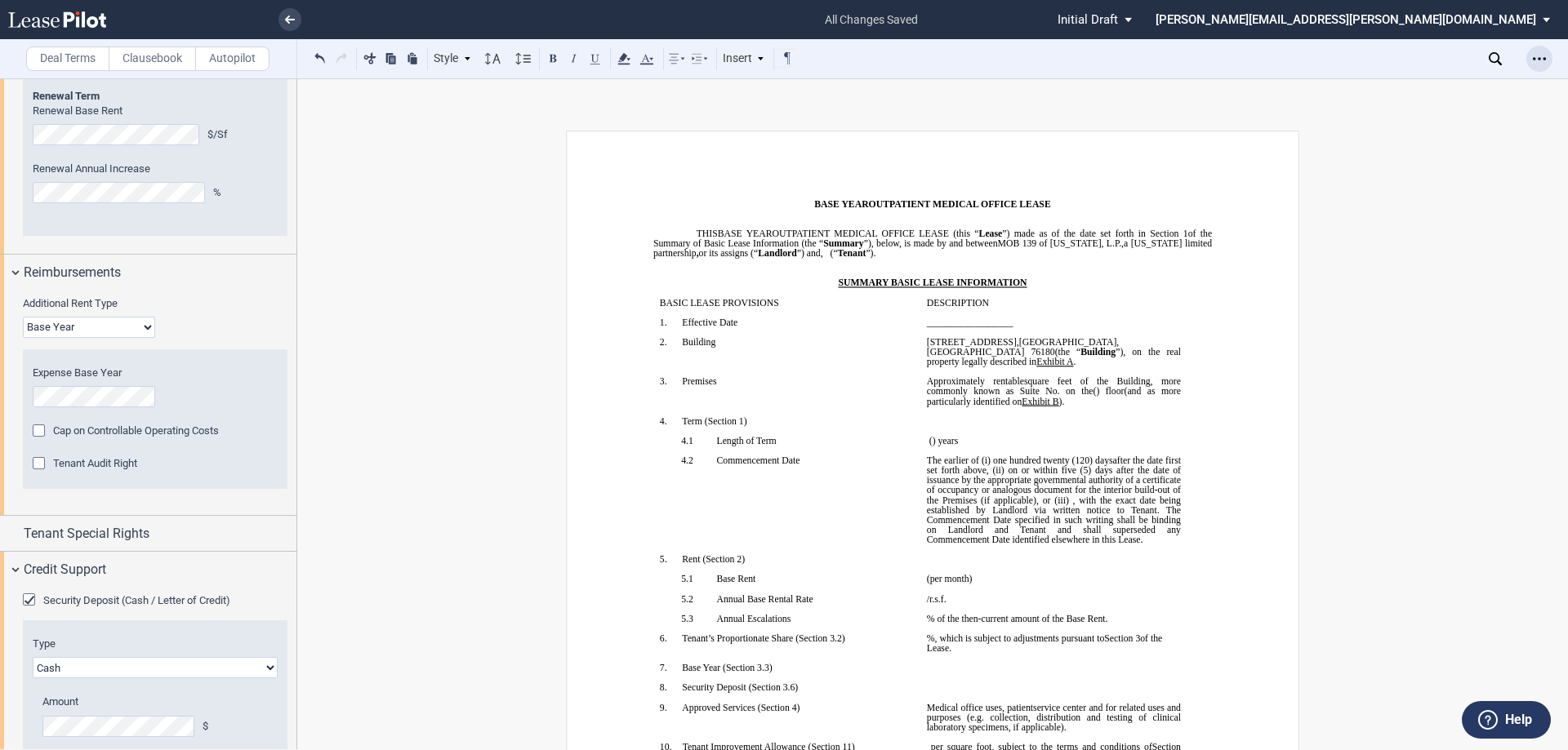
click at [1546, 60] on div "Open Lease options menu" at bounding box center [1539, 58] width 27 height 27
click at [1444, 81] on div "Download" at bounding box center [1444, 88] width 199 height 14
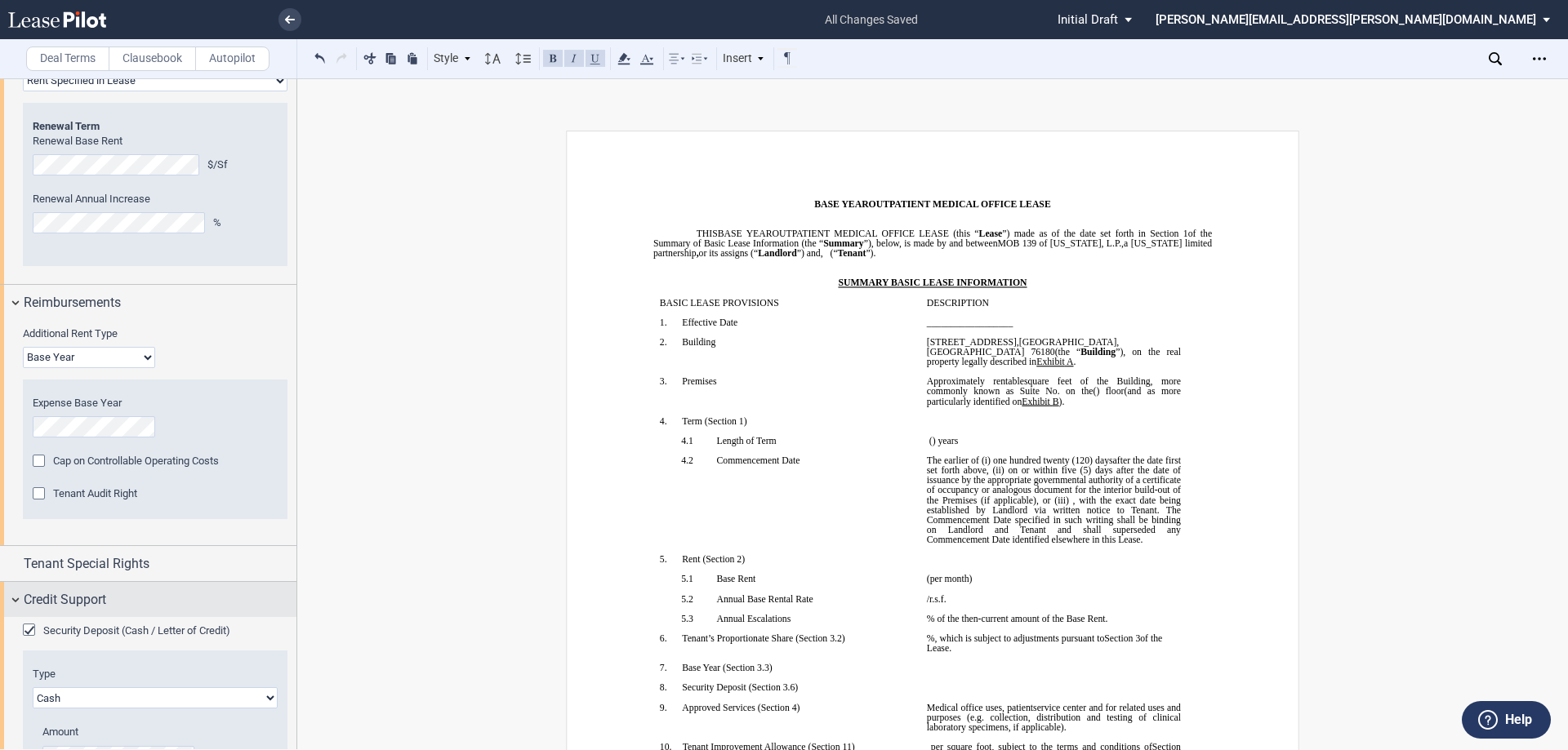
scroll to position [2469, 0]
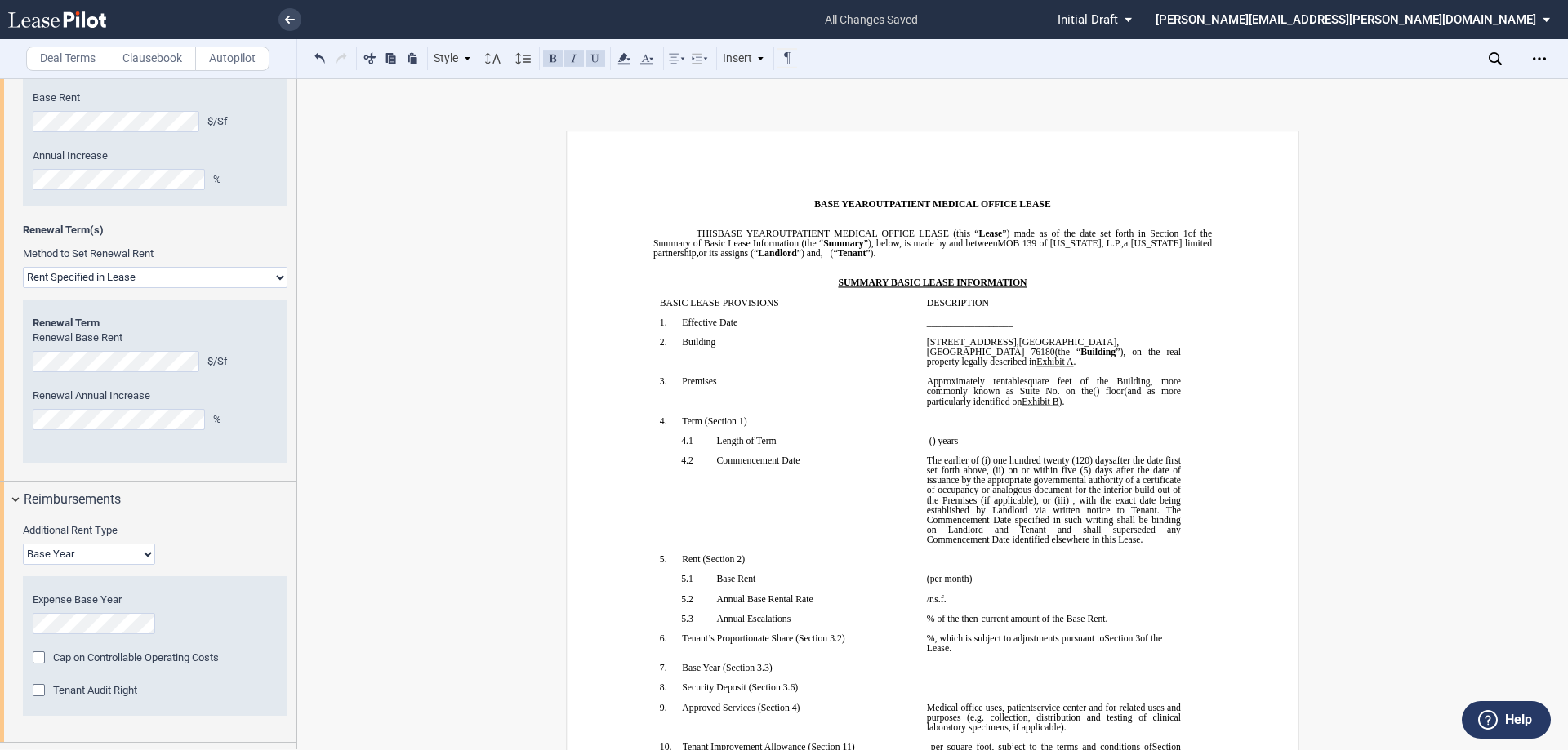
click at [162, 267] on select "Rent Set At Fair Market Value Rent Specified in Lease" at bounding box center [155, 278] width 265 height 22
select select "fmv"
click at [23, 267] on select "Rent Set At Fair Market Value Rent Specified in Lease" at bounding box center [155, 278] width 265 height 22
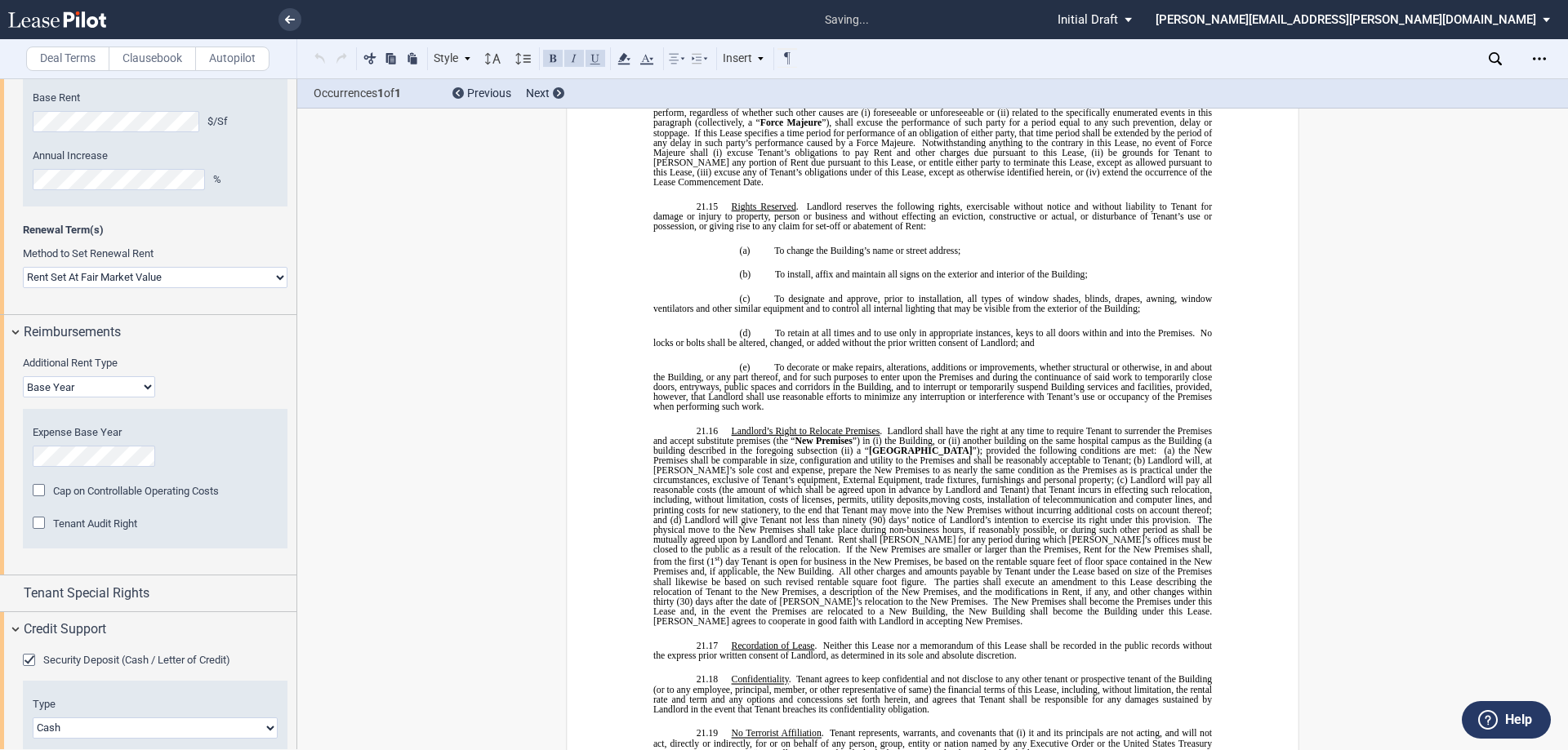
scroll to position [13462, 0]
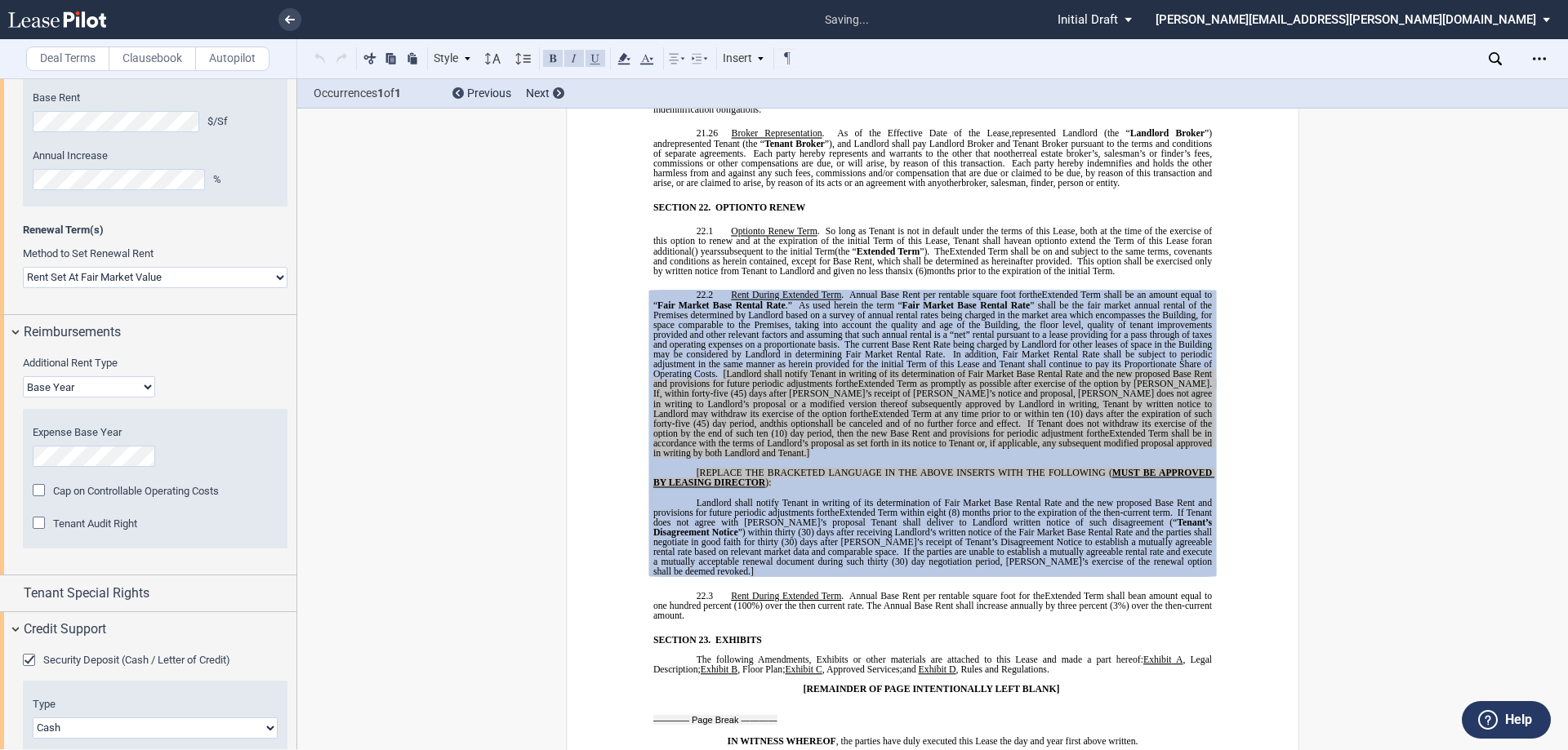
click at [896, 458] on p at bounding box center [932, 463] width 558 height 10
click at [855, 537] on span "(30) days after Landlord’s receipt of Tenant’s Disagreement Notice to establish…" at bounding box center [934, 547] width 561 height 20
click at [782, 389] on span "(45) days after Tenant’s receipt of Landlord’s notice and proposal, Tenant does…" at bounding box center [934, 404] width 561 height 30
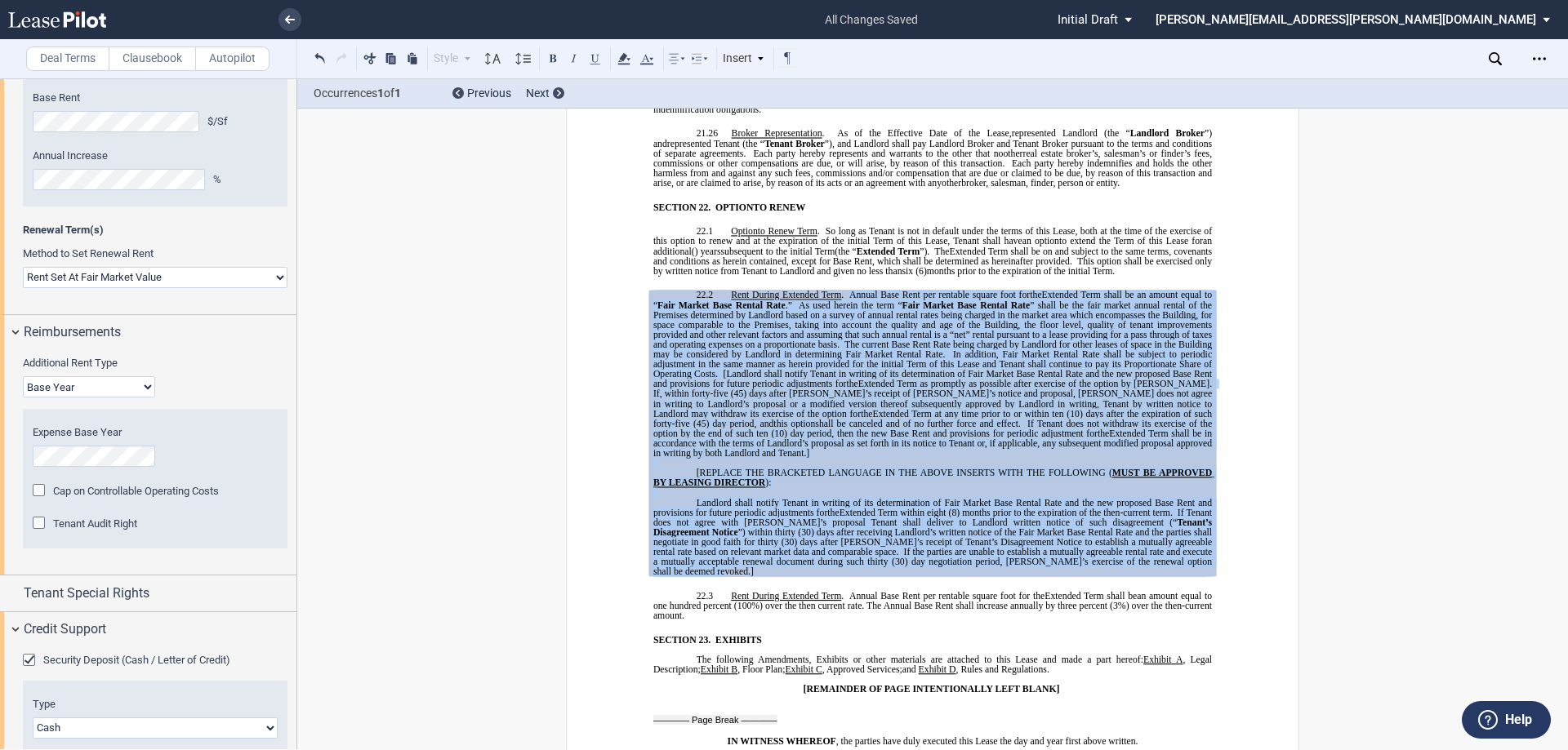
drag, startPoint x: 1202, startPoint y: 499, endPoint x: 844, endPoint y: 247, distance: 437.8
click at [844, 290] on div "!!SET_LEVEL_1!! !!MOB_LEVEL_2!! 22.2 Rent During Extended Term . Annual Base Re…" at bounding box center [932, 433] width 558 height 286
copy div "Annual Base Rent per rentable square foot for the each Extended Term shall be a…"
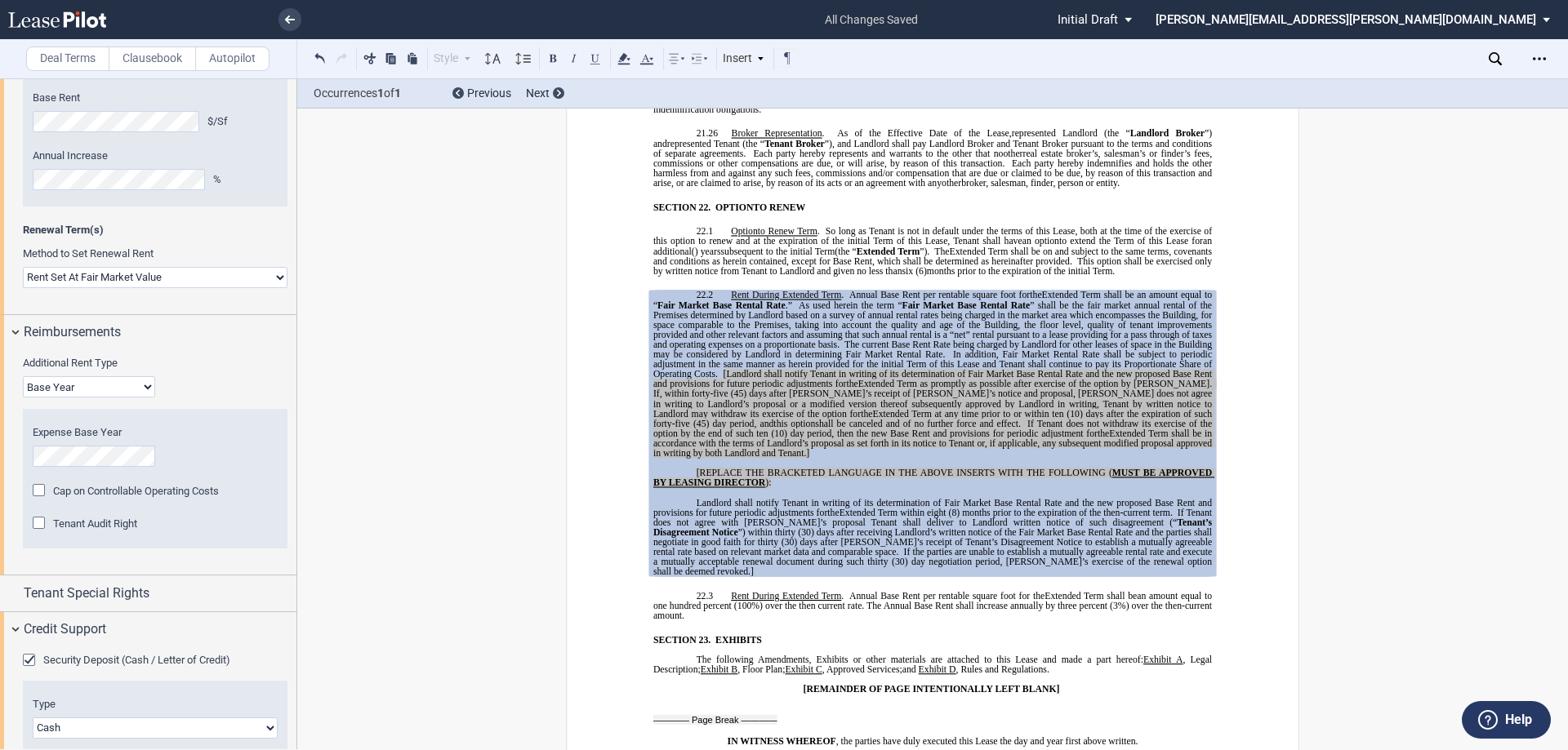
click at [836, 511] on div "!!SET_LEVEL_0!! !!MOB_LEVEL_1!! SECTION 22. OPTION OPTIONS TO RENEW !!SET_LEVEL…" at bounding box center [932, 411] width 558 height 419
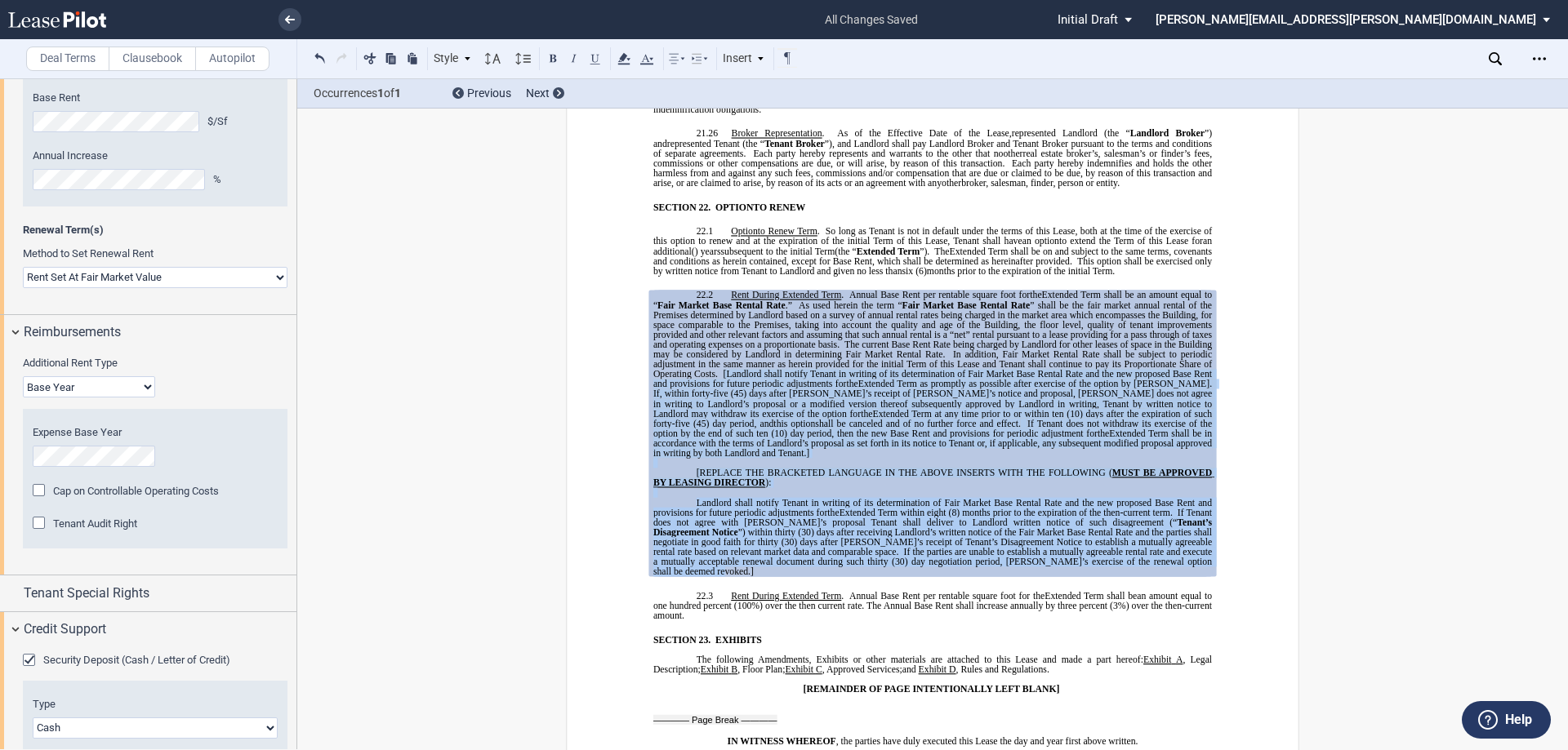
drag, startPoint x: 719, startPoint y: 326, endPoint x: 1206, endPoint y: 498, distance: 516.5
click at [1206, 498] on div "!!SET_LEVEL_1!! !!MOB_LEVEL_2!! 22.2 Rent During Extended Term . Annual Base Re…" at bounding box center [932, 433] width 558 height 286
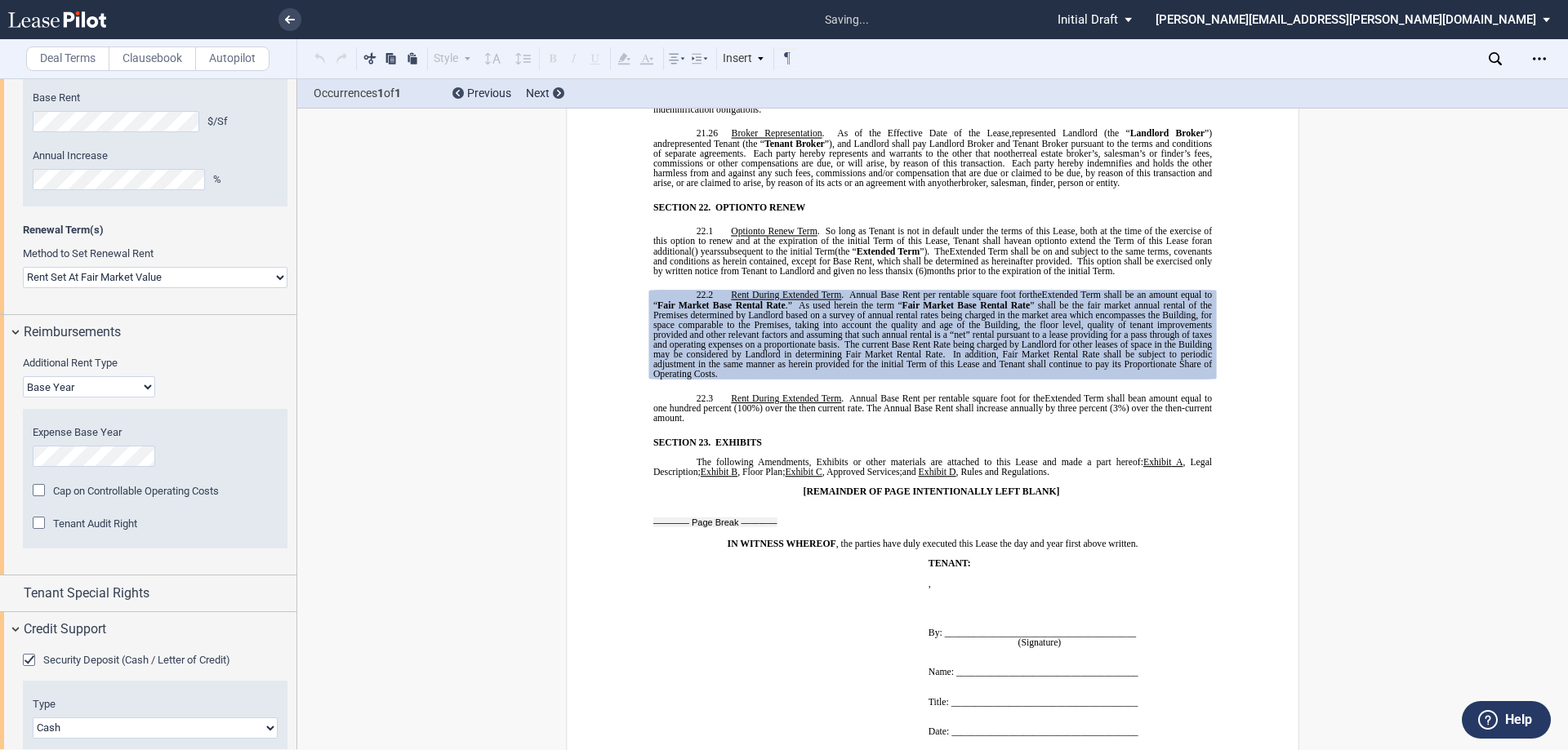
click at [1114, 394] on p "22.3 Rent During Extended Term . Annual Base Rent per rentable square foot for …" at bounding box center [932, 408] width 558 height 30
